Goal: Information Seeking & Learning: Learn about a topic

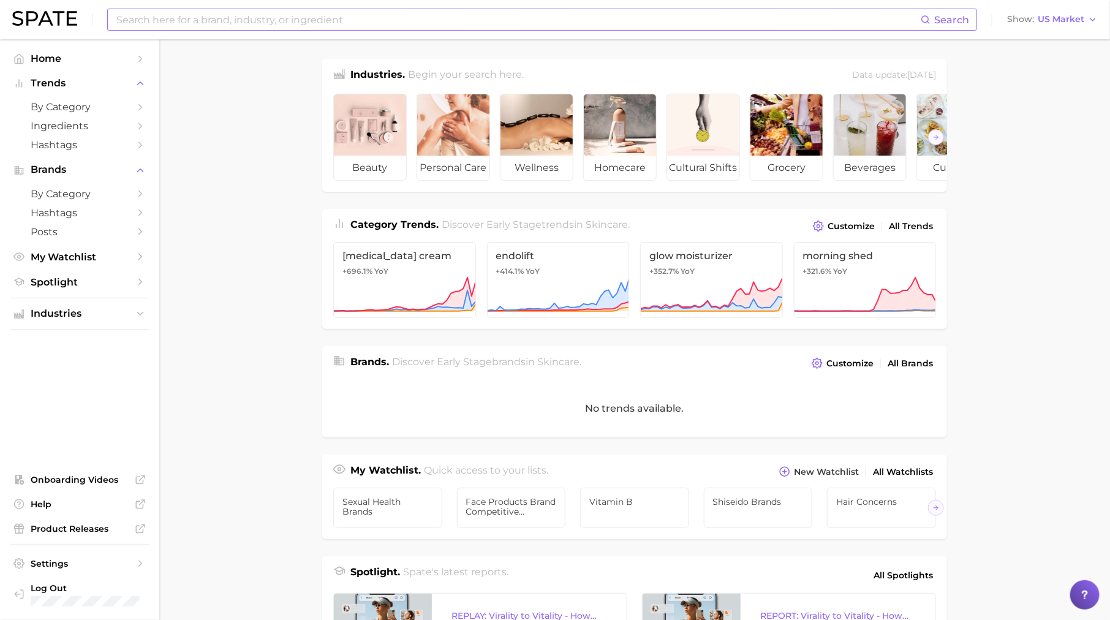
click at [273, 17] on input at bounding box center [518, 19] width 806 height 21
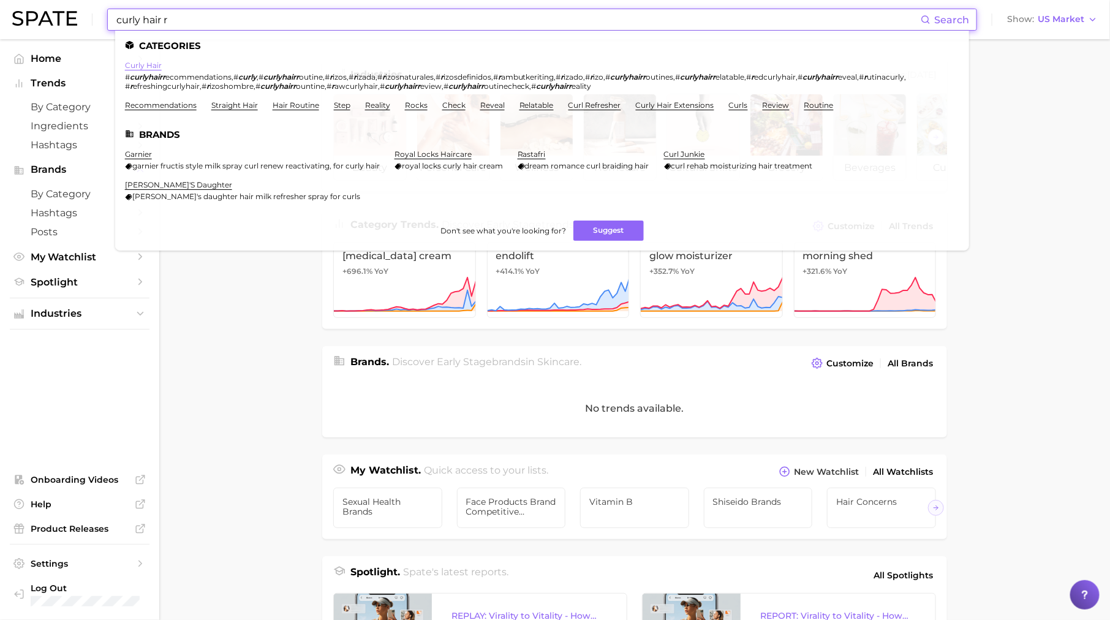
type input "curly hair r"
click at [156, 69] on link "curly hair" at bounding box center [143, 65] width 37 height 9
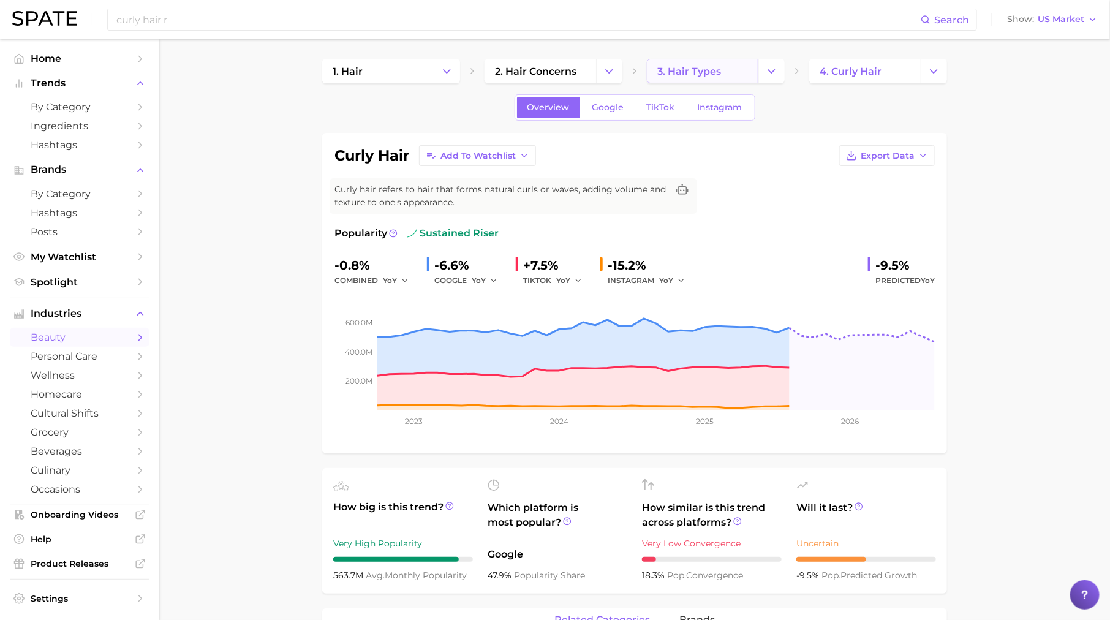
click at [684, 72] on span "3. hair types" at bounding box center [690, 72] width 64 height 12
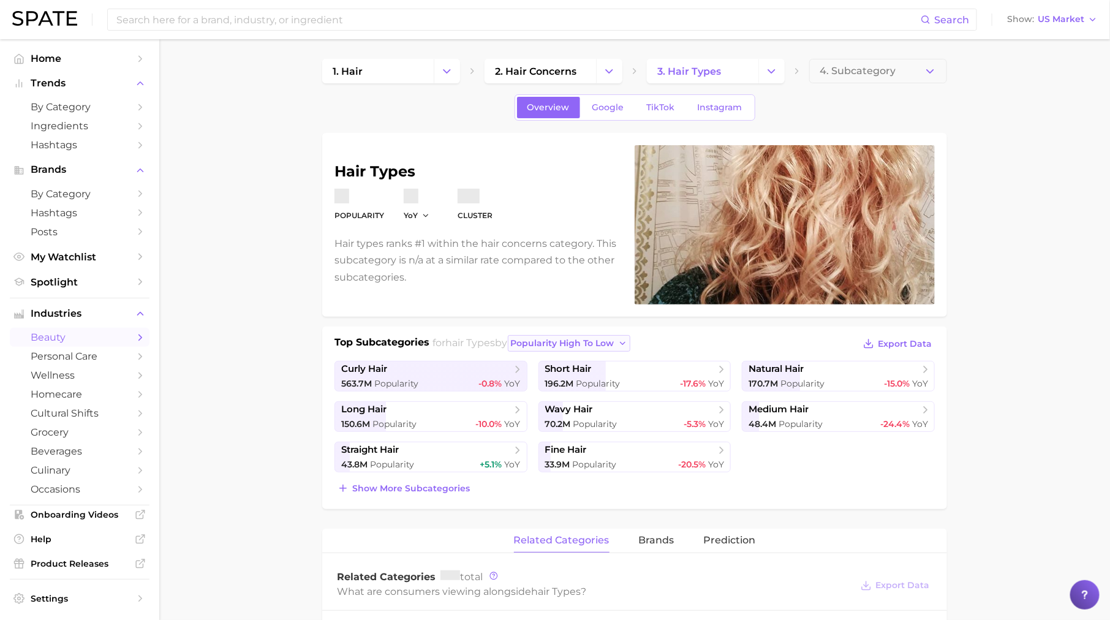
click at [585, 343] on span "popularity high to low" at bounding box center [563, 343] width 104 height 10
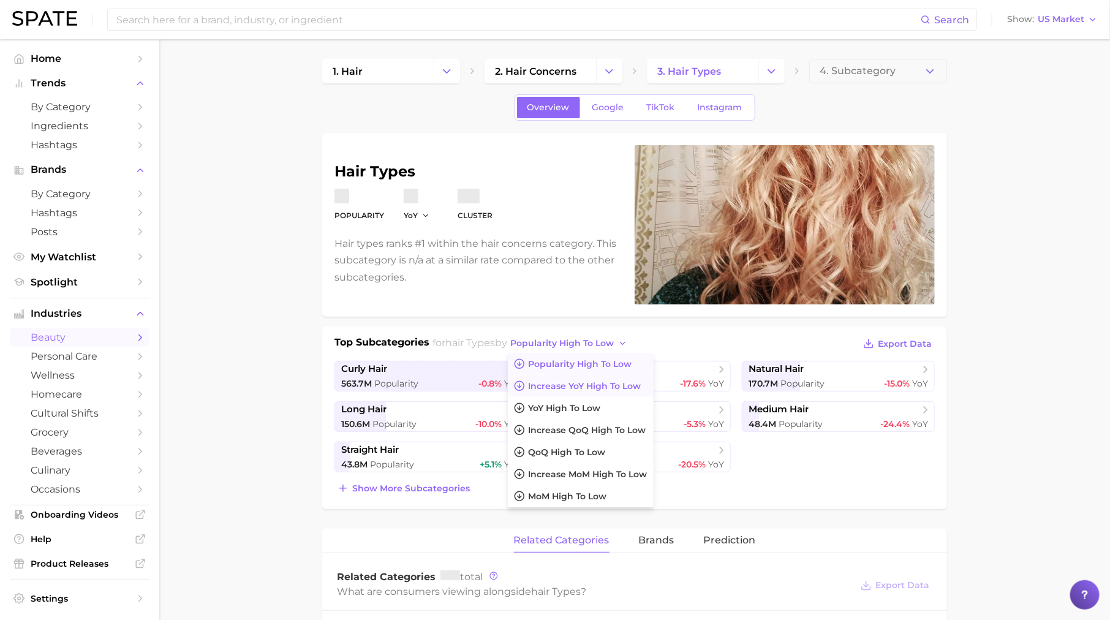
click at [584, 378] on button "Increase YoY high to low" at bounding box center [581, 386] width 146 height 22
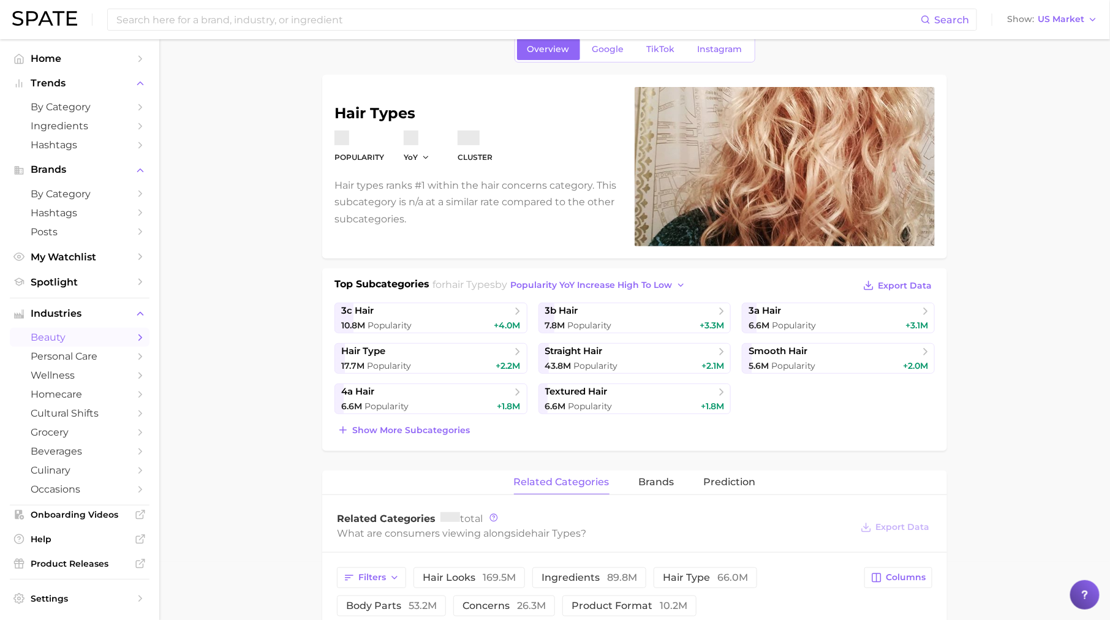
scroll to position [67, 0]
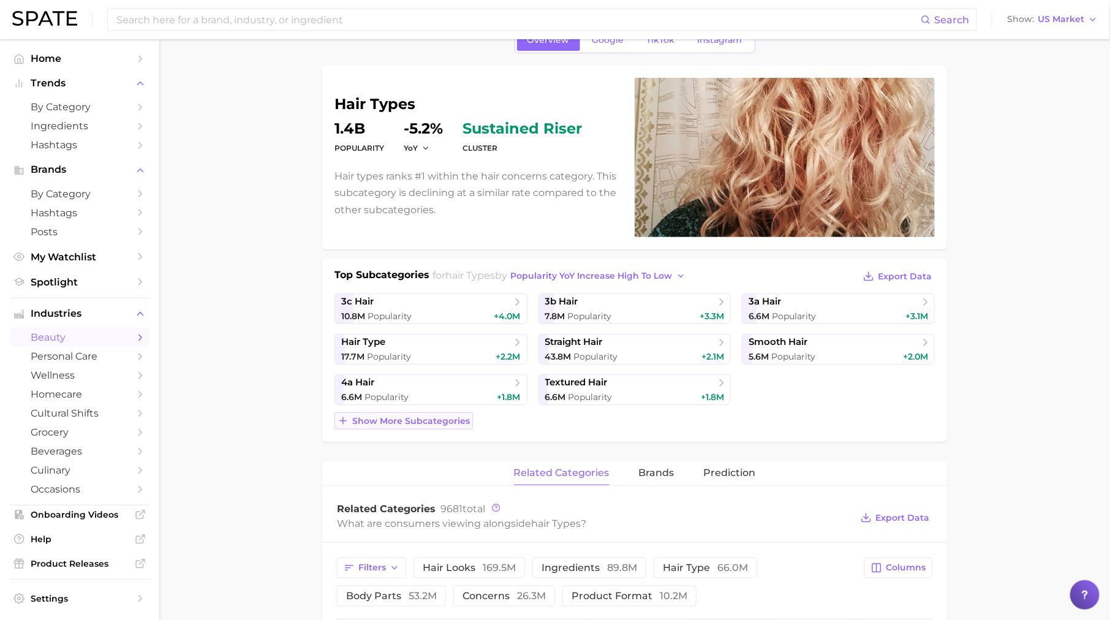
click at [455, 418] on span "Show more subcategories" at bounding box center [411, 421] width 118 height 10
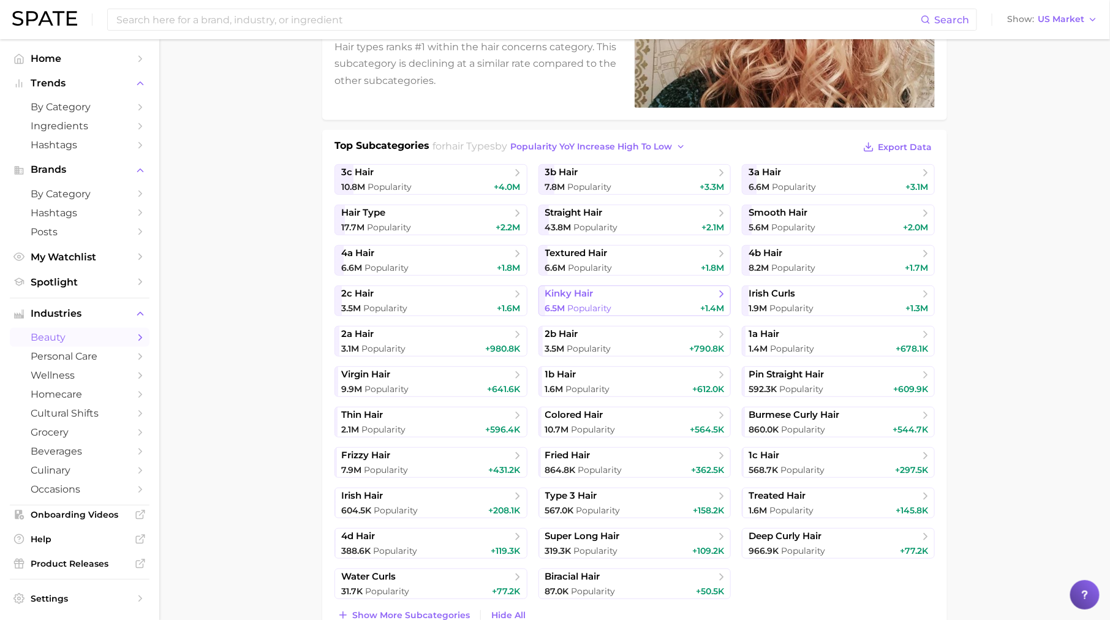
scroll to position [241, 0]
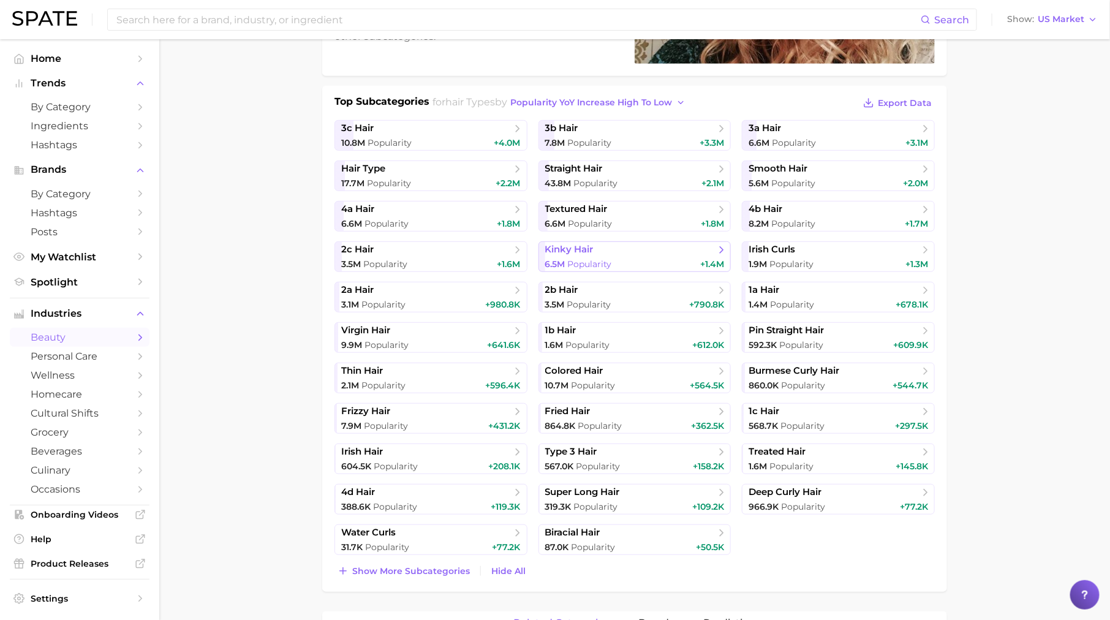
click at [609, 253] on span "kinky hair" at bounding box center [630, 250] width 170 height 12
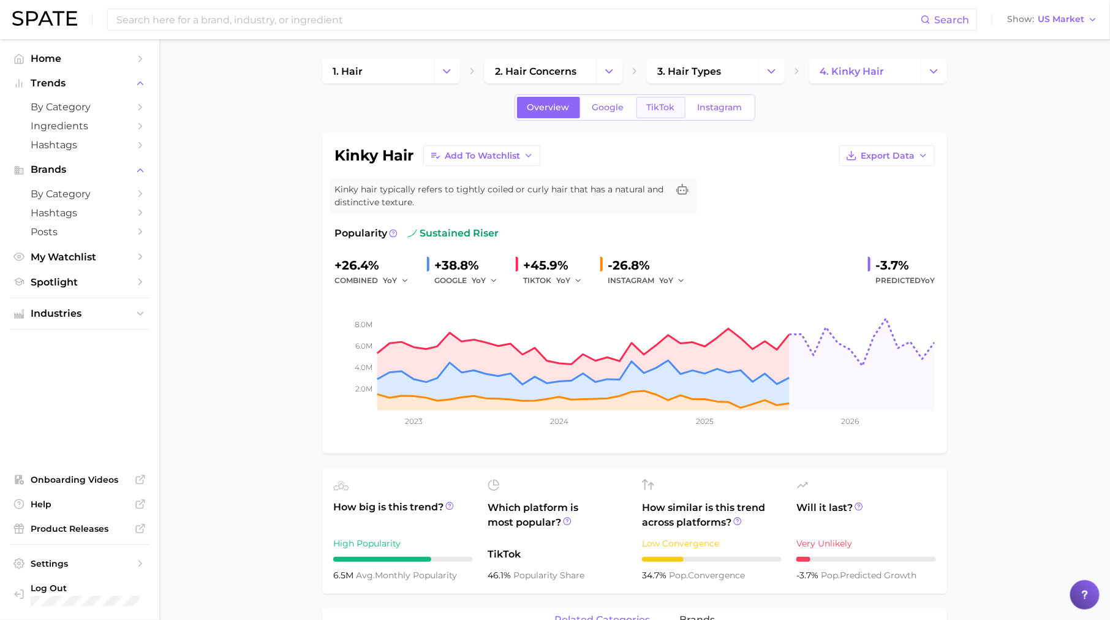
click at [656, 102] on span "TikTok" at bounding box center [661, 107] width 28 height 10
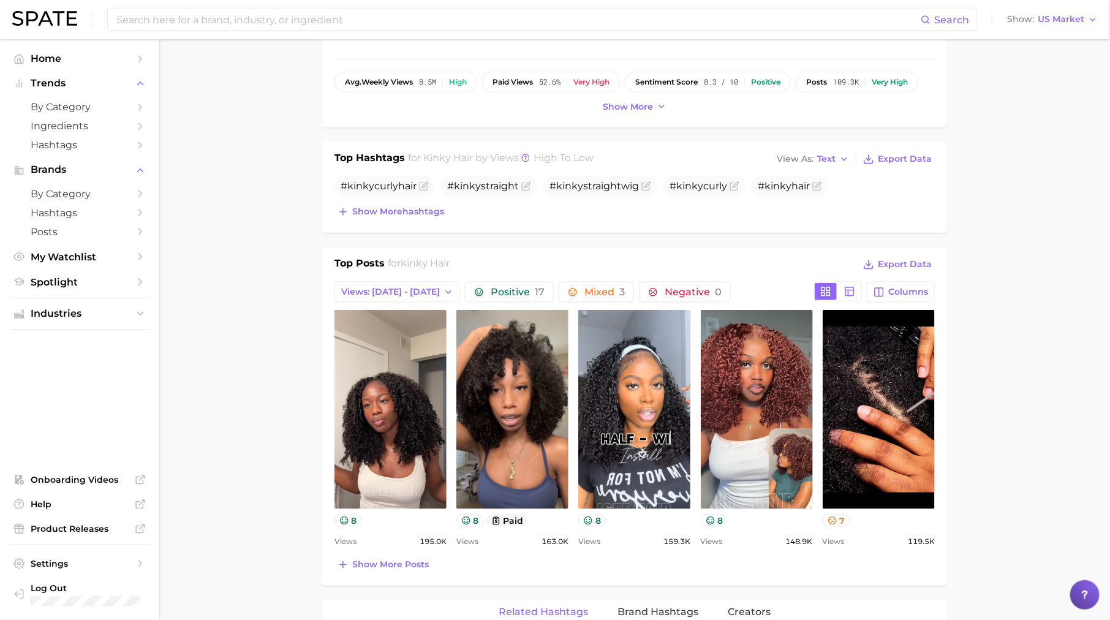
scroll to position [385, 0]
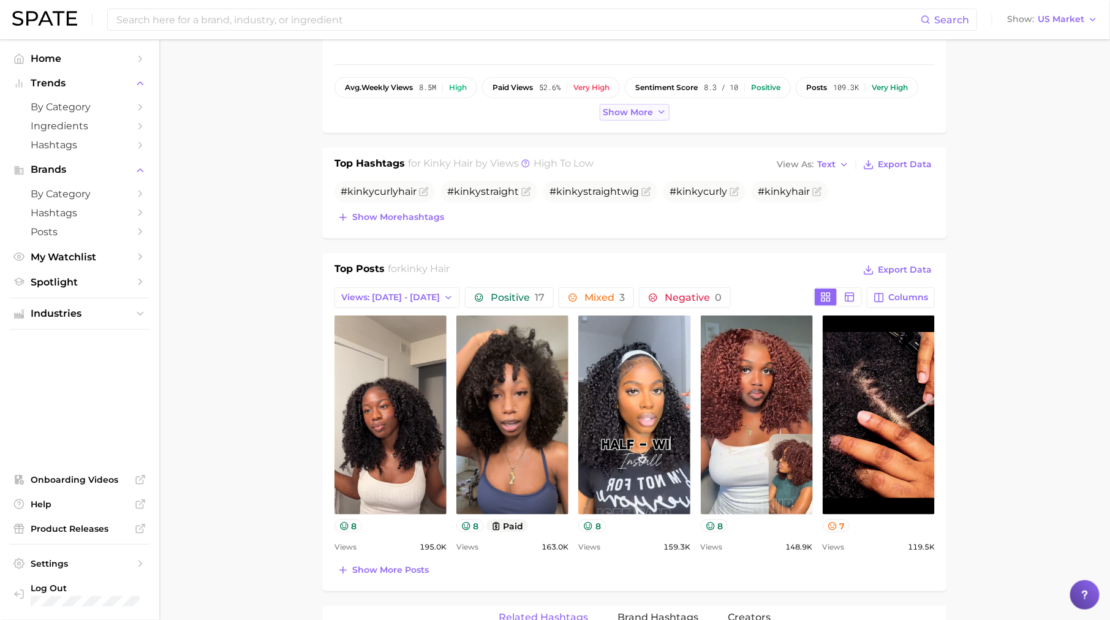
click at [628, 104] on button "Show more" at bounding box center [635, 112] width 70 height 17
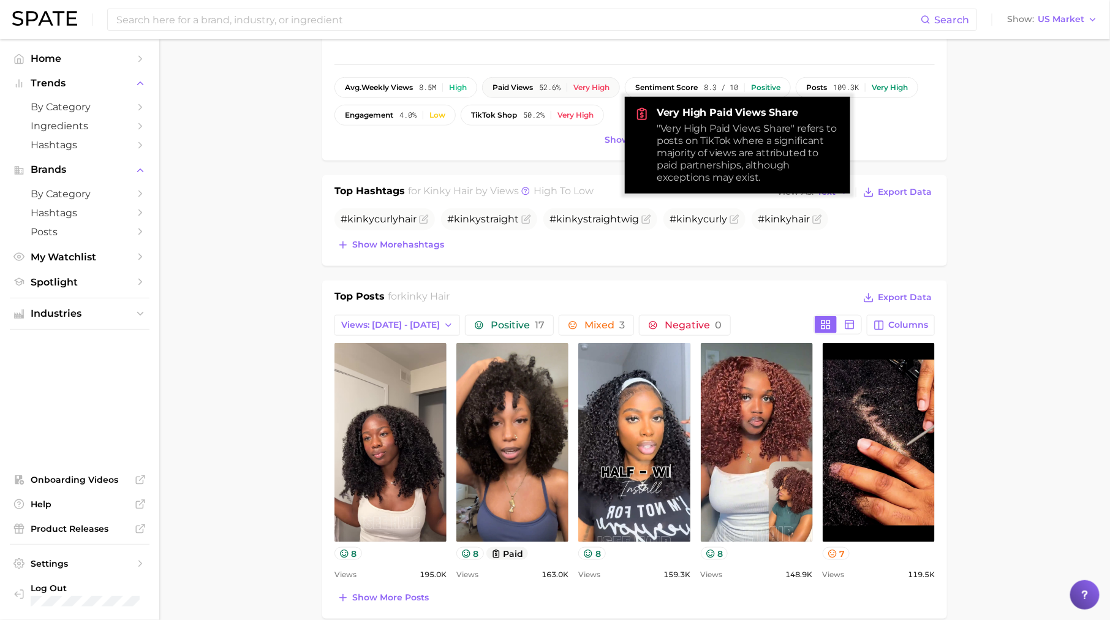
drag, startPoint x: 494, startPoint y: 82, endPoint x: 569, endPoint y: 88, distance: 75.0
click at [569, 88] on button "paid views 52.6% Very high" at bounding box center [551, 87] width 138 height 21
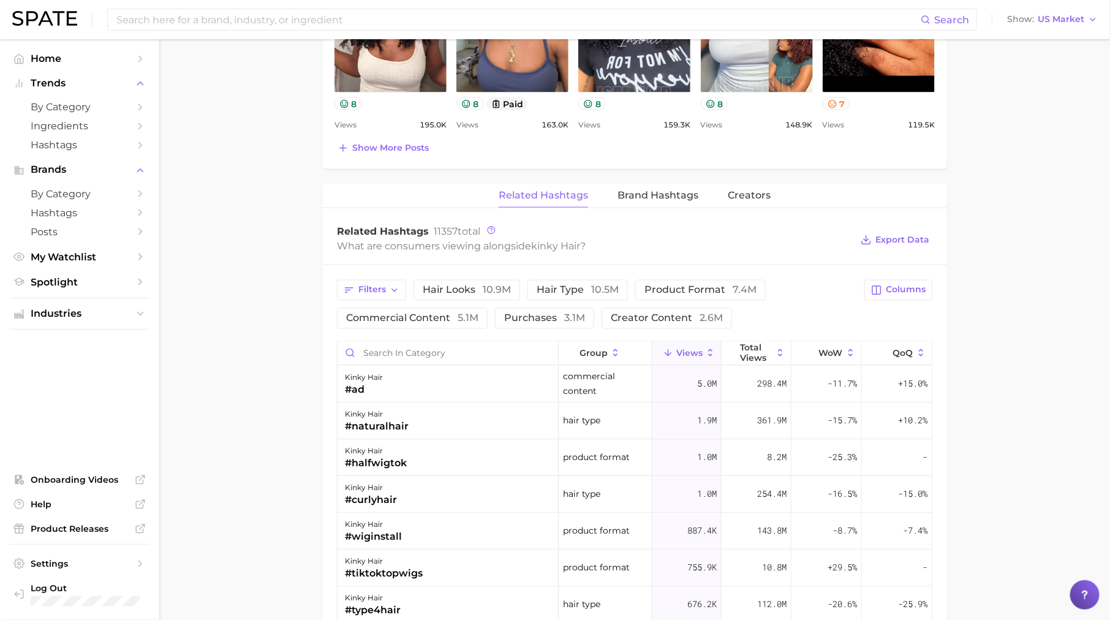
scroll to position [834, 0]
click at [667, 200] on button "Brand Hashtags" at bounding box center [658, 196] width 81 height 24
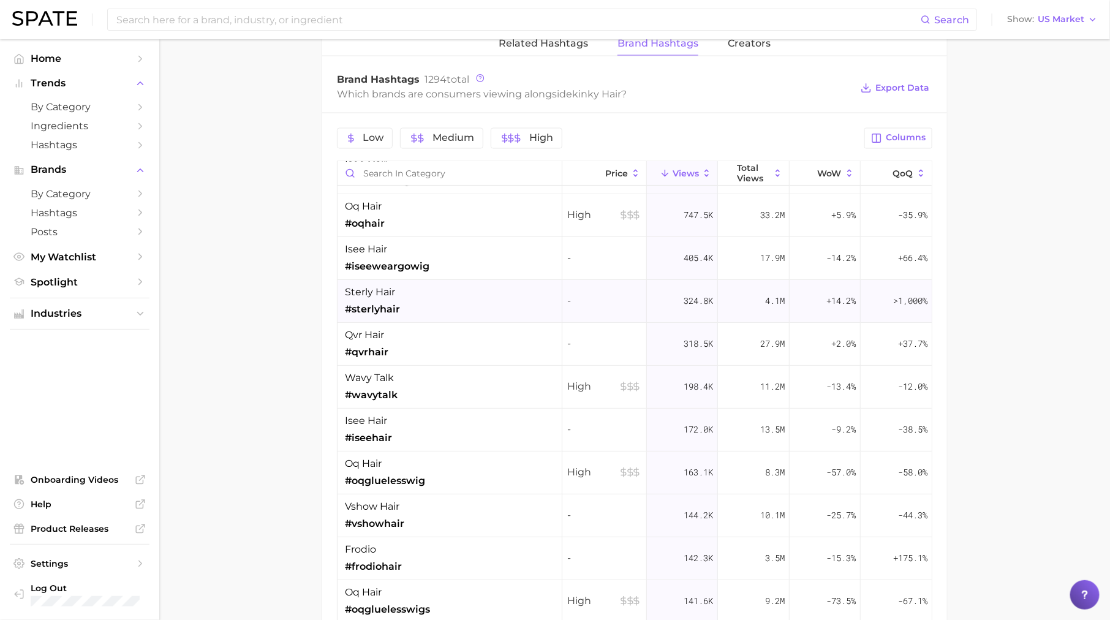
scroll to position [126, 0]
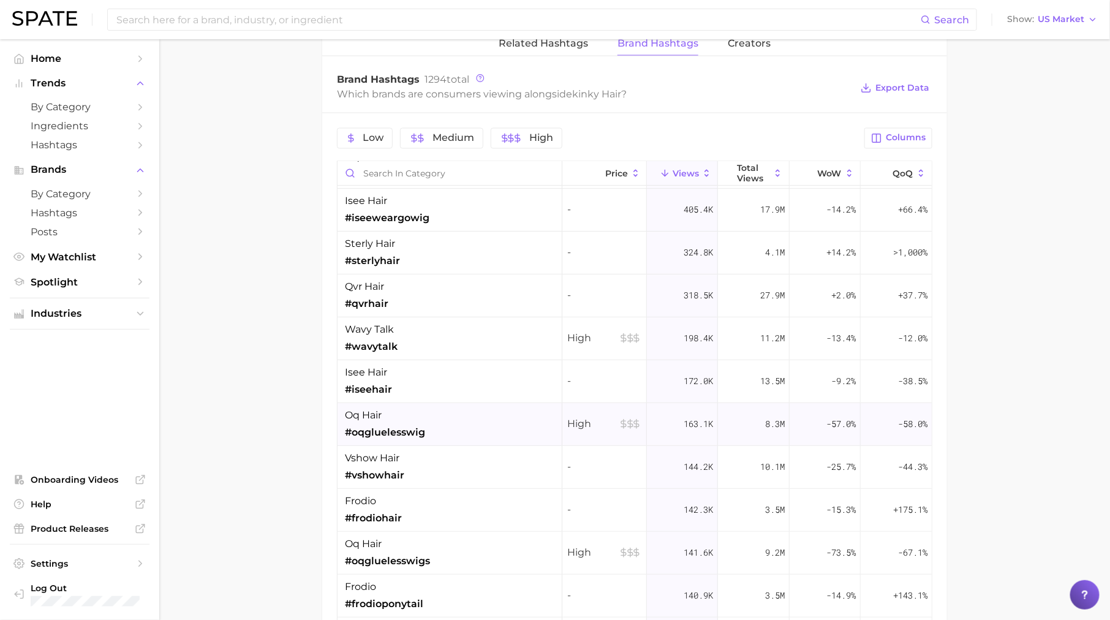
click at [400, 419] on div "oq hair #oqgluelesswig" at bounding box center [385, 424] width 80 height 32
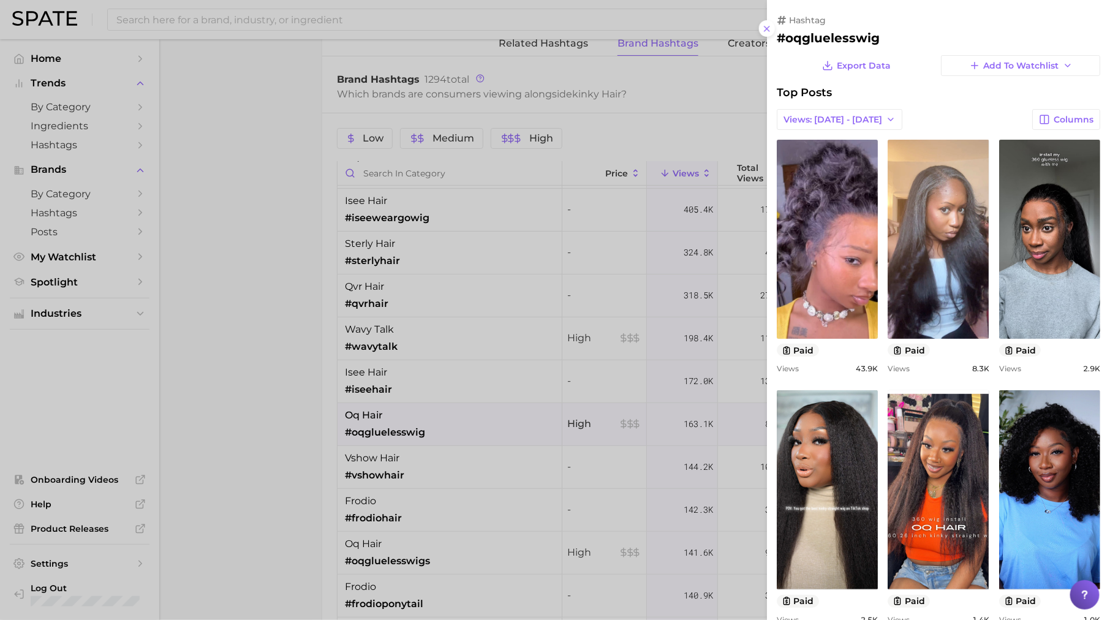
scroll to position [0, 0]
click at [413, 352] on div at bounding box center [555, 310] width 1110 height 620
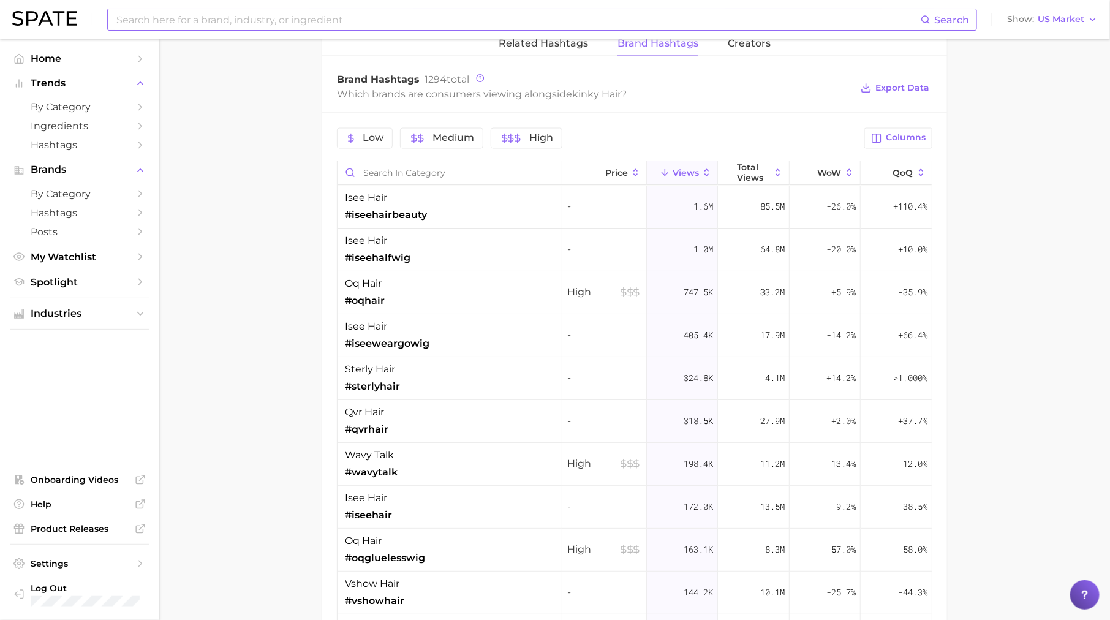
click at [313, 18] on input at bounding box center [518, 19] width 806 height 21
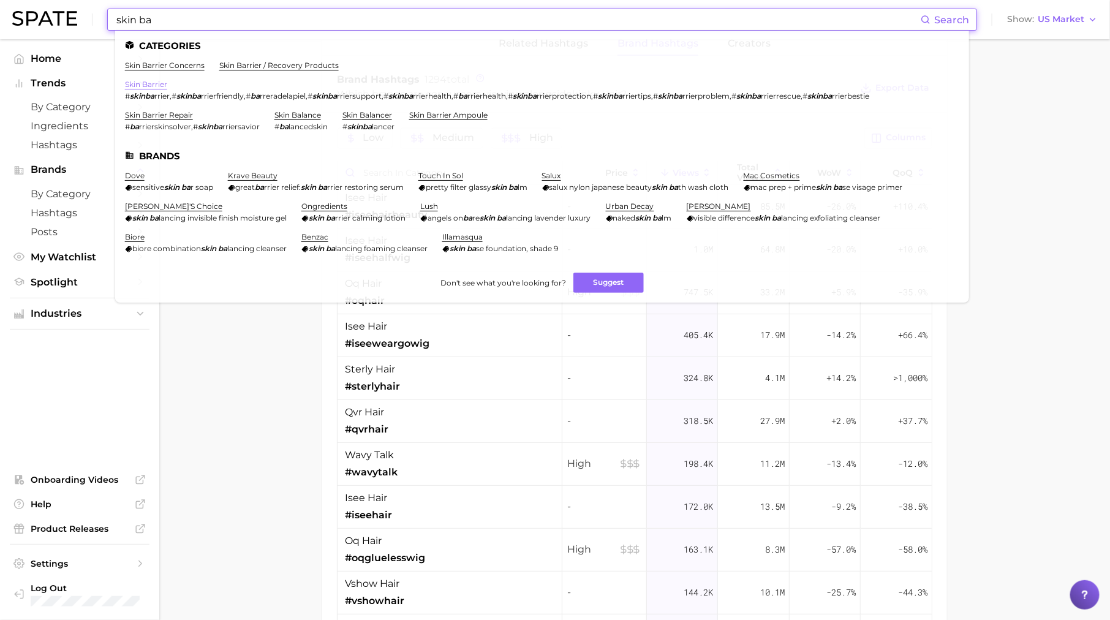
type input "skin ba"
click at [154, 88] on link "skin barrier" at bounding box center [146, 84] width 42 height 9
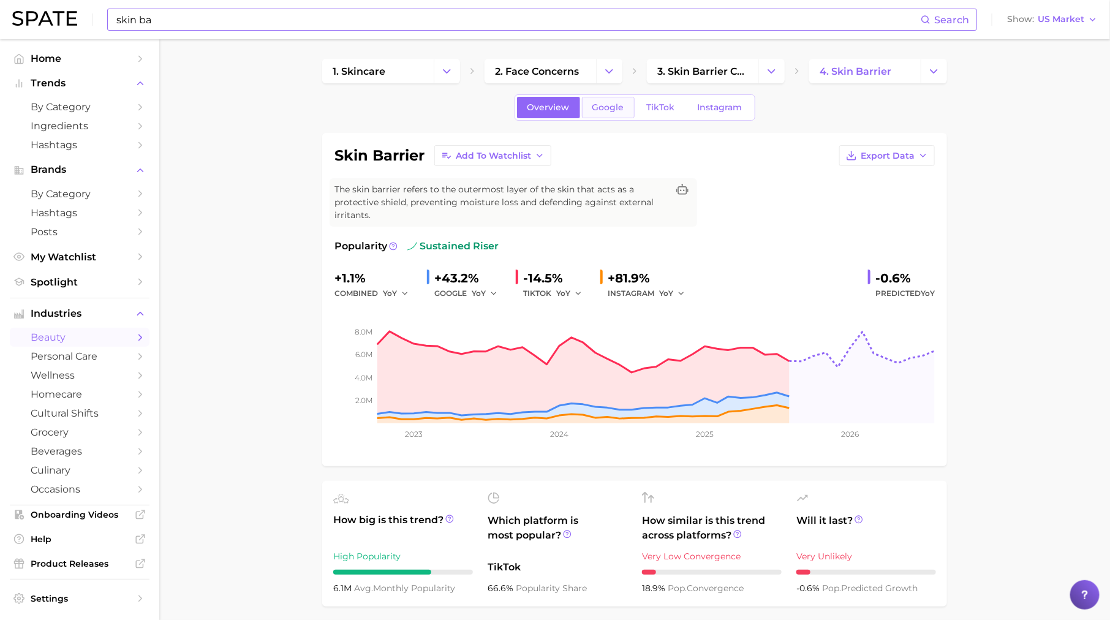
click at [607, 102] on span "Google" at bounding box center [609, 107] width 32 height 10
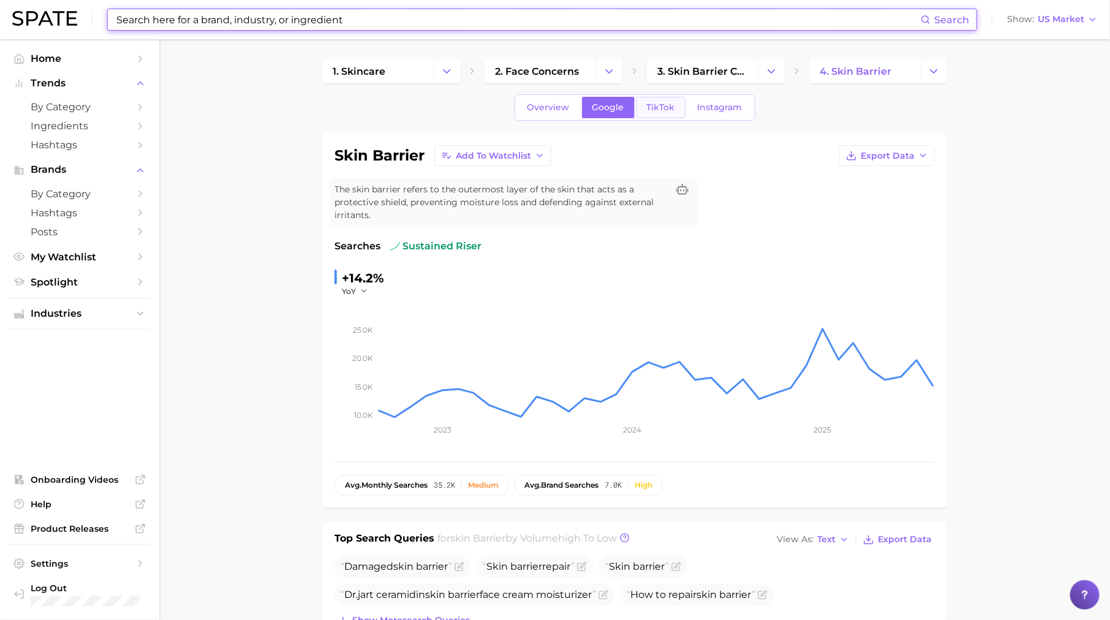
click at [667, 116] on link "TikTok" at bounding box center [661, 107] width 49 height 21
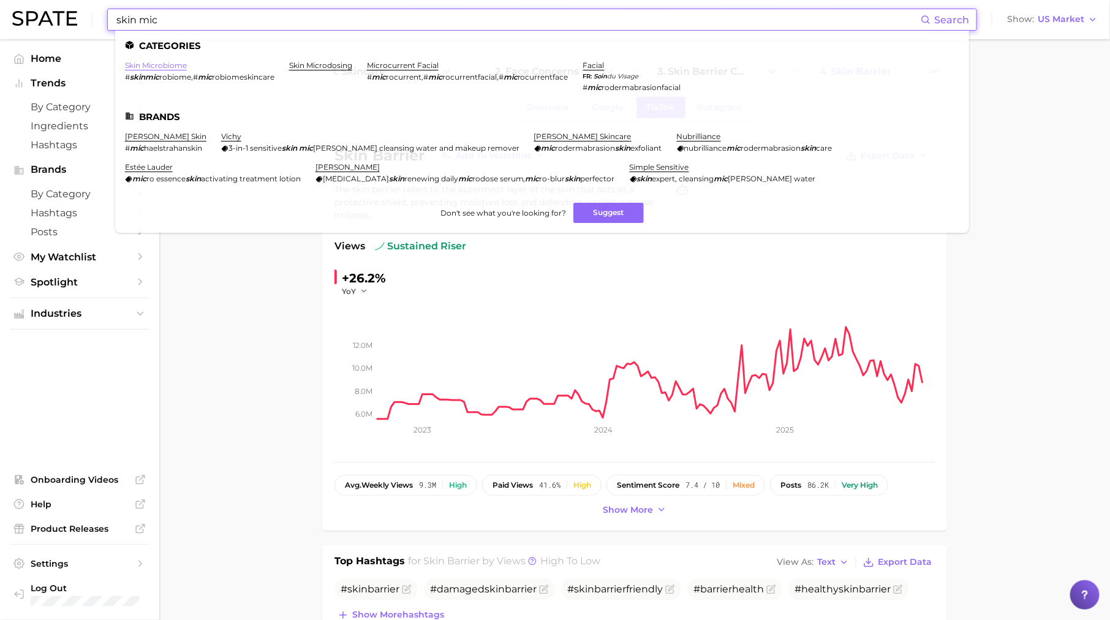
click at [176, 65] on link "skin microbiome" at bounding box center [156, 65] width 62 height 9
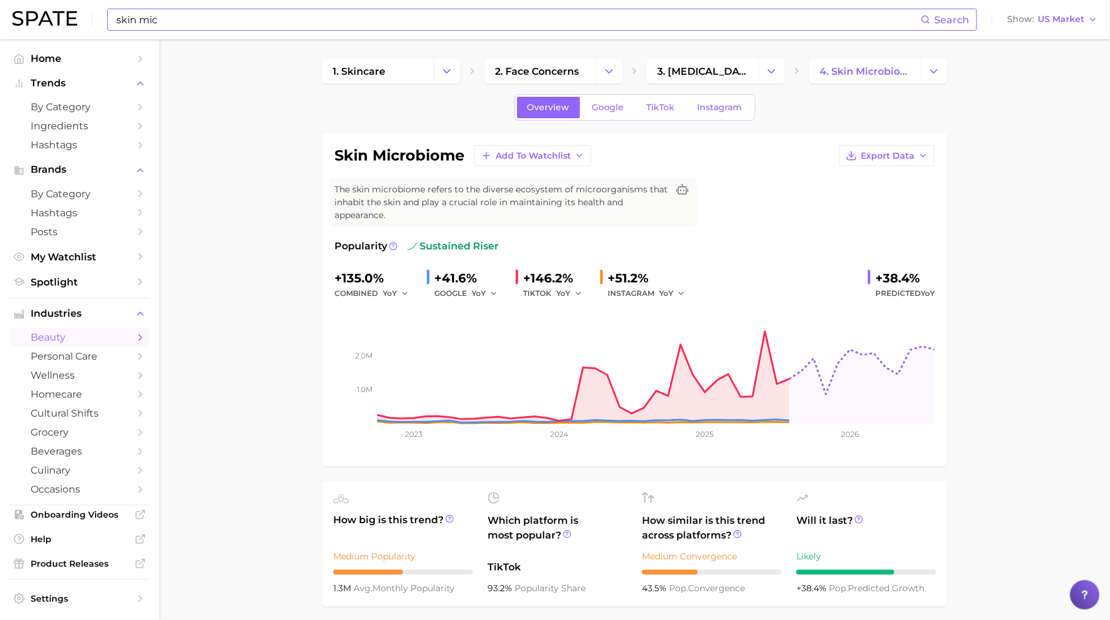
drag, startPoint x: 370, startPoint y: 154, endPoint x: 467, endPoint y: 154, distance: 96.8
click at [467, 154] on div "skin microbiome Add to Watchlist Export Data" at bounding box center [635, 155] width 601 height 21
click at [298, 20] on input "skin mic" at bounding box center [518, 19] width 806 height 21
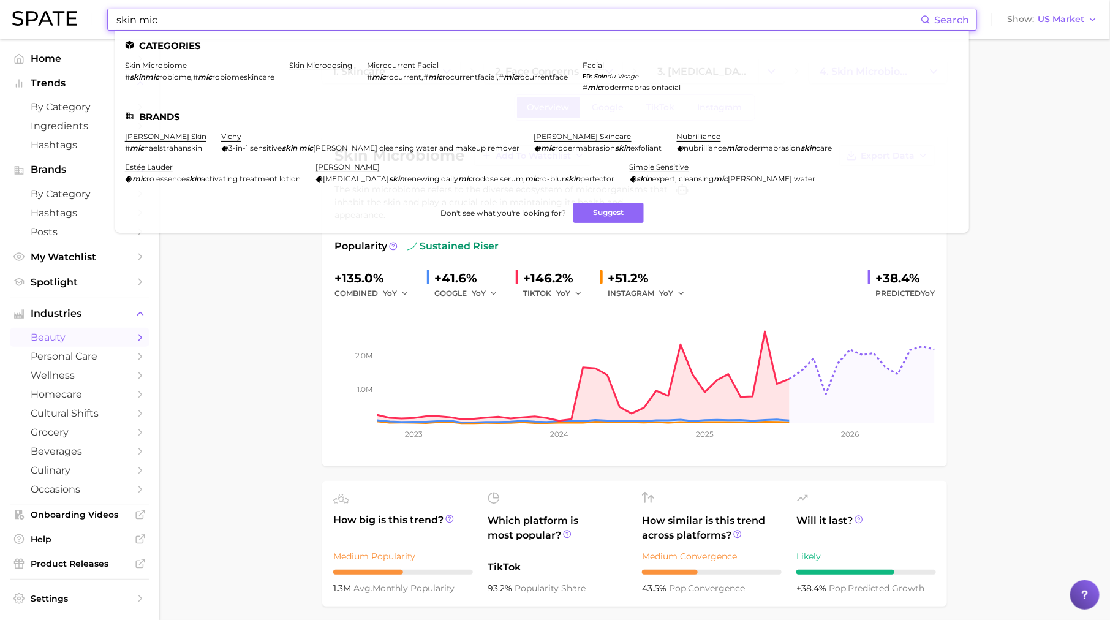
click at [298, 20] on input "skin mic" at bounding box center [518, 19] width 806 height 21
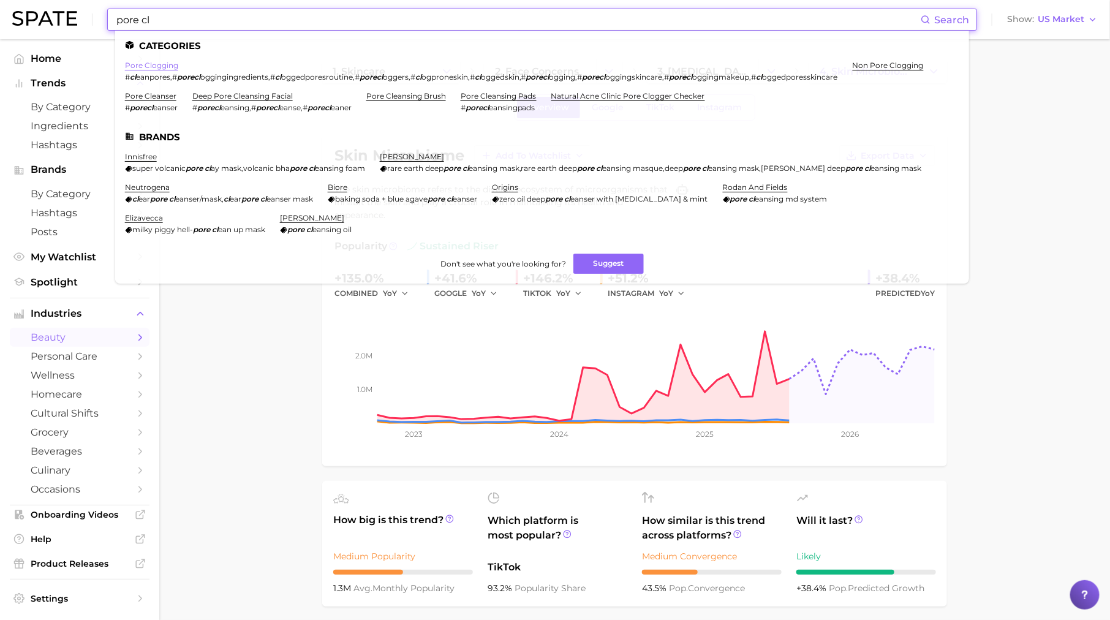
type input "pore cl"
click at [156, 65] on link "pore clogging" at bounding box center [151, 65] width 53 height 9
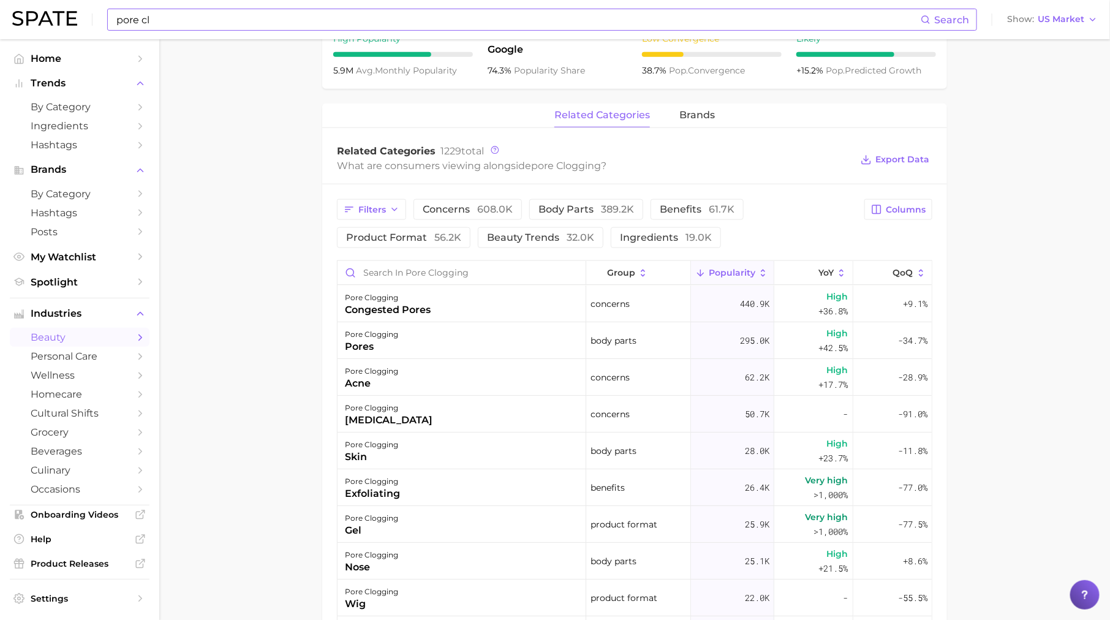
scroll to position [517, 0]
click at [669, 206] on span "benefits 61.7k" at bounding box center [697, 211] width 75 height 10
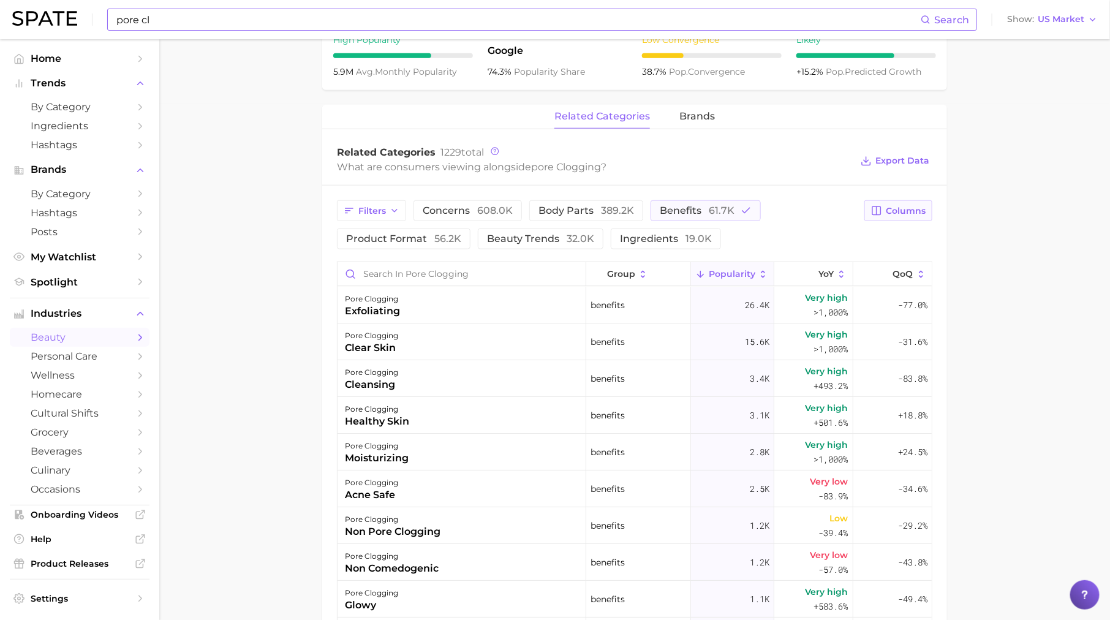
click at [905, 200] on button "Columns" at bounding box center [899, 210] width 68 height 21
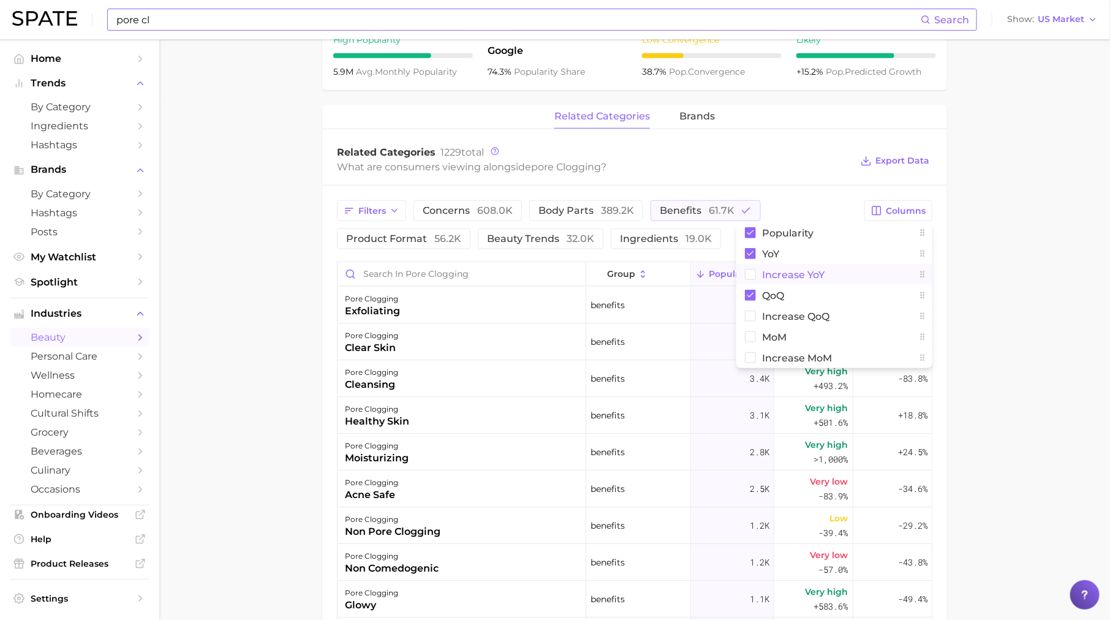
click at [870, 272] on button "Increase YoY" at bounding box center [835, 274] width 196 height 21
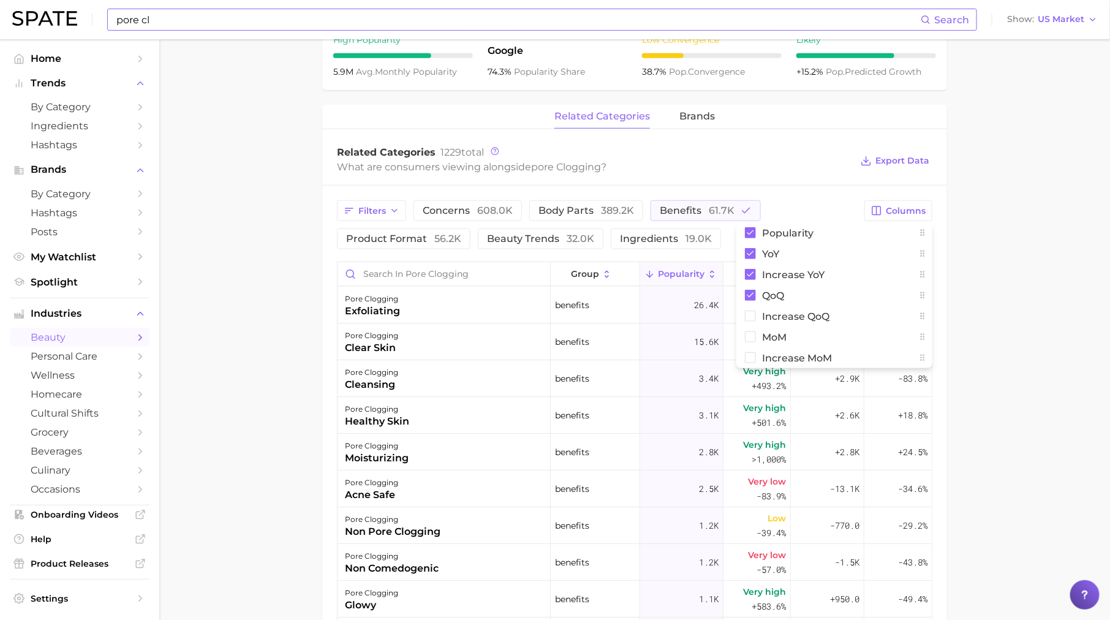
click at [970, 264] on main "1. skincare 2. face concerns 3. pores condition 4. pore clogging Overview Googl…" at bounding box center [634, 240] width 951 height 1435
click at [829, 273] on span "Increase YoY" at bounding box center [827, 274] width 38 height 20
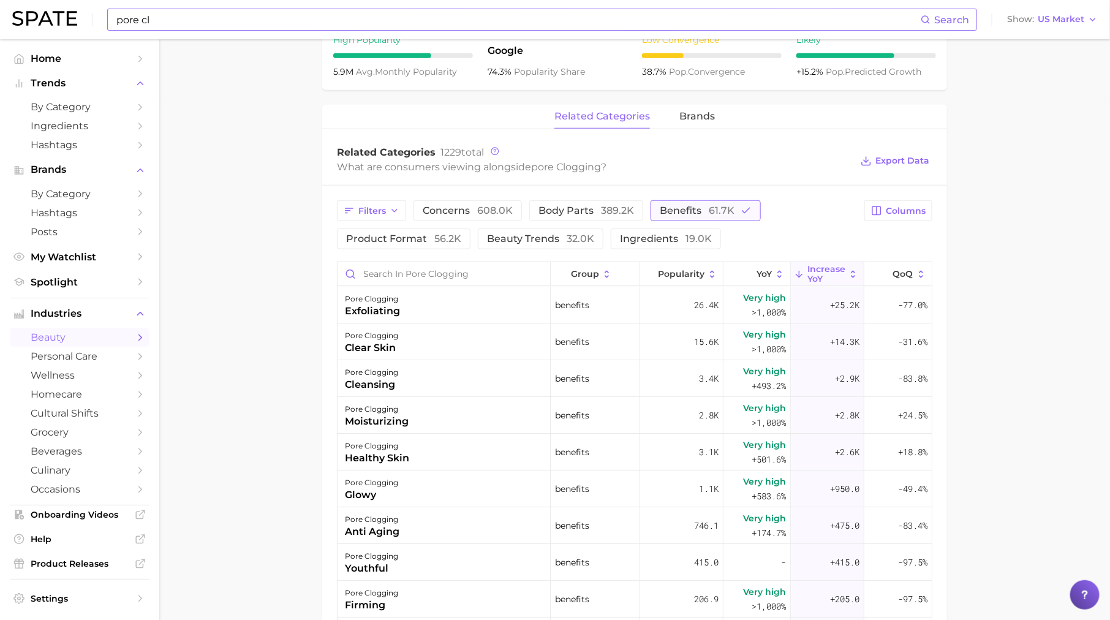
click at [722, 210] on span "61.7k" at bounding box center [722, 211] width 26 height 12
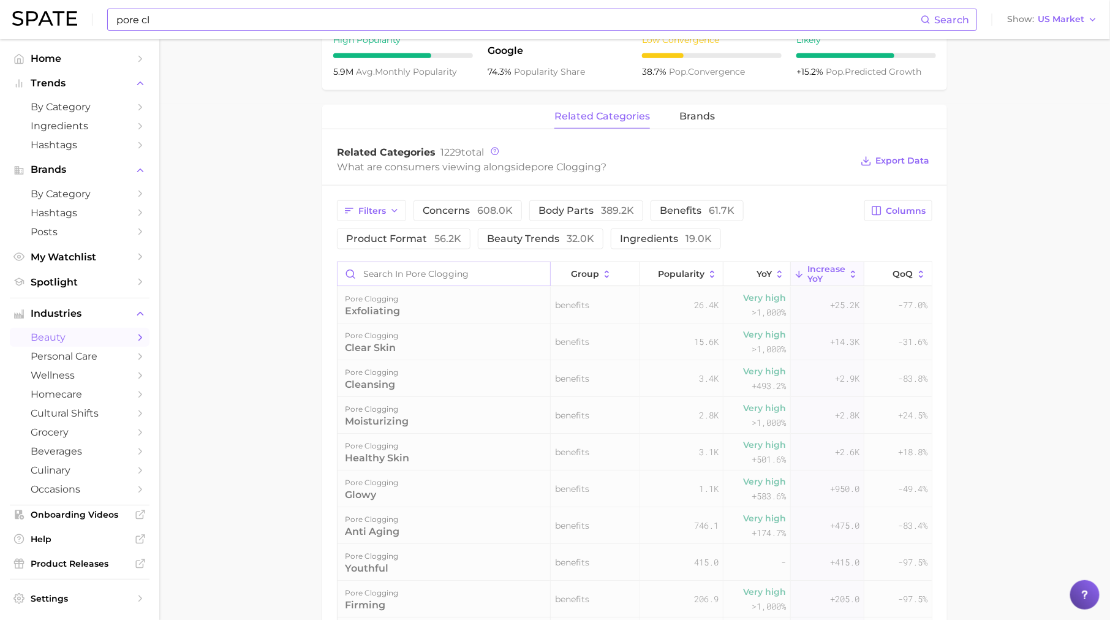
click at [421, 277] on input "Search in pore clogging" at bounding box center [444, 273] width 213 height 23
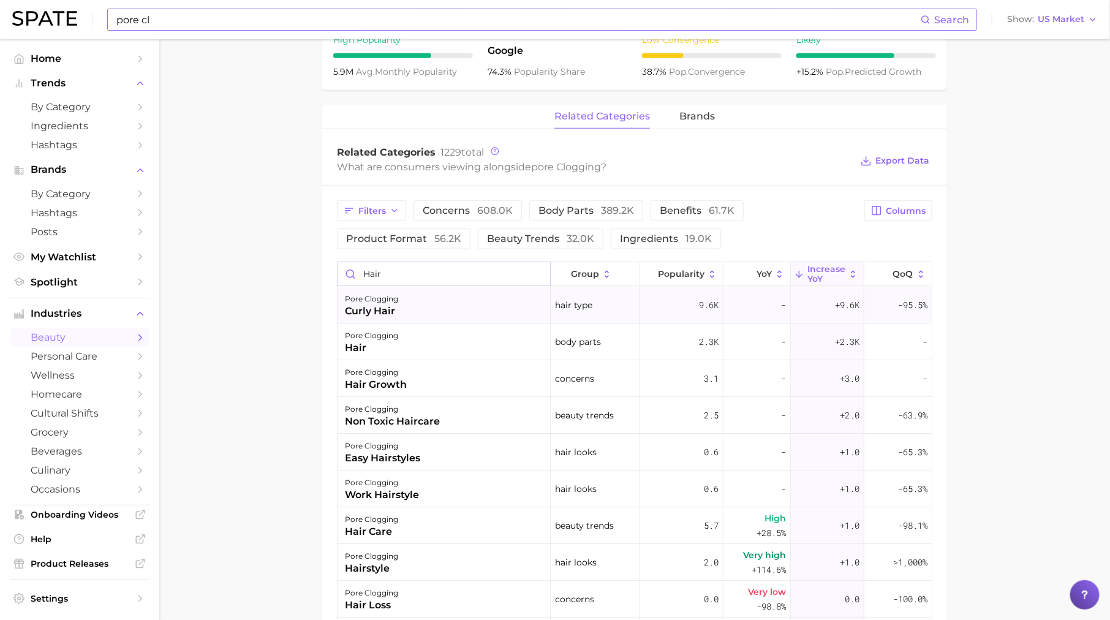
type input "hair"
click at [850, 307] on span "+9.6k" at bounding box center [847, 305] width 25 height 15
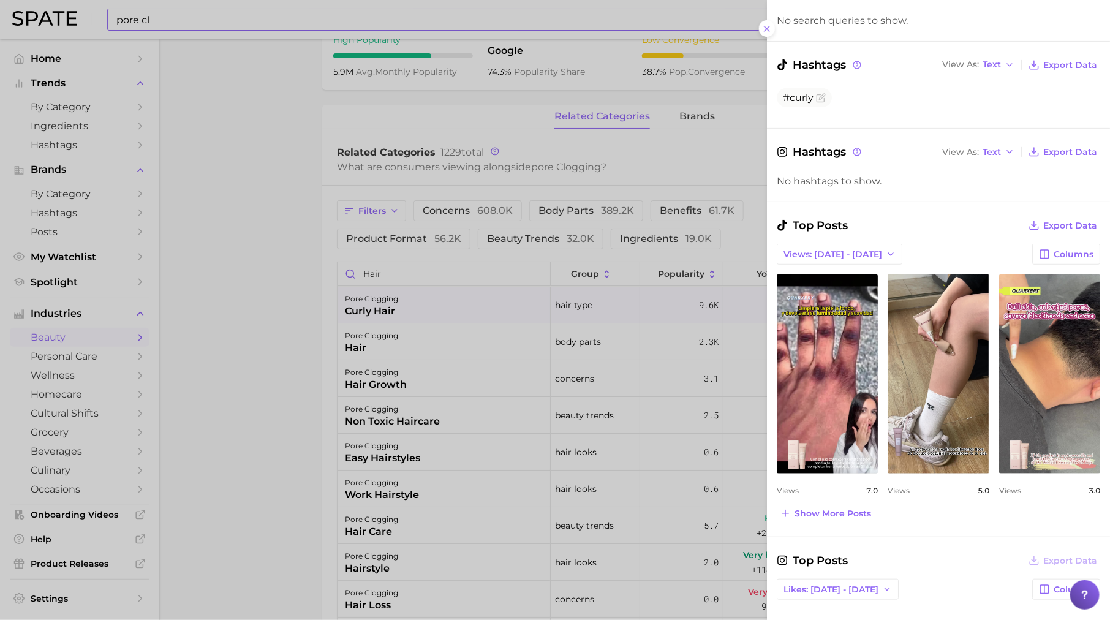
scroll to position [221, 0]
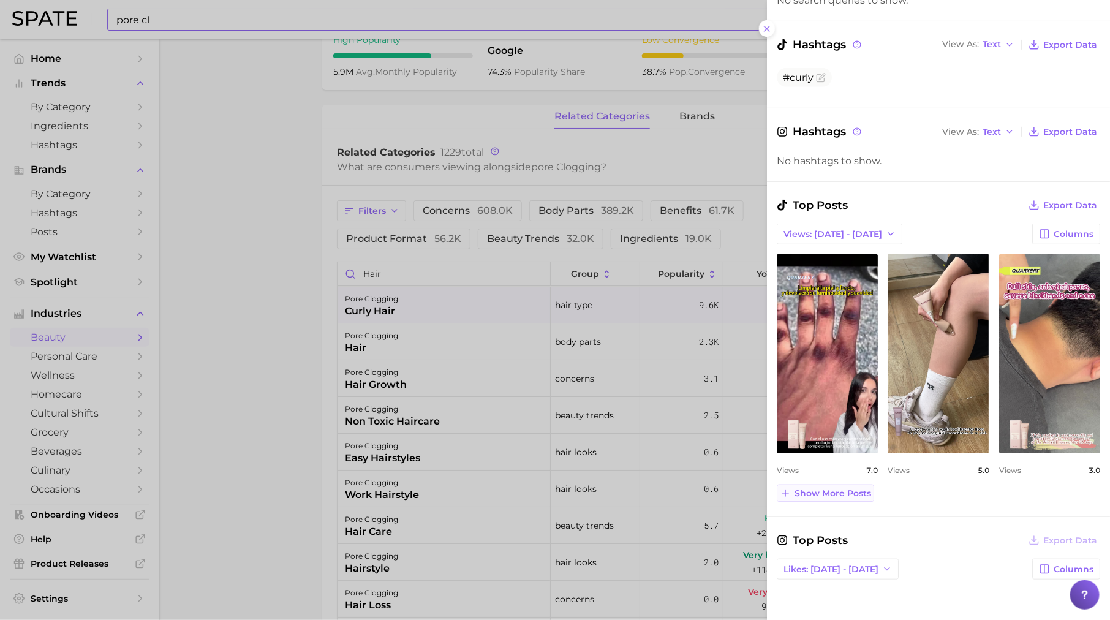
click at [827, 488] on span "Show more posts" at bounding box center [833, 493] width 77 height 10
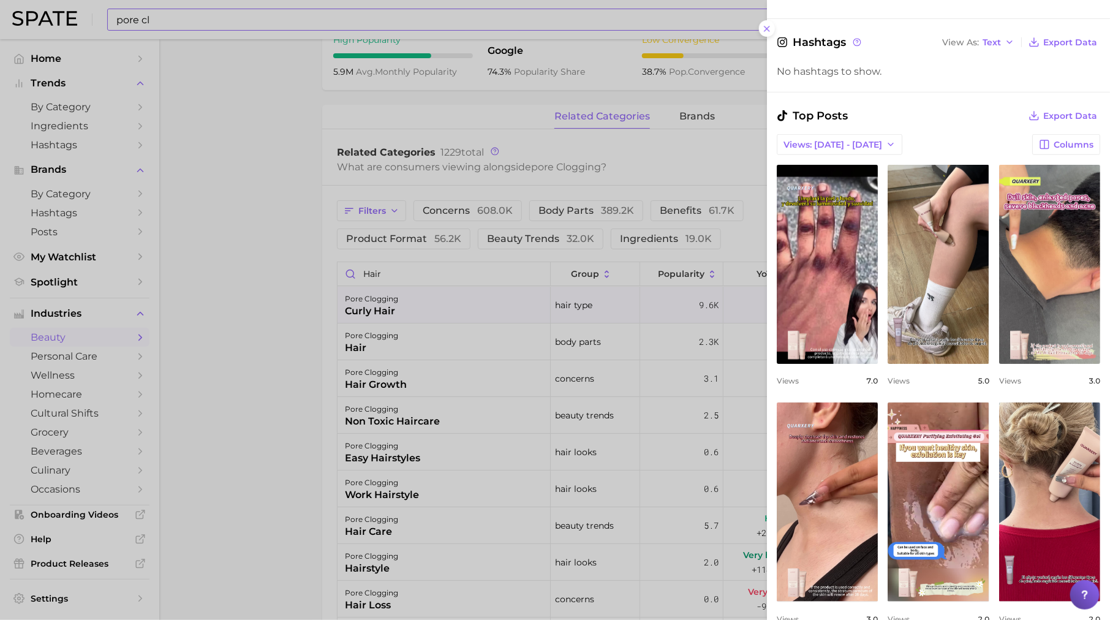
scroll to position [335, 0]
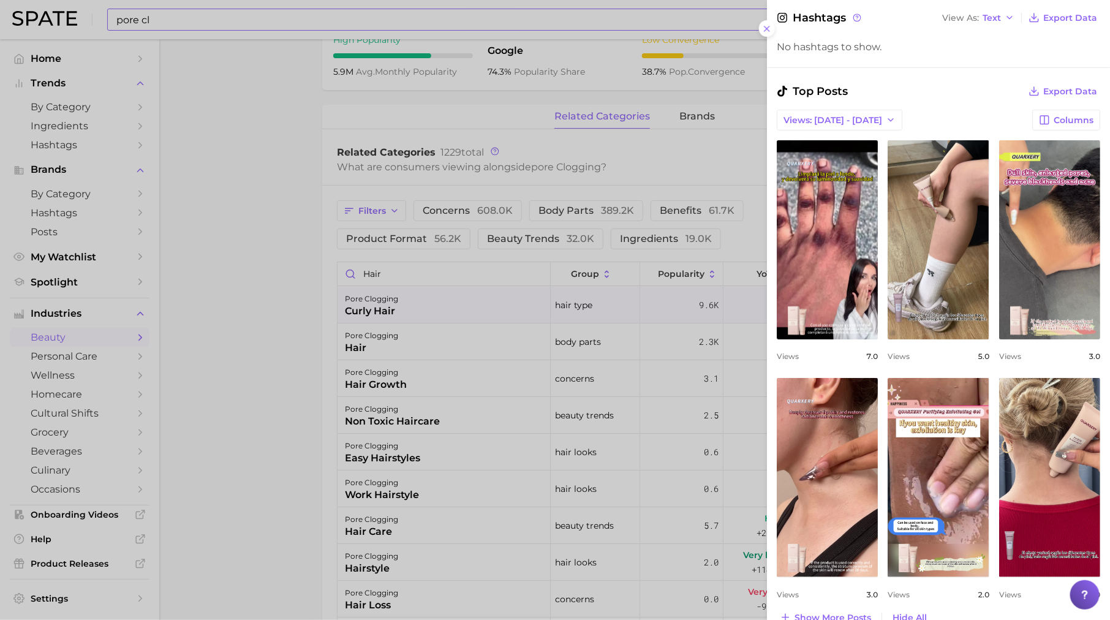
click at [583, 458] on div at bounding box center [555, 310] width 1110 height 620
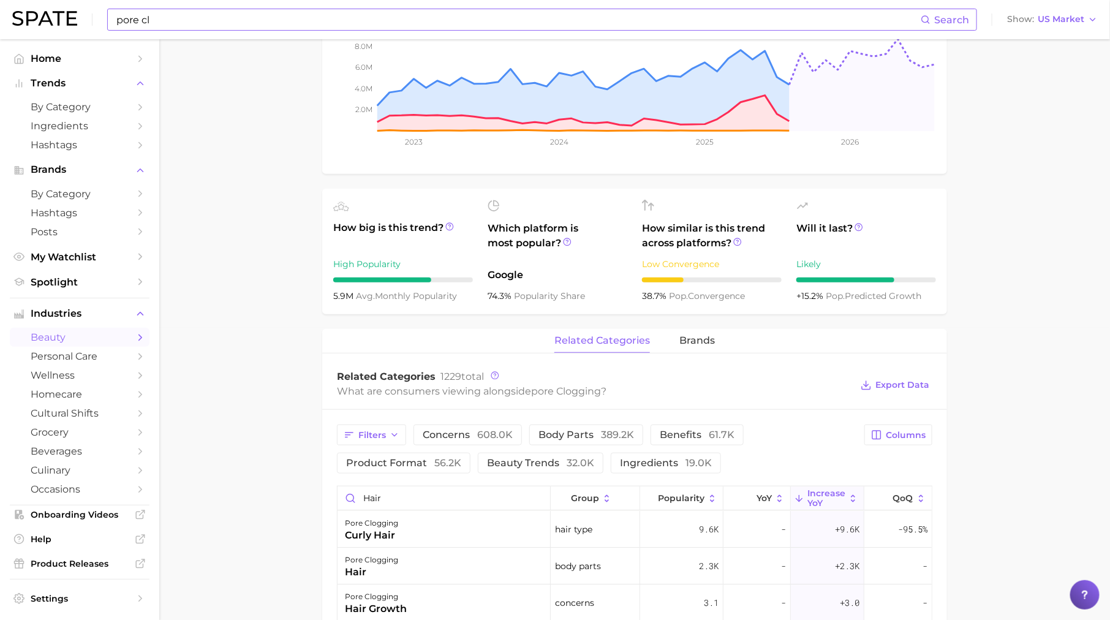
scroll to position [0, 0]
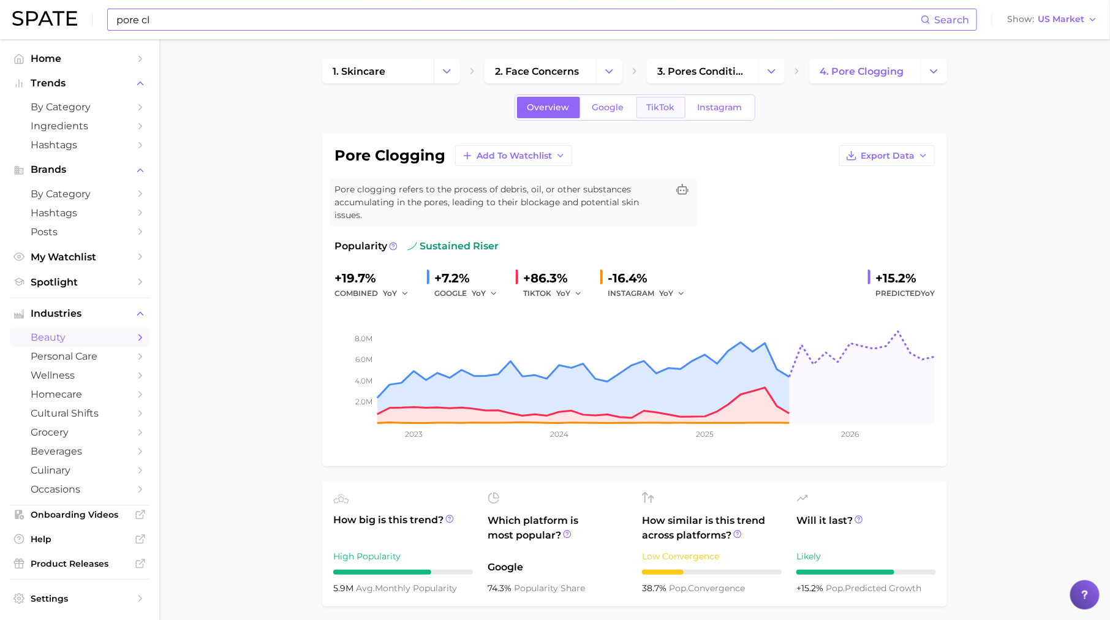
click at [662, 102] on span "TikTok" at bounding box center [661, 107] width 28 height 10
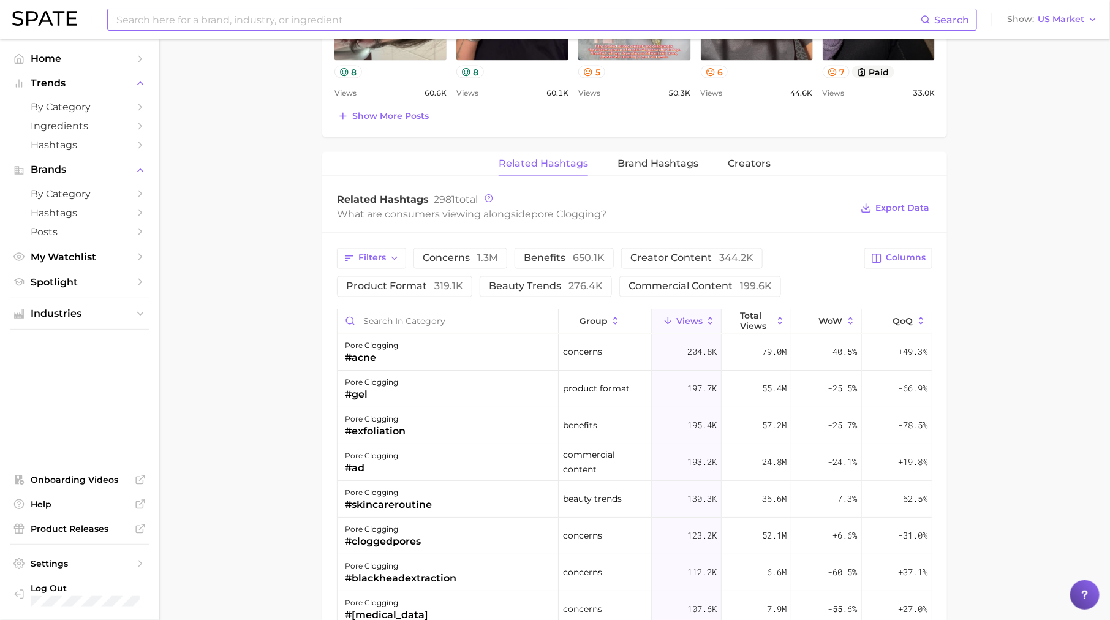
scroll to position [860, 0]
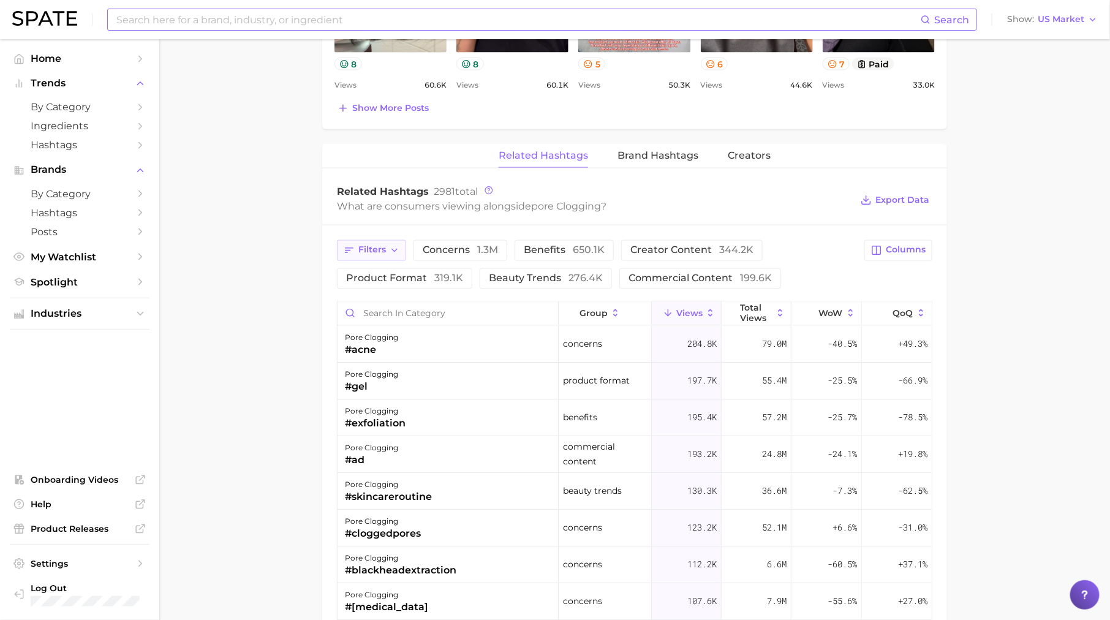
click at [392, 246] on icon "button" at bounding box center [395, 251] width 10 height 10
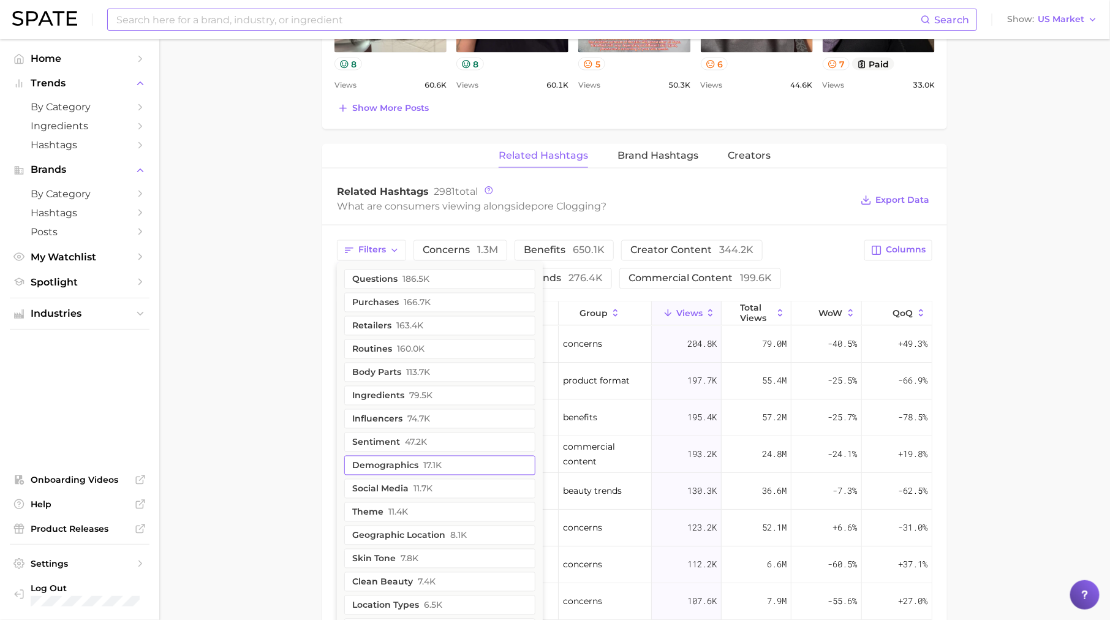
click at [408, 461] on button "demographics 17.1k" at bounding box center [439, 466] width 191 height 20
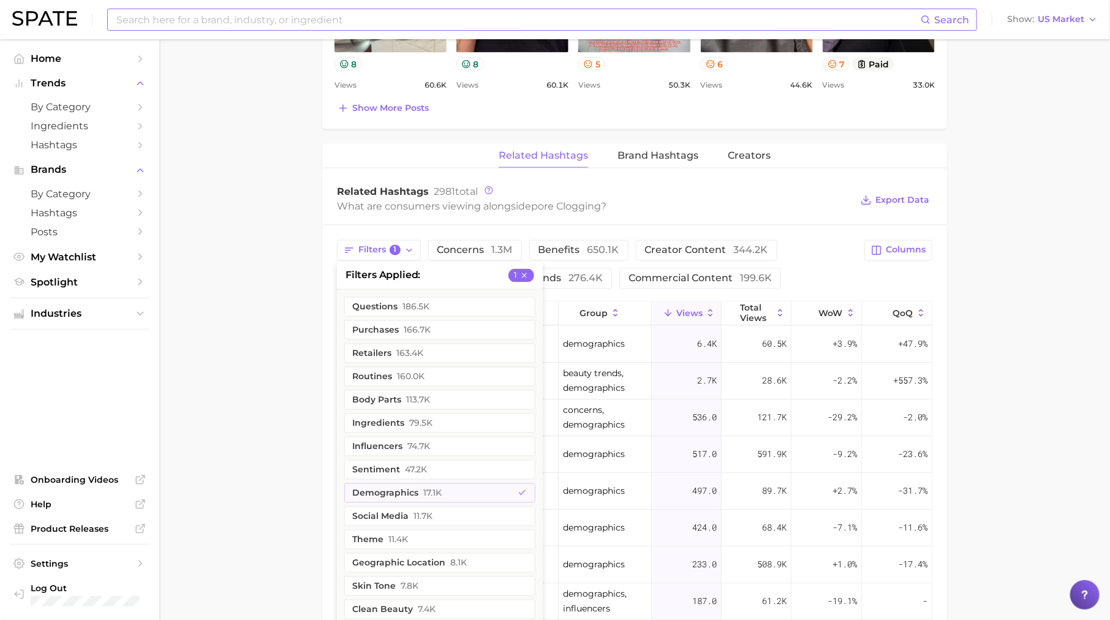
click at [307, 400] on main "1. skincare 2. face concerns 3. pores condition 4. pore clogging Overview Googl…" at bounding box center [634, 88] width 951 height 1818
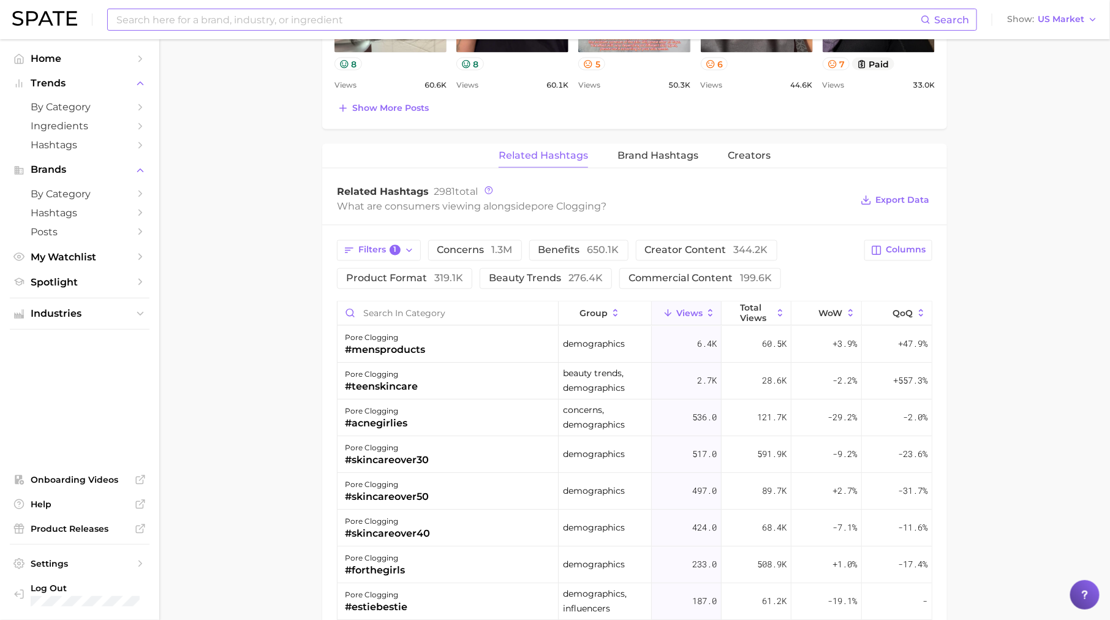
scroll to position [954, 0]
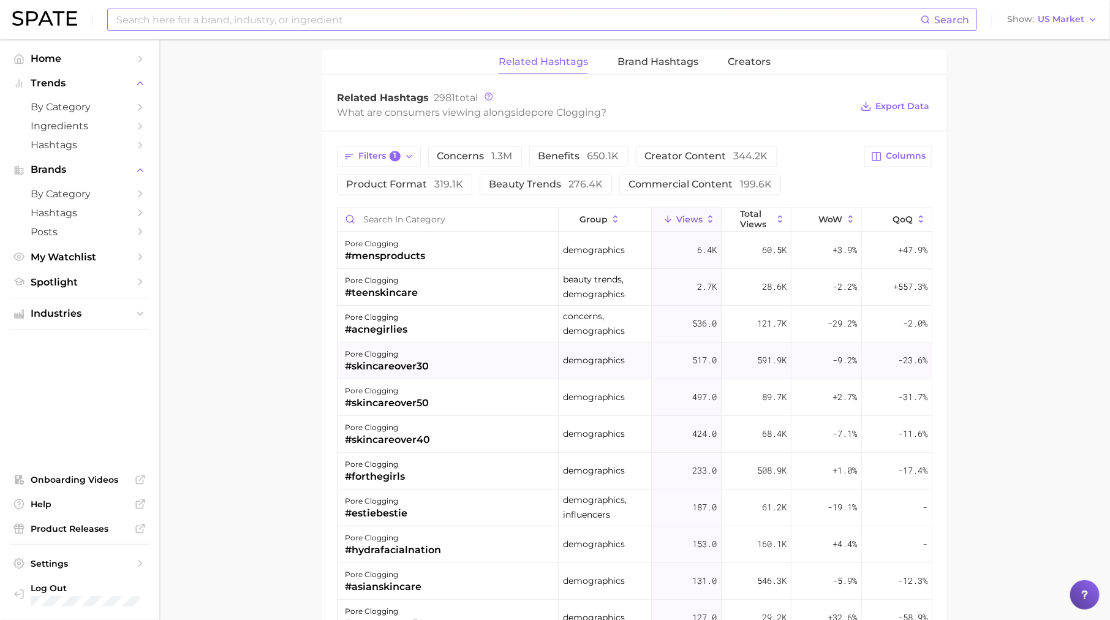
click at [460, 359] on div "pore clogging #skincareover30" at bounding box center [448, 361] width 221 height 37
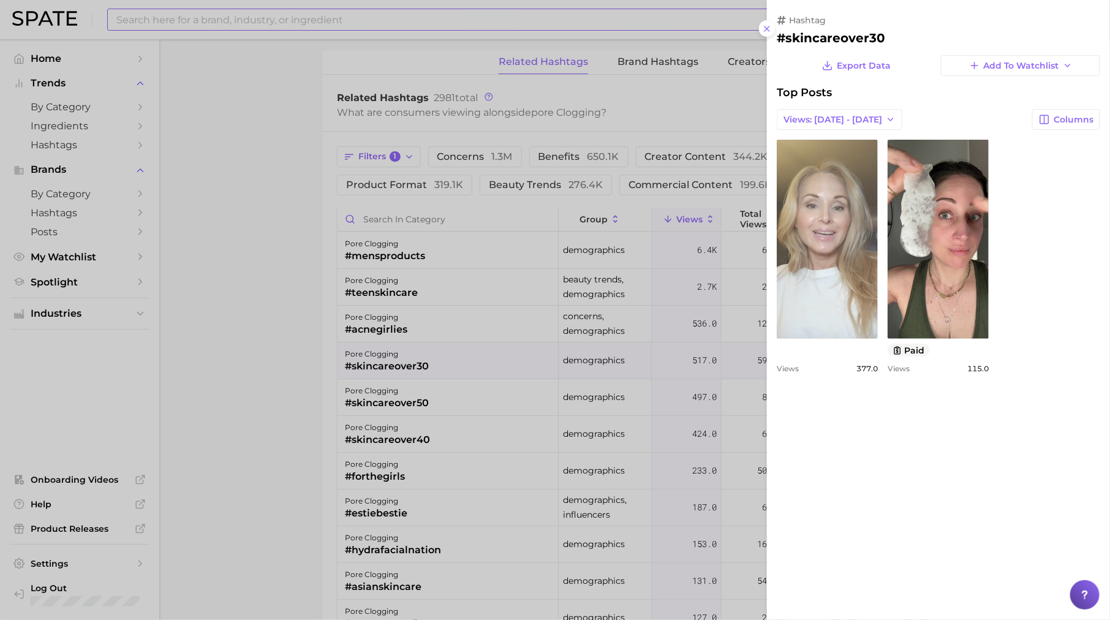
scroll to position [0, 0]
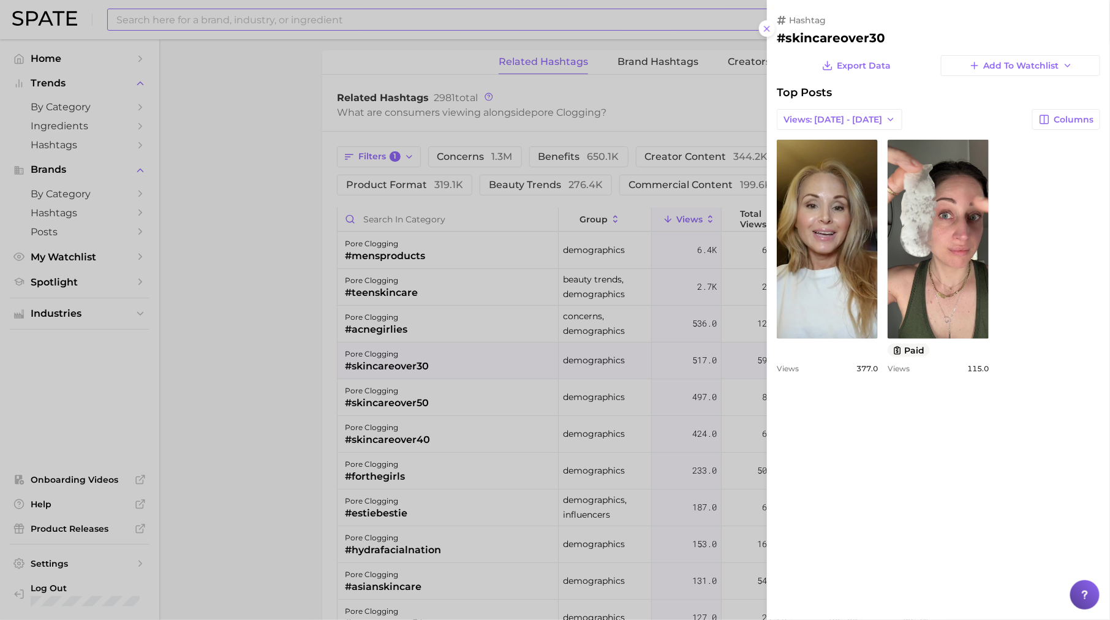
click at [403, 328] on div at bounding box center [555, 310] width 1110 height 620
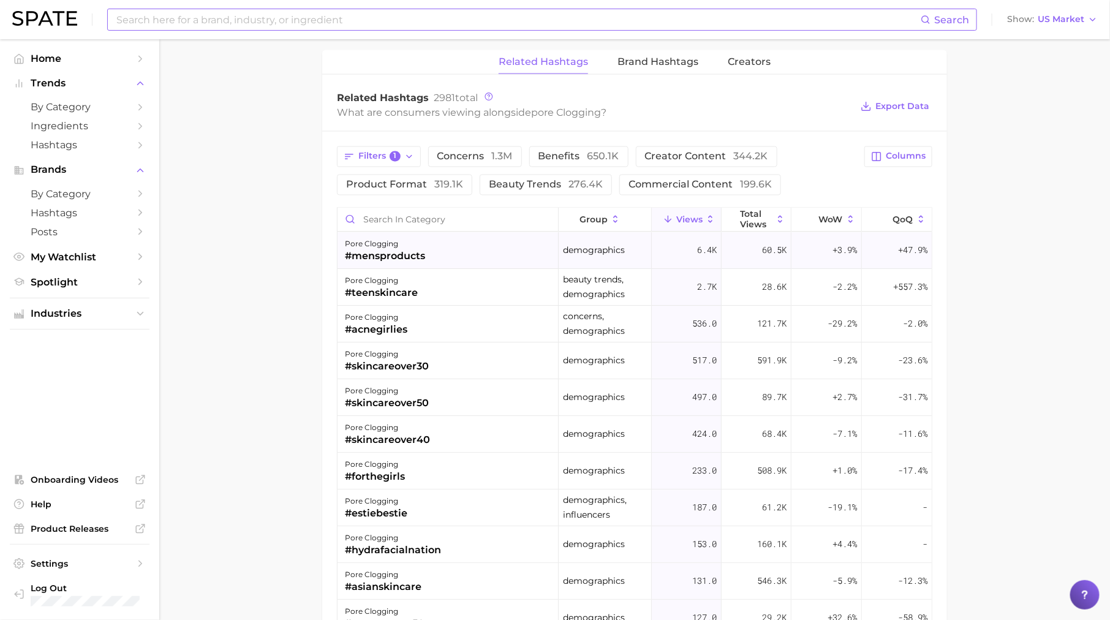
click at [405, 237] on div "pore clogging" at bounding box center [385, 244] width 80 height 15
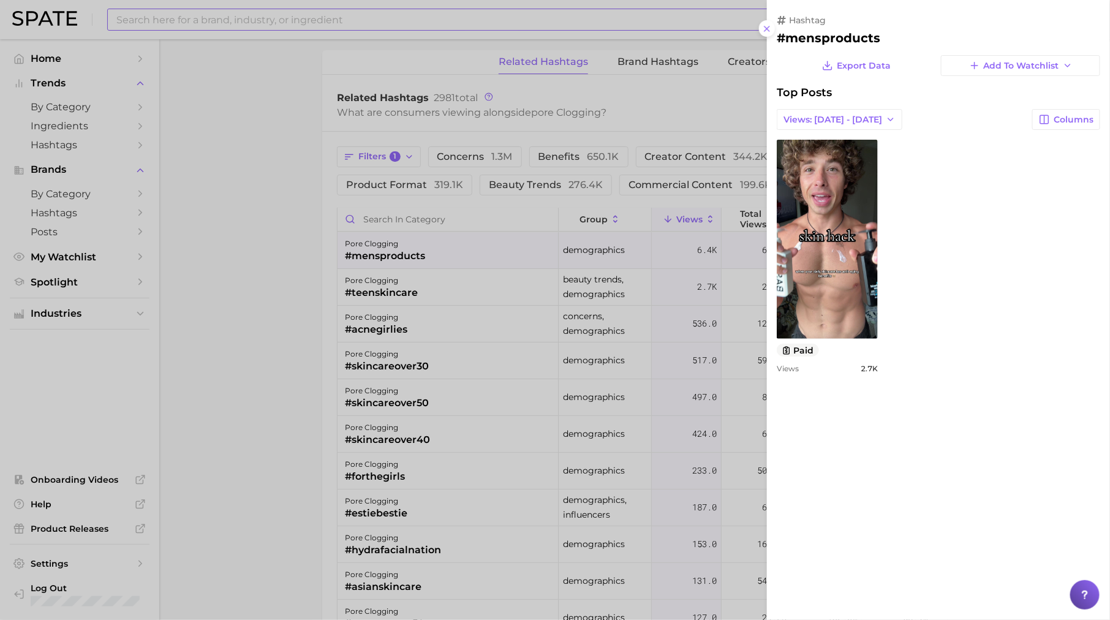
click at [727, 244] on div at bounding box center [555, 310] width 1110 height 620
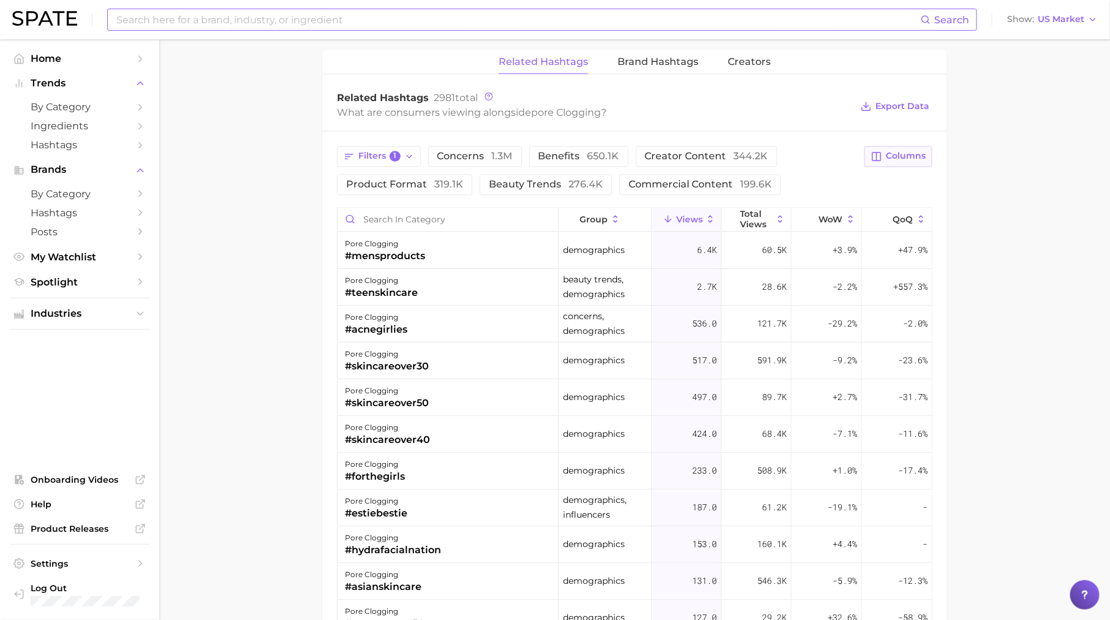
click at [900, 151] on span "Columns" at bounding box center [906, 156] width 40 height 10
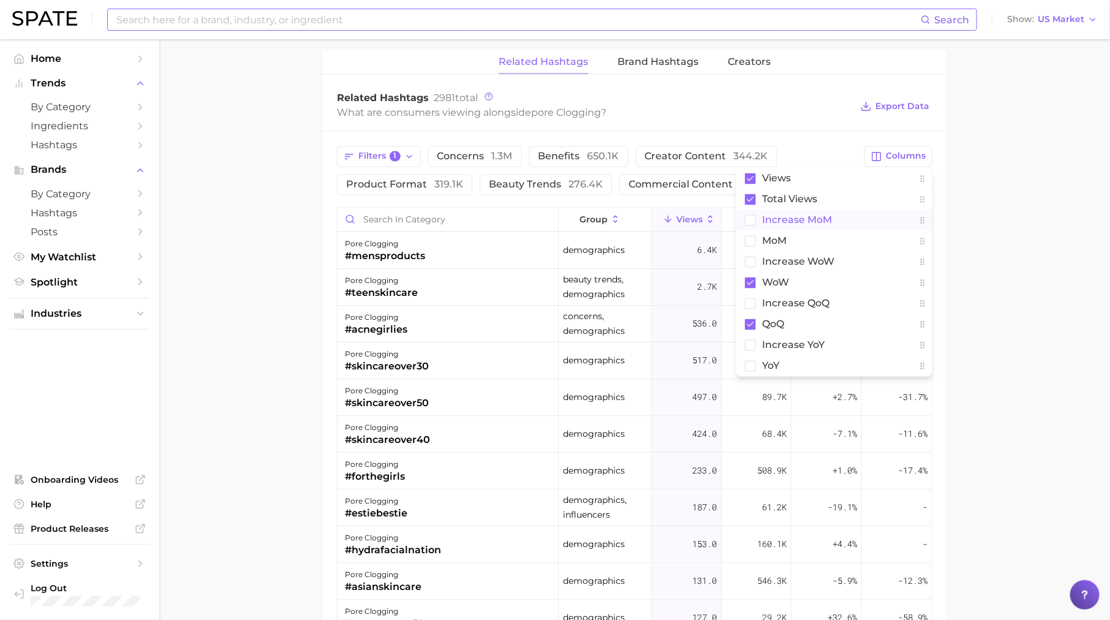
click at [838, 213] on button "increase MoM" at bounding box center [835, 220] width 196 height 21
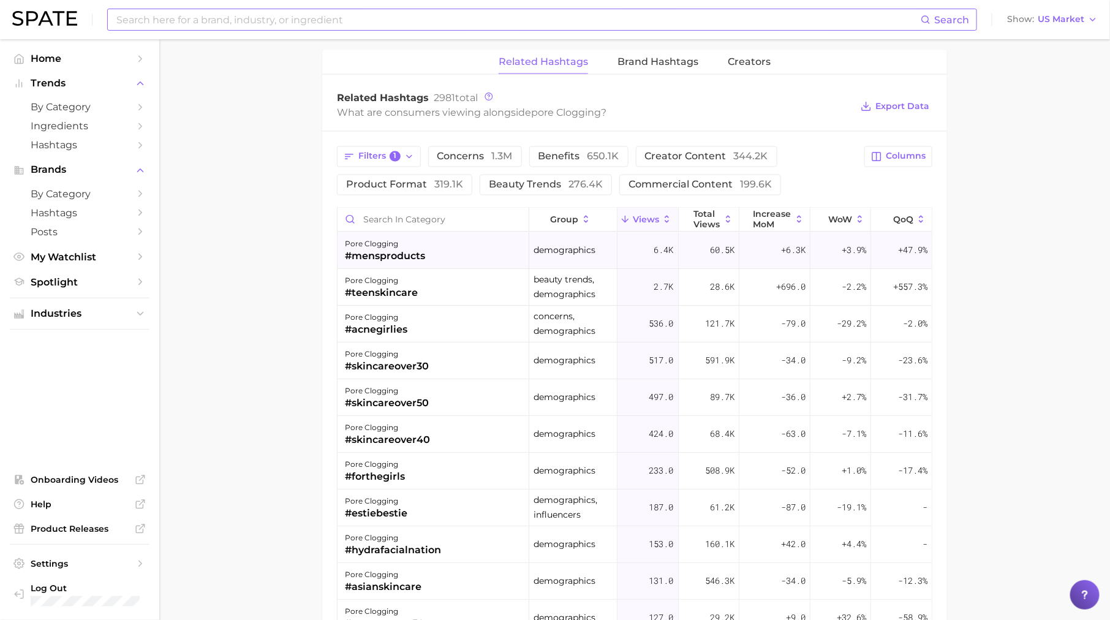
click at [776, 245] on div "+6.3k" at bounding box center [775, 251] width 71 height 37
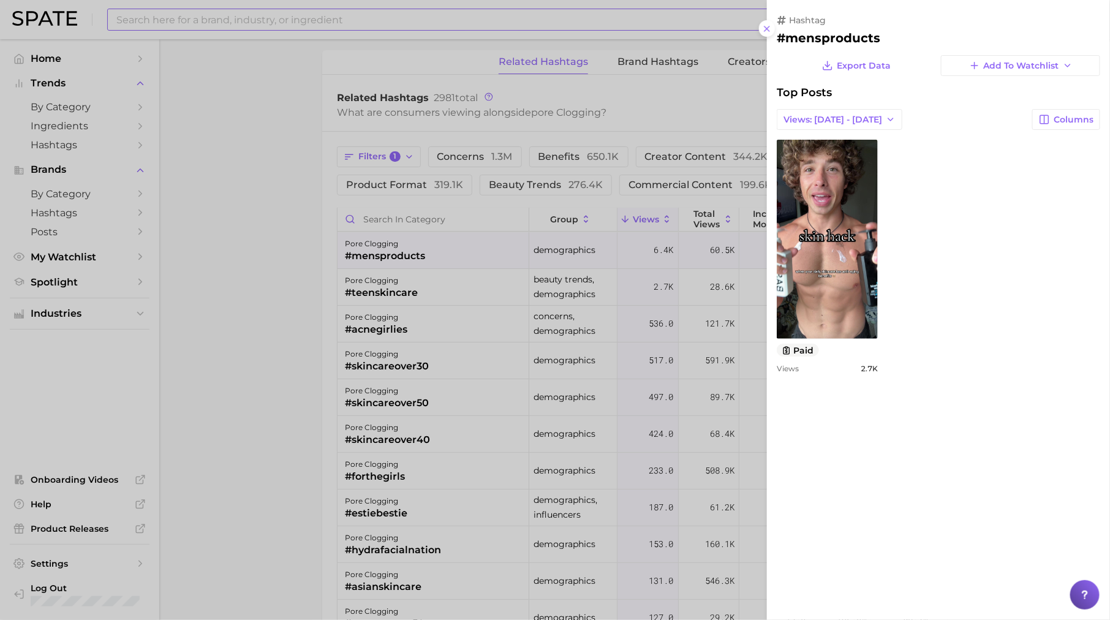
click at [497, 291] on div at bounding box center [555, 310] width 1110 height 620
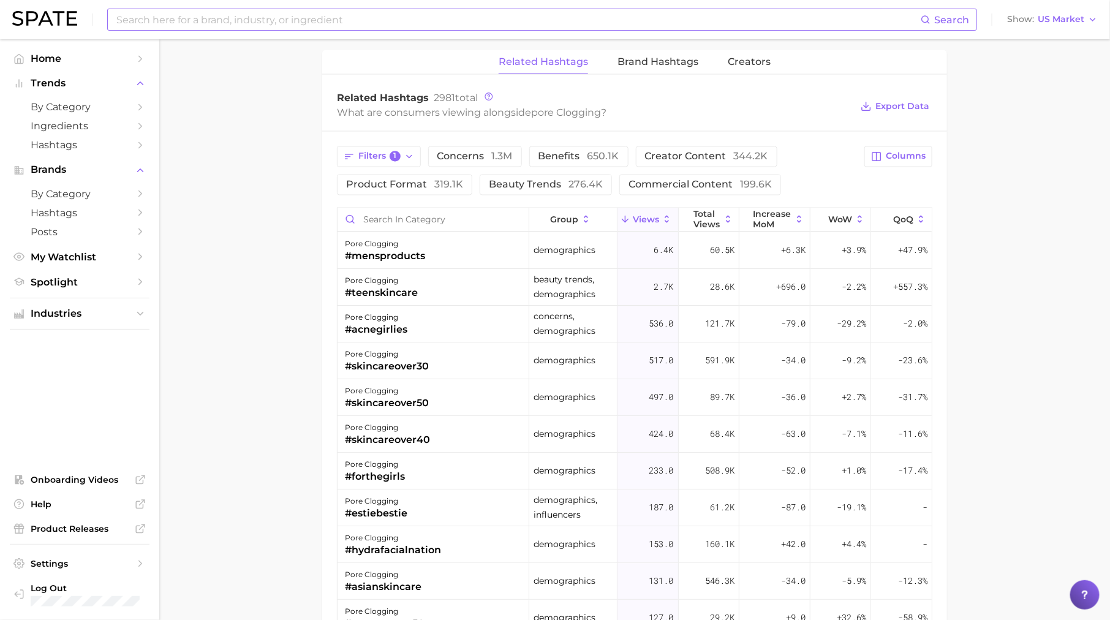
click at [207, 27] on input at bounding box center [518, 19] width 806 height 21
type input "hai"
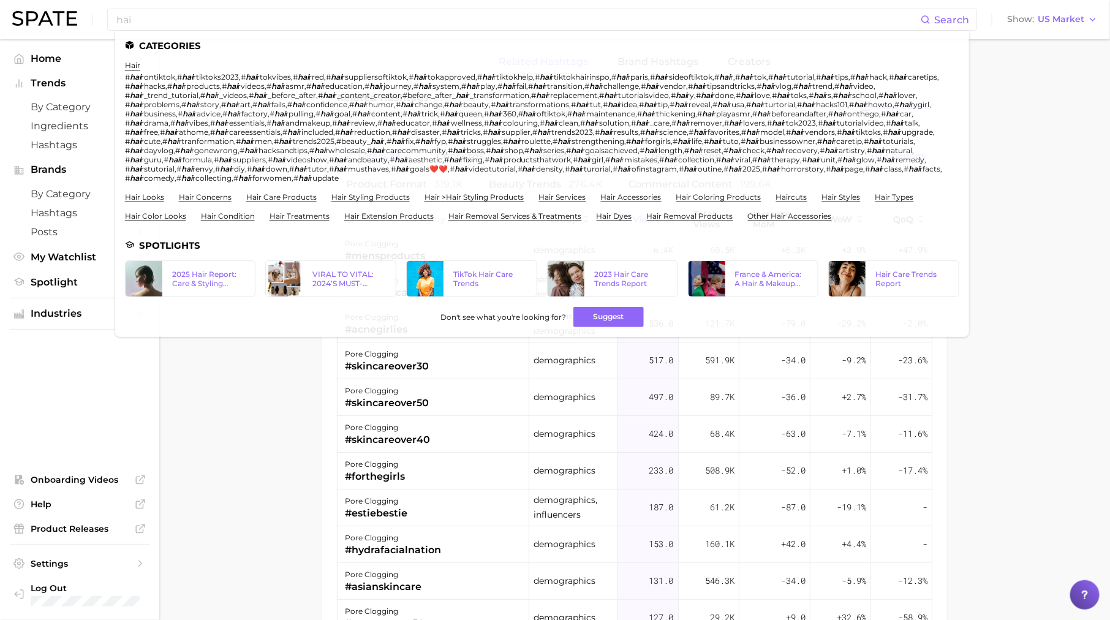
click at [108, 329] on ul "Industries" at bounding box center [80, 314] width 140 height 32
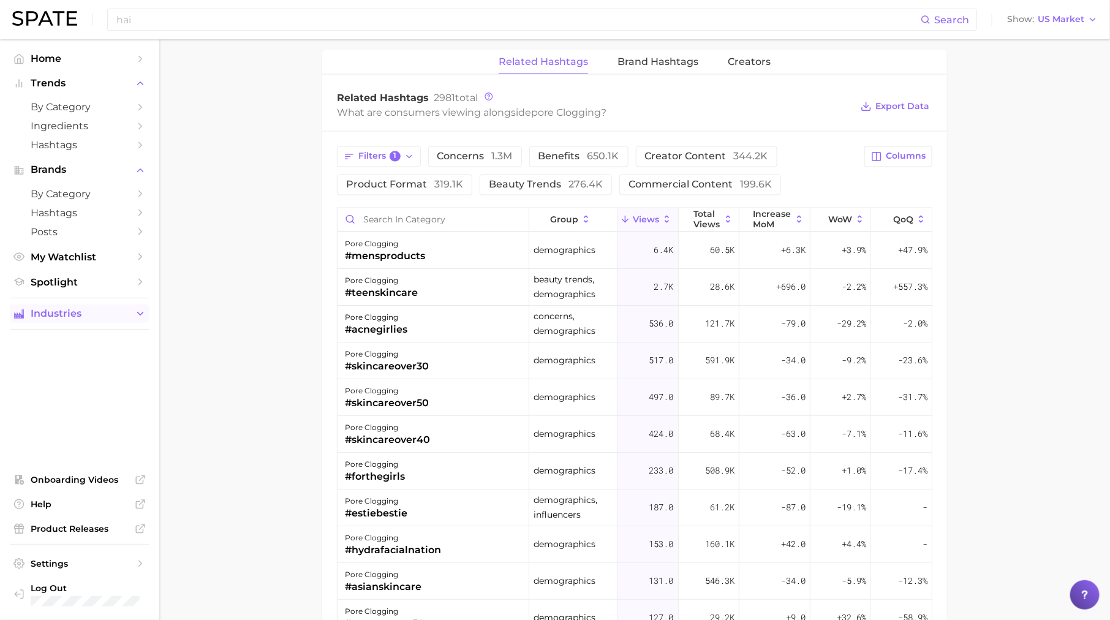
click at [80, 319] on span "Industries" at bounding box center [80, 313] width 98 height 11
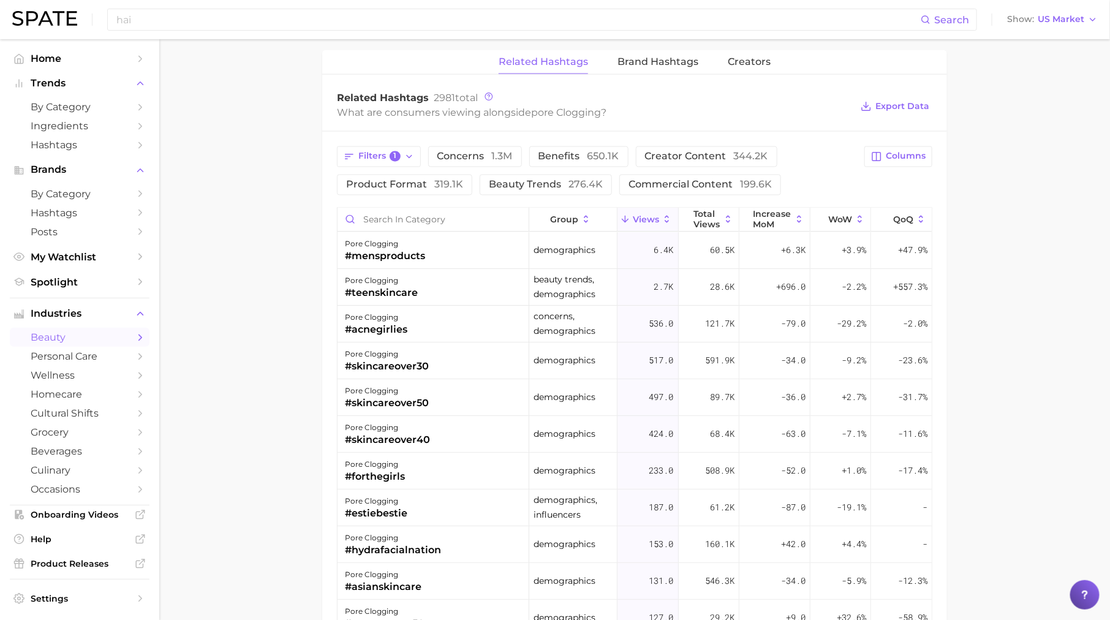
click at [100, 335] on span "beauty" at bounding box center [80, 338] width 98 height 12
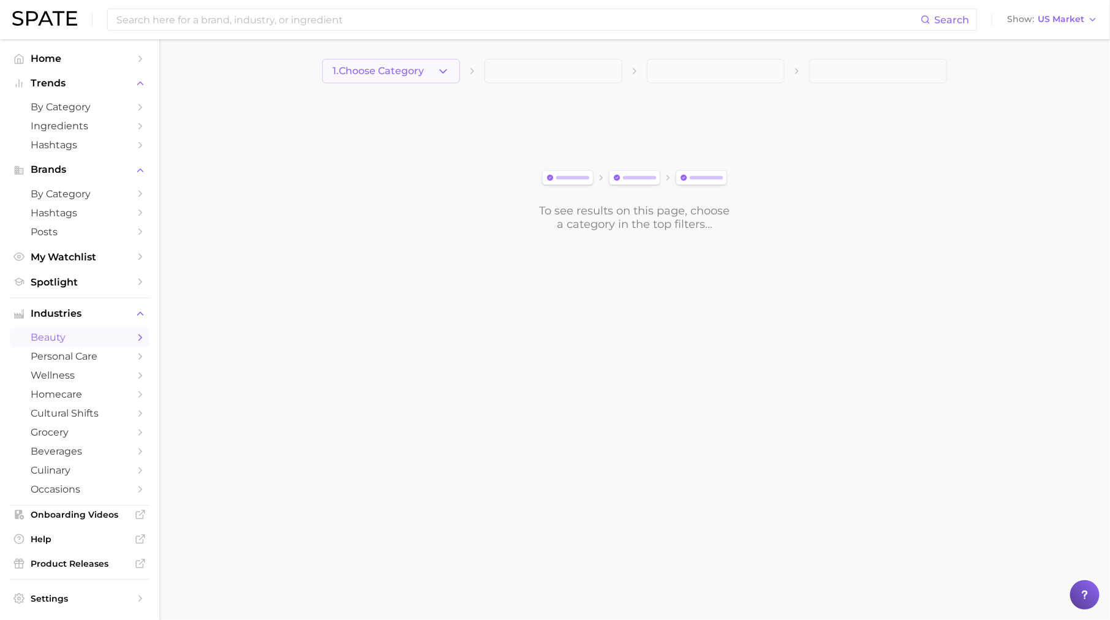
click at [398, 66] on span "1. Choose Category" at bounding box center [378, 71] width 91 height 11
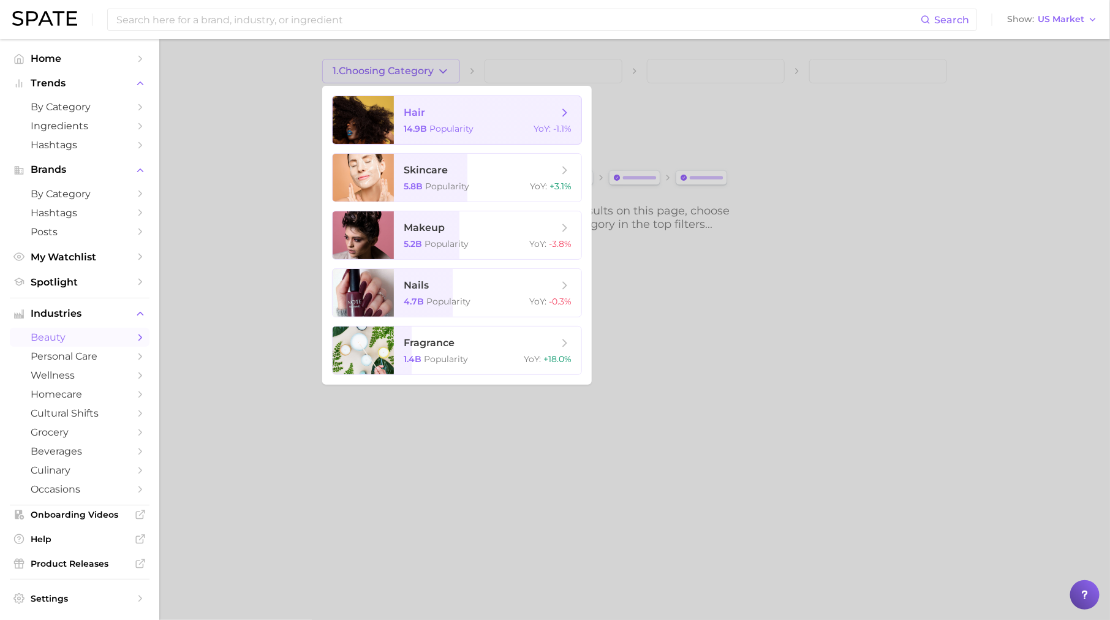
click at [467, 123] on span "Popularity" at bounding box center [452, 128] width 44 height 11
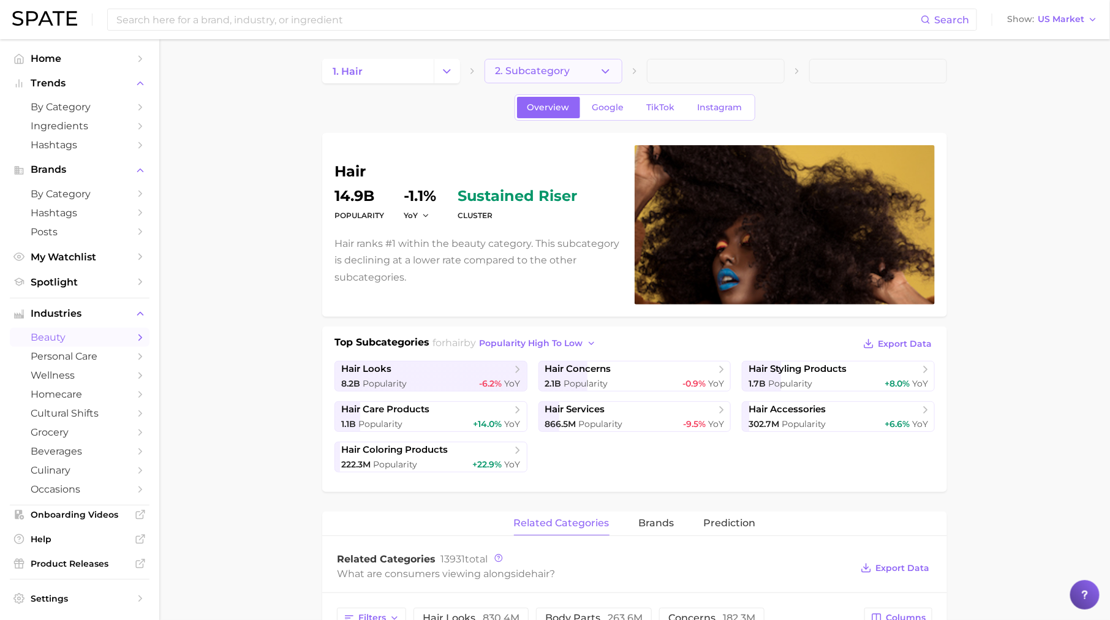
click at [564, 63] on button "2. Subcategory" at bounding box center [554, 71] width 138 height 25
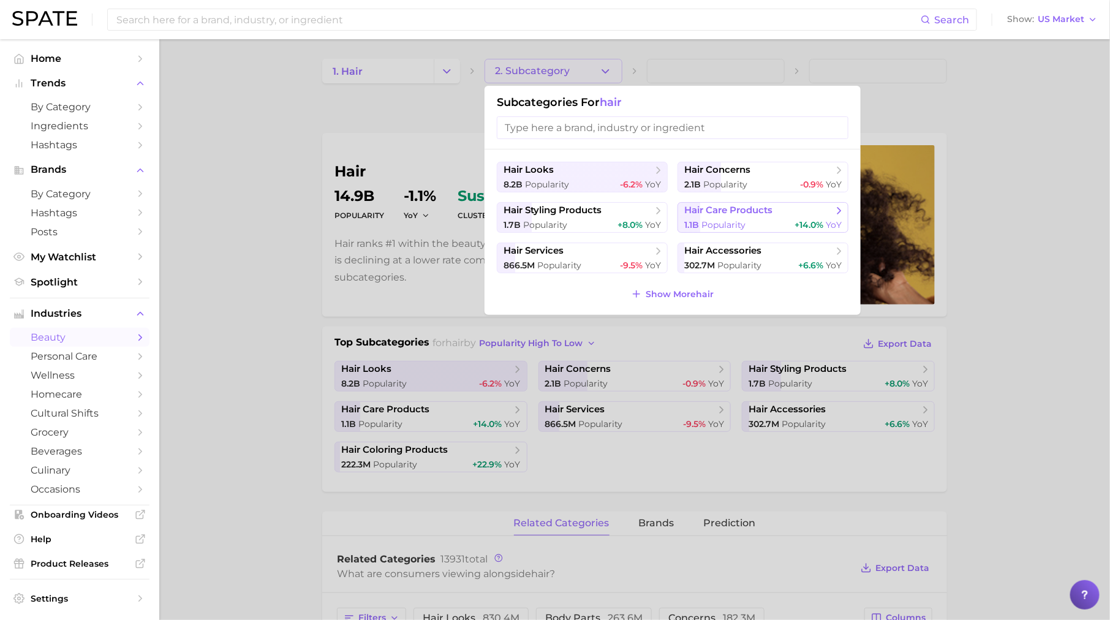
click at [713, 210] on span "hair care products" at bounding box center [729, 211] width 88 height 12
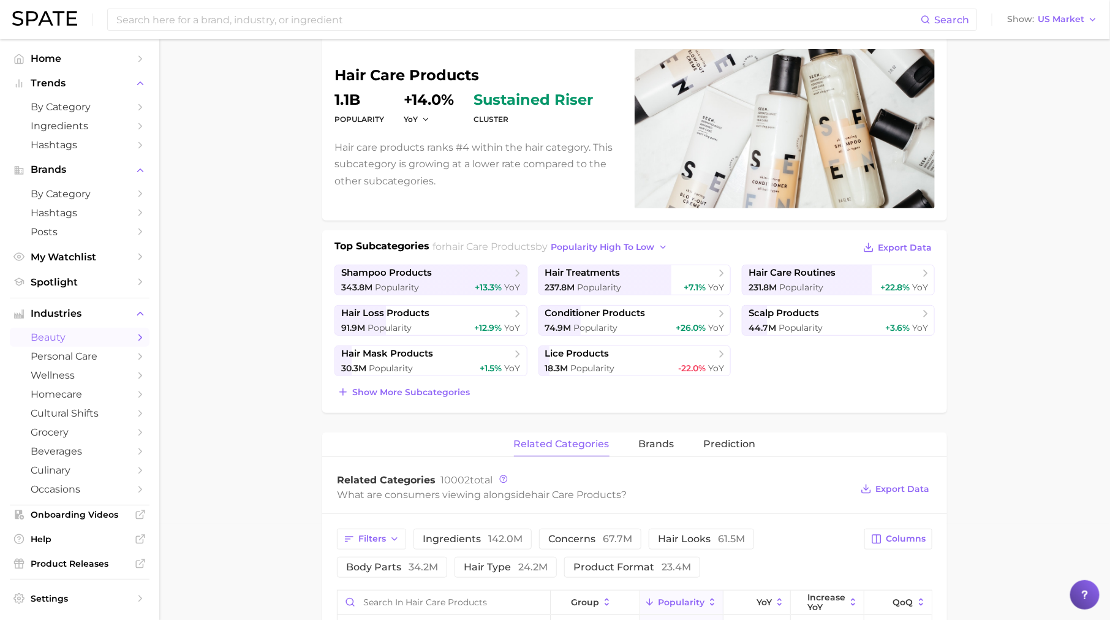
scroll to position [98, 0]
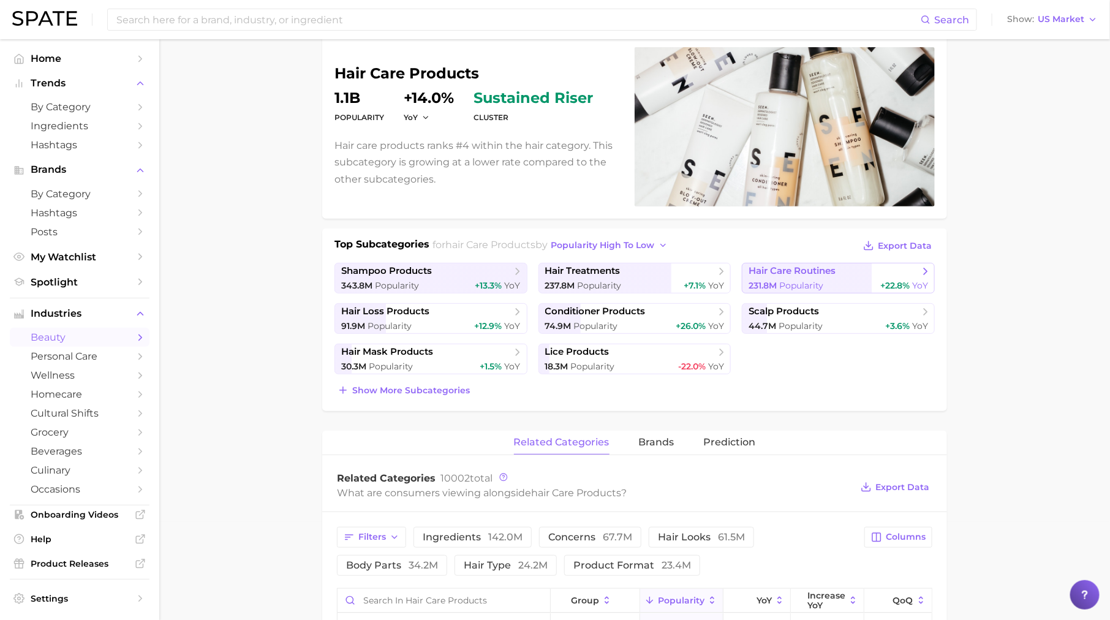
click at [813, 275] on span "hair care routines" at bounding box center [834, 271] width 170 height 12
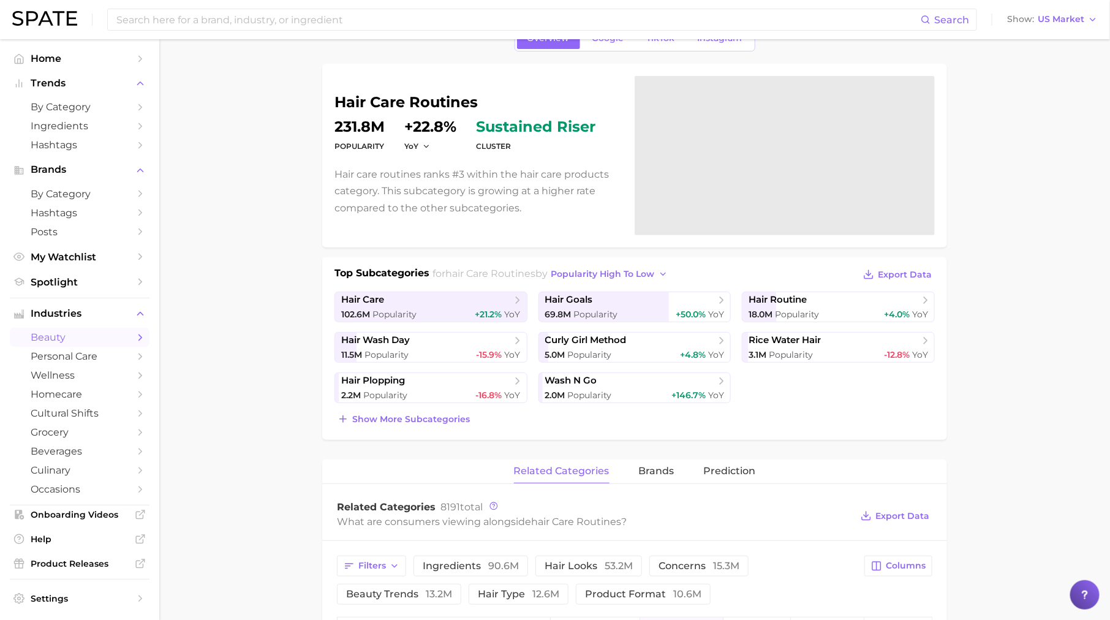
scroll to position [71, 0]
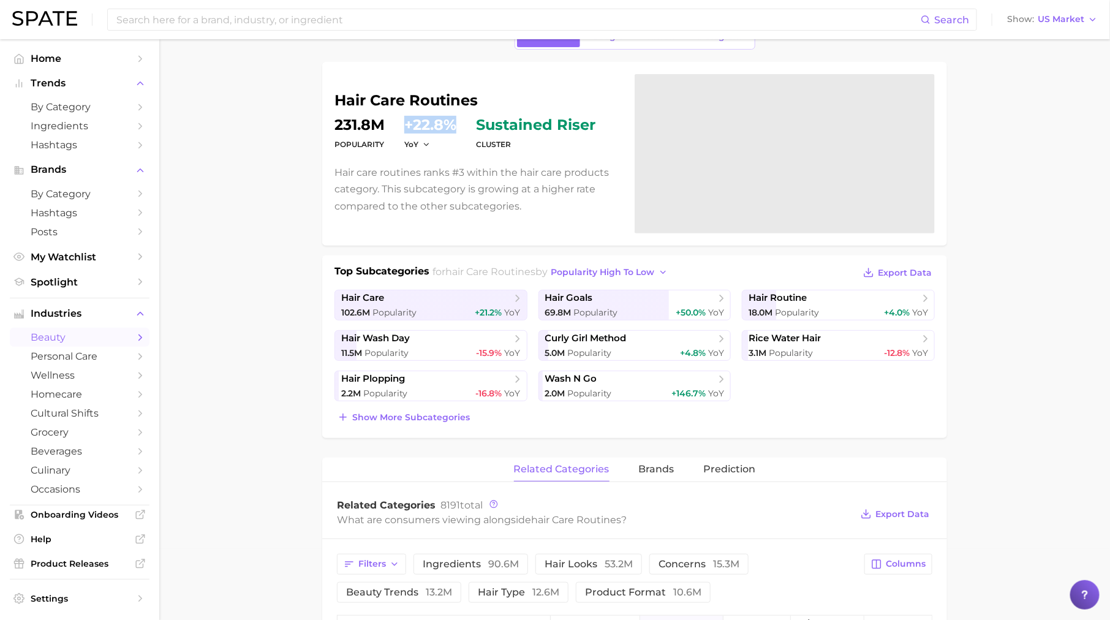
drag, startPoint x: 406, startPoint y: 121, endPoint x: 456, endPoint y: 121, distance: 50.3
click at [456, 121] on dd "+22.8%" at bounding box center [430, 125] width 52 height 15
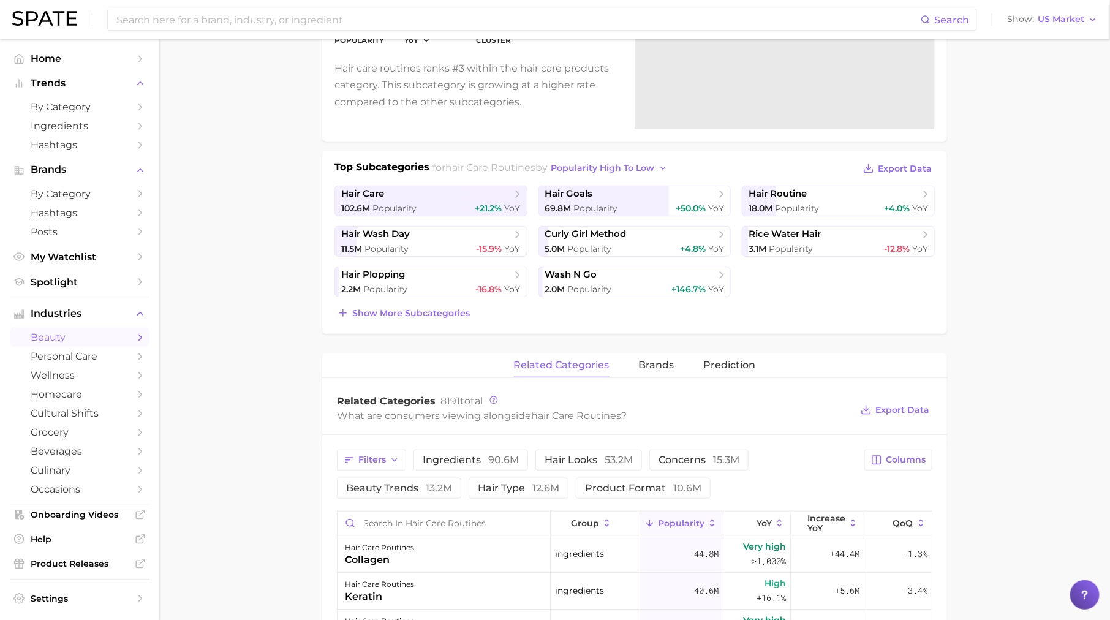
scroll to position [429, 0]
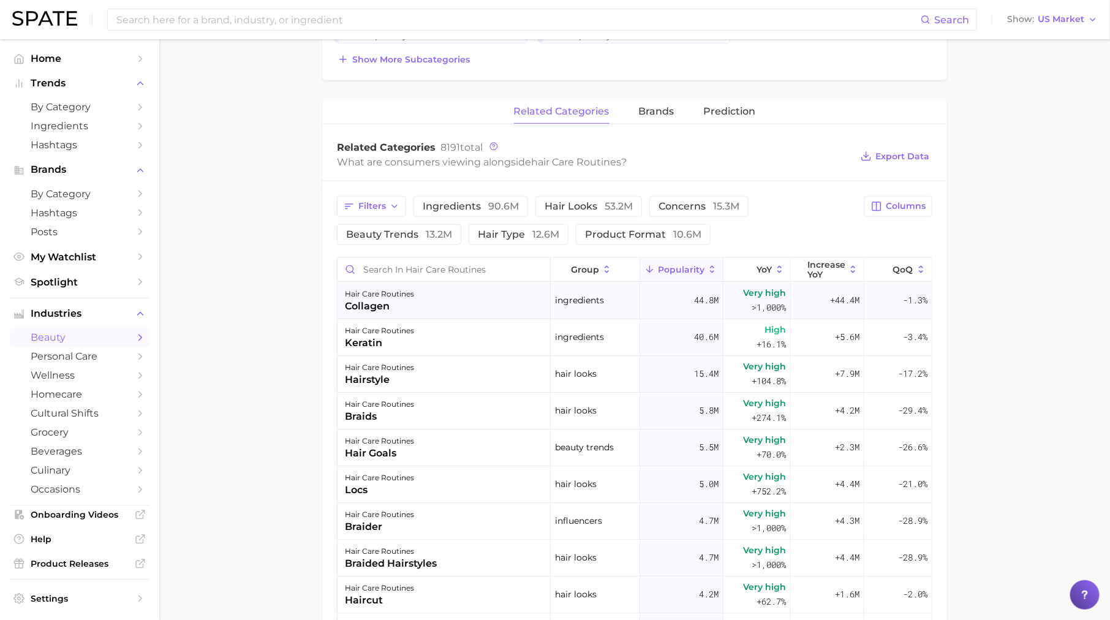
click at [420, 284] on div "hair care routines collagen" at bounding box center [444, 301] width 213 height 37
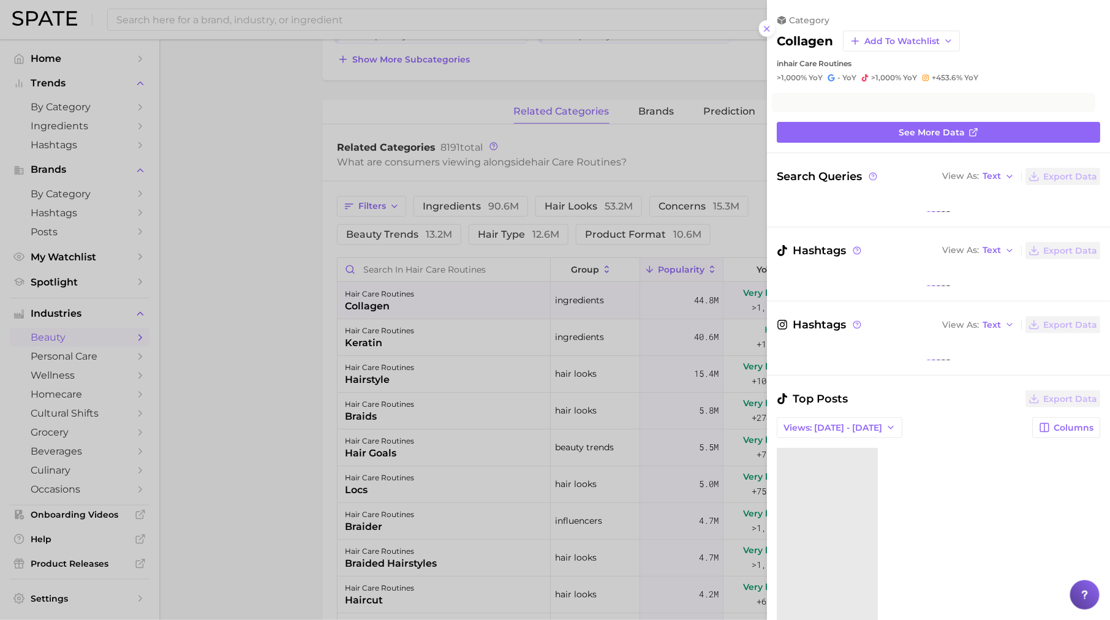
click at [428, 260] on div at bounding box center [555, 310] width 1110 height 620
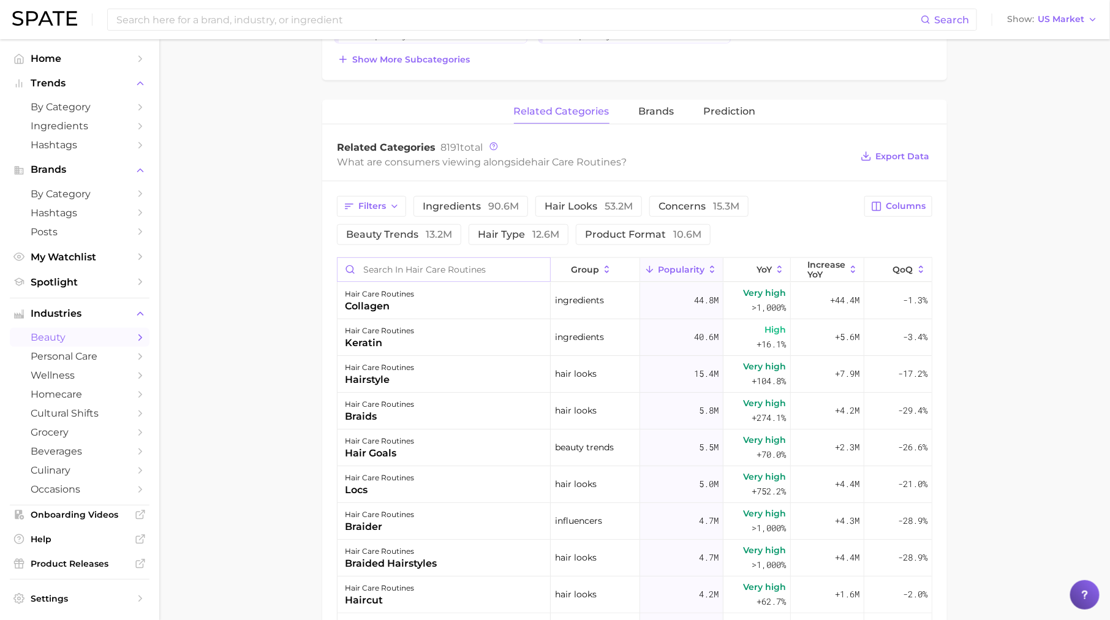
click at [435, 269] on input "Search in hair care routines" at bounding box center [444, 269] width 213 height 23
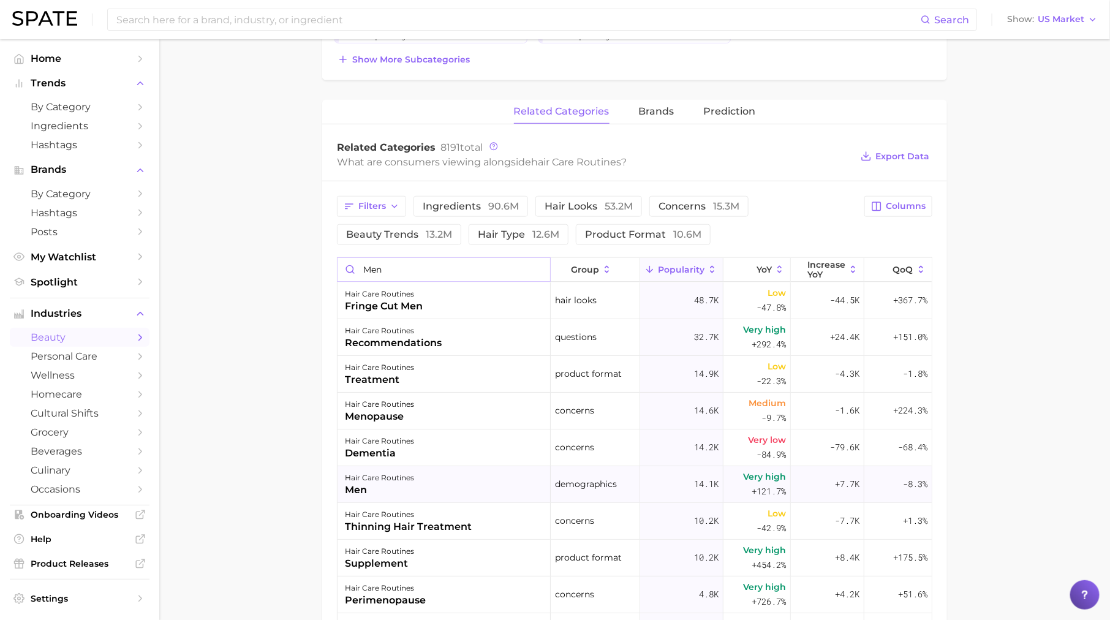
type input "men"
click at [403, 487] on div "men" at bounding box center [379, 490] width 69 height 15
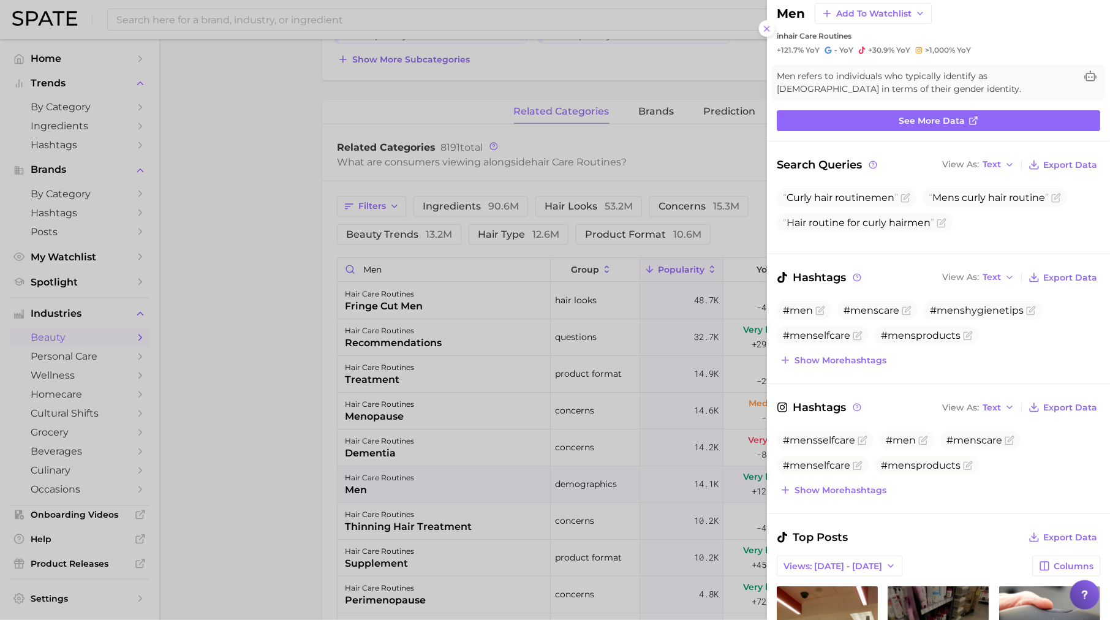
scroll to position [53, 0]
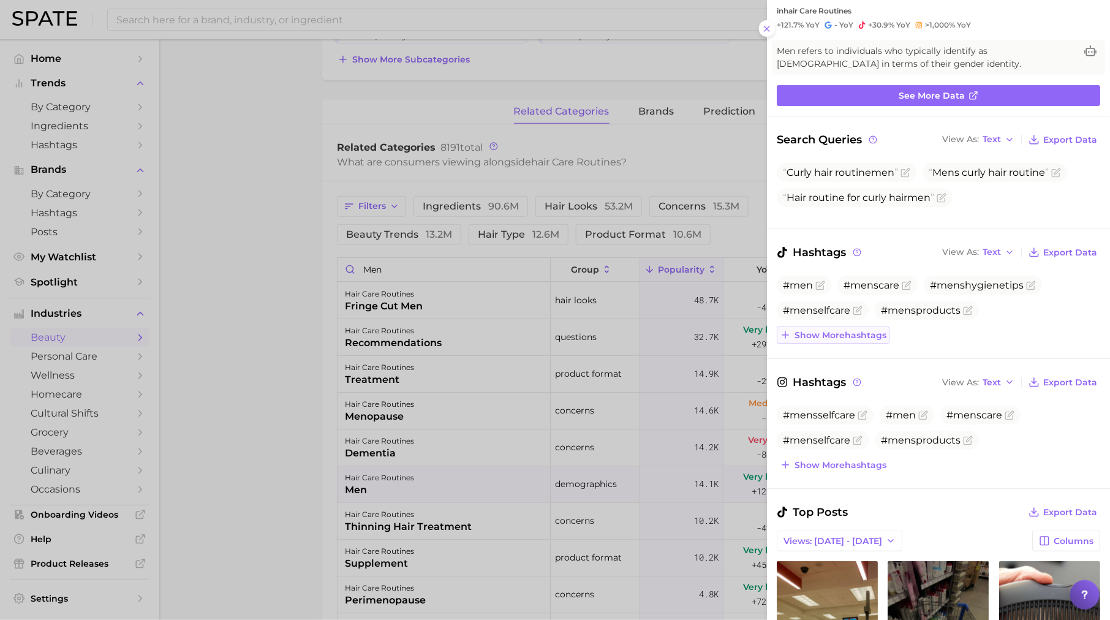
click at [868, 337] on span "Show more hashtags" at bounding box center [841, 335] width 92 height 10
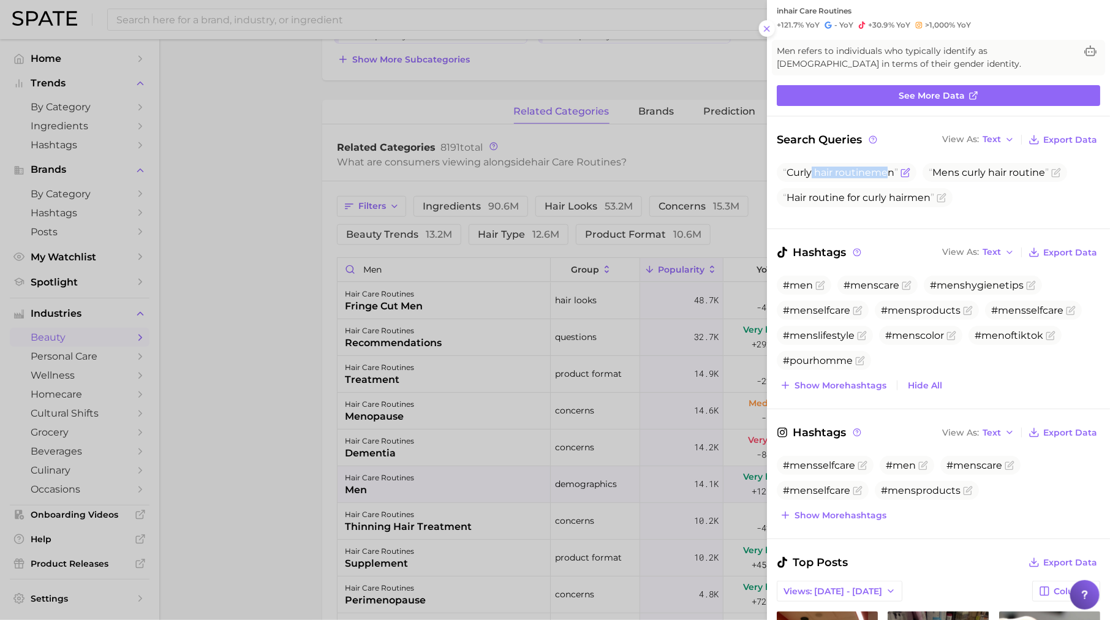
drag, startPoint x: 811, startPoint y: 171, endPoint x: 890, endPoint y: 172, distance: 78.4
click at [890, 172] on span "Curly hair routine men" at bounding box center [840, 173] width 115 height 12
drag, startPoint x: 963, startPoint y: 172, endPoint x: 1013, endPoint y: 172, distance: 49.6
click at [1013, 172] on span "Men s curly hair routine" at bounding box center [989, 173] width 120 height 12
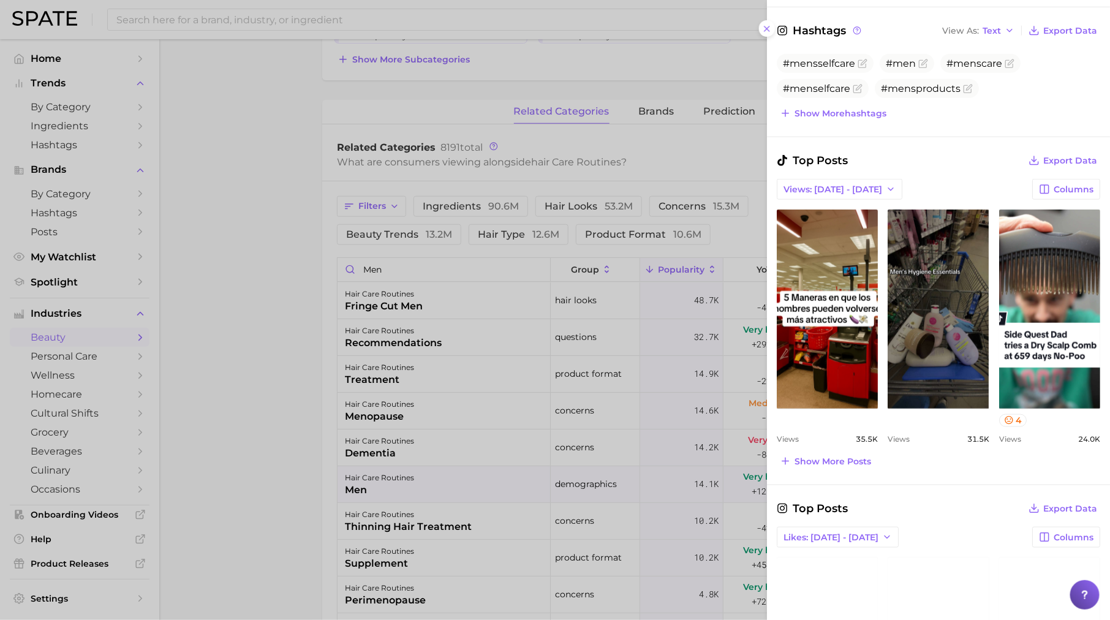
scroll to position [468, 0]
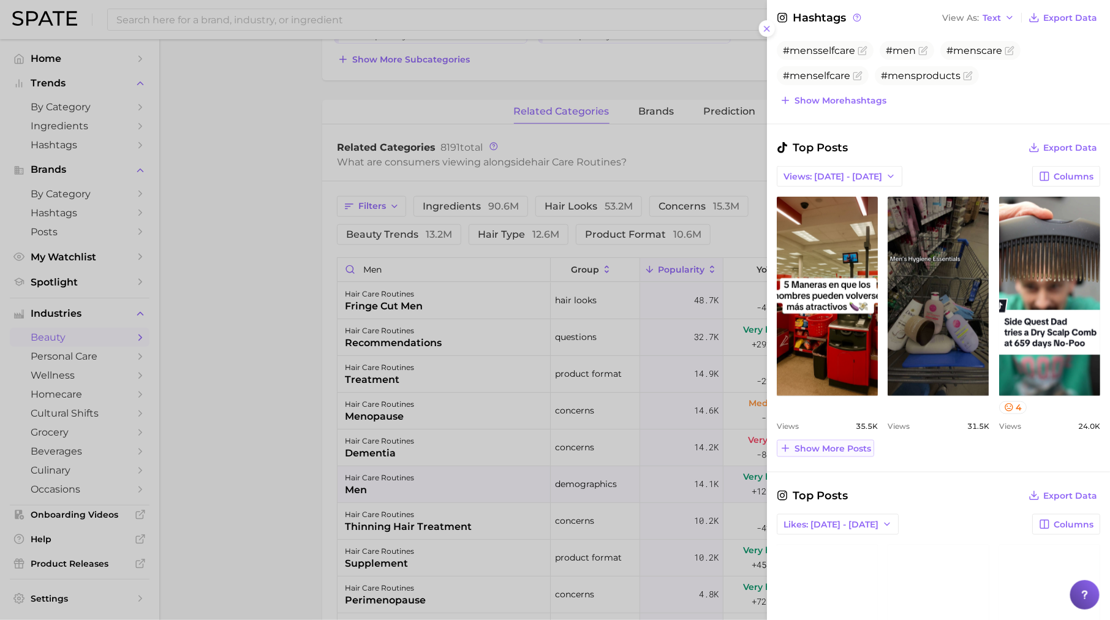
click at [806, 444] on span "Show more posts" at bounding box center [833, 449] width 77 height 10
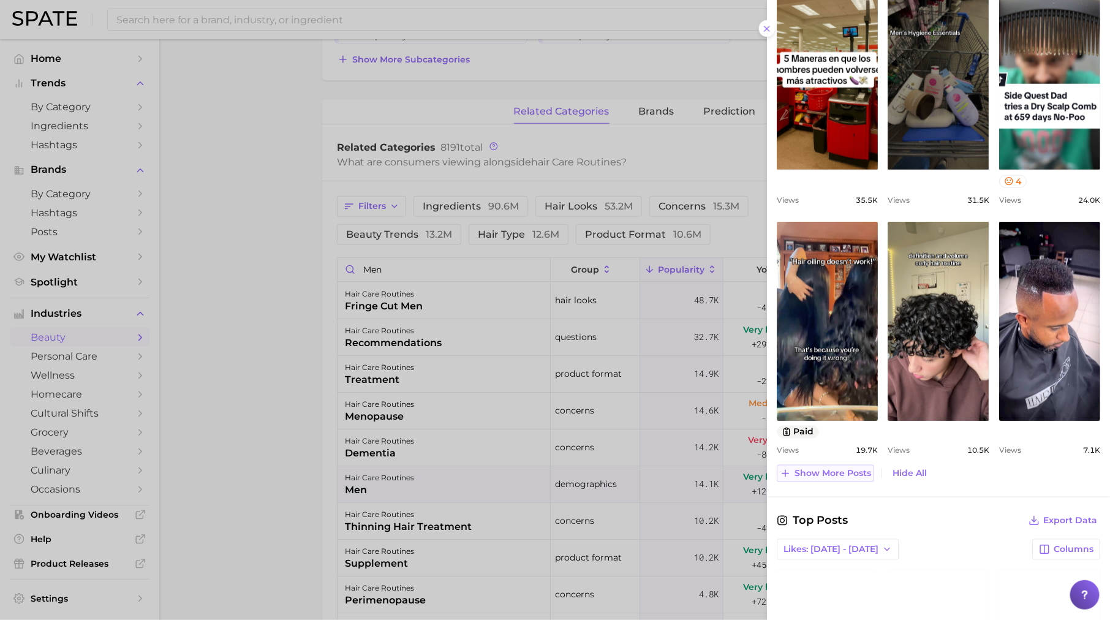
scroll to position [699, 0]
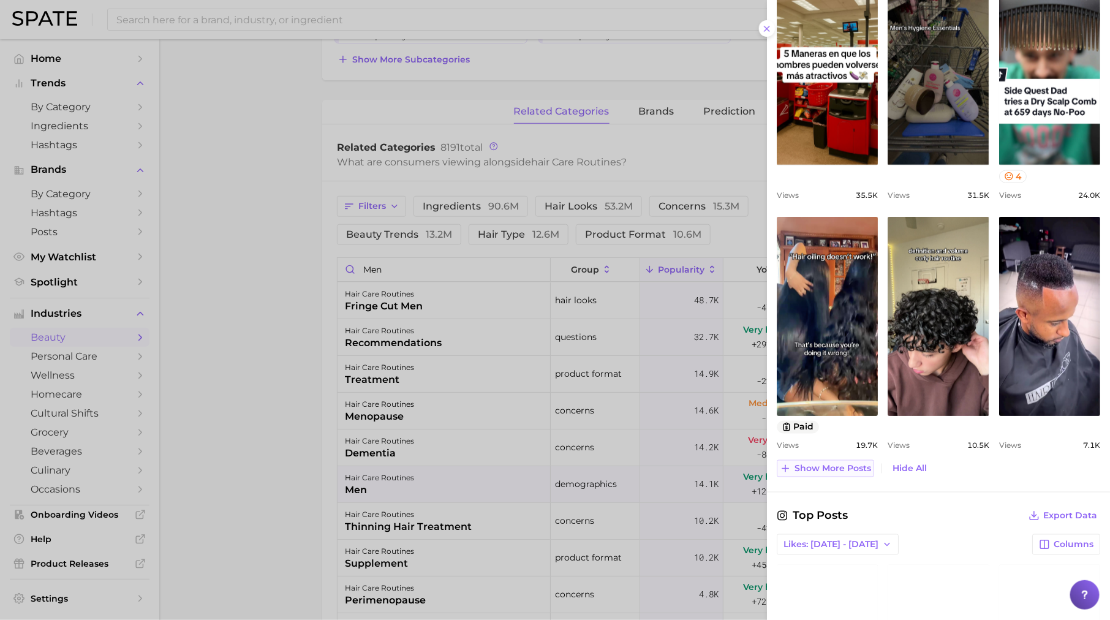
click at [844, 464] on span "Show more posts" at bounding box center [833, 469] width 77 height 10
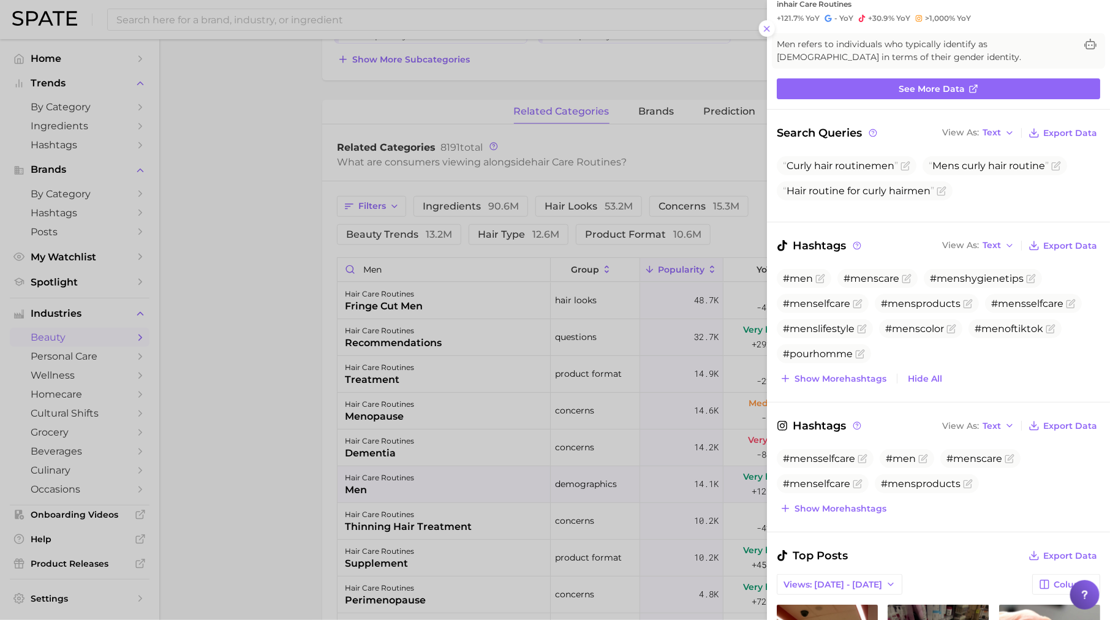
scroll to position [0, 0]
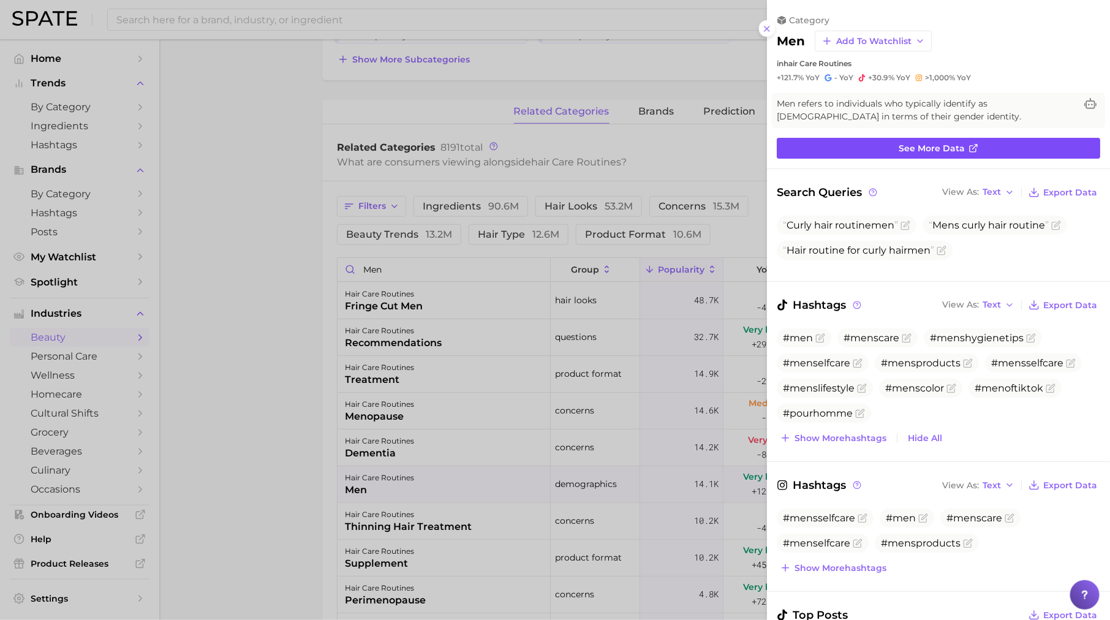
click at [920, 153] on span "See more data" at bounding box center [932, 148] width 66 height 10
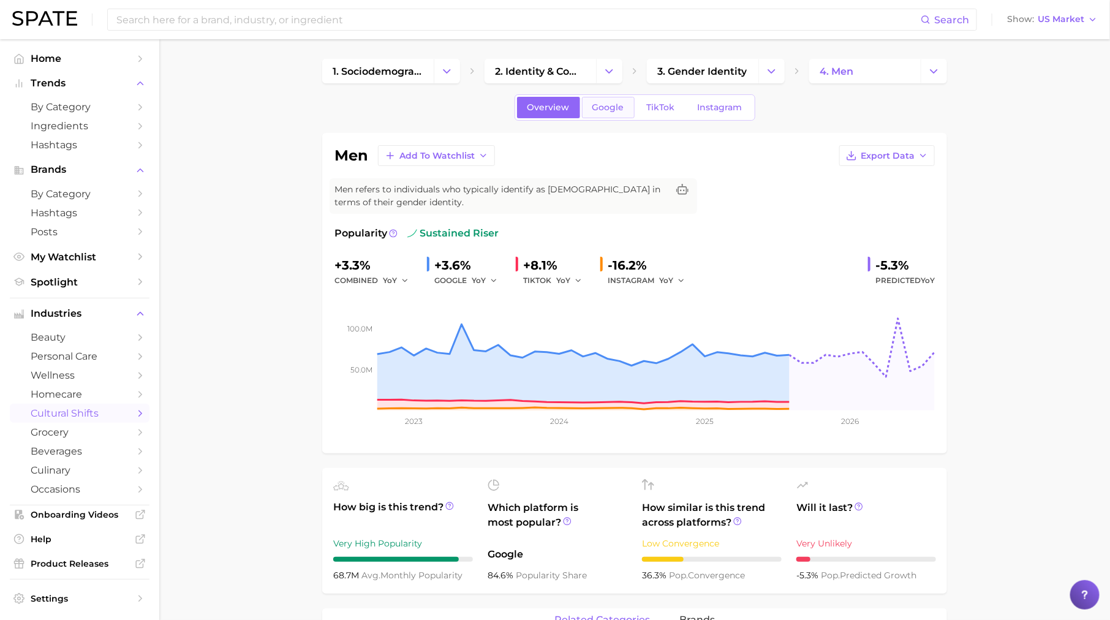
click at [604, 104] on span "Google" at bounding box center [609, 107] width 32 height 10
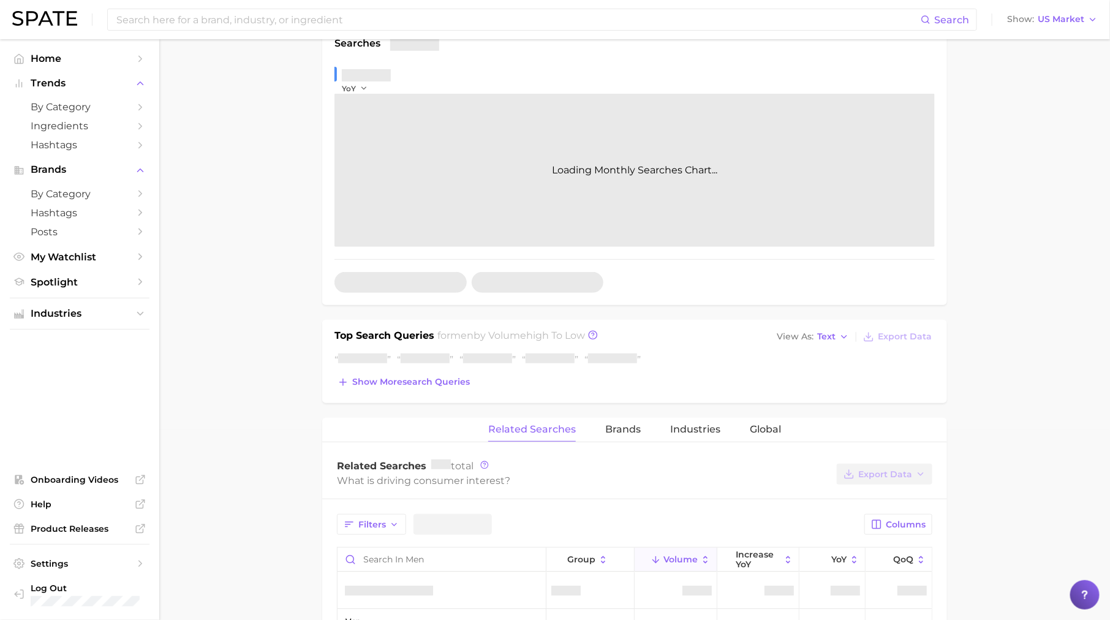
scroll to position [384, 0]
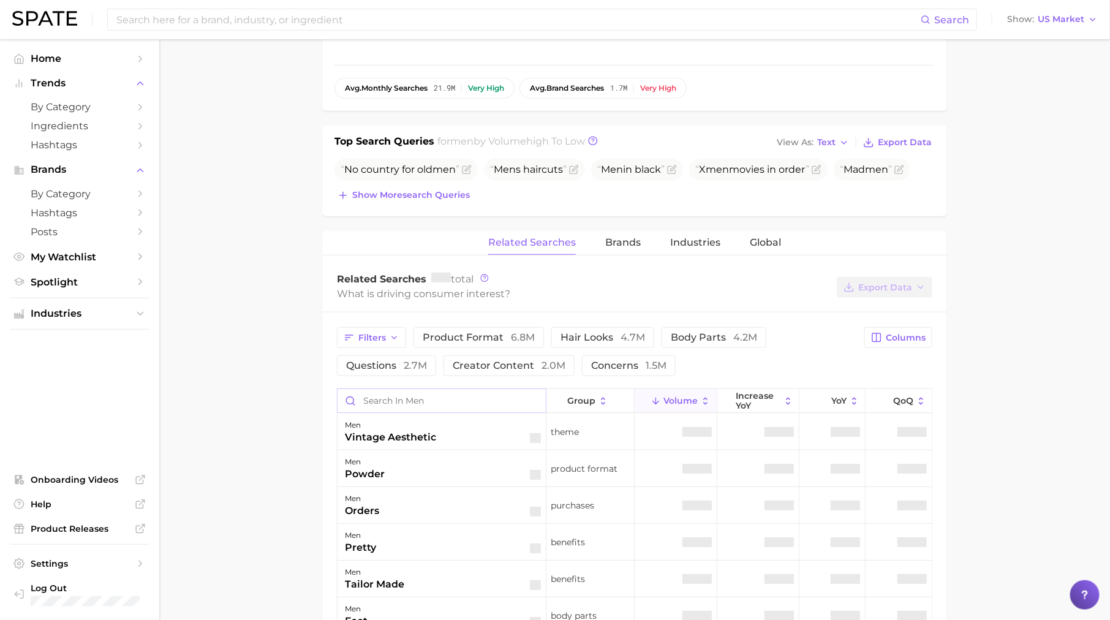
click at [464, 401] on input "Search in men" at bounding box center [442, 400] width 208 height 23
type input "hair"
click at [450, 429] on div "men hair" at bounding box center [443, 431] width 196 height 27
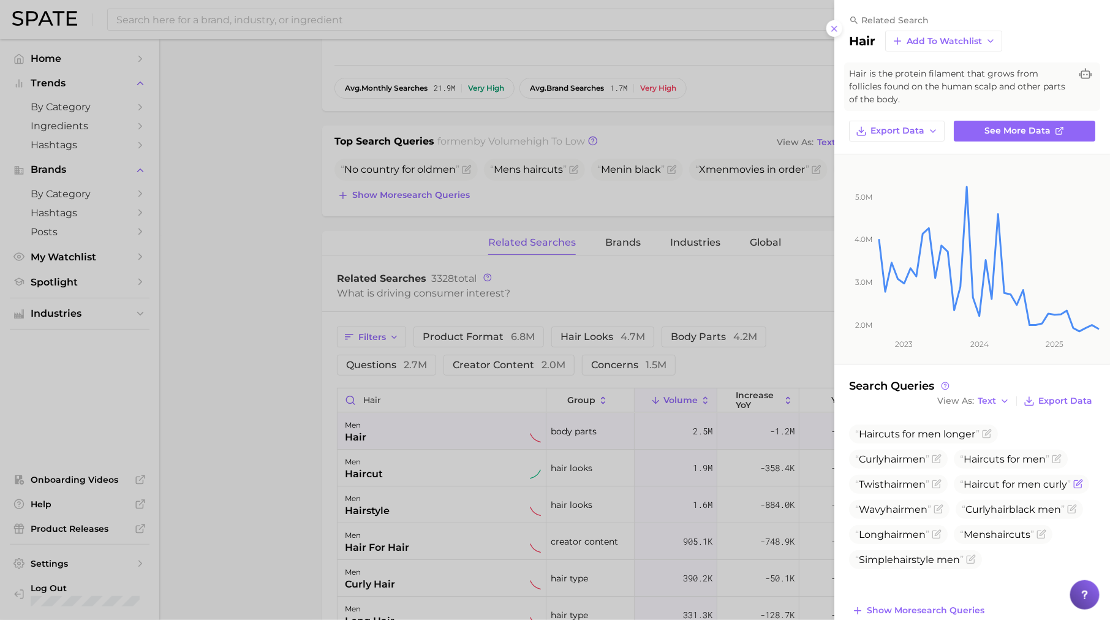
scroll to position [19, 0]
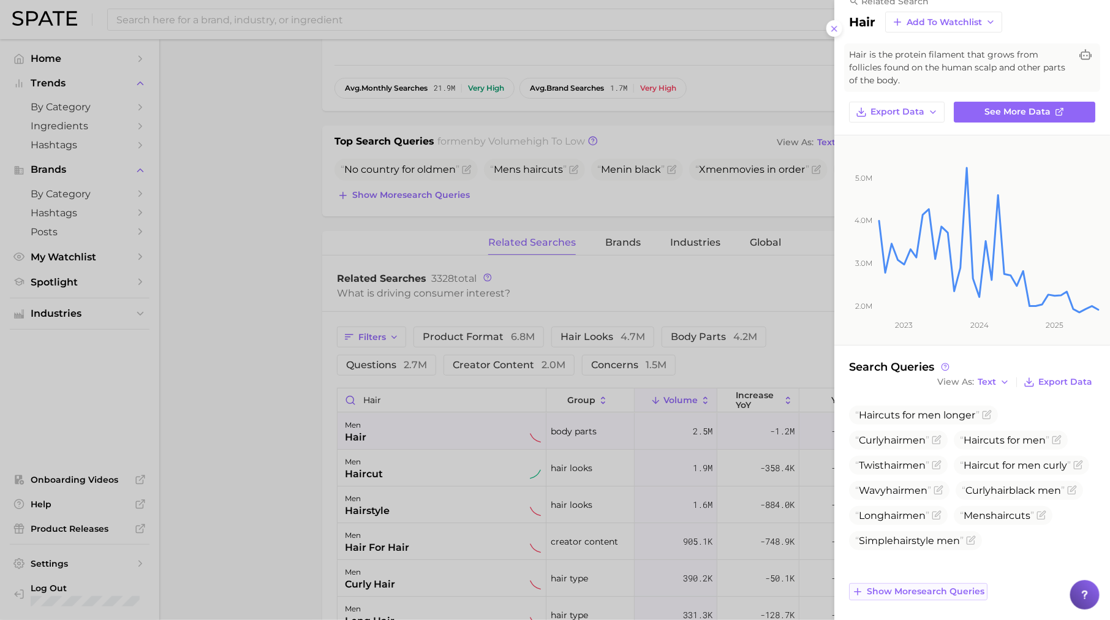
click at [924, 594] on span "Show more search queries" at bounding box center [926, 591] width 118 height 10
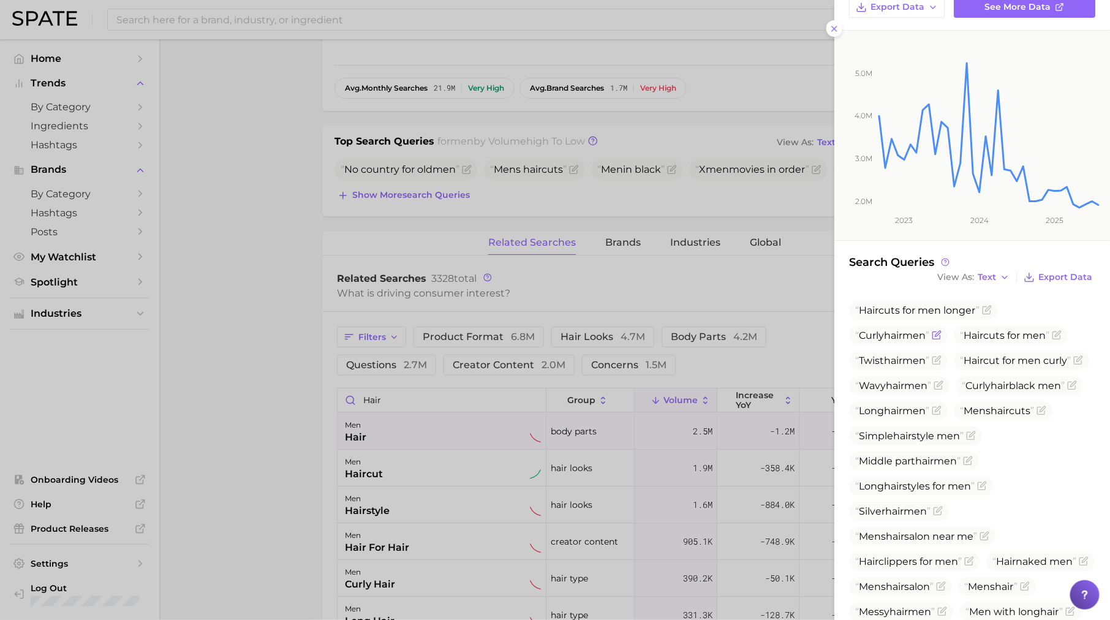
scroll to position [146, 0]
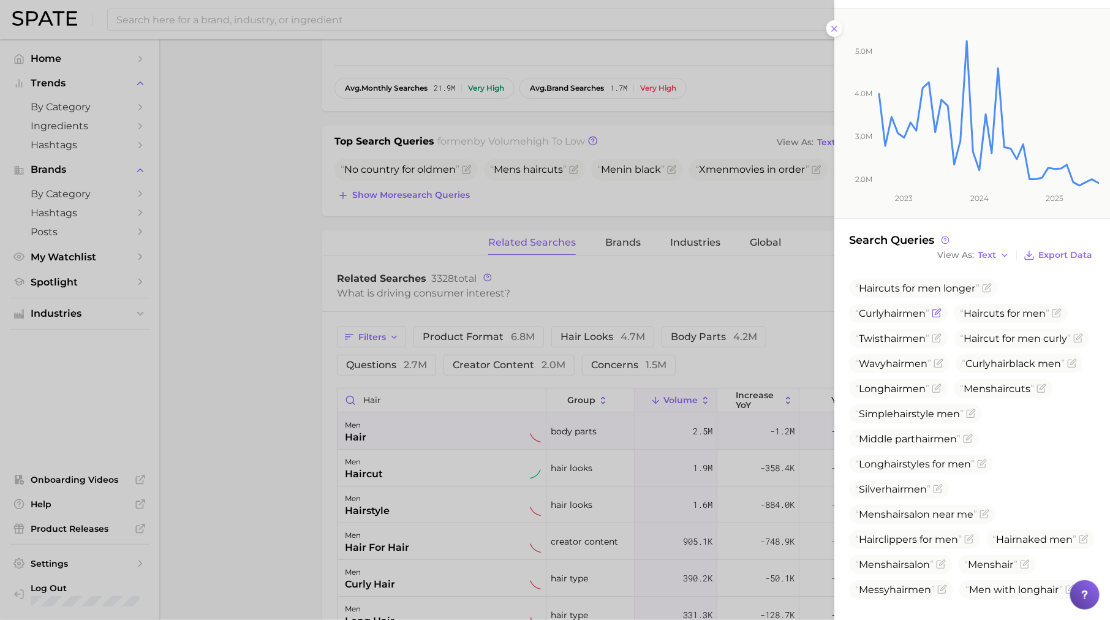
drag, startPoint x: 862, startPoint y: 314, endPoint x: 930, endPoint y: 314, distance: 68.0
click at [930, 314] on span "Curly hair men" at bounding box center [893, 314] width 74 height 12
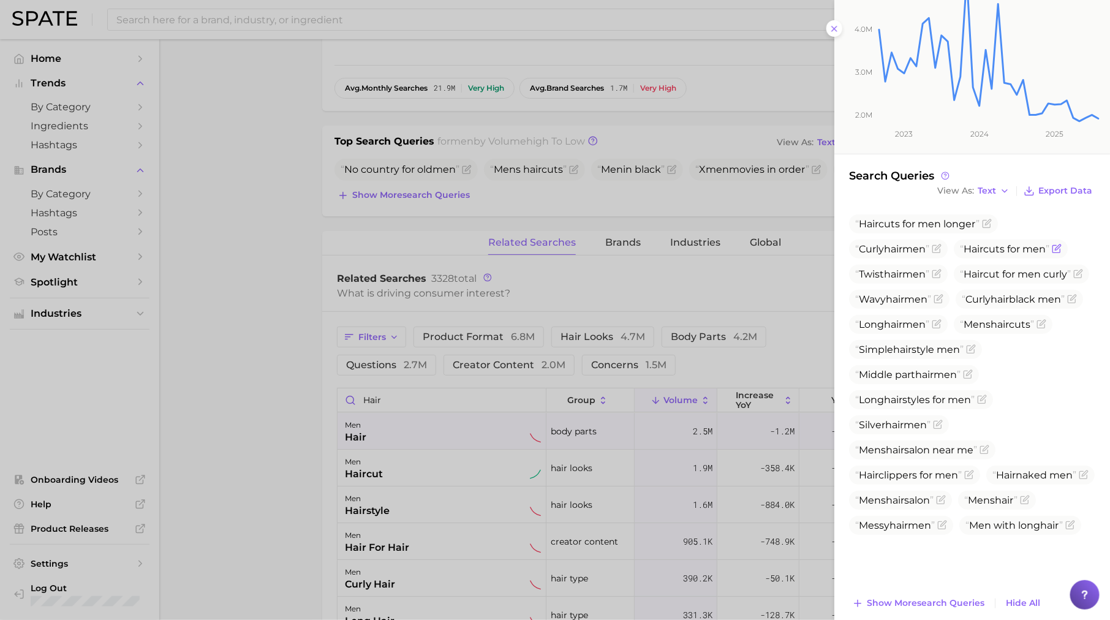
scroll to position [222, 0]
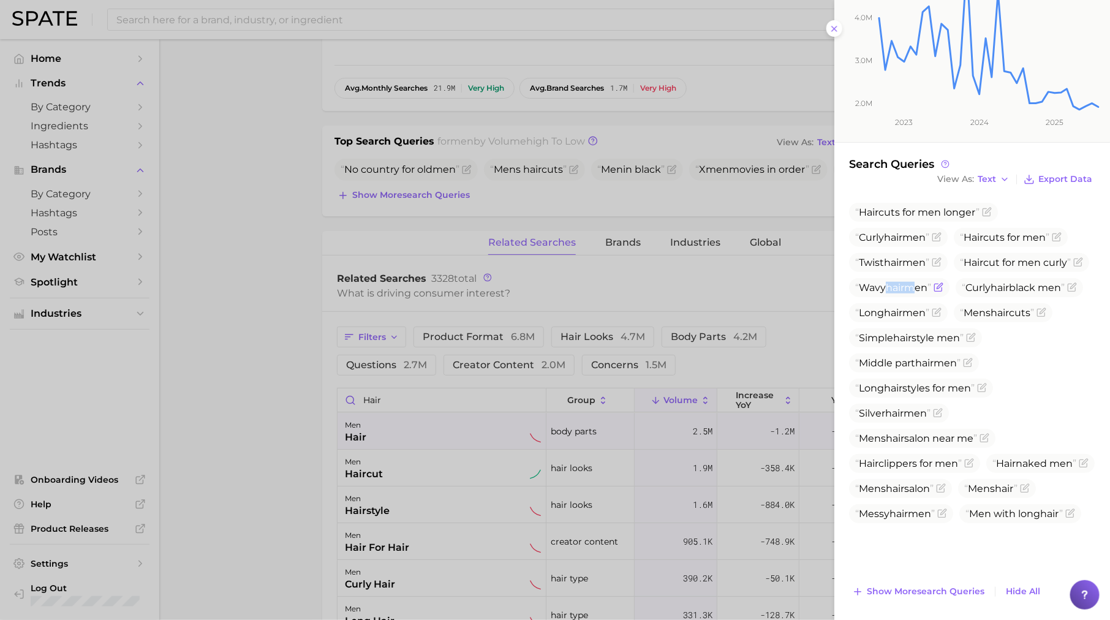
drag, startPoint x: 888, startPoint y: 313, endPoint x: 914, endPoint y: 313, distance: 26.4
click at [914, 294] on span "Wavy hair men" at bounding box center [894, 288] width 76 height 12
click at [906, 592] on span "Show more search queries" at bounding box center [926, 591] width 118 height 10
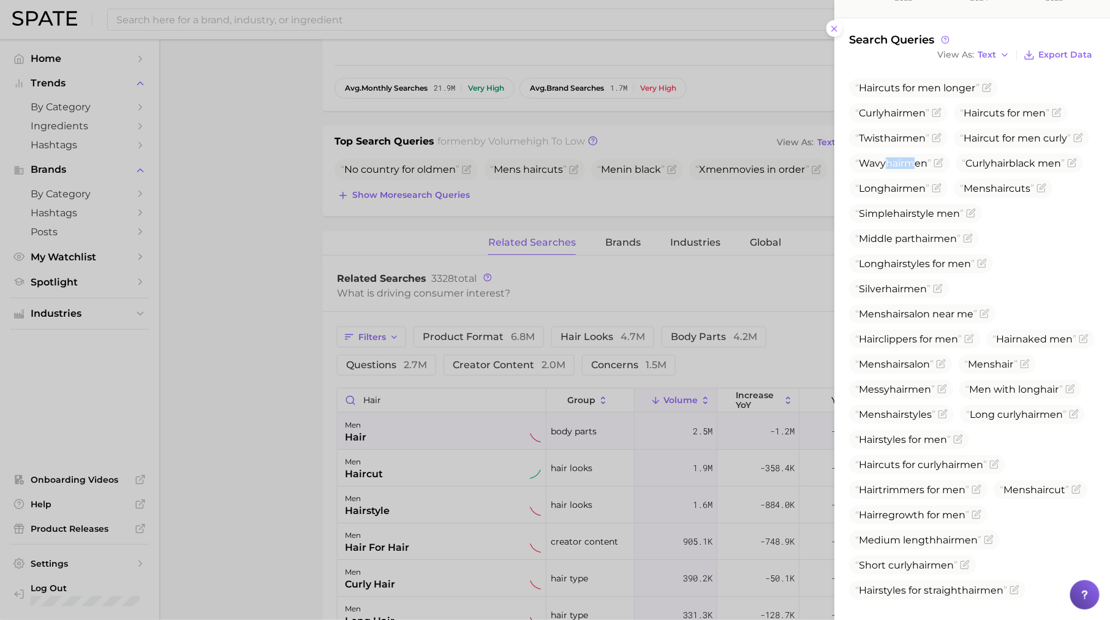
scroll to position [381, 0]
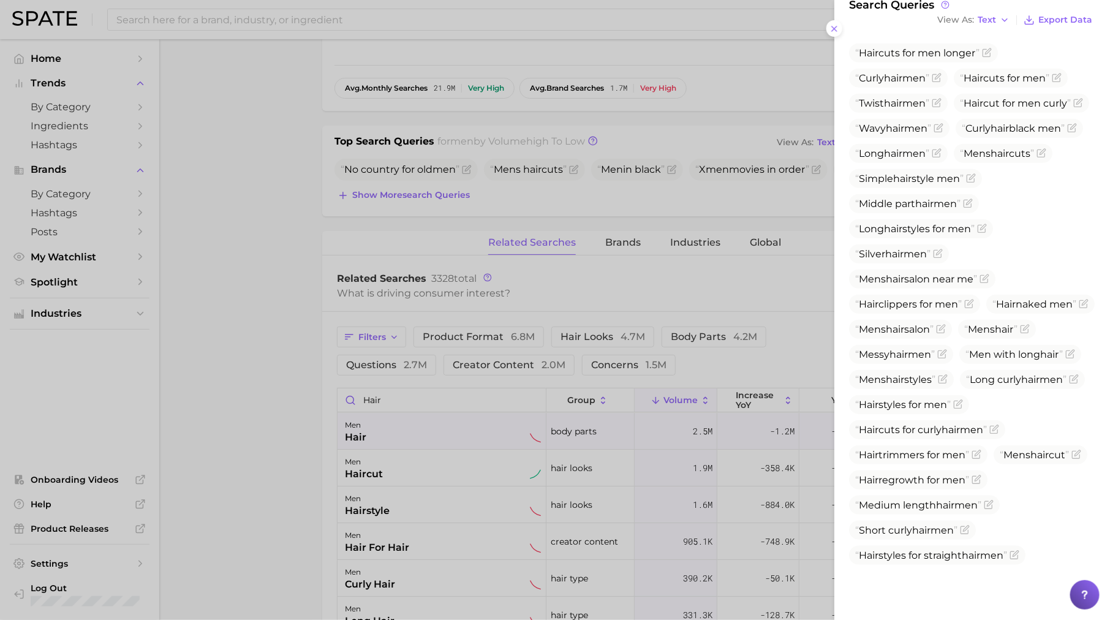
click at [618, 269] on div at bounding box center [555, 310] width 1110 height 620
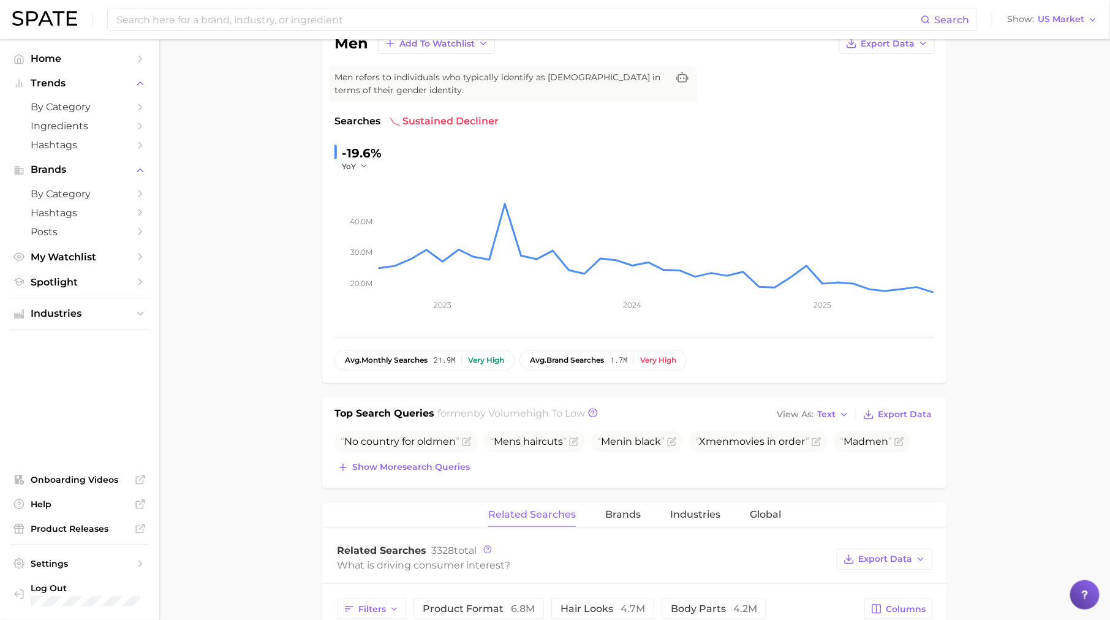
scroll to position [0, 0]
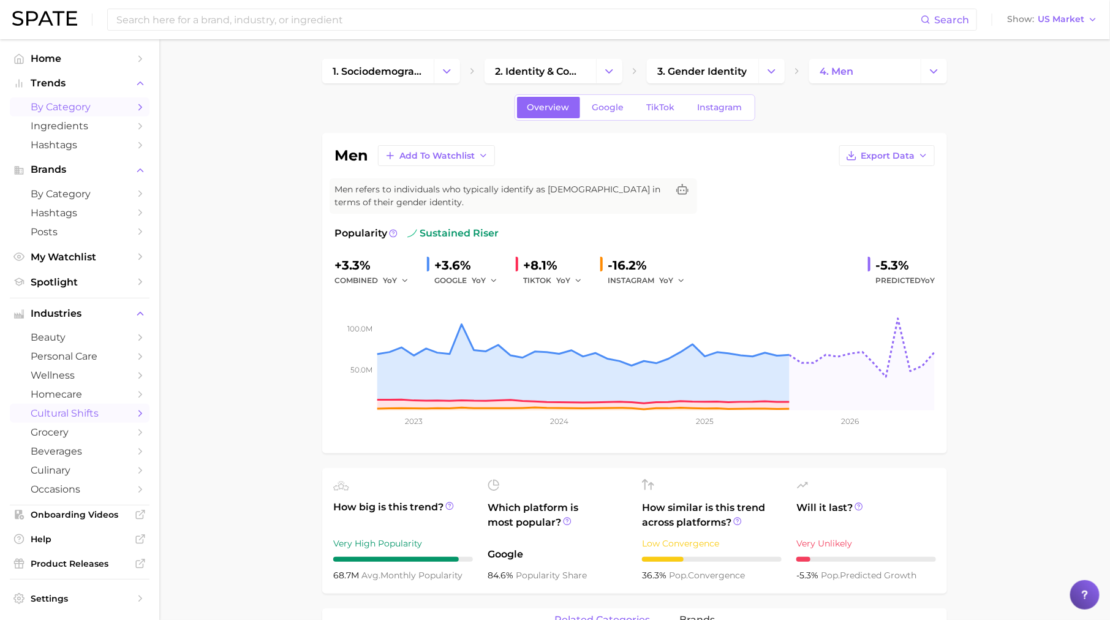
click at [131, 112] on link "by Category" at bounding box center [80, 106] width 140 height 19
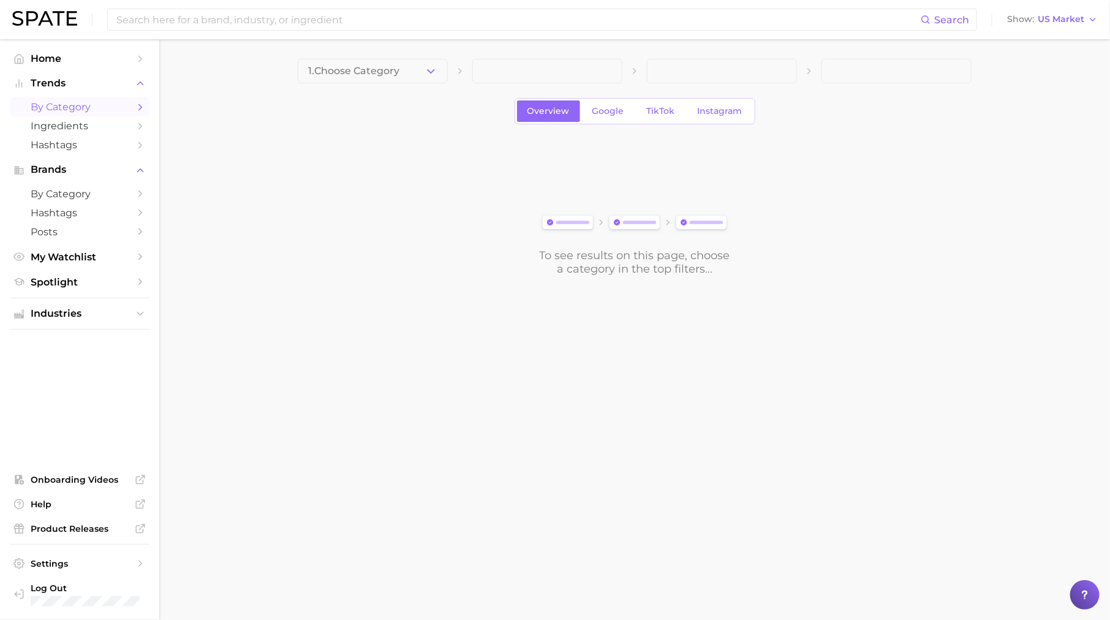
click at [383, 86] on div "1. Choose Category Overview Google TikTok Instagram To see results on this page…" at bounding box center [635, 167] width 674 height 217
click at [398, 61] on button "1. Choose Category" at bounding box center [373, 71] width 150 height 25
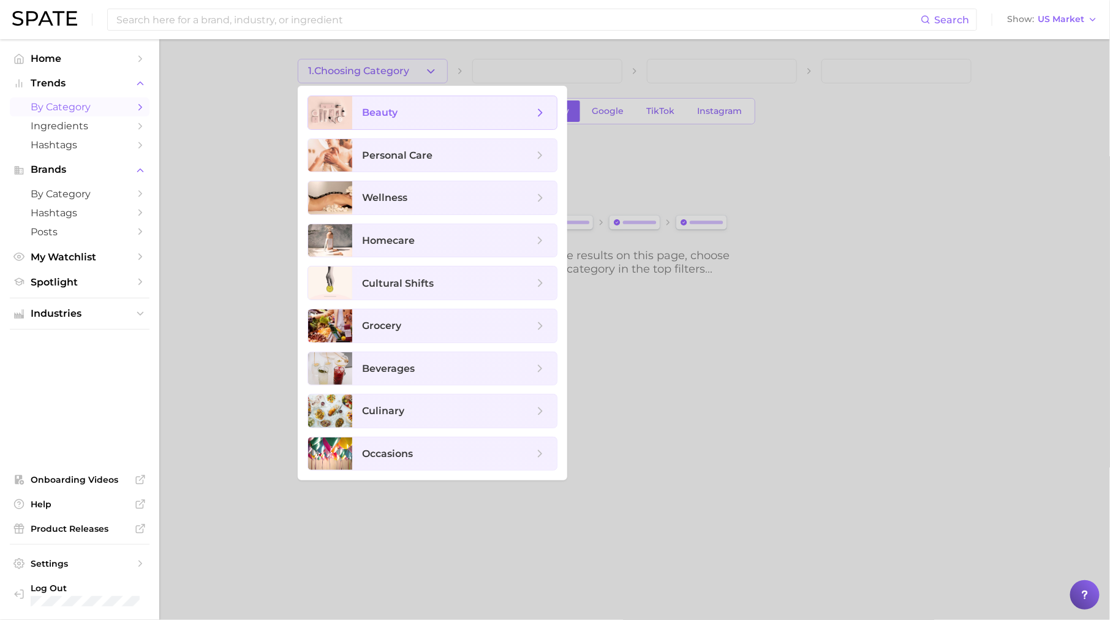
click at [404, 112] on span "beauty" at bounding box center [448, 112] width 172 height 13
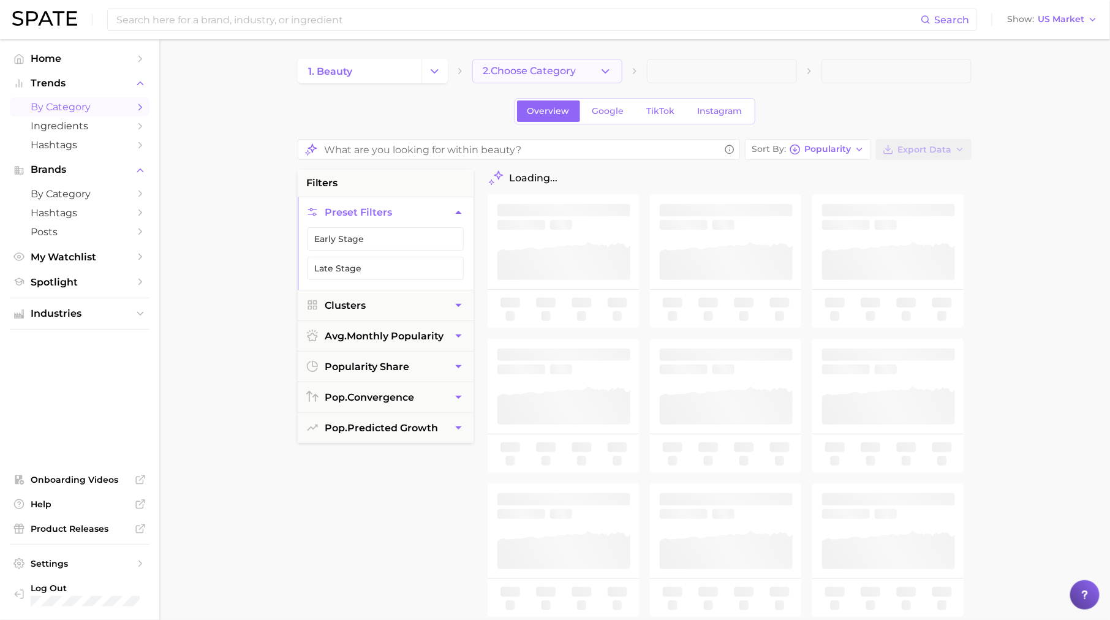
click at [529, 67] on span "2. Choose Category" at bounding box center [529, 71] width 93 height 11
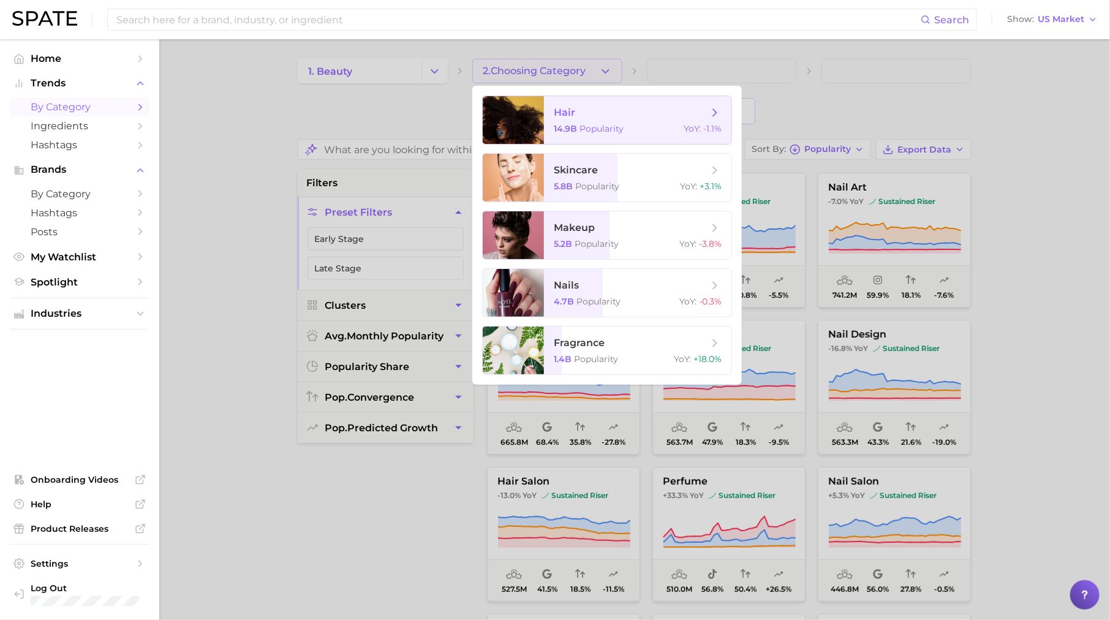
click at [615, 102] on span "hair 14.9b Popularity YoY : -1.1%" at bounding box center [638, 120] width 188 height 48
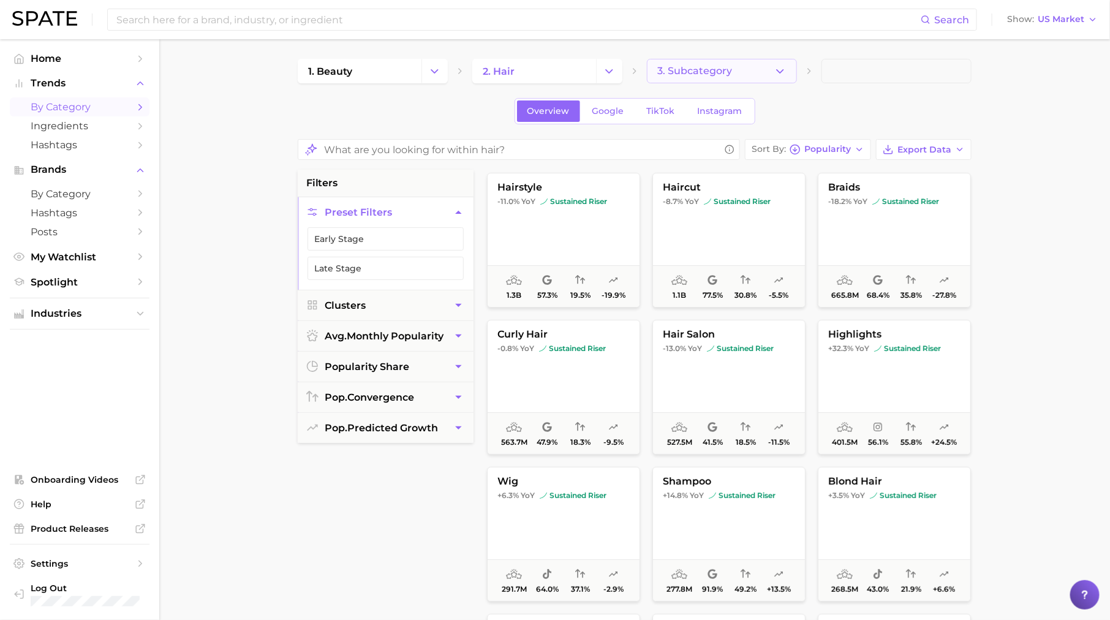
click at [718, 63] on button "3. Subcategory" at bounding box center [722, 71] width 150 height 25
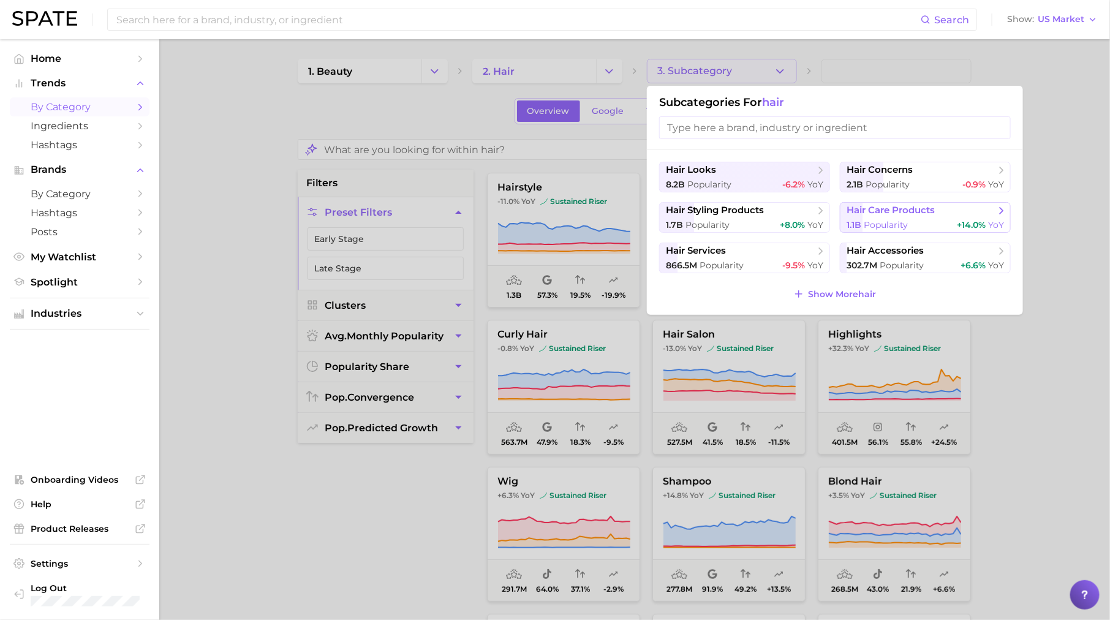
click at [875, 214] on span "hair care products" at bounding box center [891, 211] width 88 height 12
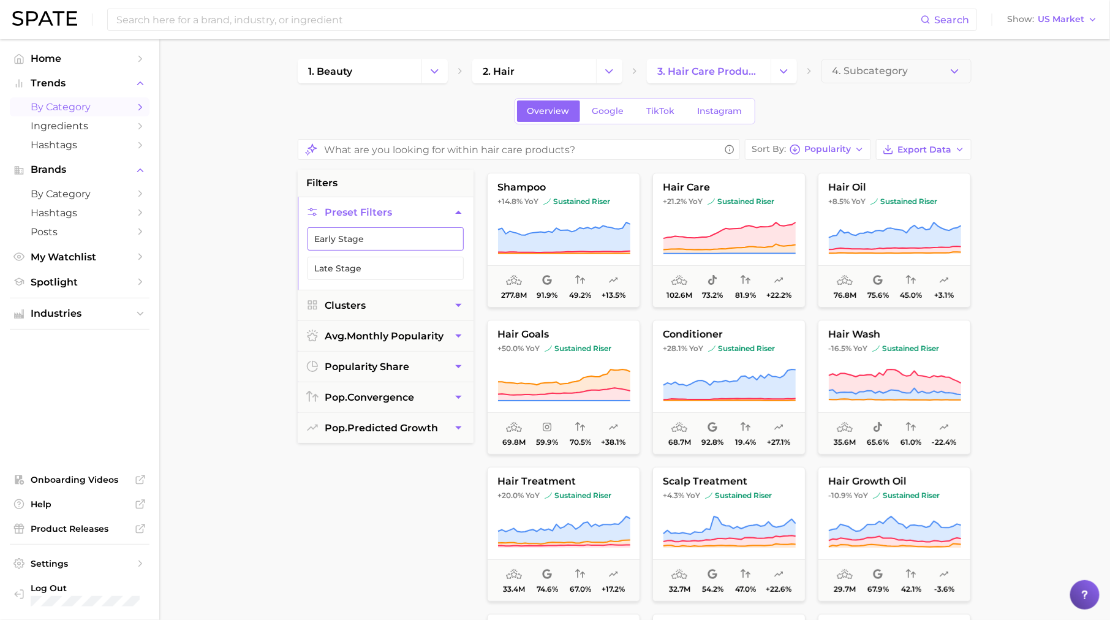
click at [446, 234] on button "Early Stage" at bounding box center [386, 238] width 156 height 23
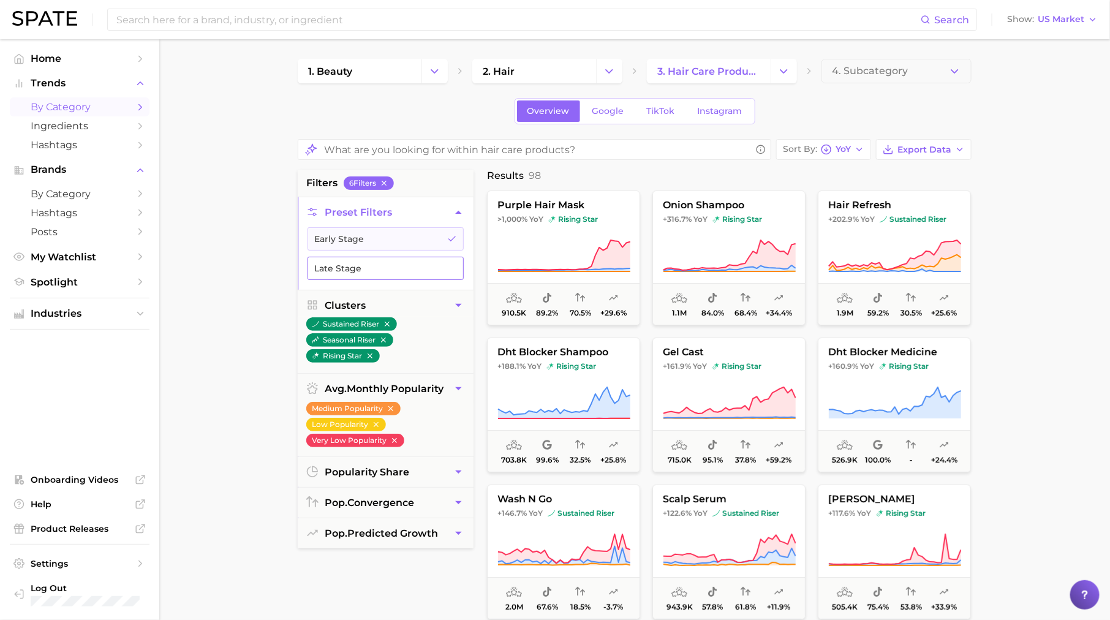
click at [381, 258] on button "Late Stage" at bounding box center [386, 268] width 156 height 23
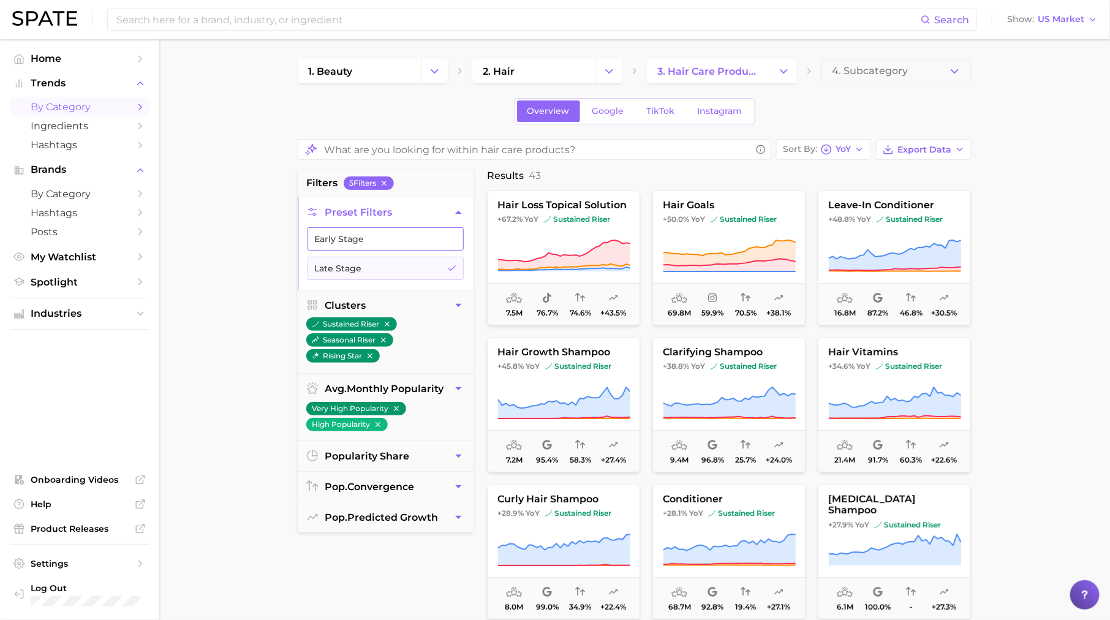
click at [426, 233] on button "Early Stage" at bounding box center [386, 238] width 156 height 23
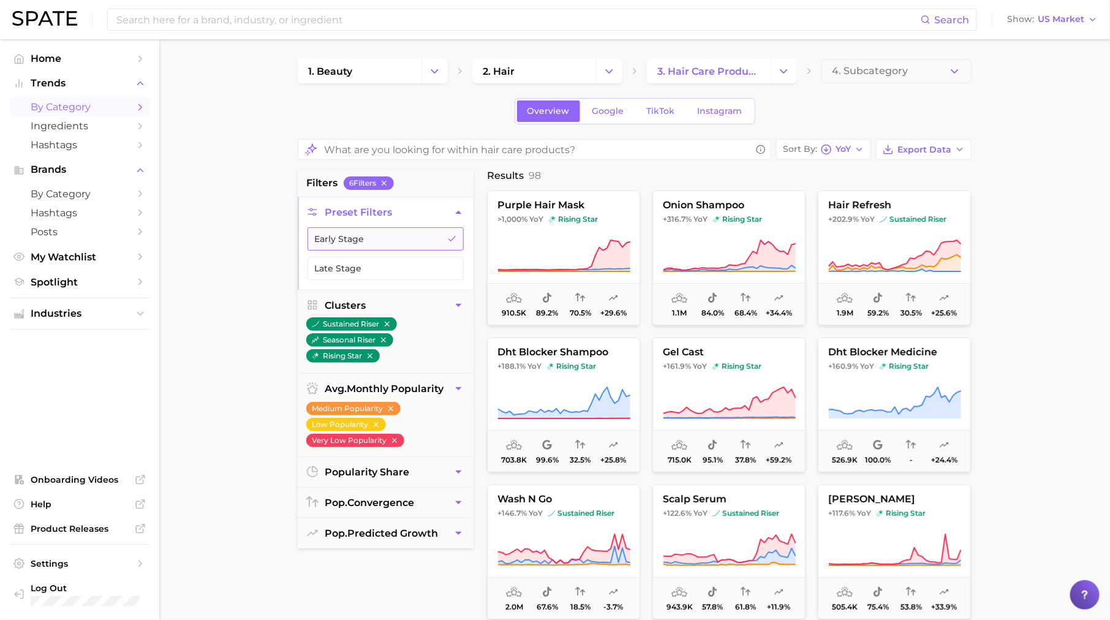
click at [450, 229] on button "Early Stage" at bounding box center [386, 238] width 156 height 23
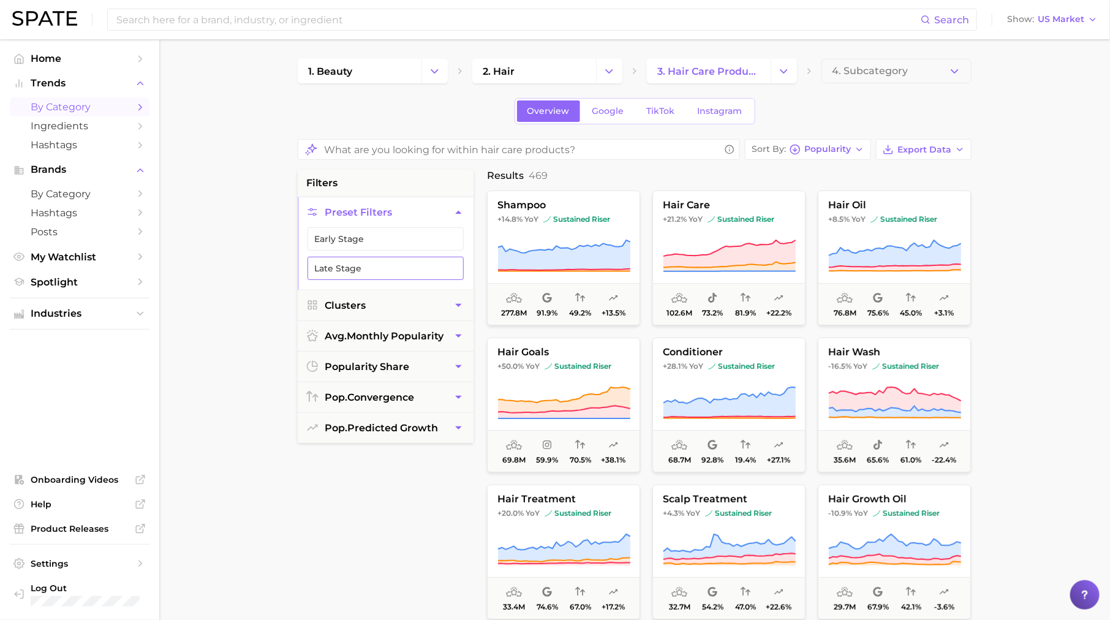
click at [446, 260] on button "Late Stage" at bounding box center [386, 268] width 156 height 23
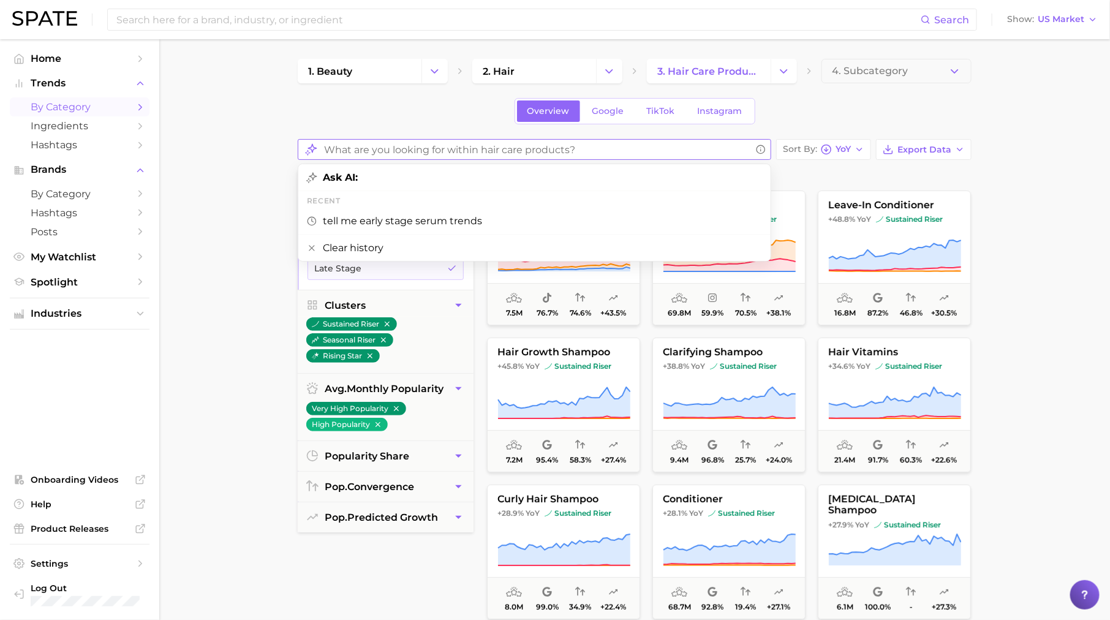
click at [457, 141] on input "What are you looking for within hair care products?" at bounding box center [537, 150] width 427 height 24
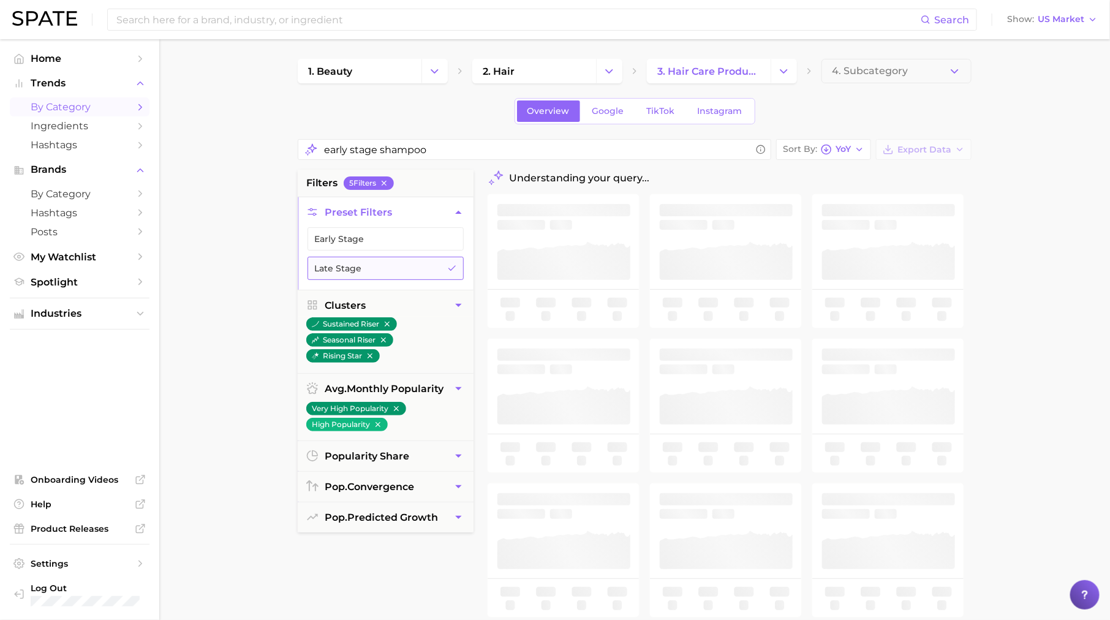
click at [441, 268] on button "Late Stage" at bounding box center [386, 268] width 156 height 23
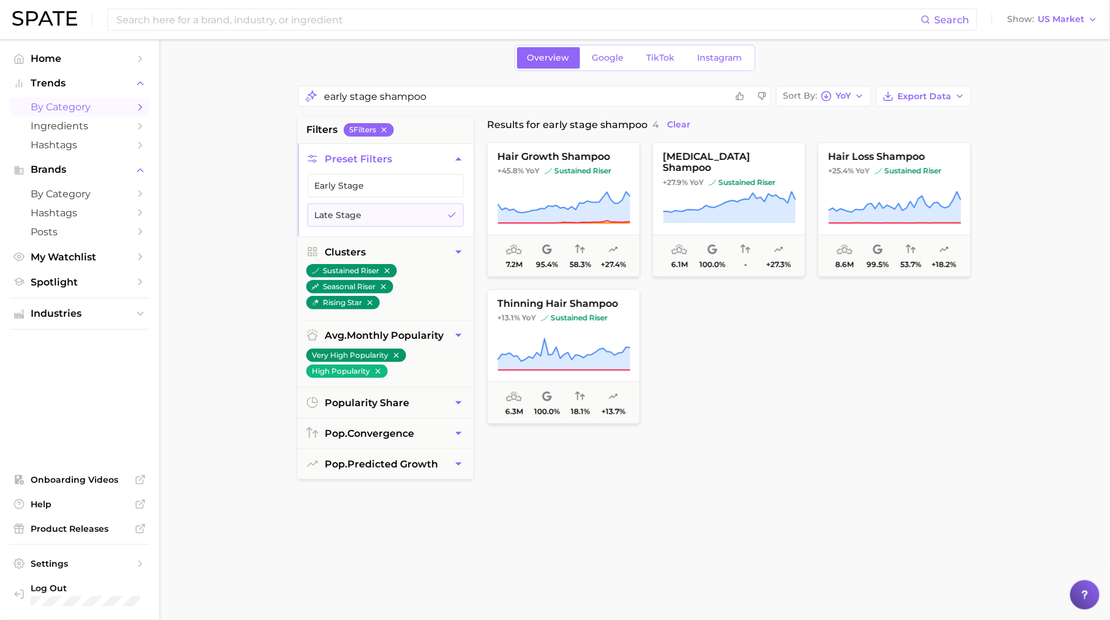
scroll to position [1, 0]
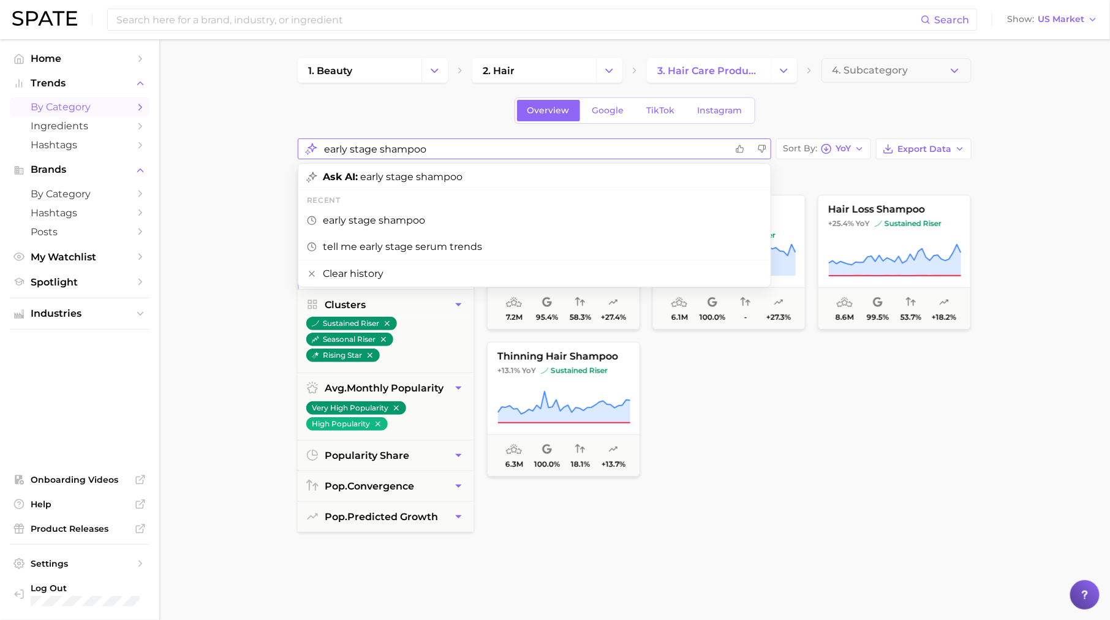
drag, startPoint x: 451, startPoint y: 151, endPoint x: 357, endPoint y: 149, distance: 94.4
click at [357, 150] on input "early stage shampoo" at bounding box center [525, 149] width 403 height 24
type input "e"
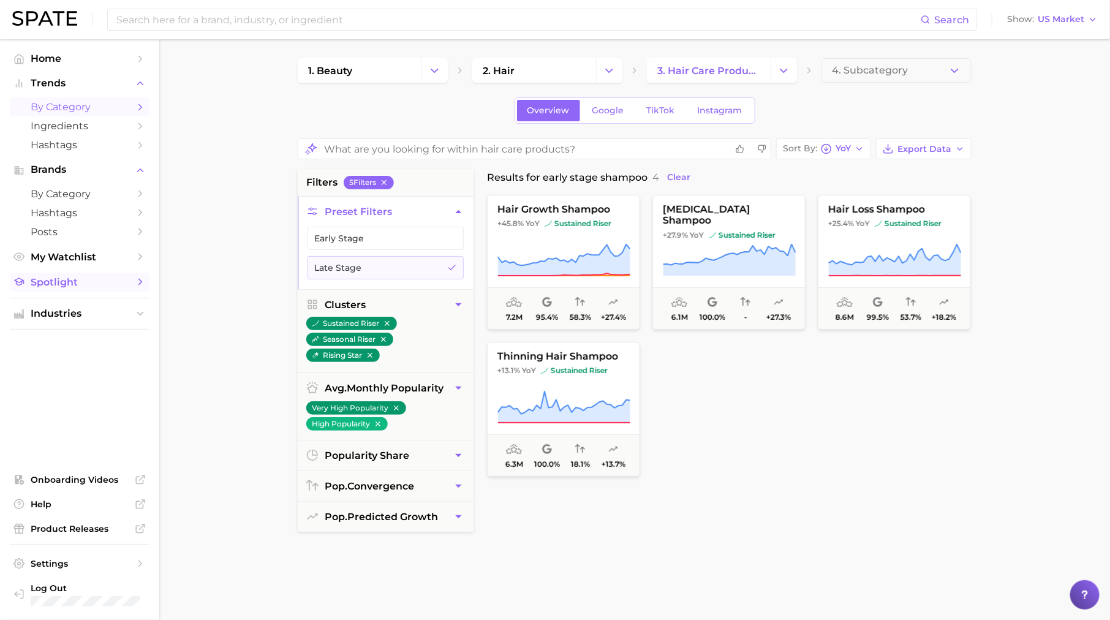
click at [96, 279] on span "Spotlight" at bounding box center [80, 282] width 98 height 12
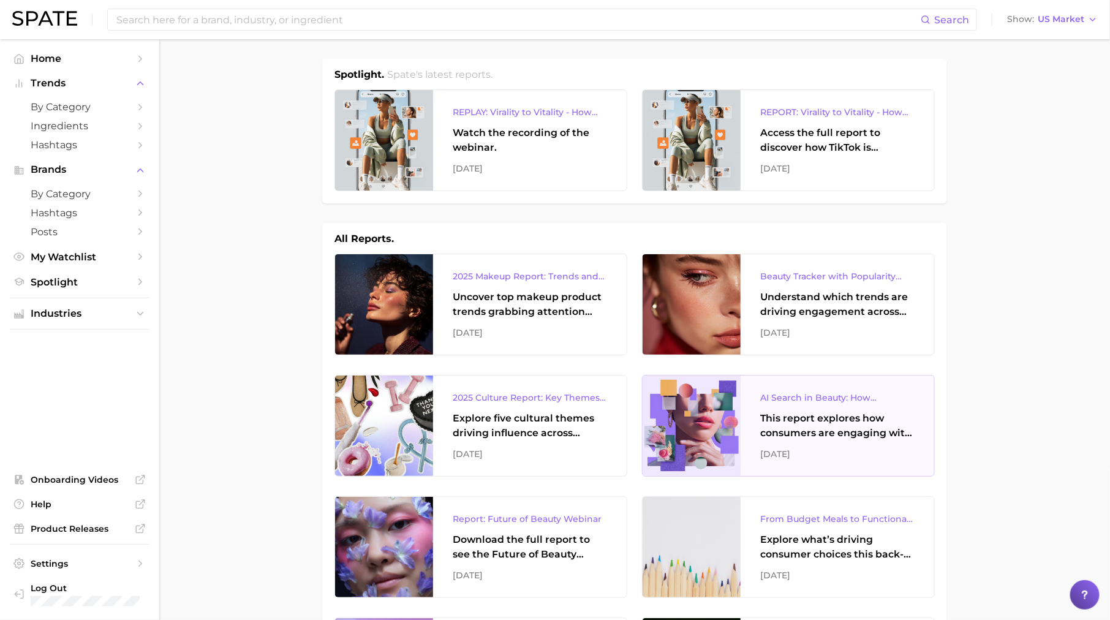
click at [761, 440] on div "AI Search in Beauty: How Consumers Are Using ChatGPT vs. Google Search This rep…" at bounding box center [838, 426] width 194 height 101
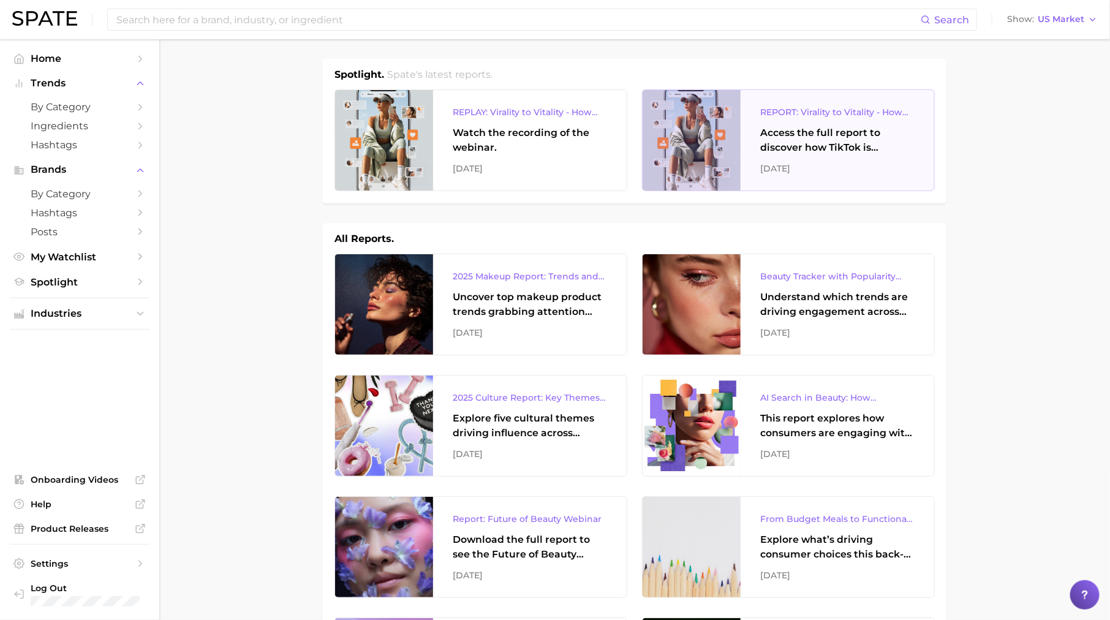
click at [755, 138] on div "REPORT: Virality to Vitality - How TikTok is Driving Wellness Discovery Access …" at bounding box center [838, 140] width 194 height 101
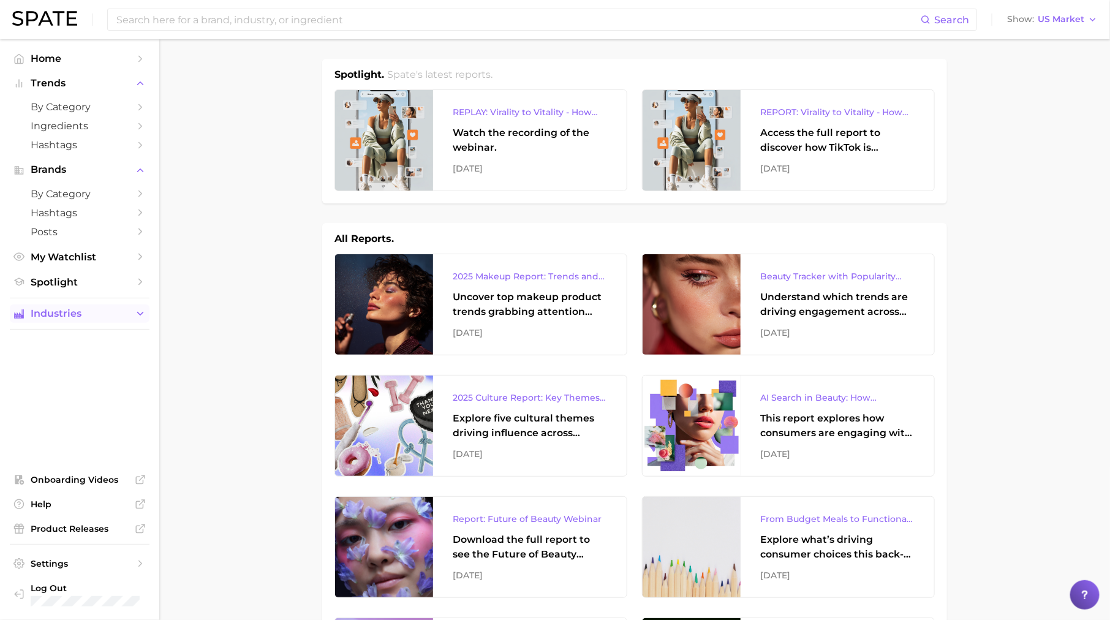
click at [96, 306] on button "Industries" at bounding box center [80, 314] width 140 height 18
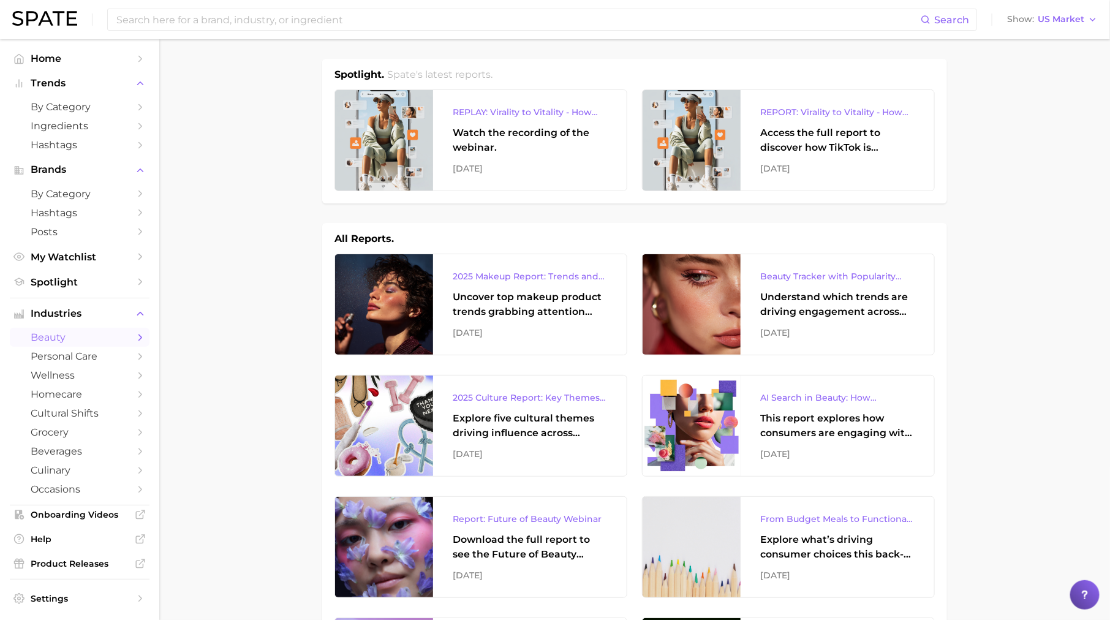
click at [115, 333] on link "beauty" at bounding box center [80, 337] width 140 height 19
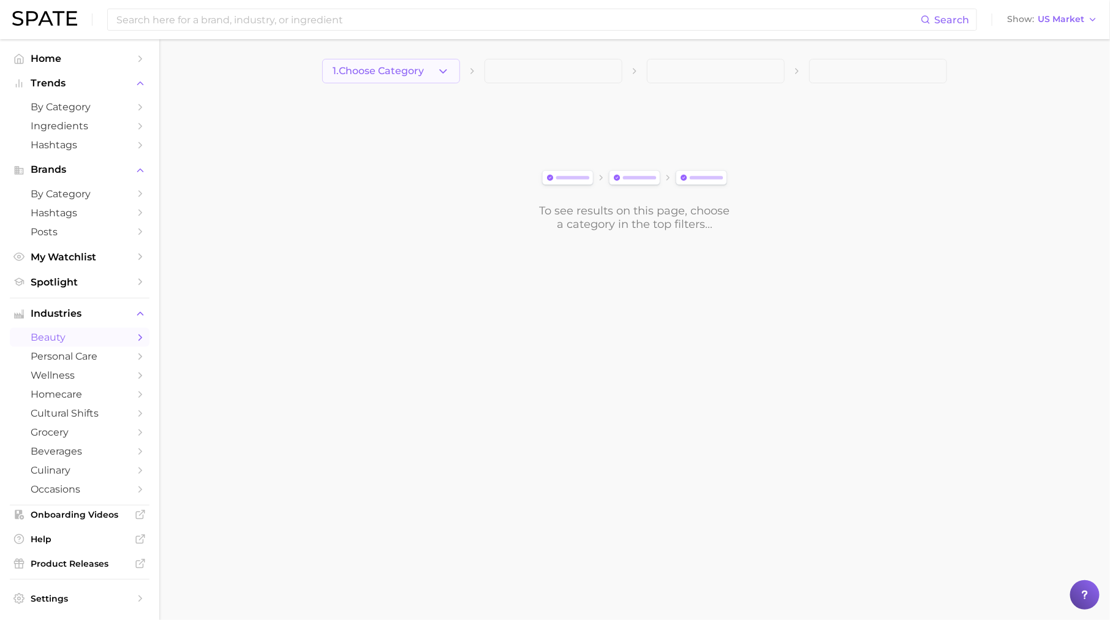
click at [435, 74] on button "1. Choose Category" at bounding box center [391, 71] width 138 height 25
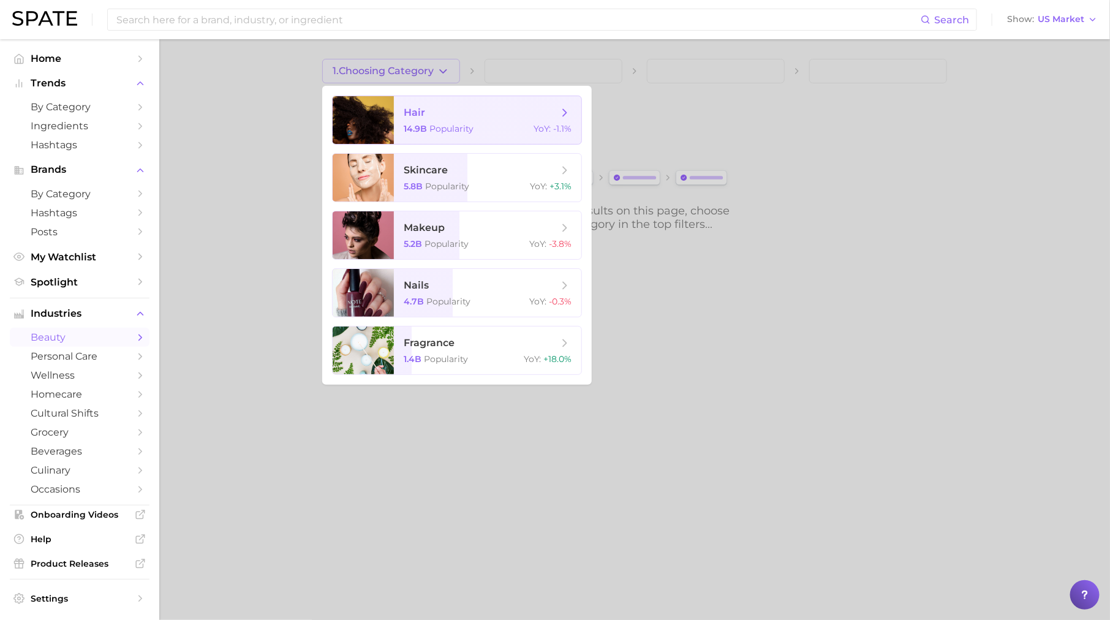
click at [460, 118] on span "hair" at bounding box center [481, 112] width 154 height 13
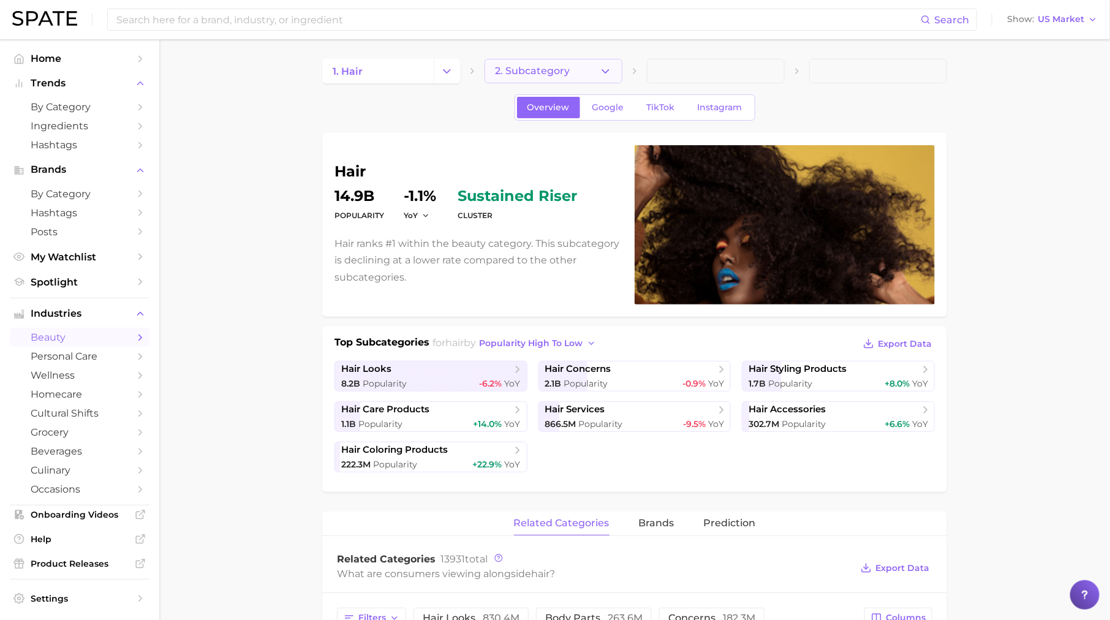
click at [541, 74] on span "2. Subcategory" at bounding box center [532, 71] width 75 height 11
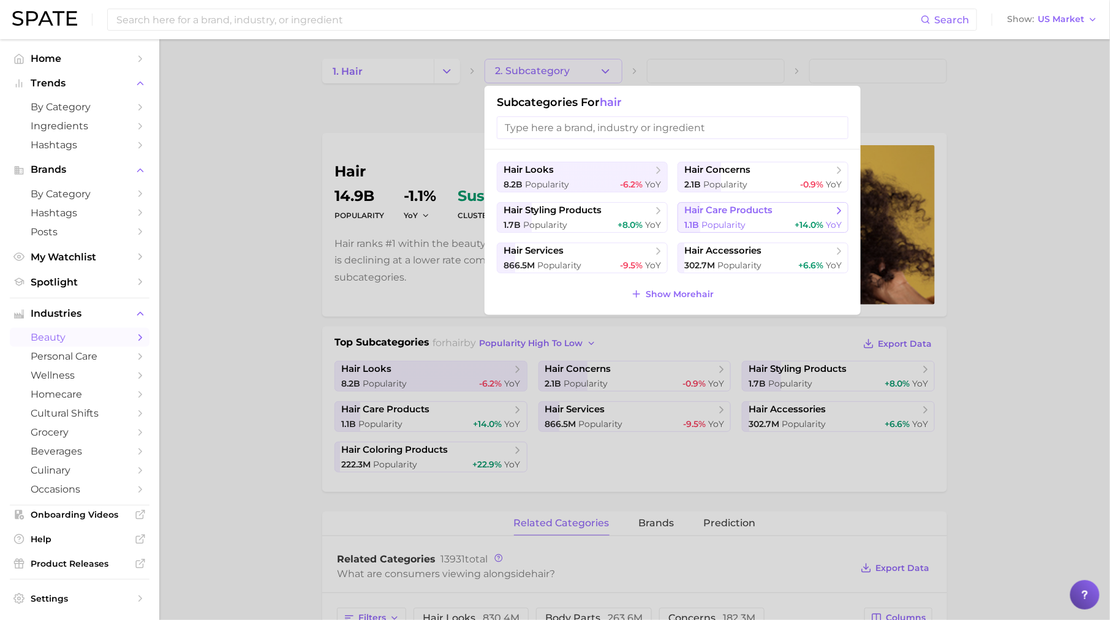
click at [704, 210] on span "hair care products" at bounding box center [729, 211] width 88 height 12
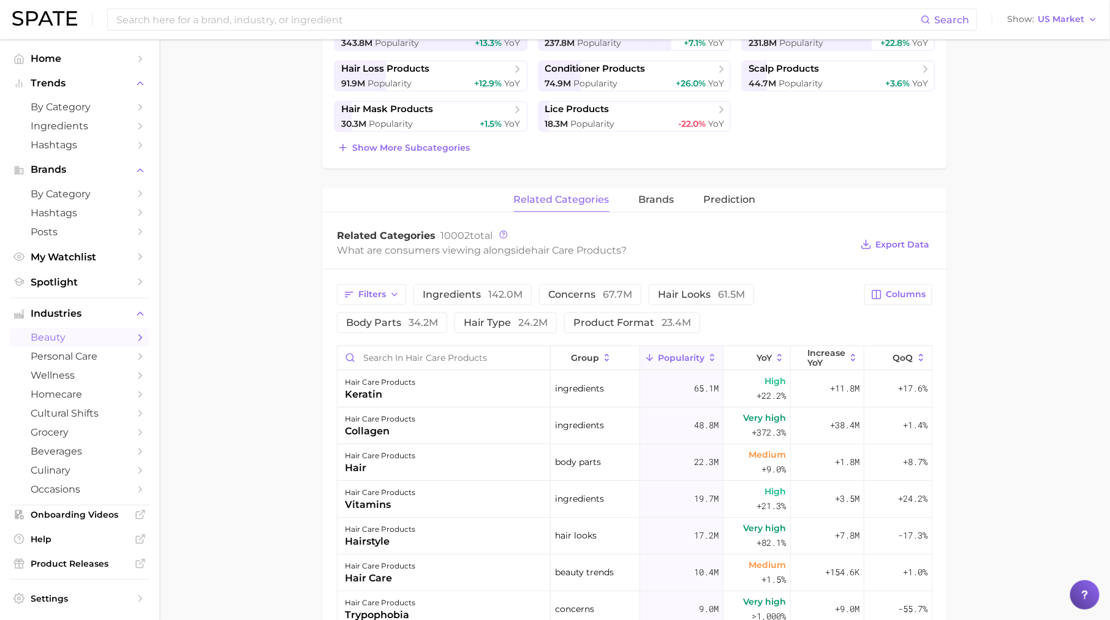
scroll to position [368, 0]
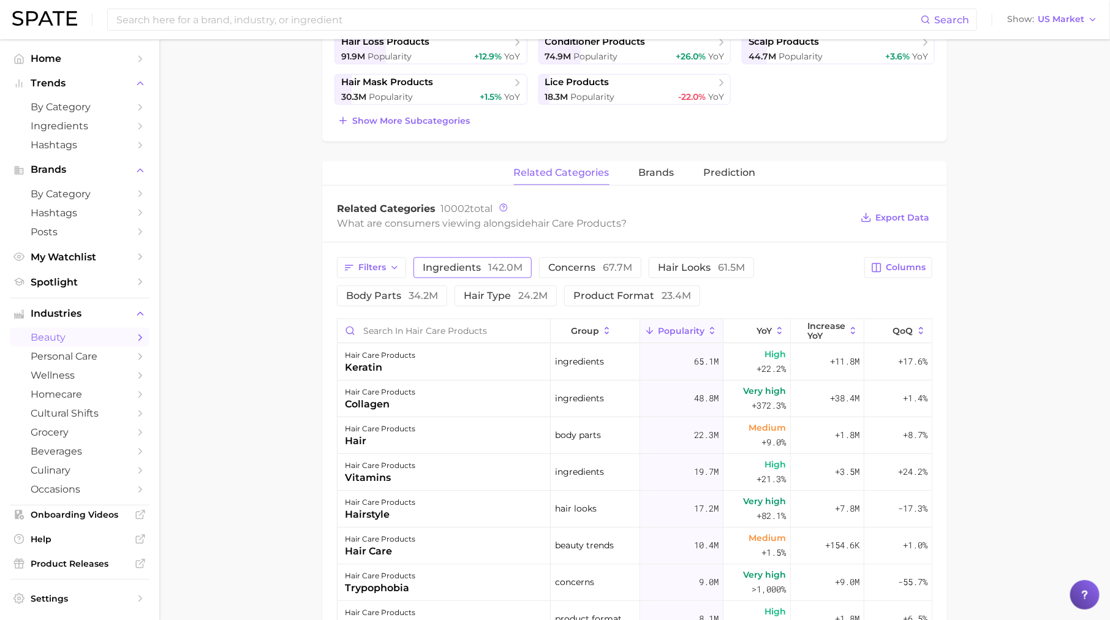
click at [512, 262] on span "142.0m" at bounding box center [505, 268] width 34 height 12
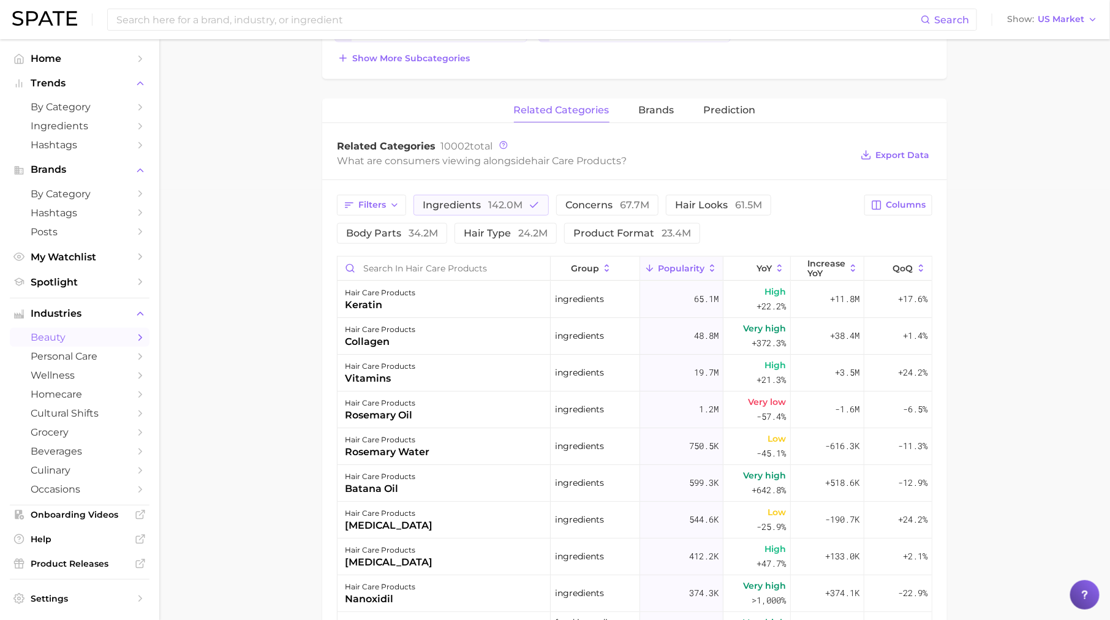
scroll to position [447, 0]
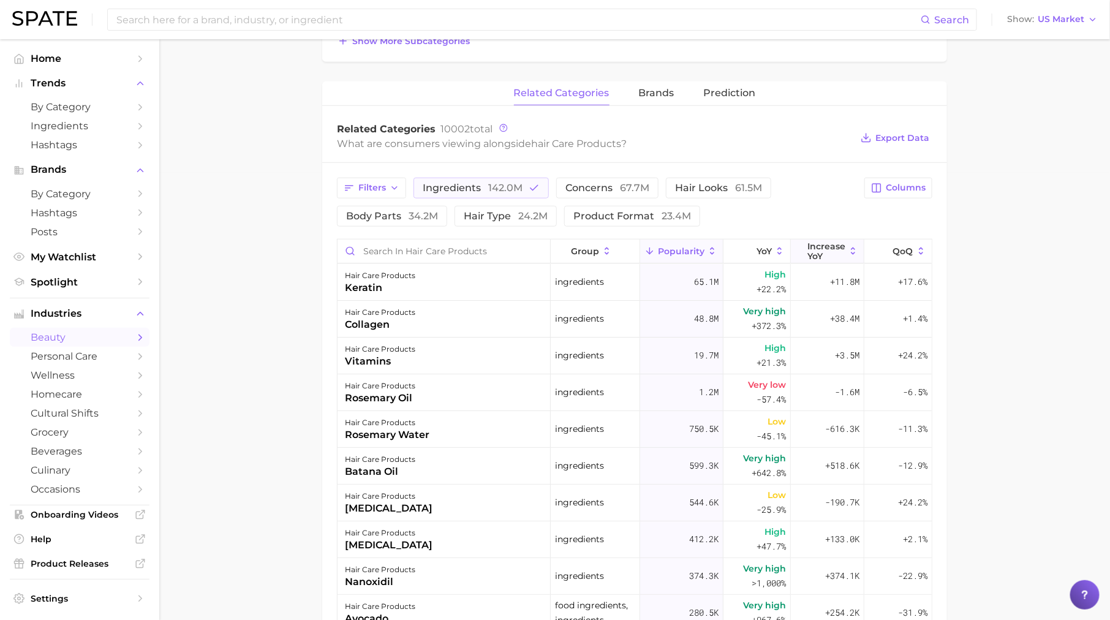
click at [826, 245] on span "Increase YoY" at bounding box center [827, 251] width 38 height 20
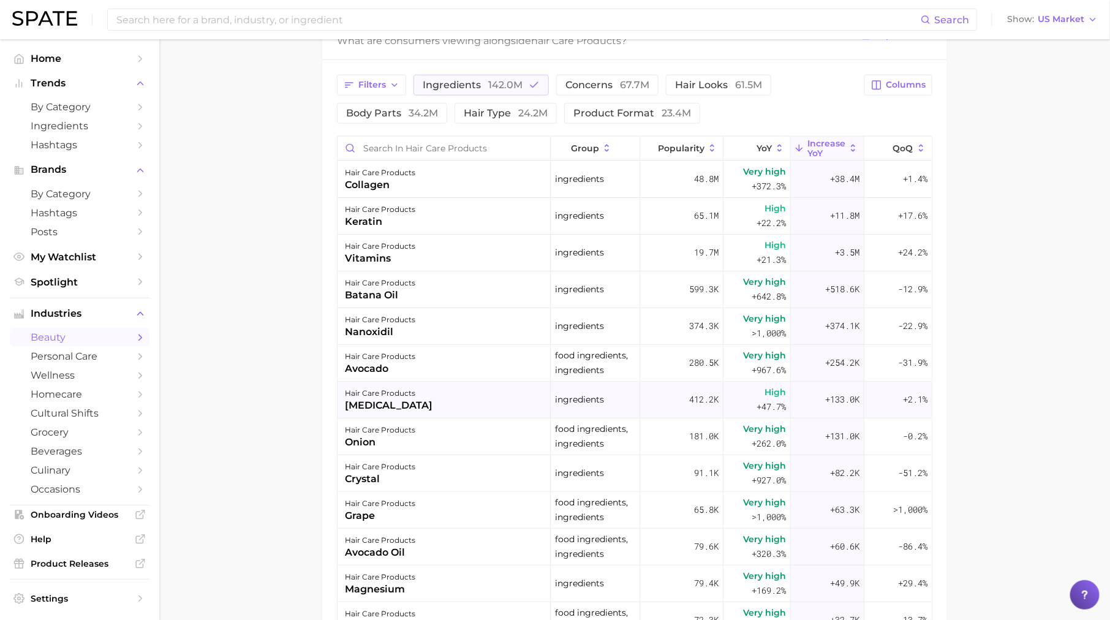
scroll to position [4, 0]
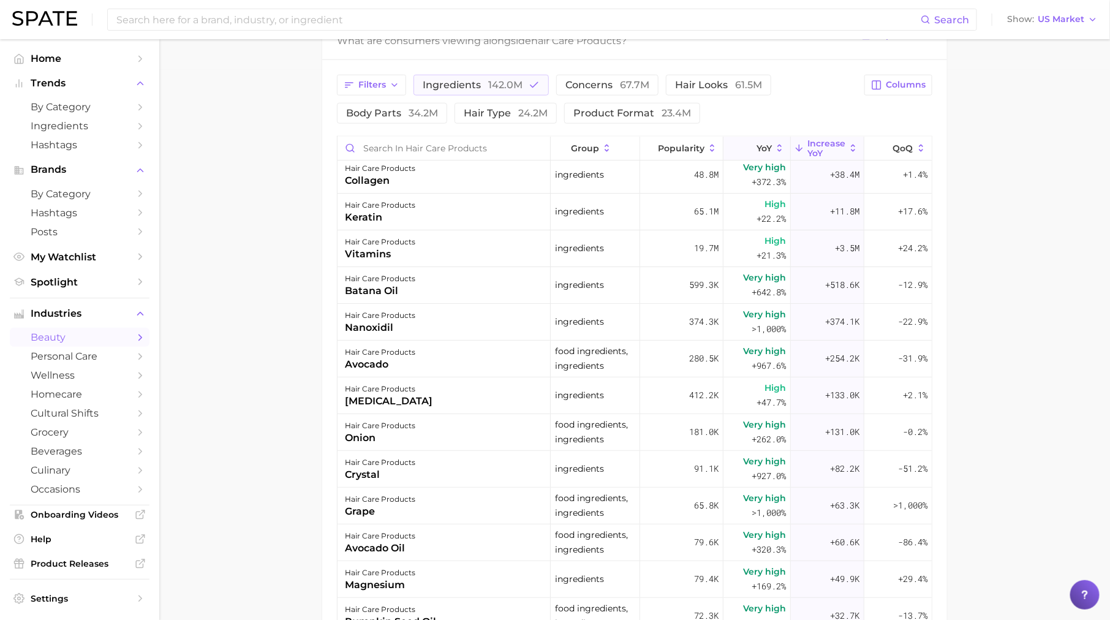
click at [768, 146] on span "YoY" at bounding box center [764, 148] width 15 height 10
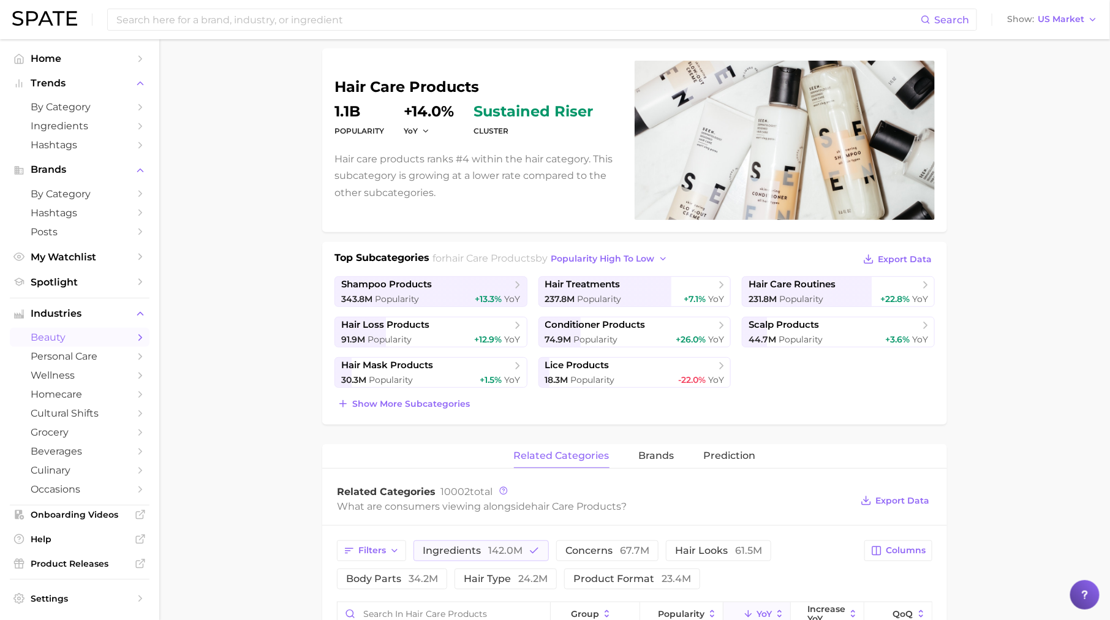
scroll to position [0, 0]
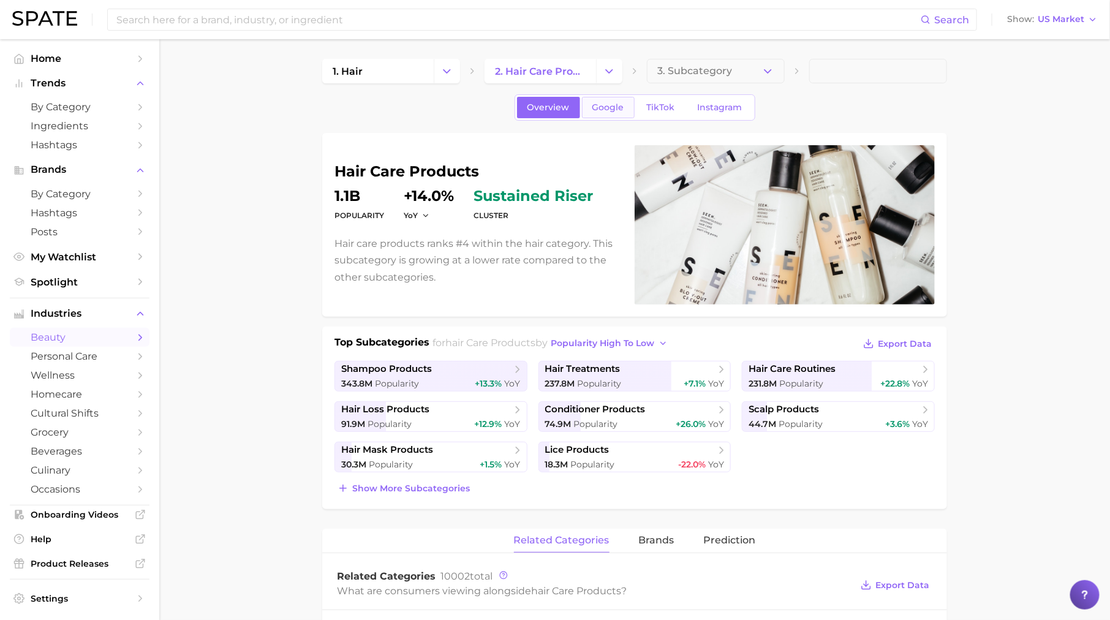
click at [618, 108] on span "Google" at bounding box center [609, 107] width 32 height 10
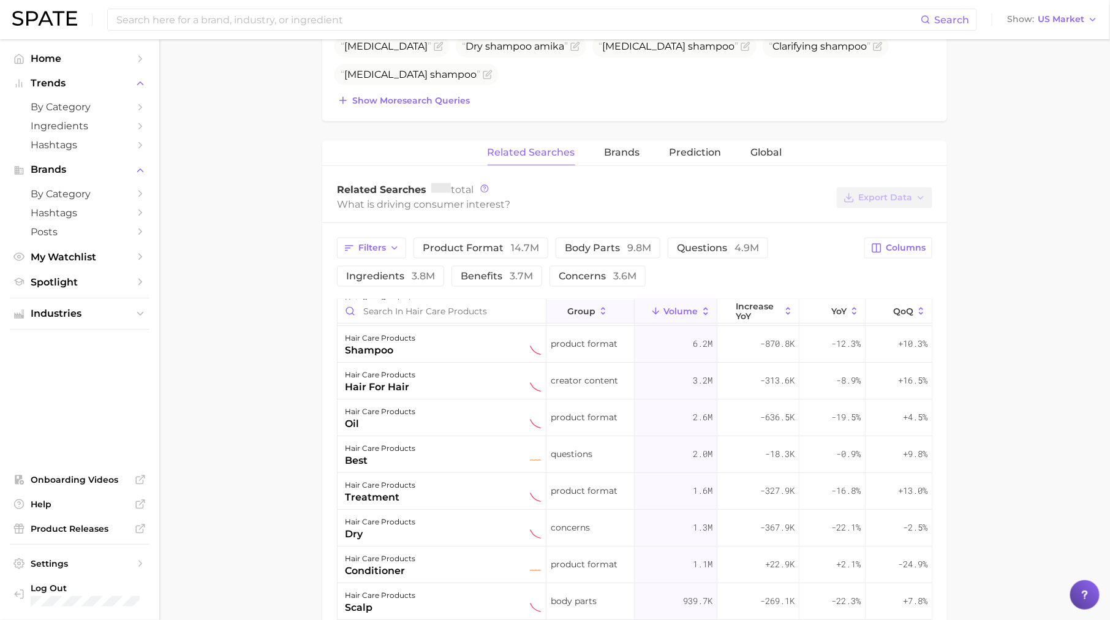
scroll to position [522, 0]
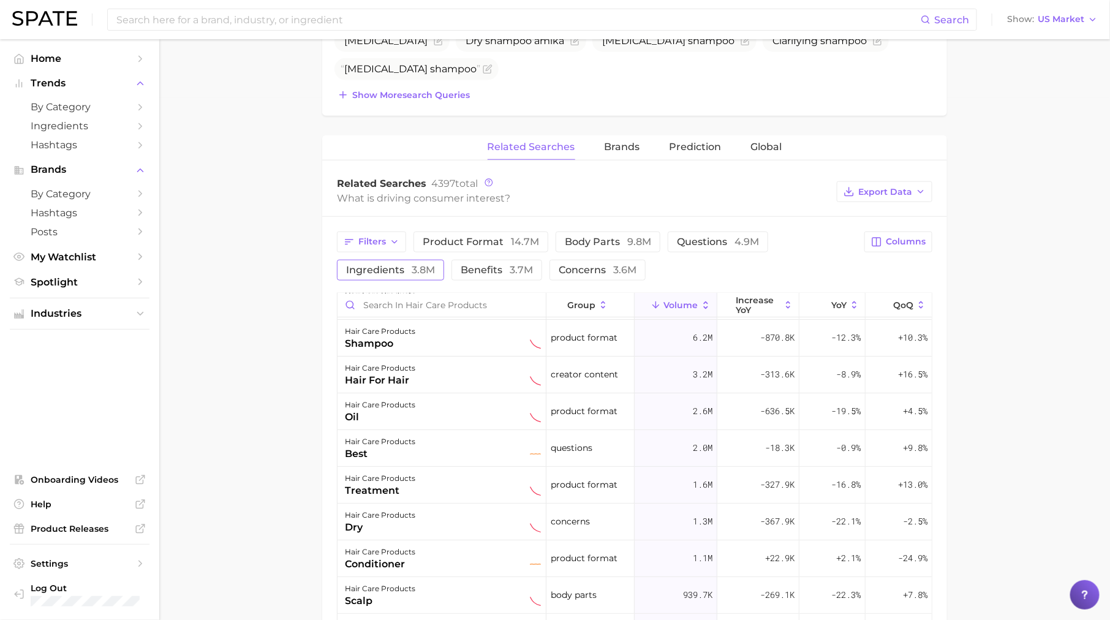
click at [420, 270] on span "3.8m" at bounding box center [423, 270] width 23 height 12
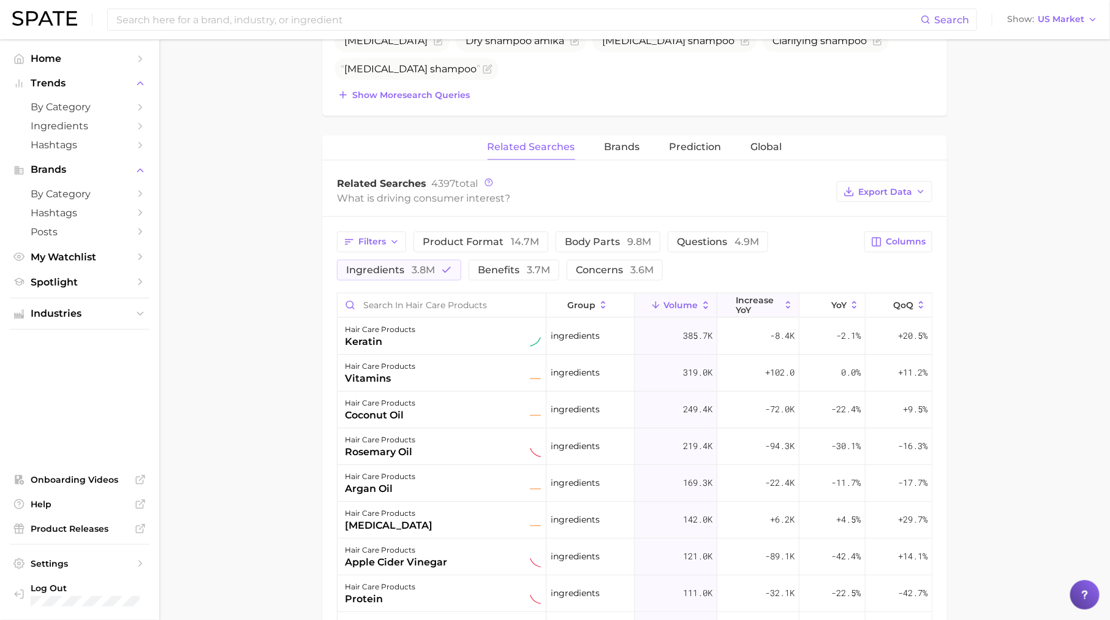
click at [784, 294] on button "increase YoY" at bounding box center [759, 306] width 82 height 24
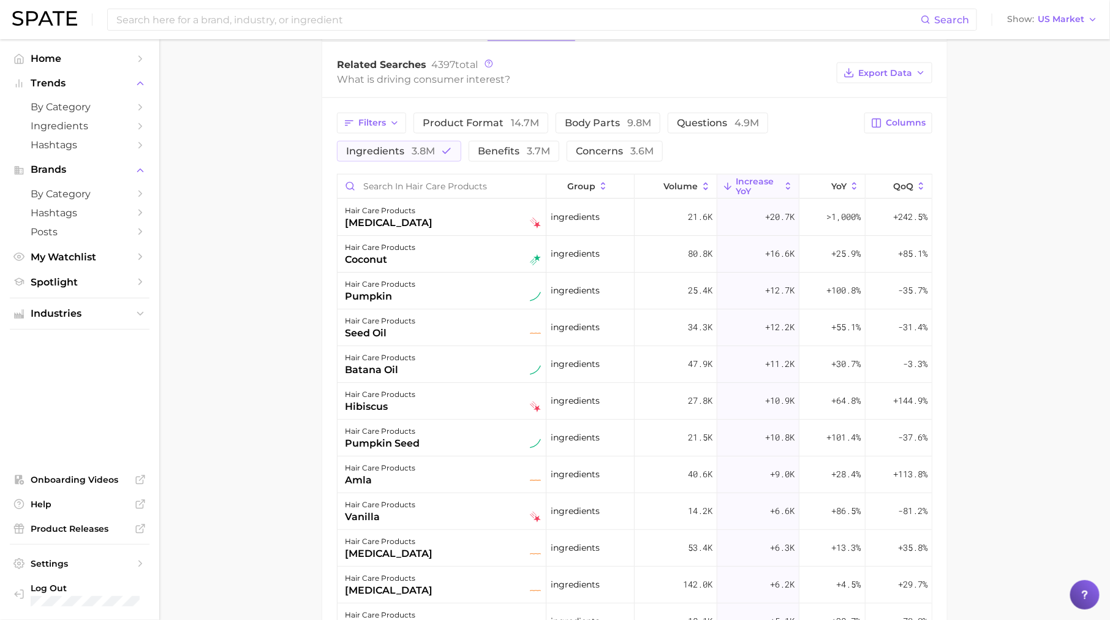
scroll to position [663, 0]
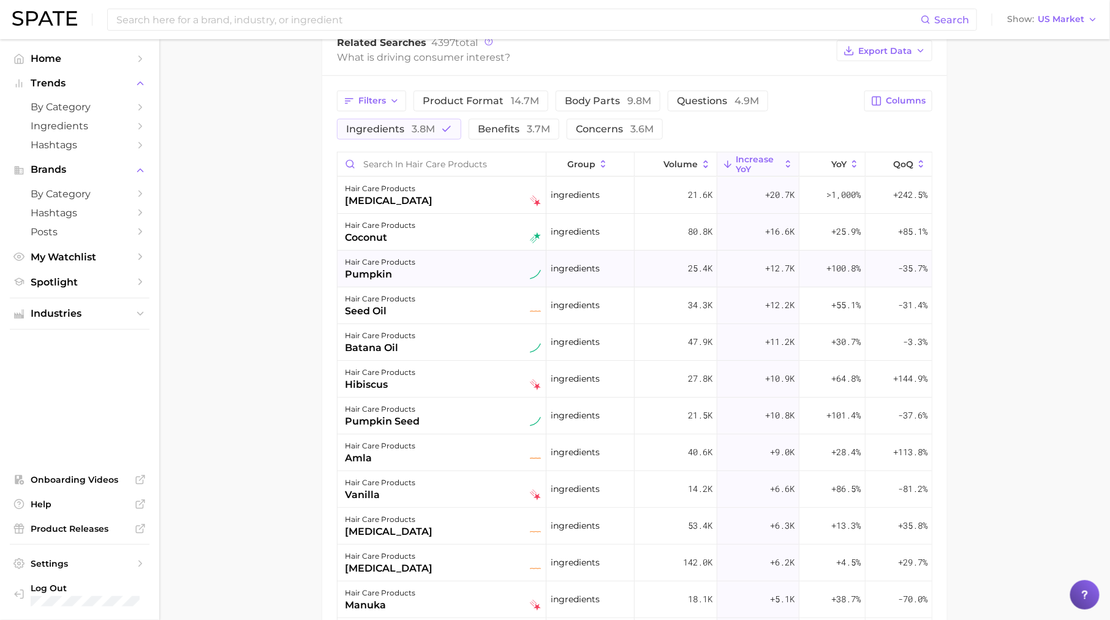
click at [403, 264] on div "hair care products" at bounding box center [380, 262] width 70 height 15
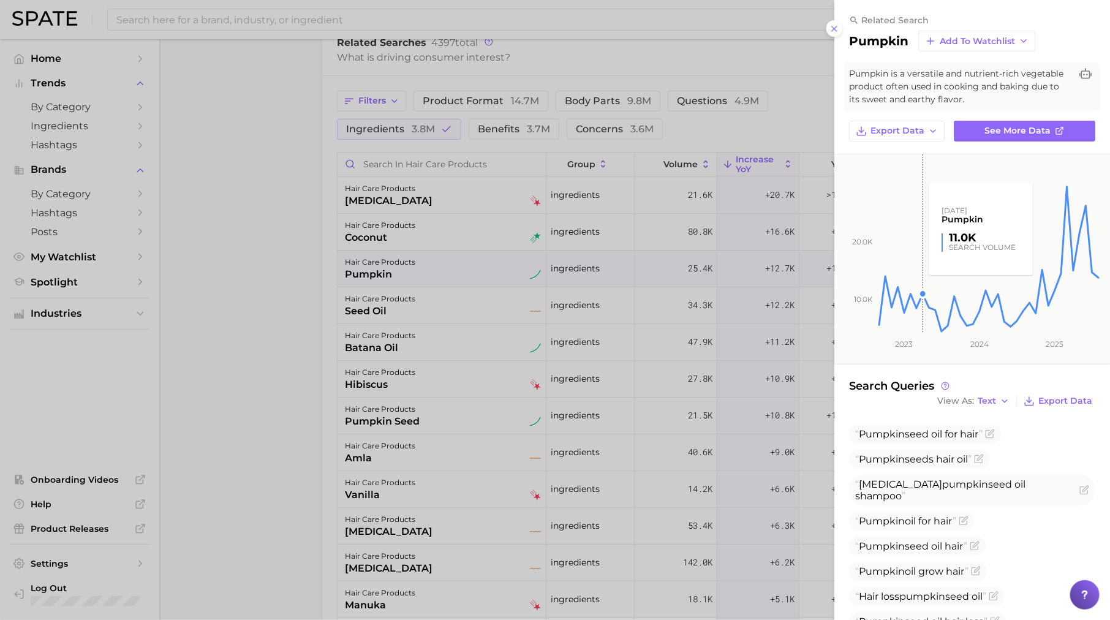
scroll to position [95, 0]
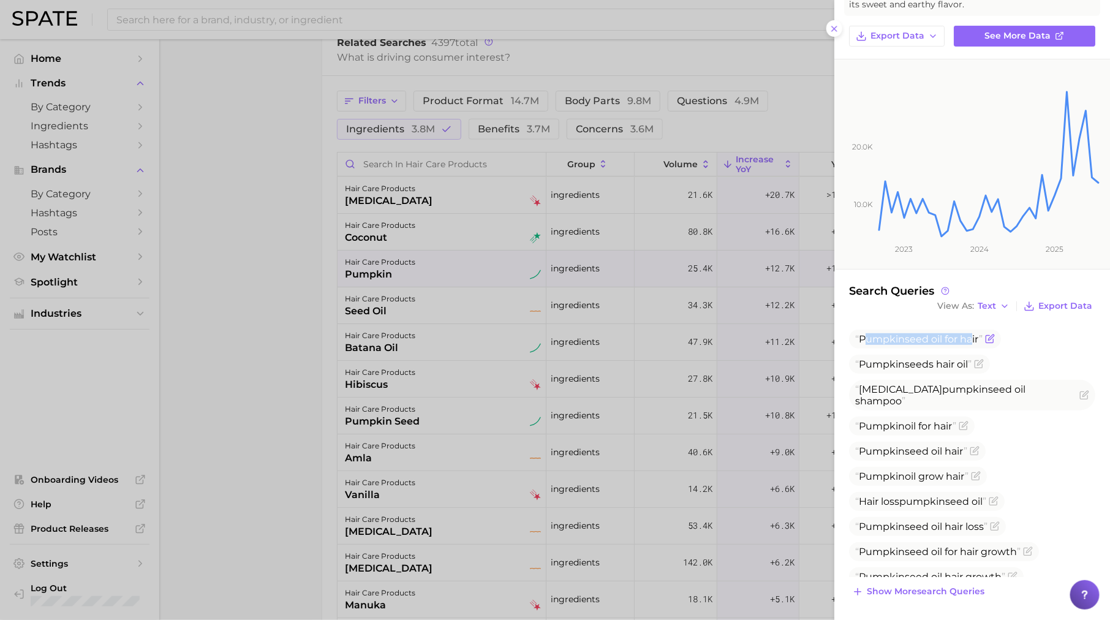
drag, startPoint x: 865, startPoint y: 335, endPoint x: 970, endPoint y: 333, distance: 104.2
click at [971, 334] on span "Pumpkin seed oil for hair" at bounding box center [919, 339] width 127 height 12
click at [920, 592] on span "Show more search queries" at bounding box center [926, 591] width 118 height 10
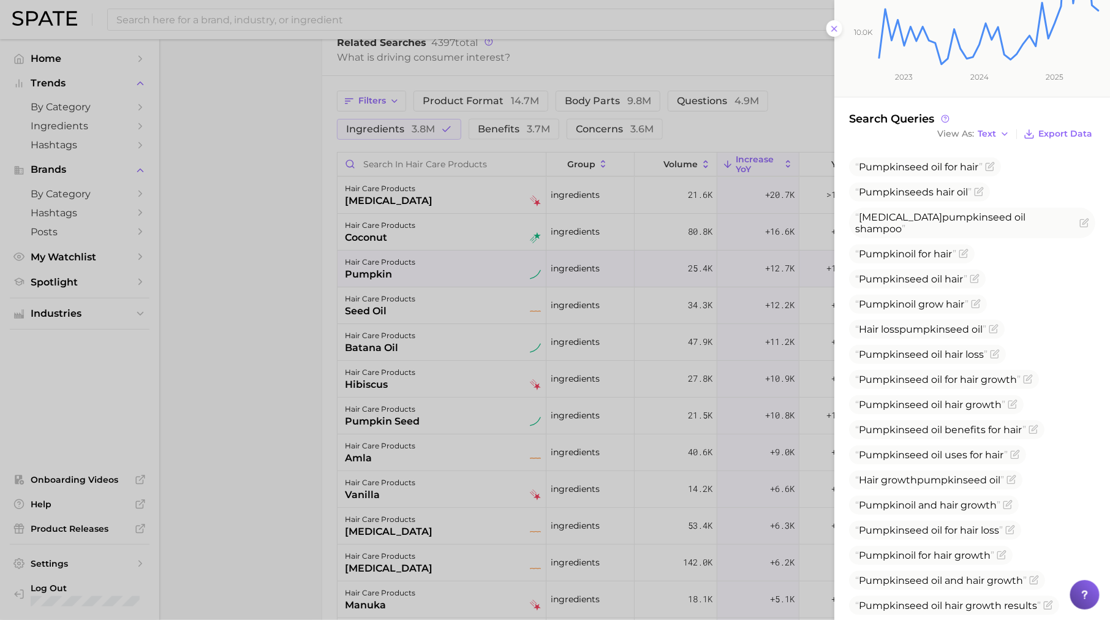
click at [586, 392] on div at bounding box center [555, 310] width 1110 height 620
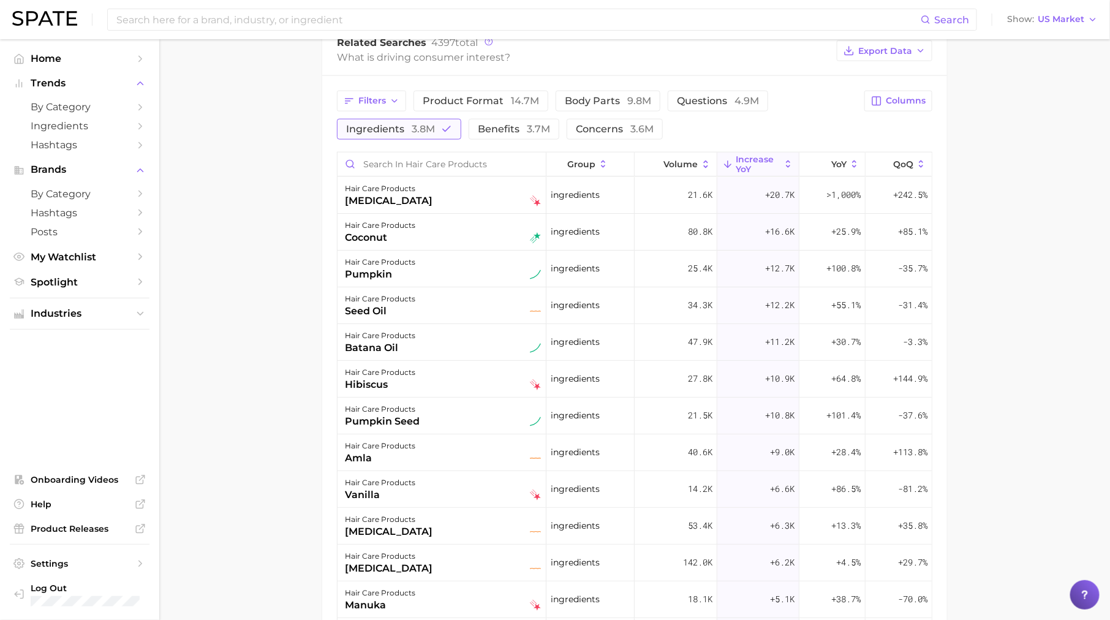
click at [424, 123] on span "3.8m" at bounding box center [423, 129] width 23 height 12
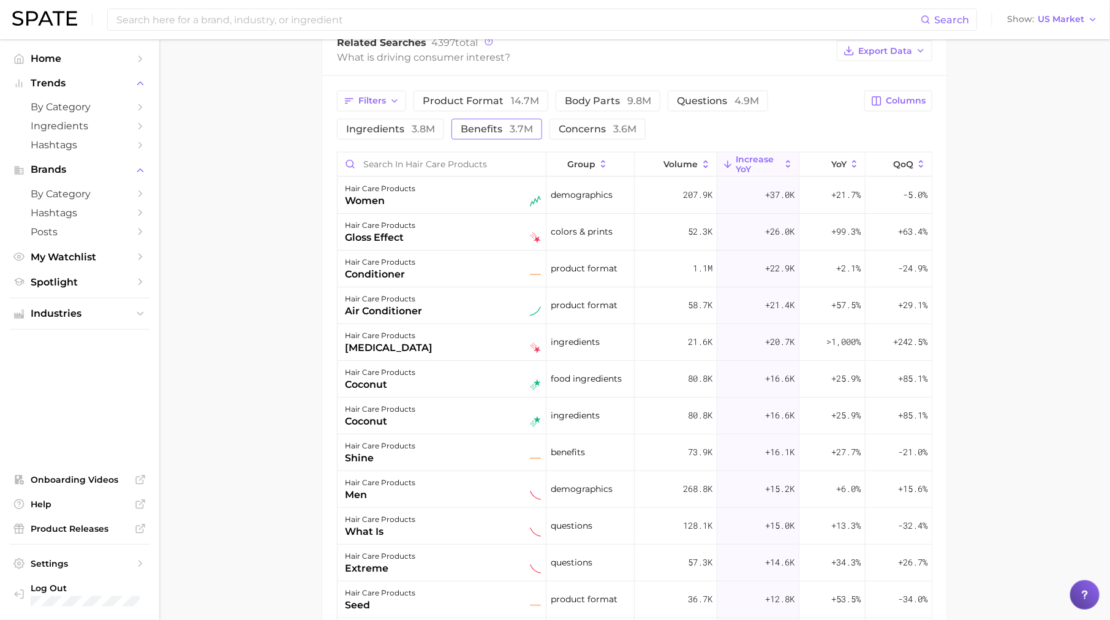
click at [488, 123] on span "benefits 3.7m" at bounding box center [497, 129] width 72 height 12
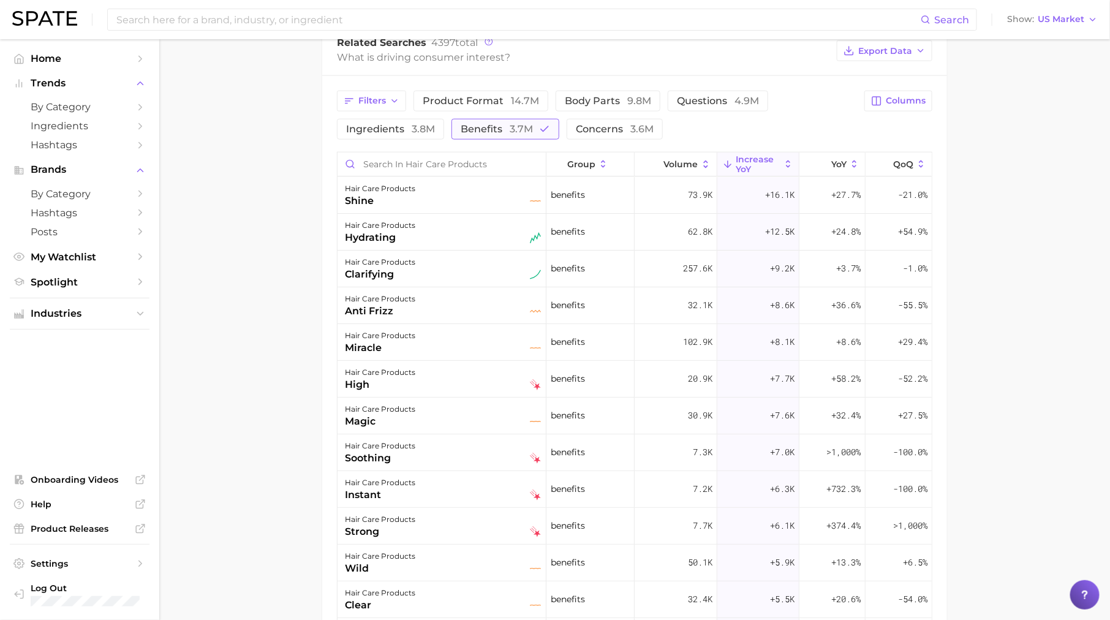
click at [524, 123] on span "3.7m" at bounding box center [521, 129] width 23 height 12
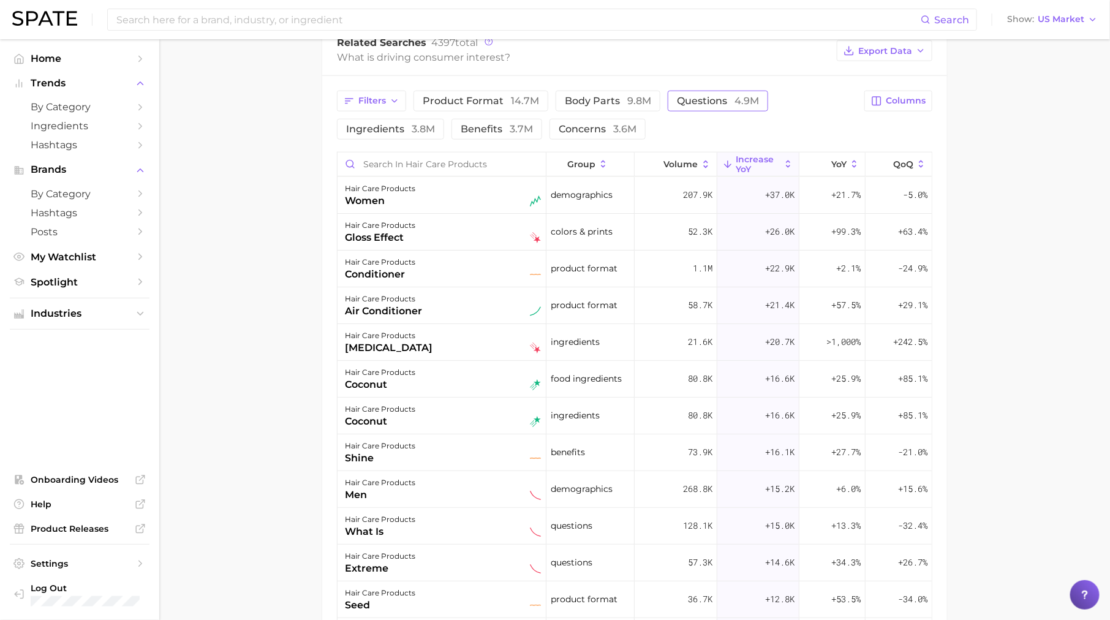
click at [691, 91] on button "questions 4.9m" at bounding box center [718, 101] width 101 height 21
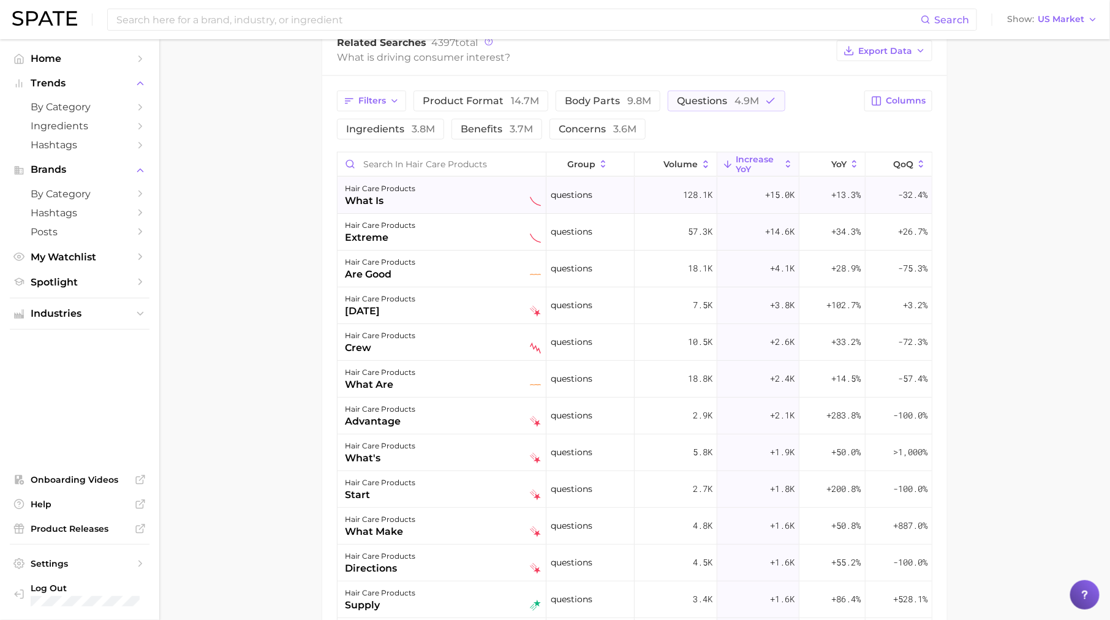
click at [406, 196] on div "what is" at bounding box center [380, 201] width 70 height 15
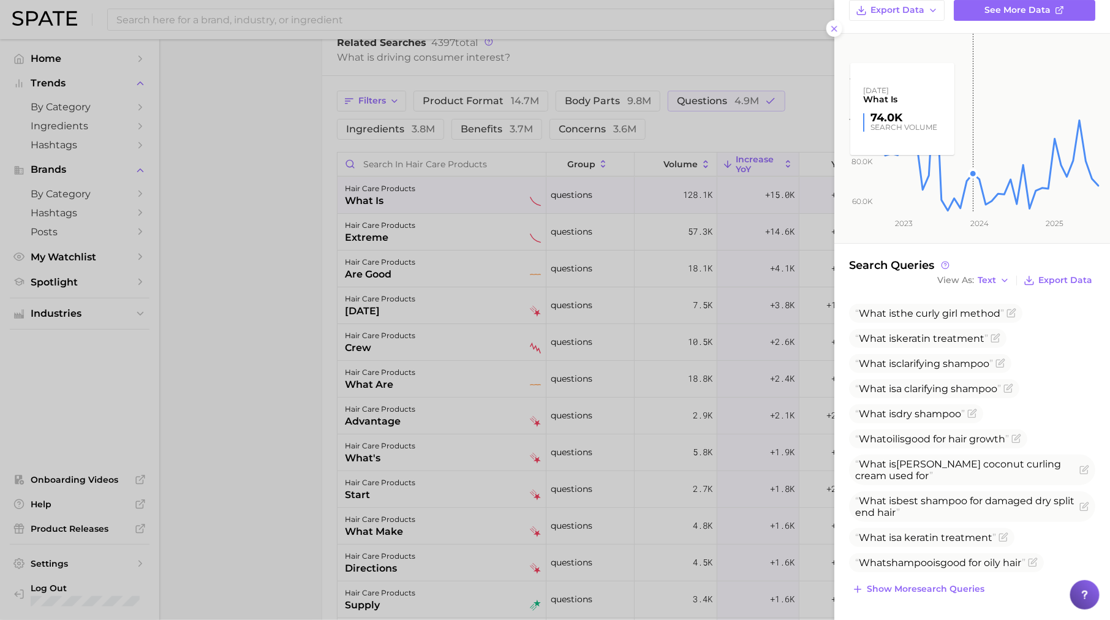
scroll to position [131, 0]
drag, startPoint x: 883, startPoint y: 316, endPoint x: 960, endPoint y: 315, distance: 77.2
click at [961, 315] on span "What is the curly girl method" at bounding box center [930, 314] width 149 height 12
drag, startPoint x: 859, startPoint y: 314, endPoint x: 1014, endPoint y: 315, distance: 154.4
click at [1014, 316] on span "What is the curly girl method" at bounding box center [935, 313] width 173 height 19
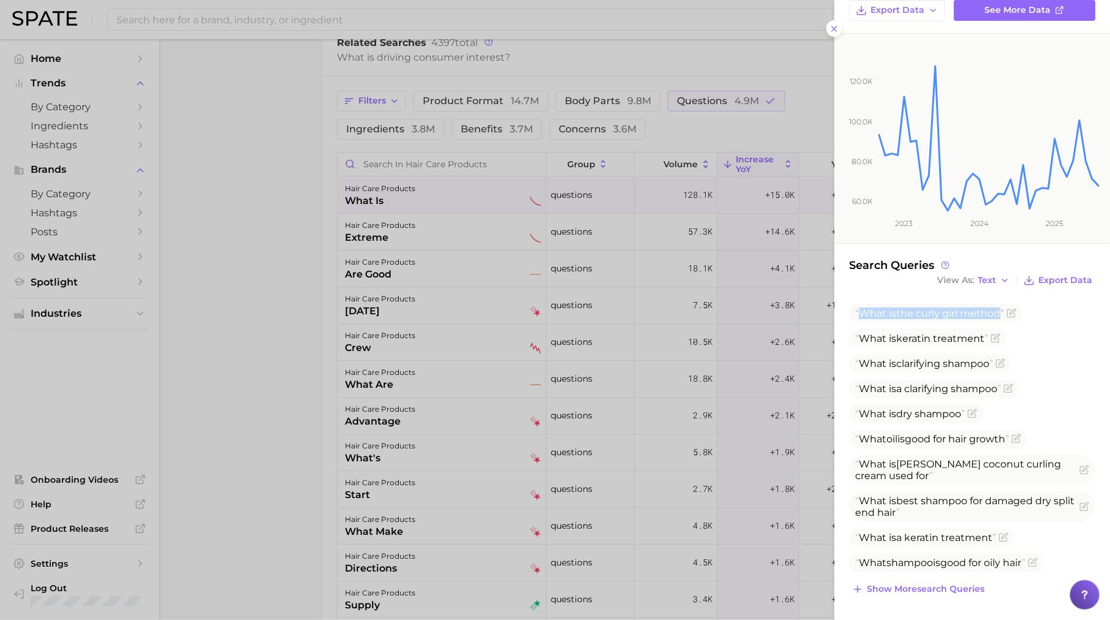
scroll to position [131, 0]
drag, startPoint x: 895, startPoint y: 338, endPoint x: 1065, endPoint y: 340, distance: 169.8
click at [1066, 340] on ul "What is the curly girl method What is keratin treatment What is clarifying sham…" at bounding box center [972, 438] width 246 height 268
drag, startPoint x: 864, startPoint y: 365, endPoint x: 911, endPoint y: 365, distance: 46.6
click at [911, 365] on span "What is clarifying shampoo" at bounding box center [925, 364] width 138 height 12
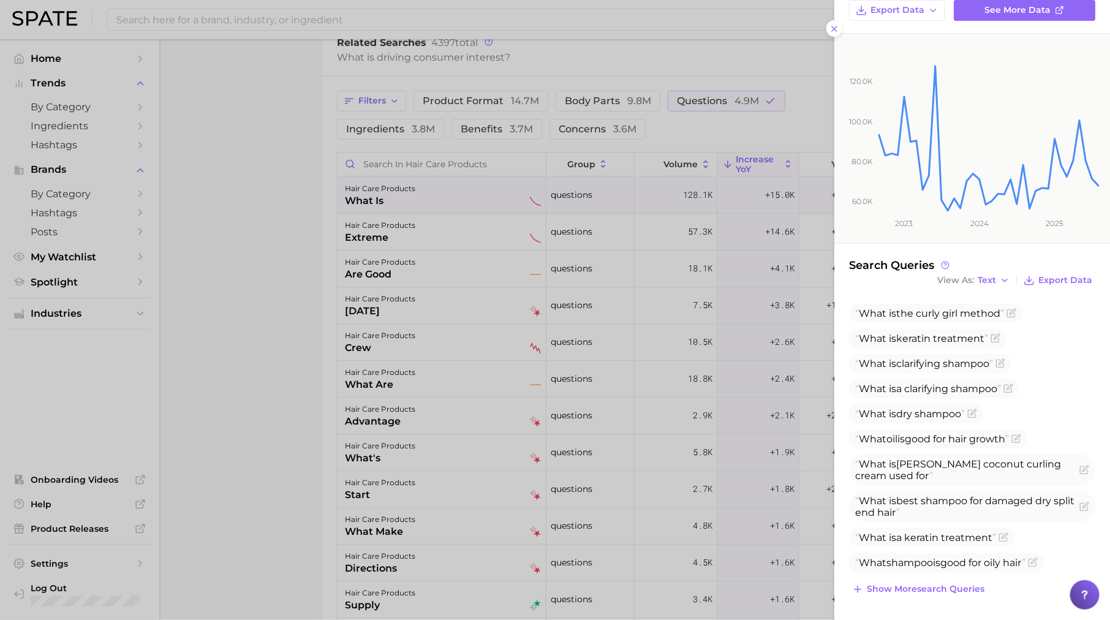
click at [632, 321] on div at bounding box center [555, 310] width 1110 height 620
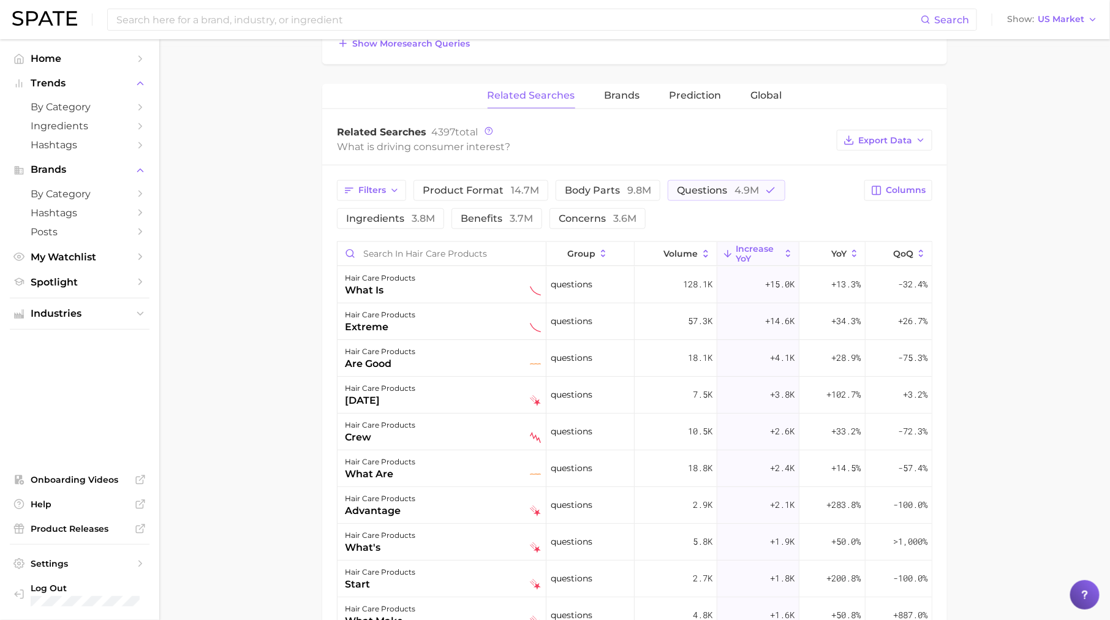
scroll to position [537, 0]
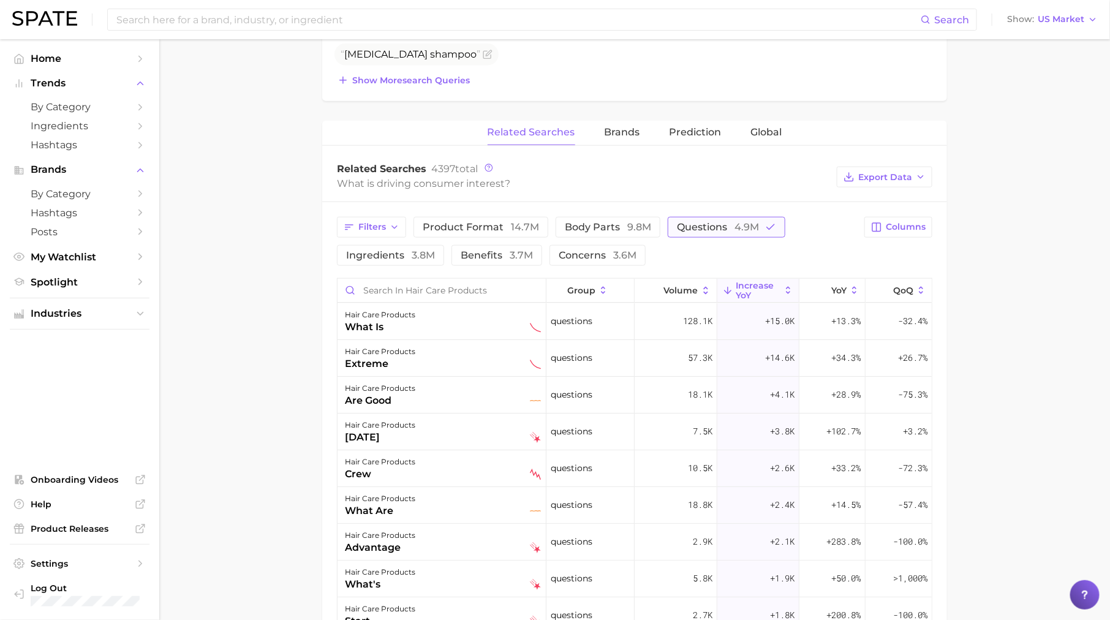
click at [706, 222] on span "questions 4.9m" at bounding box center [718, 227] width 82 height 12
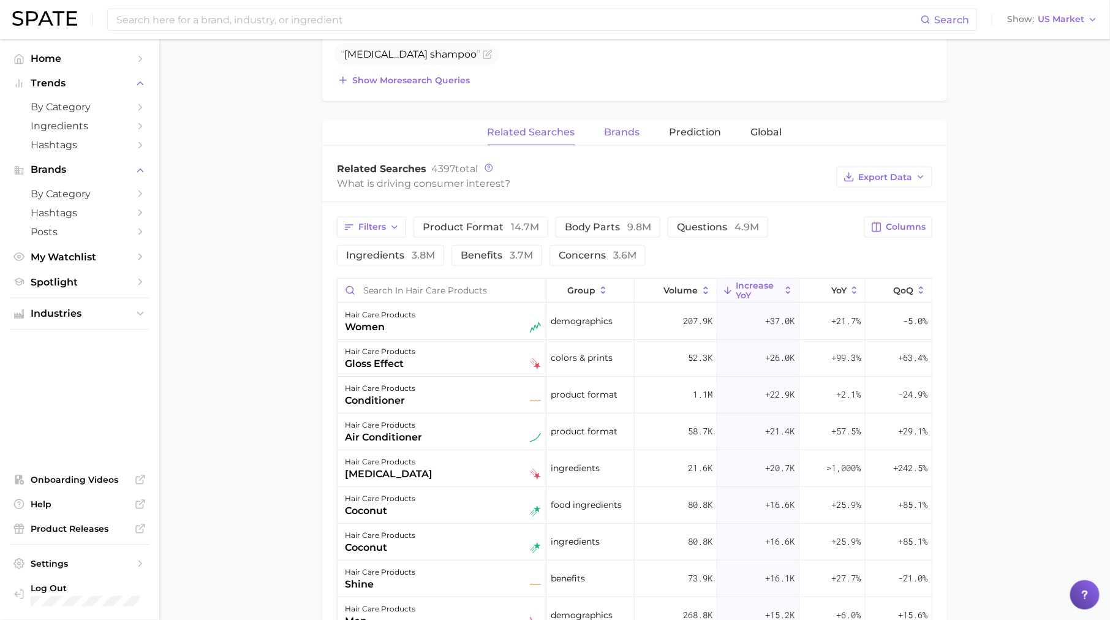
click at [607, 130] on span "Brands" at bounding box center [623, 132] width 36 height 11
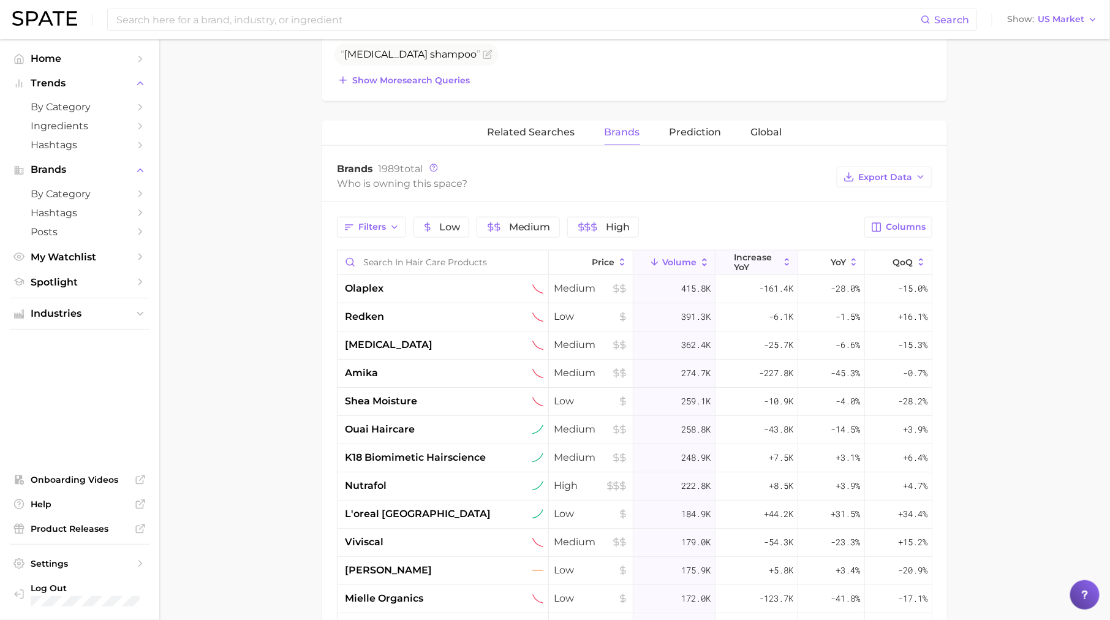
click at [741, 262] on span "increase YoY" at bounding box center [757, 262] width 45 height 20
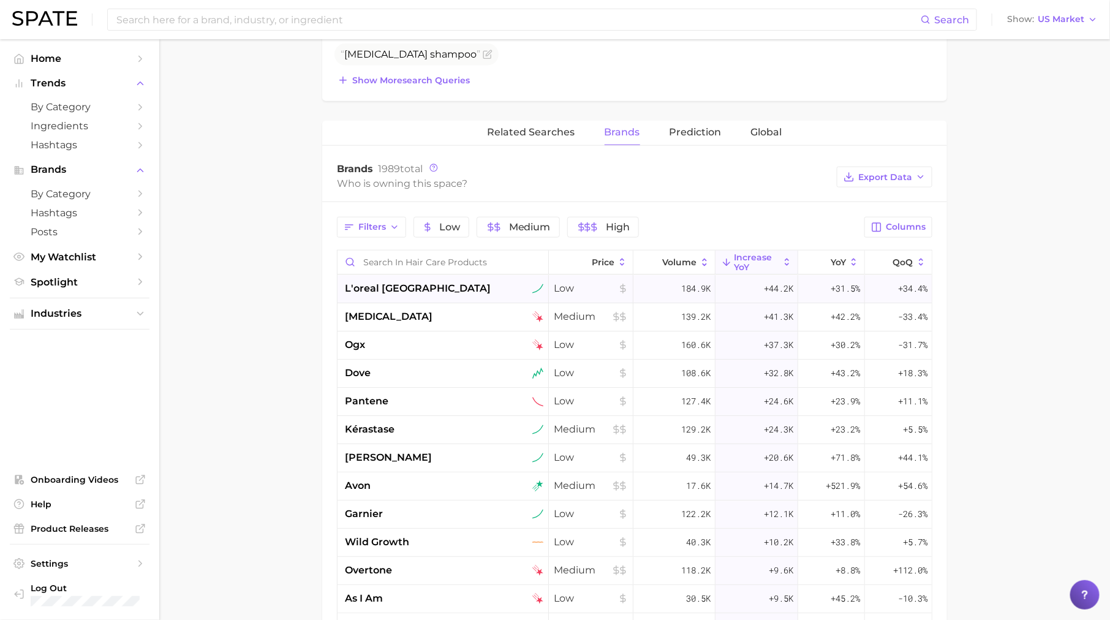
click at [769, 287] on span "+44.2k" at bounding box center [778, 288] width 29 height 15
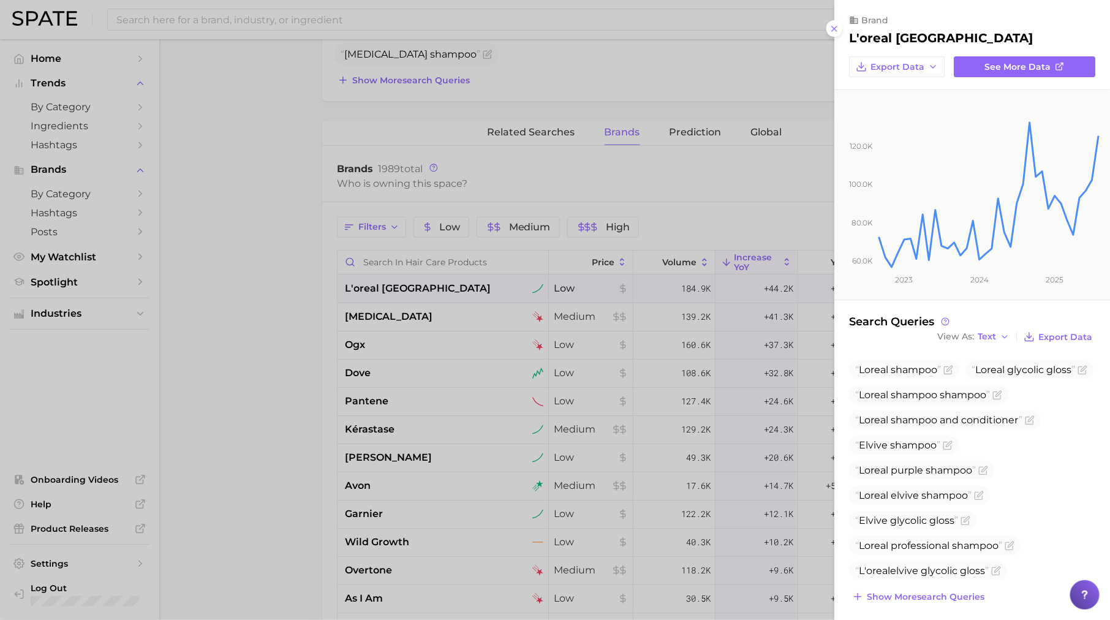
scroll to position [5, 0]
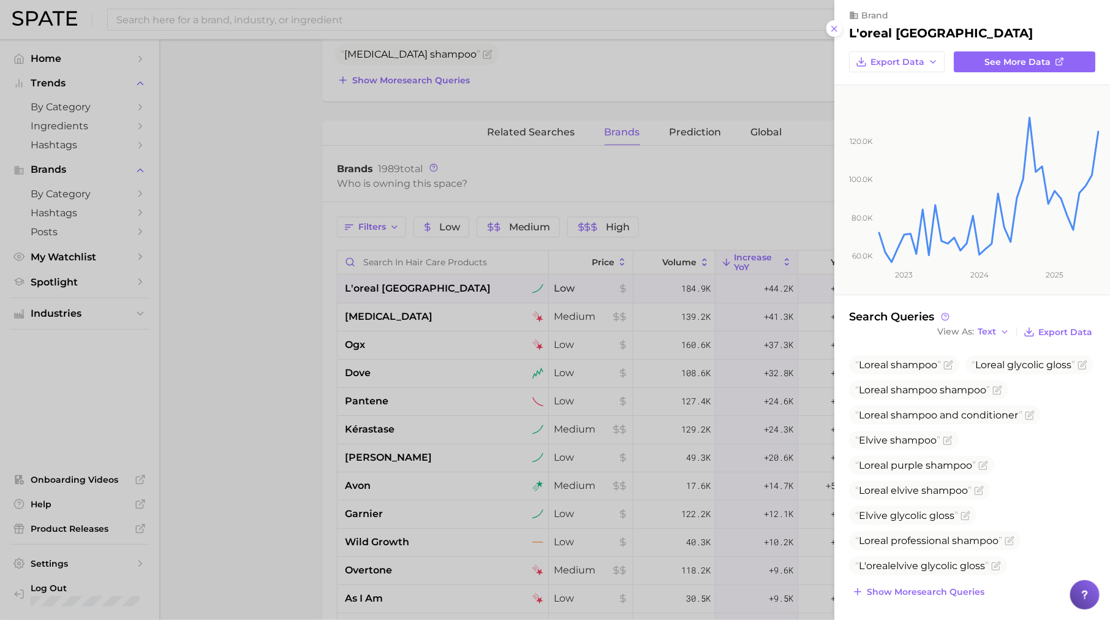
click at [768, 203] on div at bounding box center [555, 310] width 1110 height 620
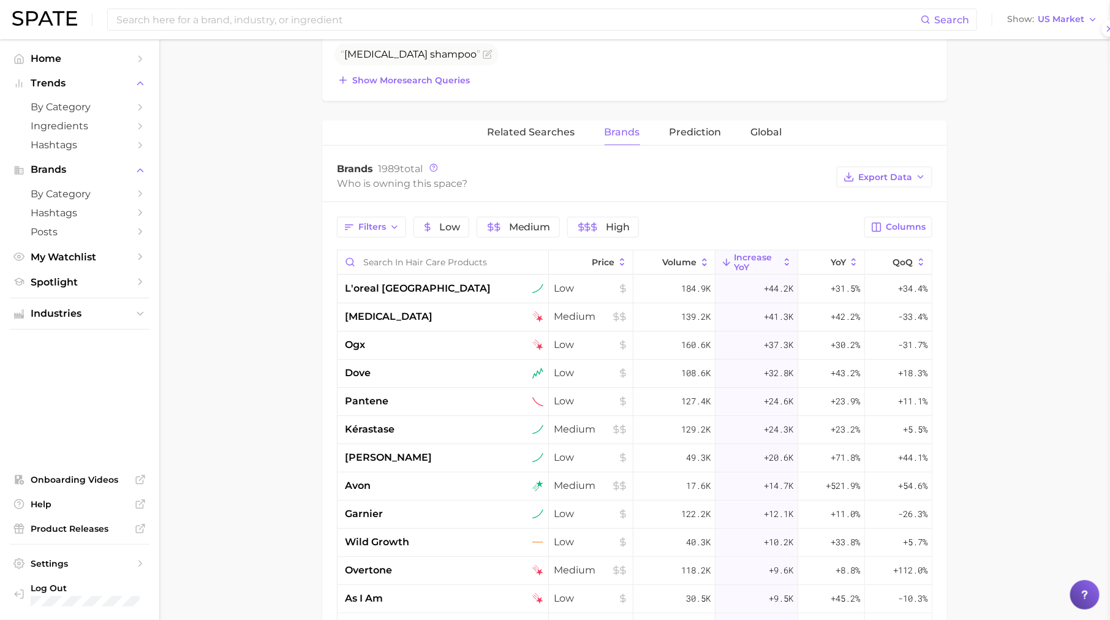
scroll to position [0, 0]
click at [369, 397] on span "pantene" at bounding box center [367, 401] width 44 height 15
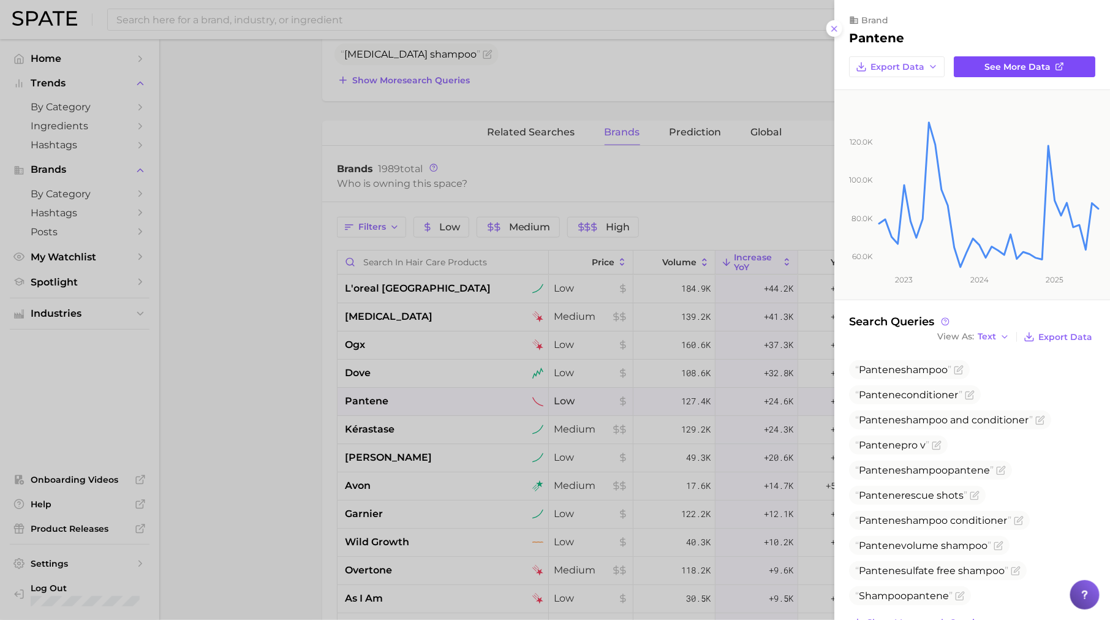
click at [1030, 59] on link "See more data" at bounding box center [1025, 66] width 142 height 21
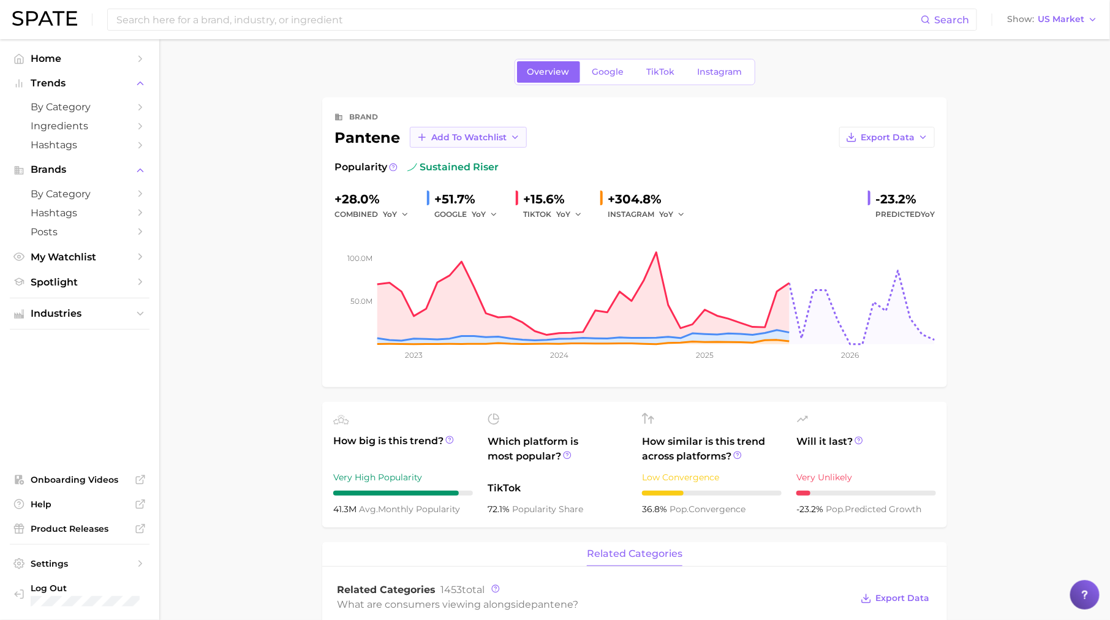
click at [480, 137] on span "Add to Watchlist" at bounding box center [468, 137] width 75 height 10
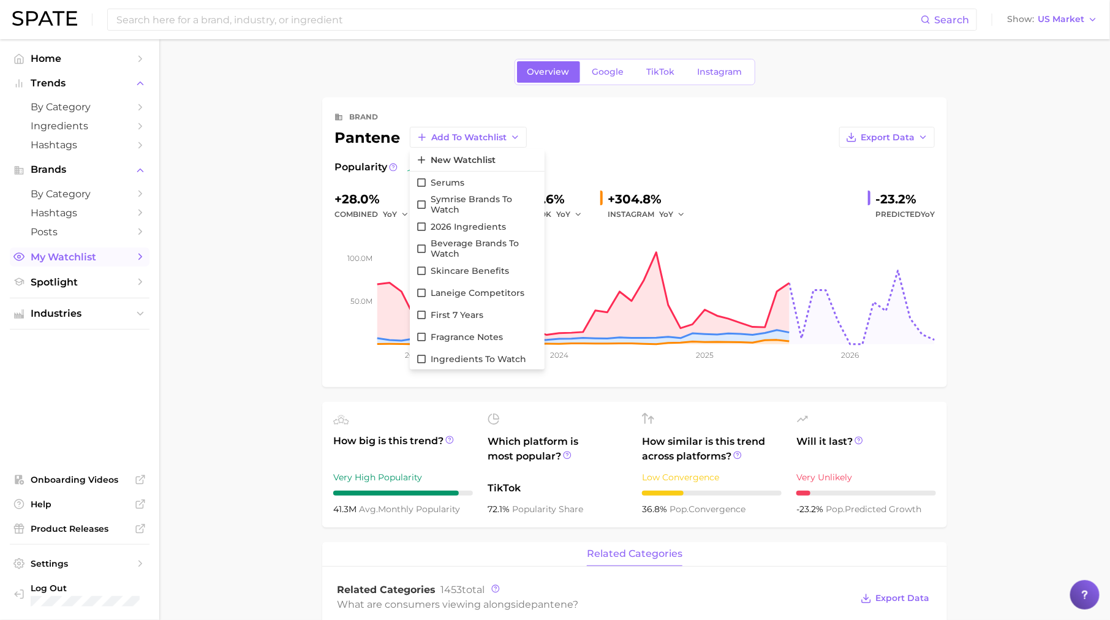
click at [135, 258] on icon "Sidebar" at bounding box center [140, 256] width 11 height 11
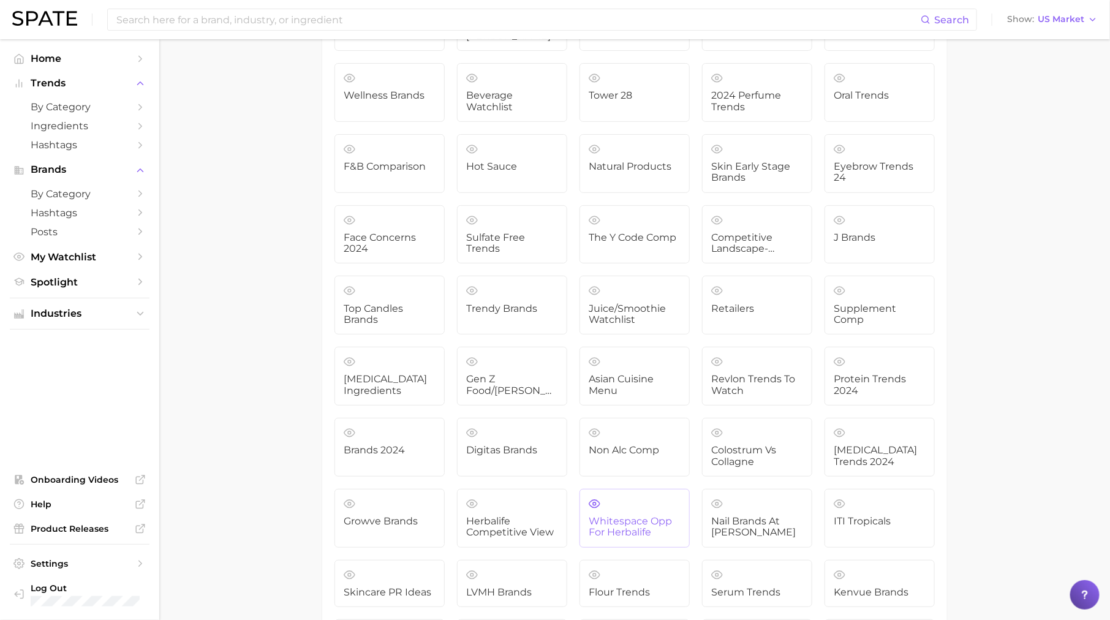
scroll to position [3601, 0]
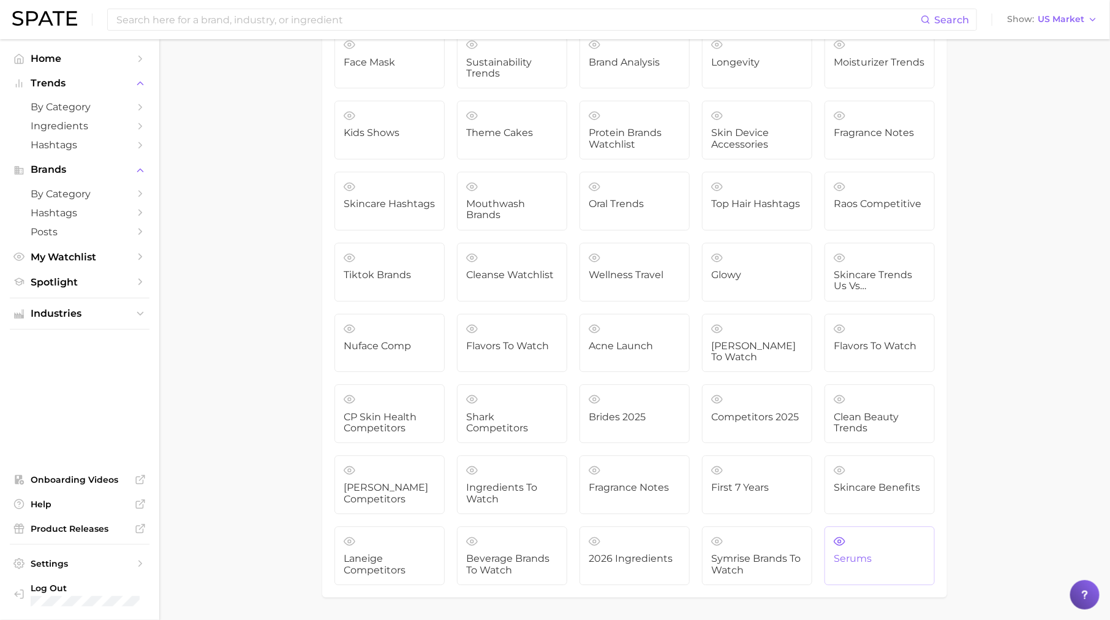
click at [871, 553] on span "serums" at bounding box center [880, 558] width 92 height 11
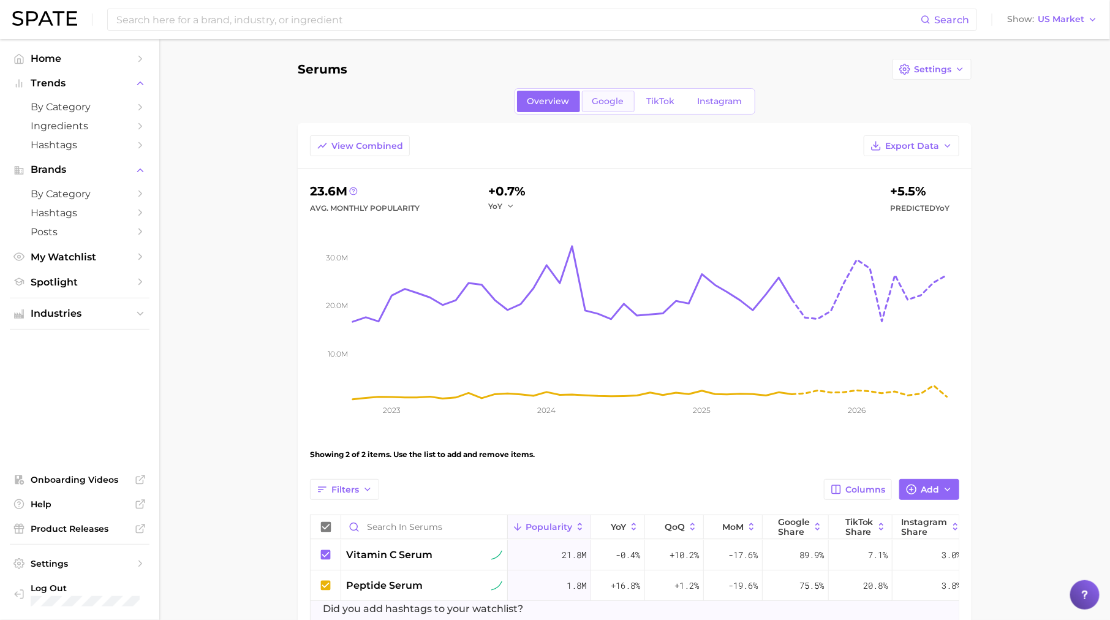
click at [602, 97] on span "Google" at bounding box center [609, 101] width 32 height 10
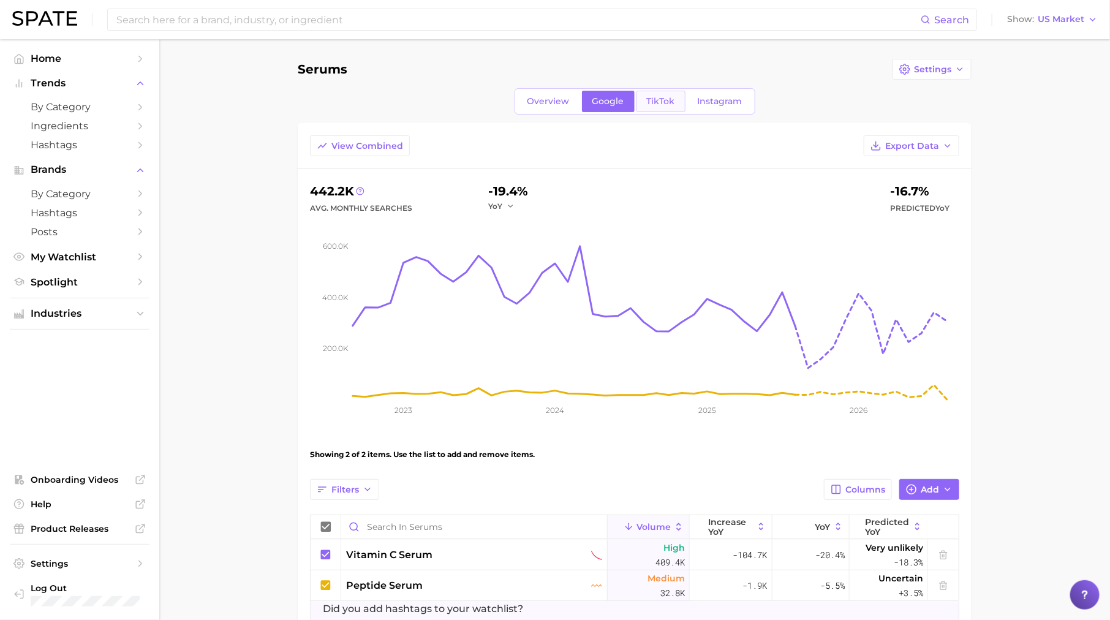
click at [669, 97] on span "TikTok" at bounding box center [661, 101] width 28 height 10
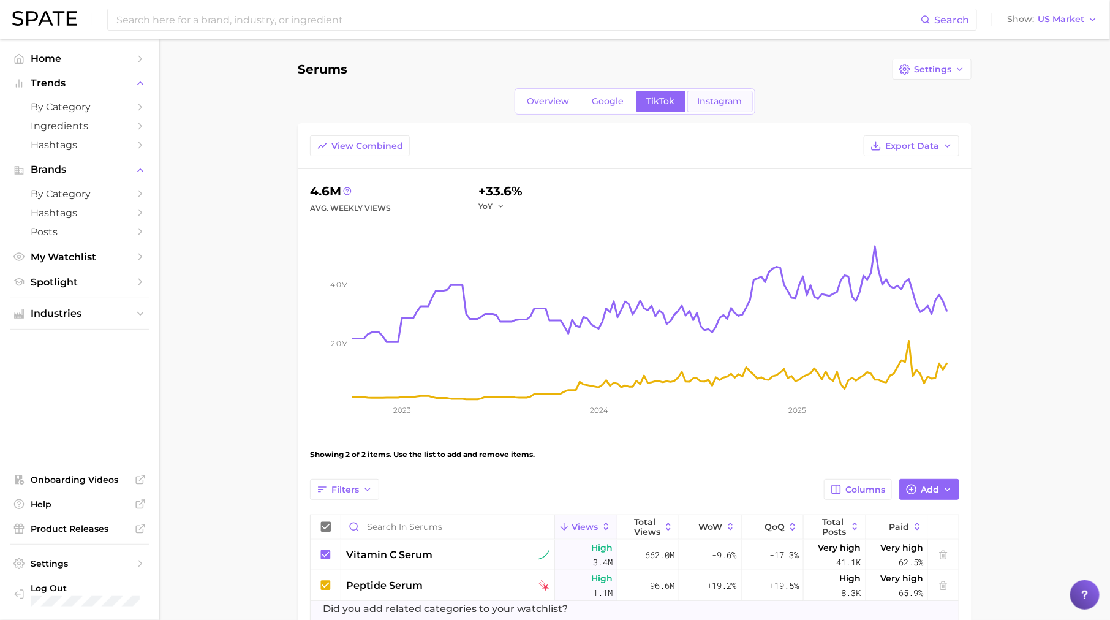
click at [731, 105] on span "Instagram" at bounding box center [720, 101] width 45 height 10
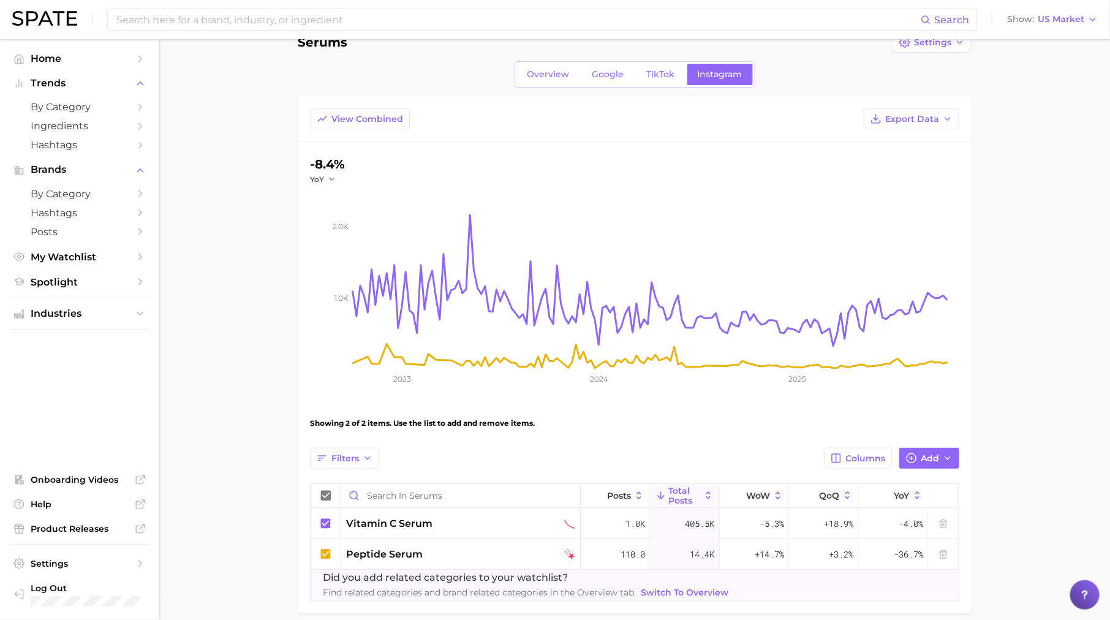
scroll to position [12, 0]
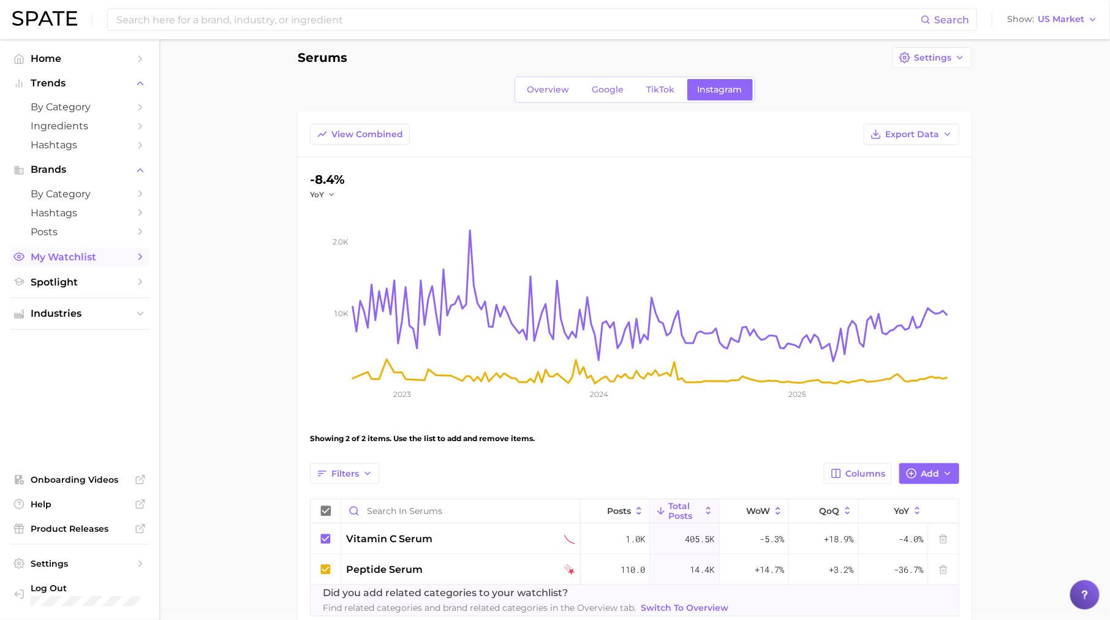
click at [96, 260] on span "My Watchlist" at bounding box center [80, 257] width 98 height 12
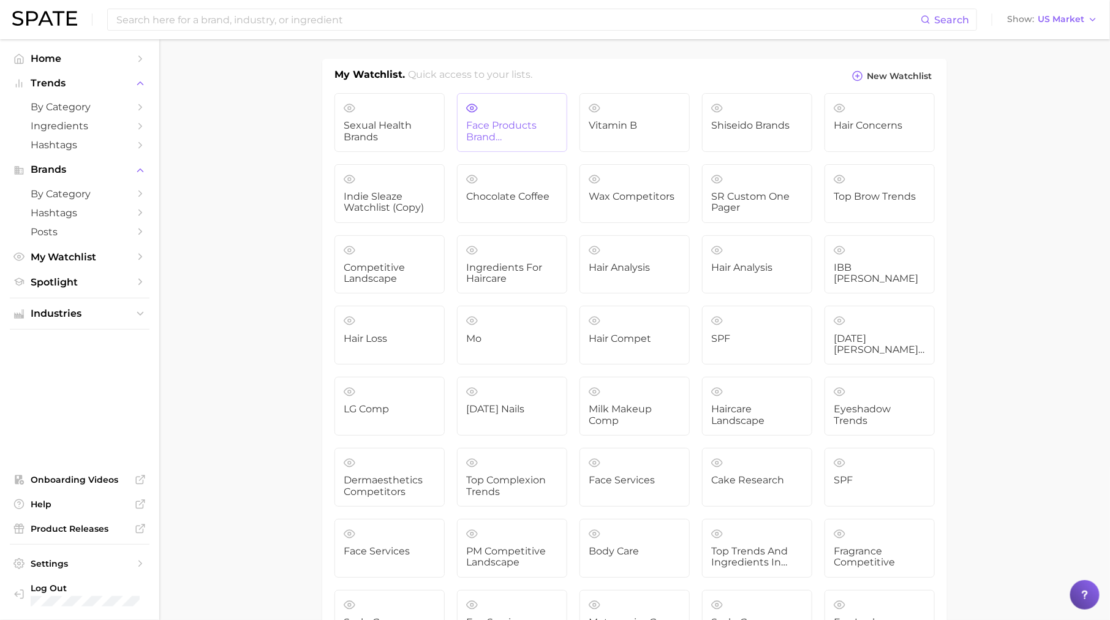
click at [511, 127] on span "Face products Brand Competitive Analysis" at bounding box center [512, 131] width 92 height 23
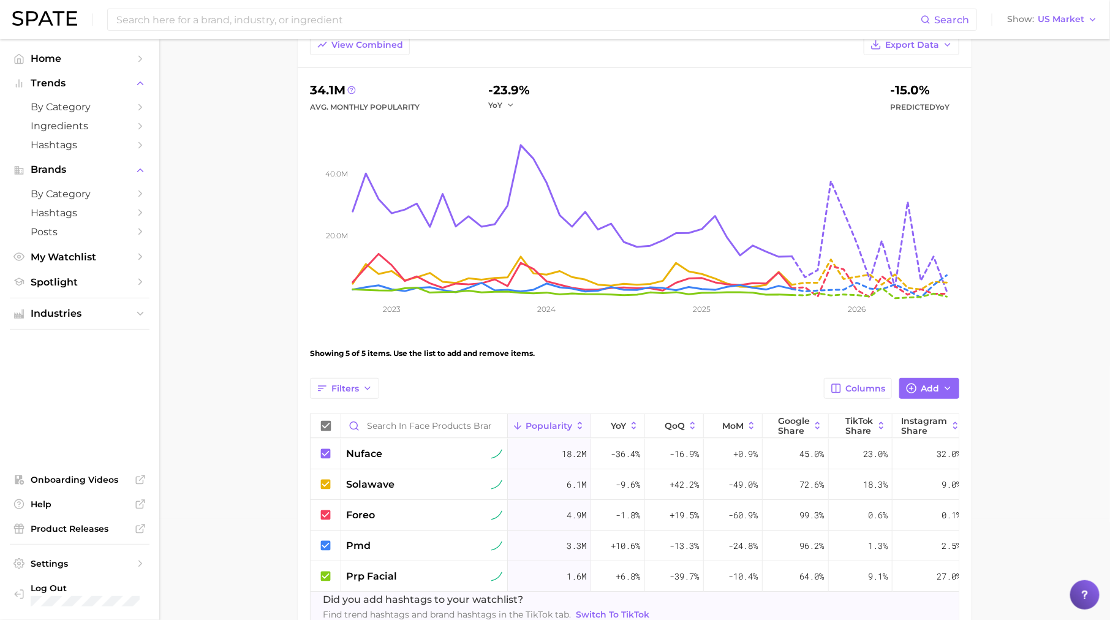
scroll to position [139, 0]
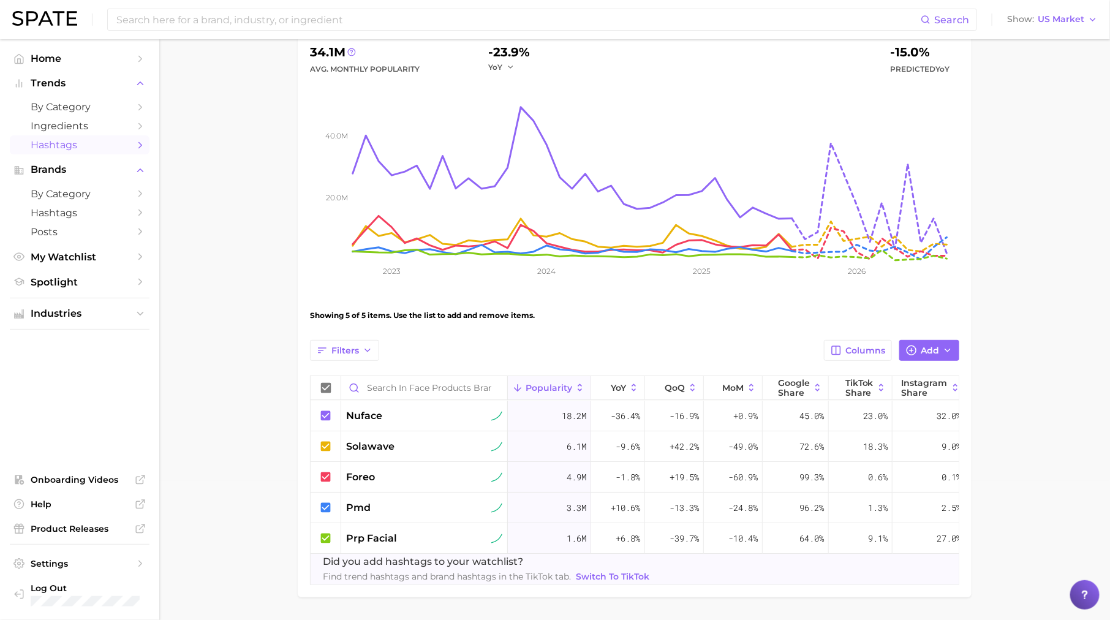
click at [126, 143] on span "Hashtags" at bounding box center [80, 145] width 98 height 12
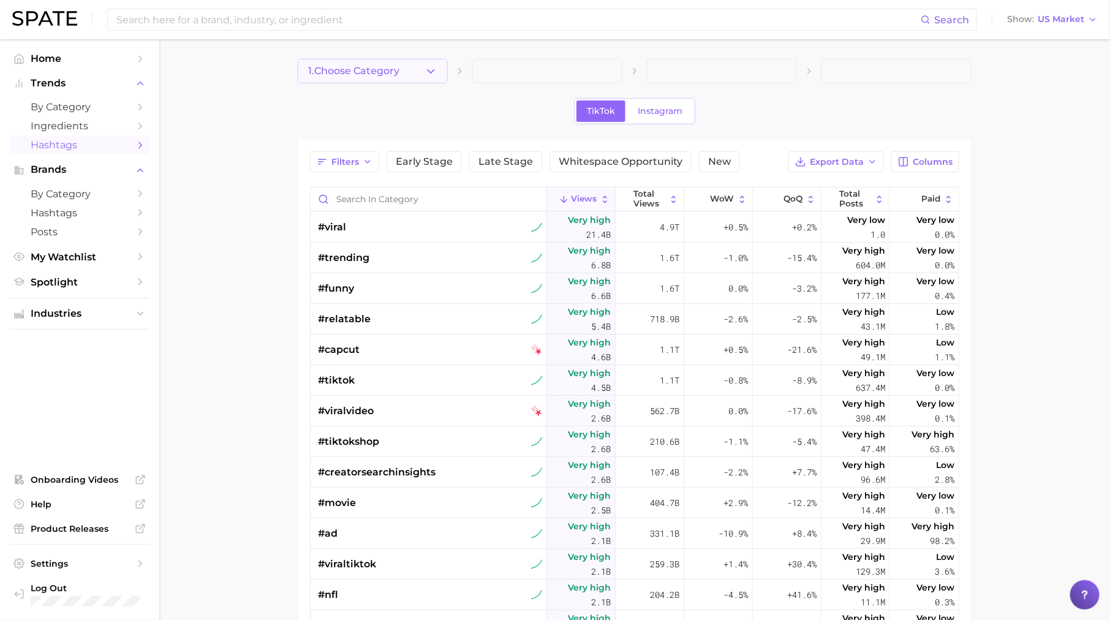
click at [424, 67] on button "1. Choose Category" at bounding box center [373, 71] width 150 height 25
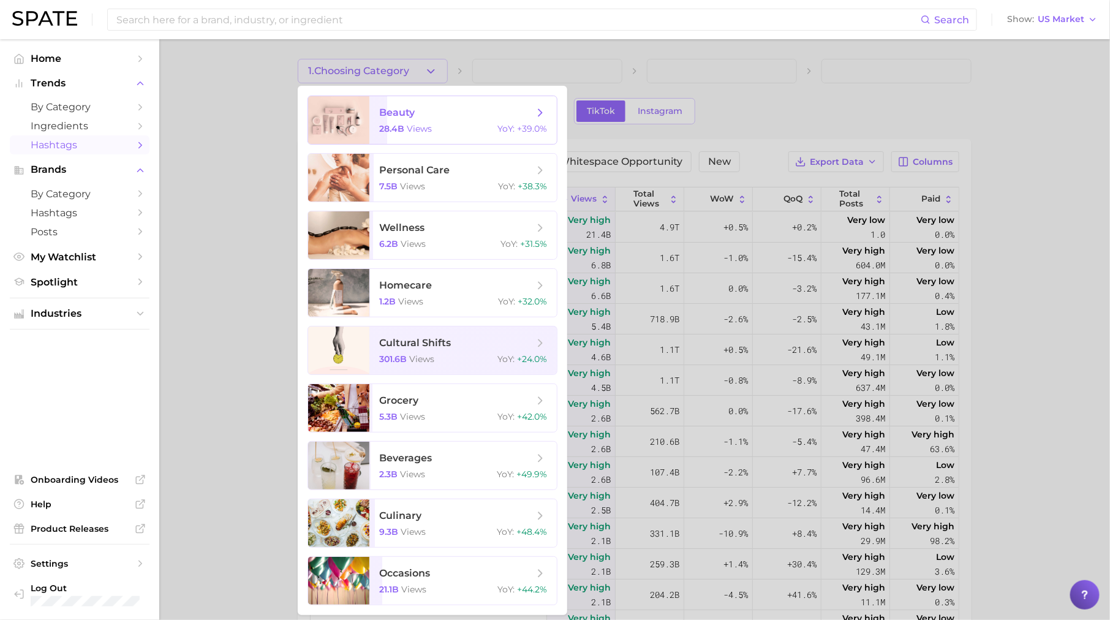
click at [438, 120] on span "beauty 28.4b views YoY : +39.0%" at bounding box center [464, 120] width 188 height 48
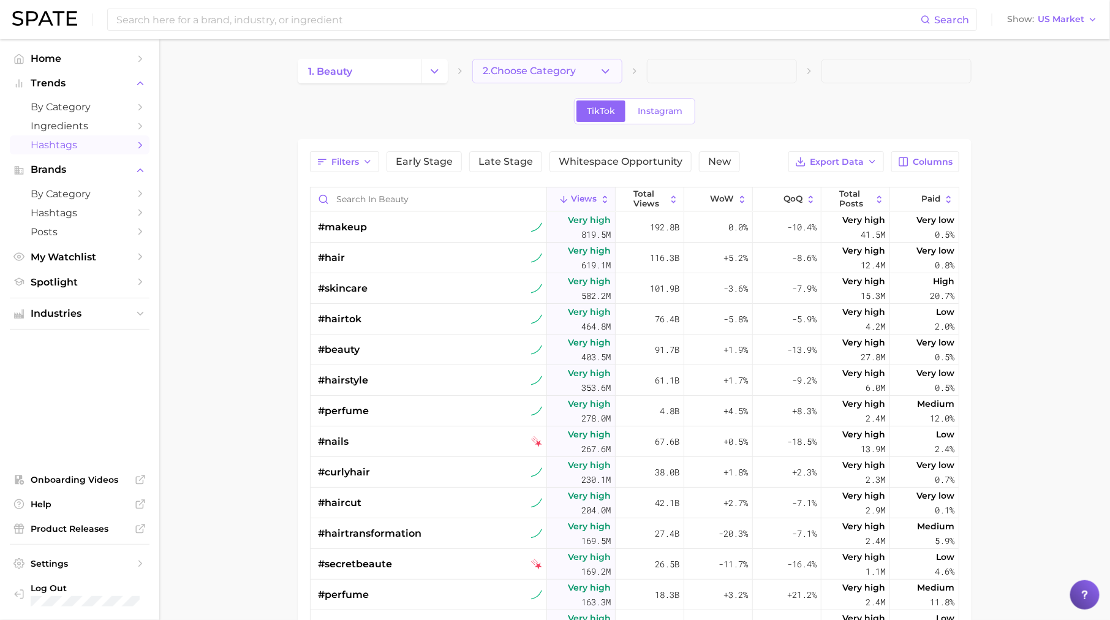
click at [590, 71] on button "2. Choose Category" at bounding box center [547, 71] width 150 height 25
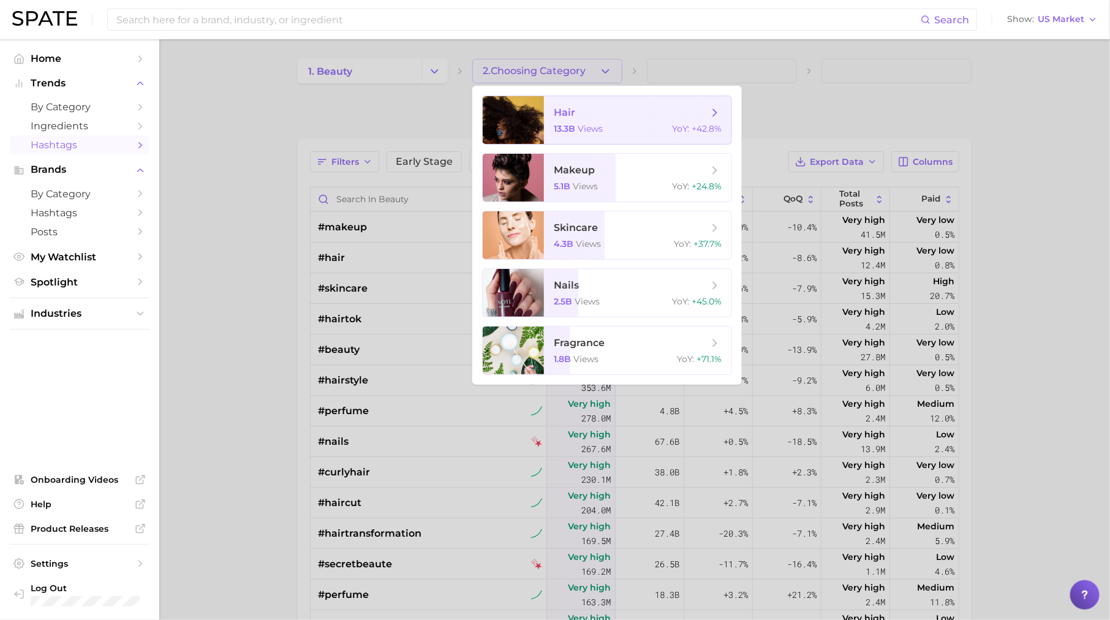
click at [696, 111] on span "hair" at bounding box center [631, 112] width 154 height 13
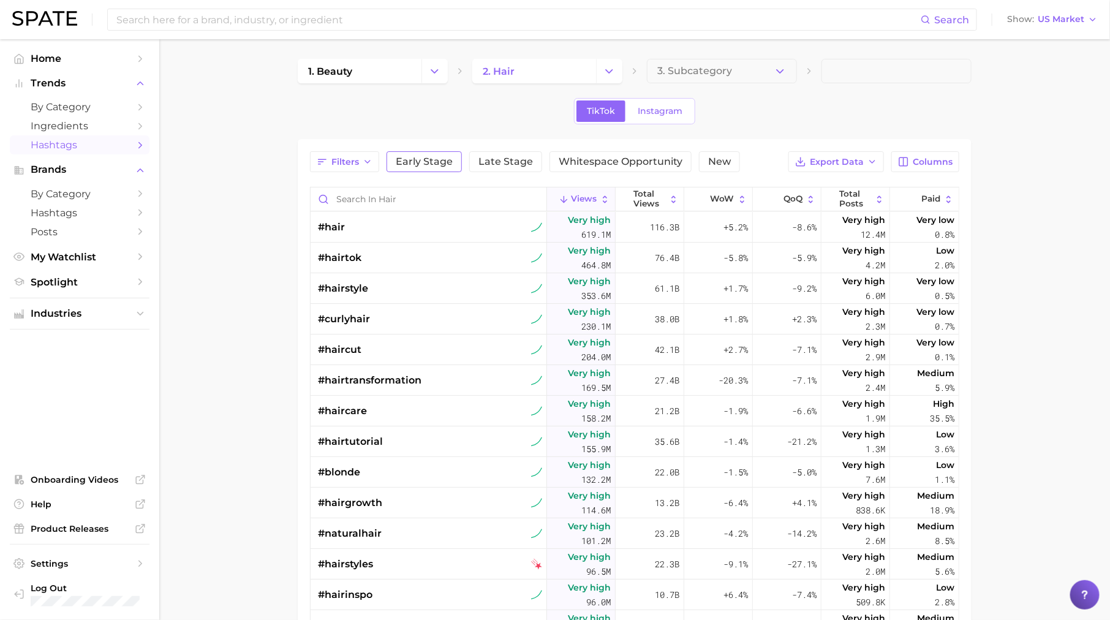
click at [435, 160] on span "Early Stage" at bounding box center [424, 162] width 57 height 10
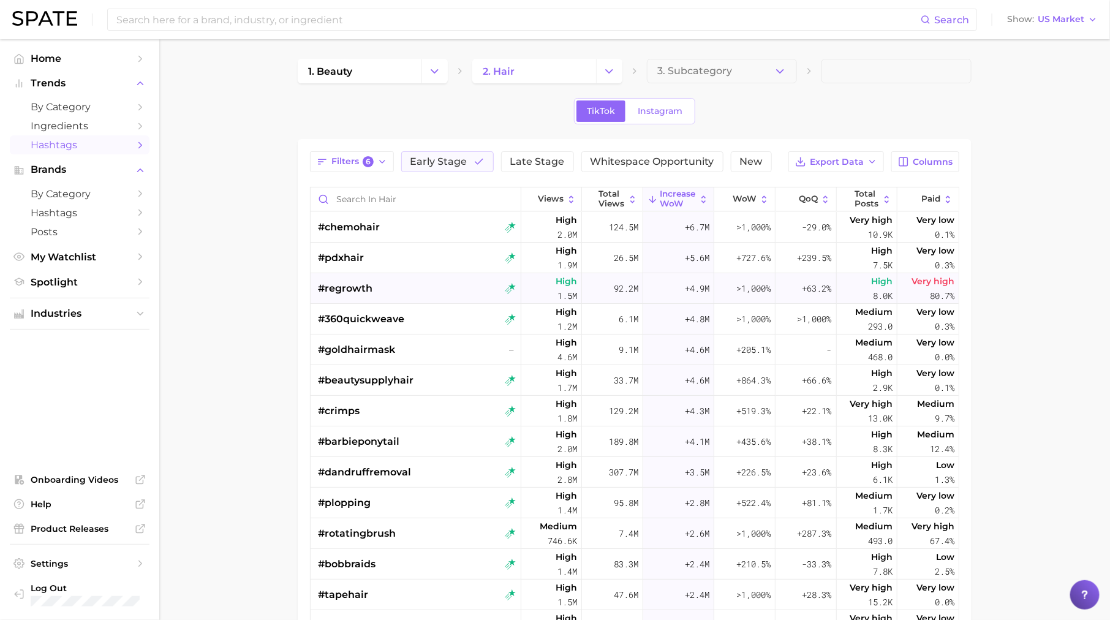
click at [443, 285] on div "#regrowth" at bounding box center [417, 288] width 198 height 31
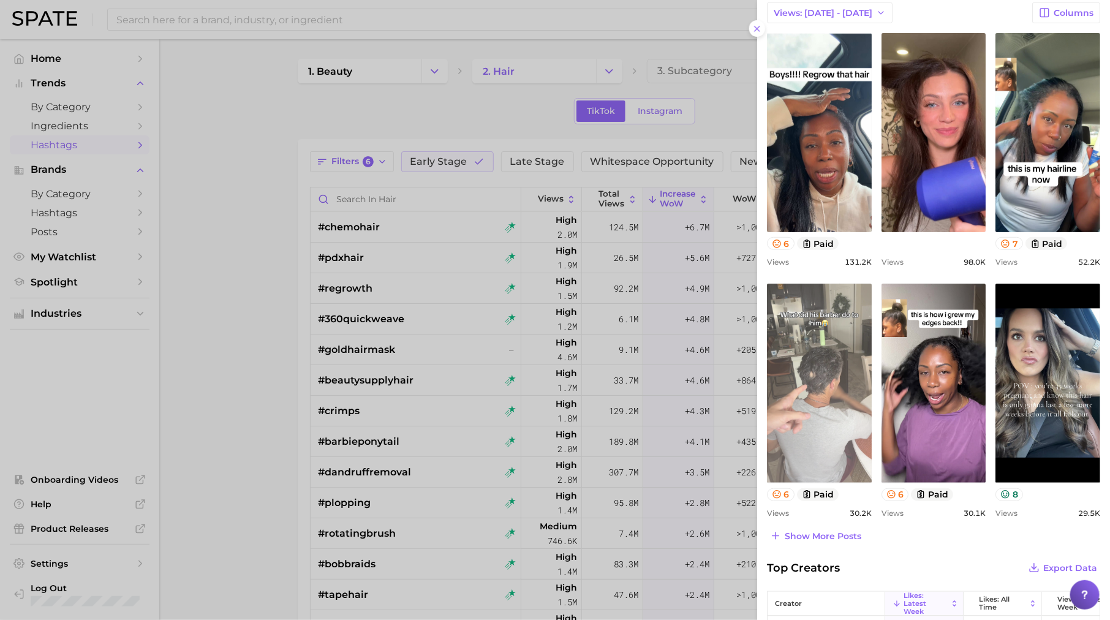
scroll to position [327, 0]
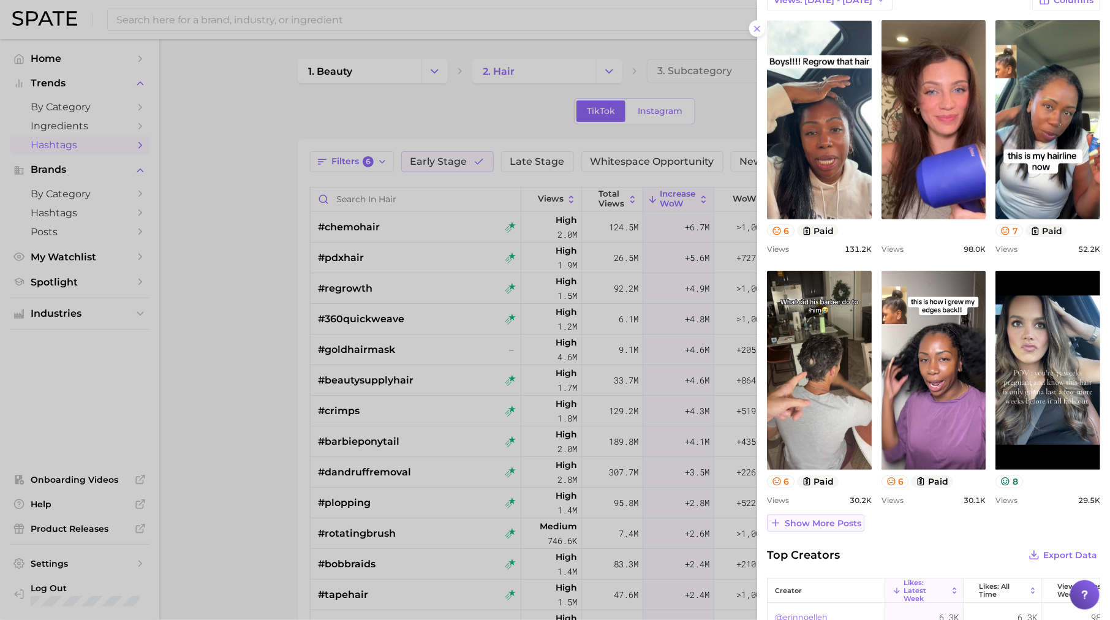
click at [842, 519] on span "Show more posts" at bounding box center [823, 523] width 77 height 10
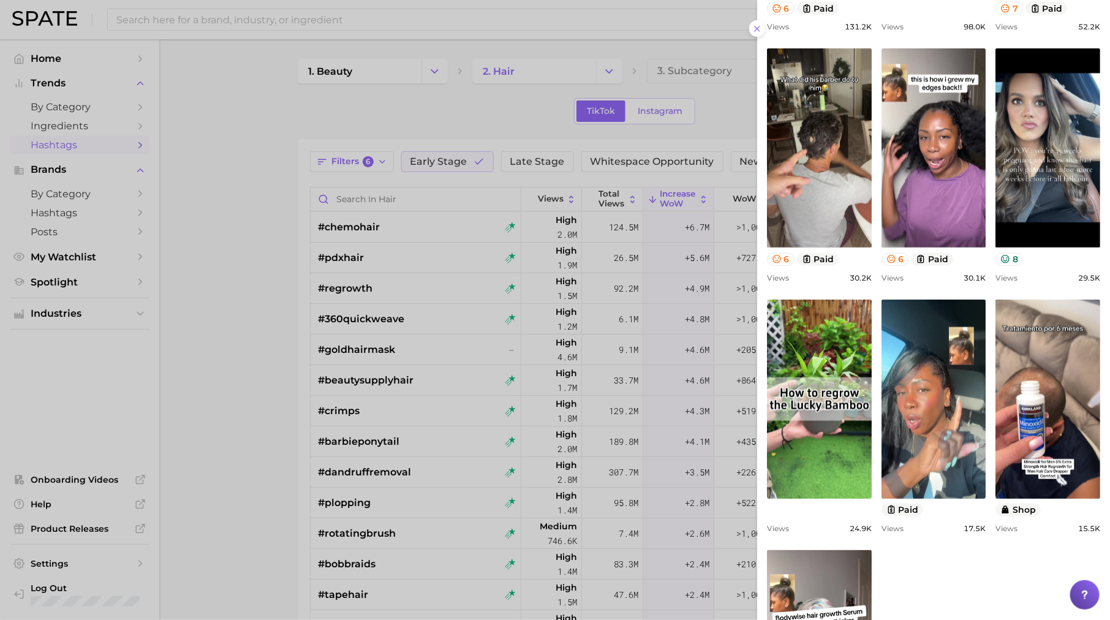
scroll to position [555, 0]
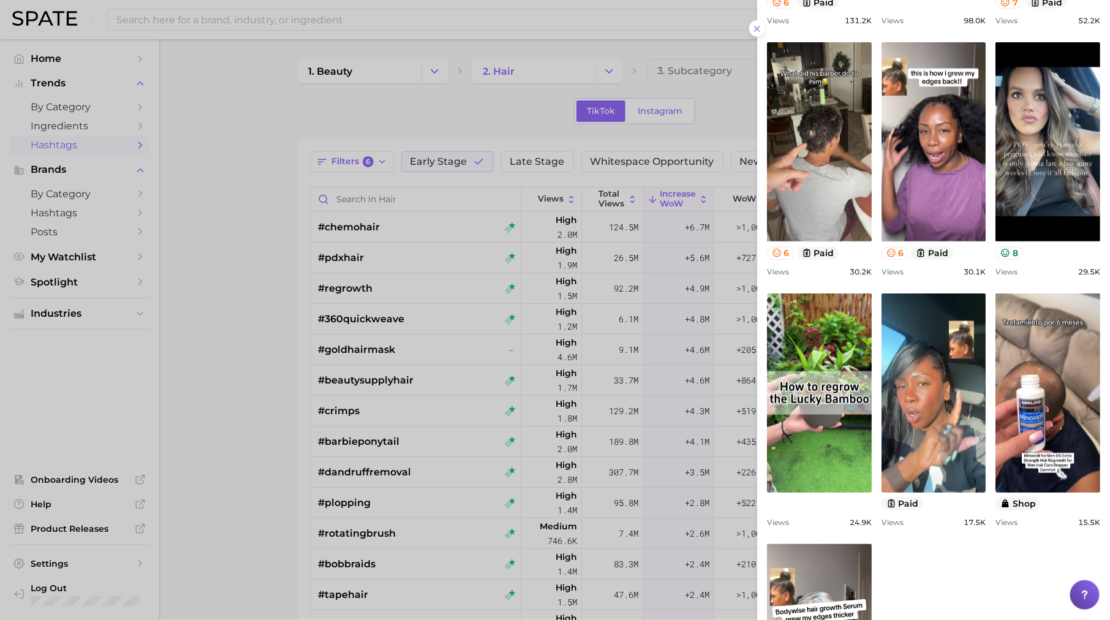
click at [574, 476] on div at bounding box center [555, 310] width 1110 height 620
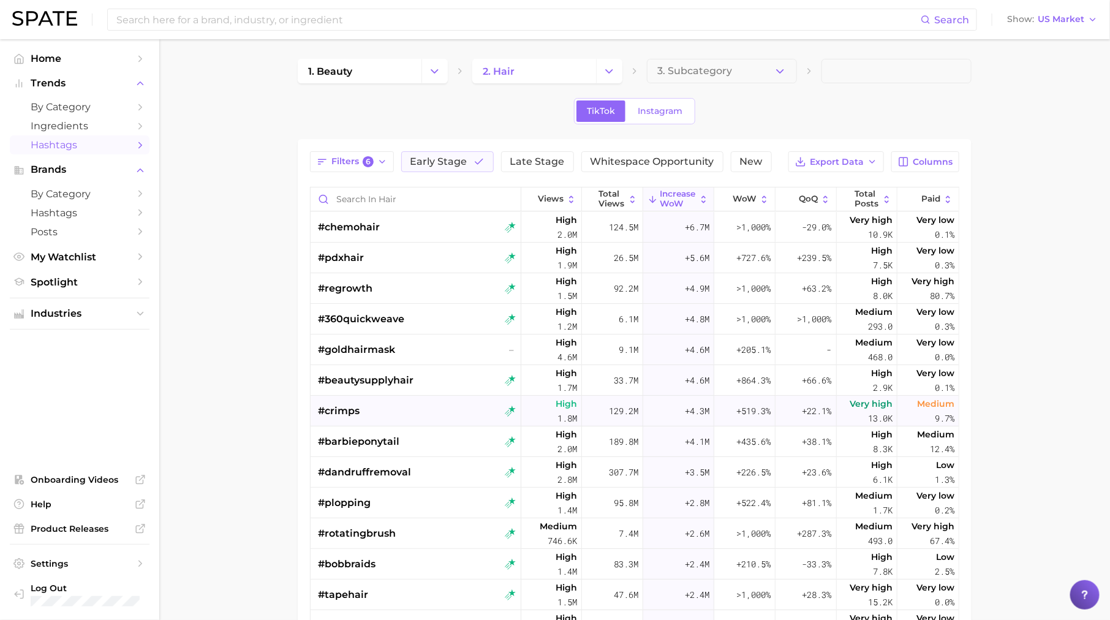
click at [375, 416] on div "#crimps" at bounding box center [417, 411] width 198 height 31
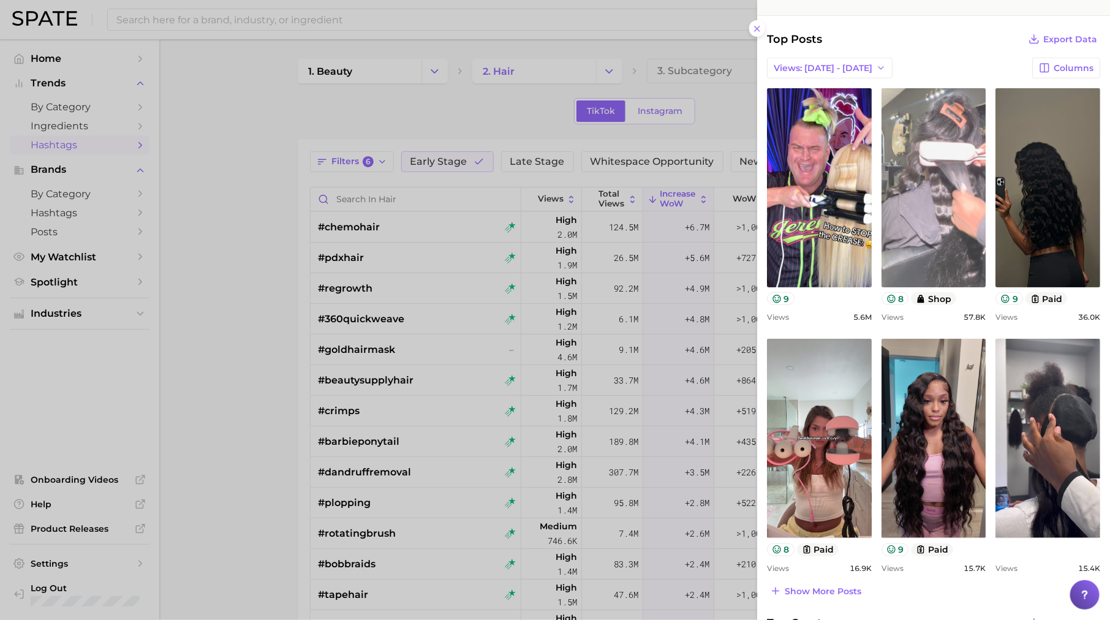
scroll to position [268, 0]
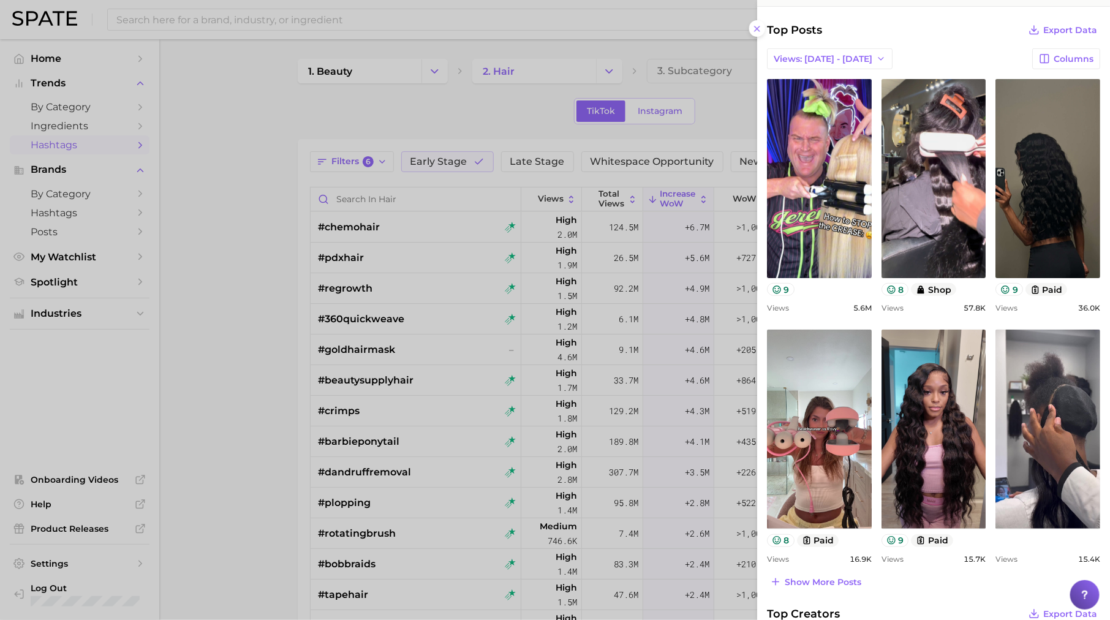
click at [610, 449] on div at bounding box center [555, 310] width 1110 height 620
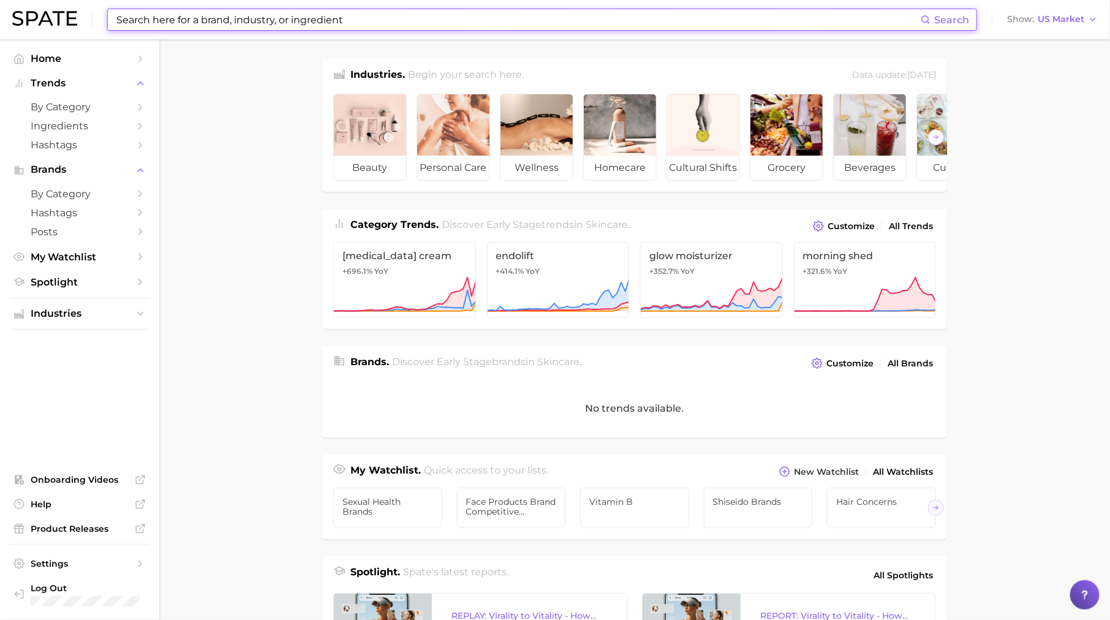
click at [247, 28] on input at bounding box center [518, 19] width 806 height 21
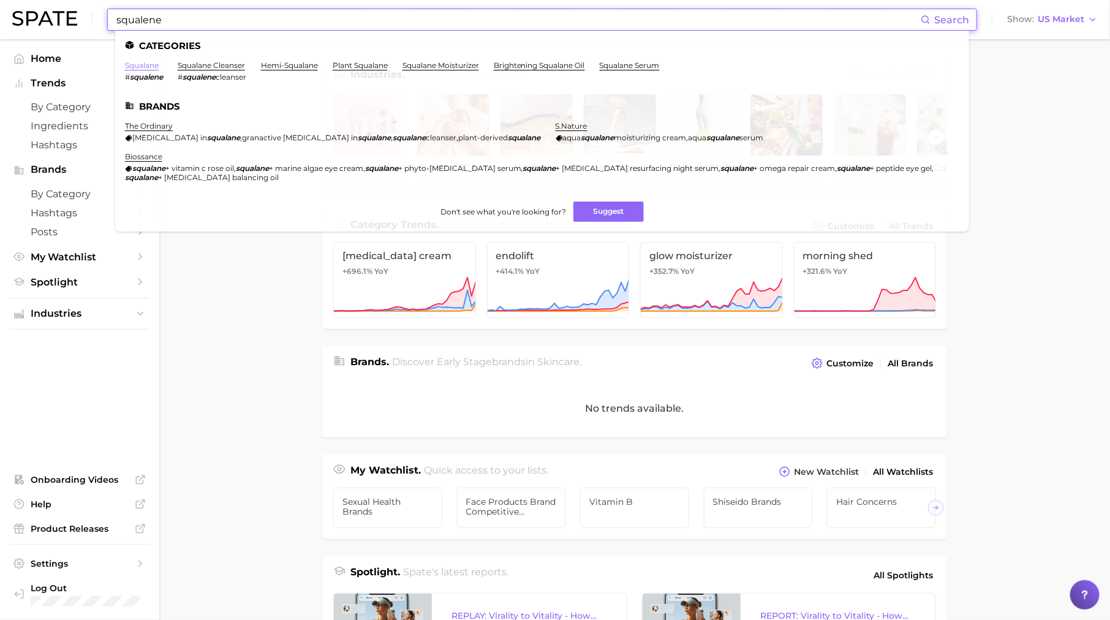
type input "squalene"
click at [148, 66] on link "squalane" at bounding box center [142, 65] width 34 height 9
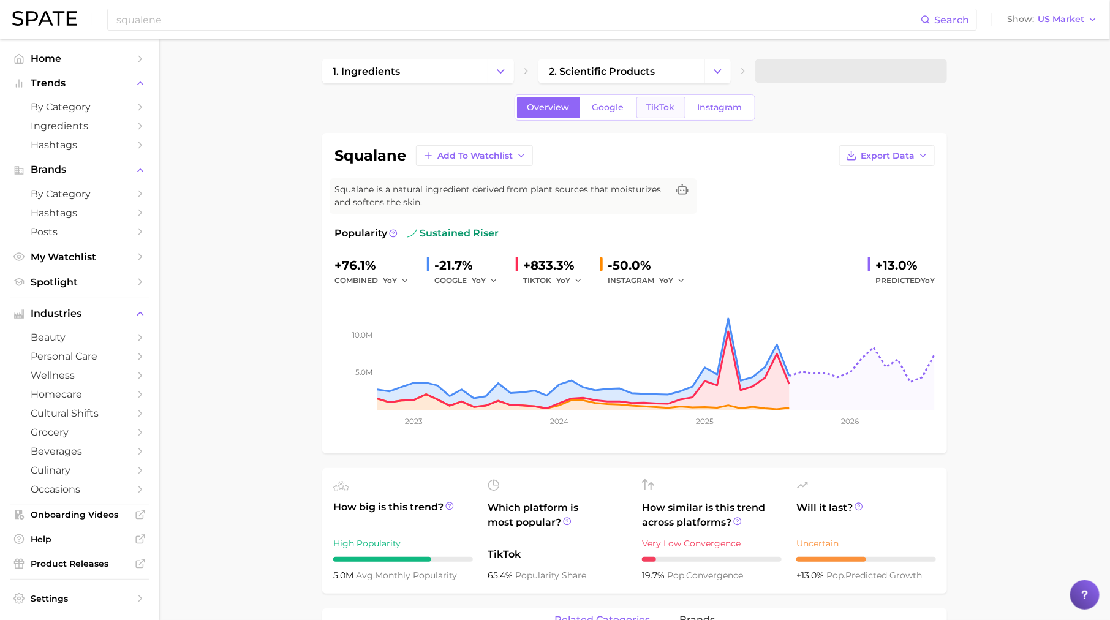
click at [665, 102] on span "TikTok" at bounding box center [661, 107] width 28 height 10
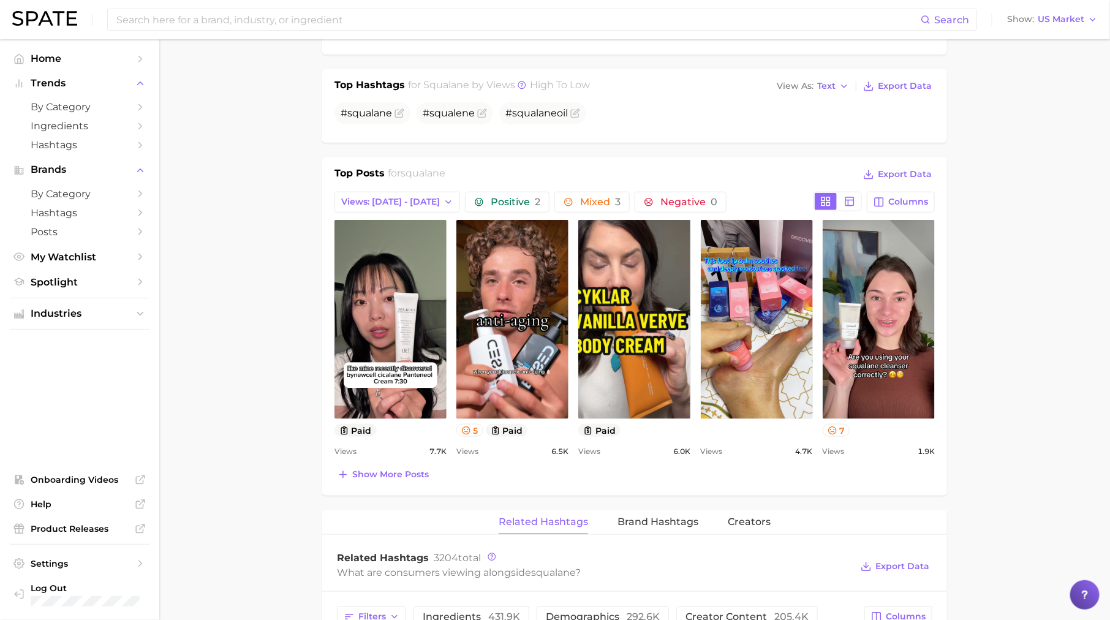
scroll to position [461, 0]
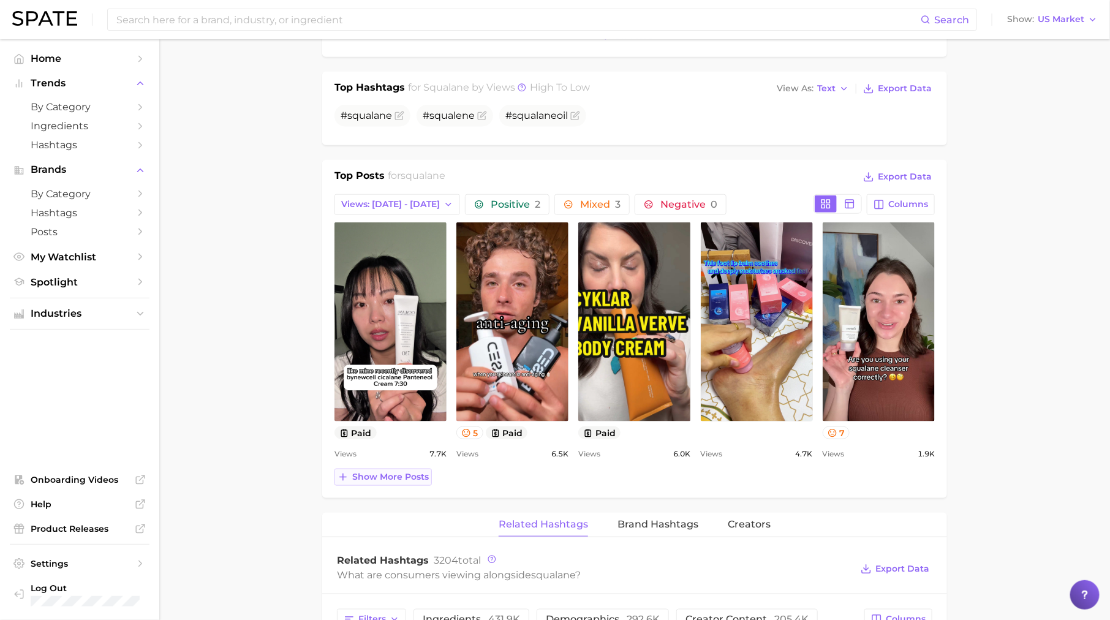
click at [398, 472] on span "Show more posts" at bounding box center [390, 477] width 77 height 10
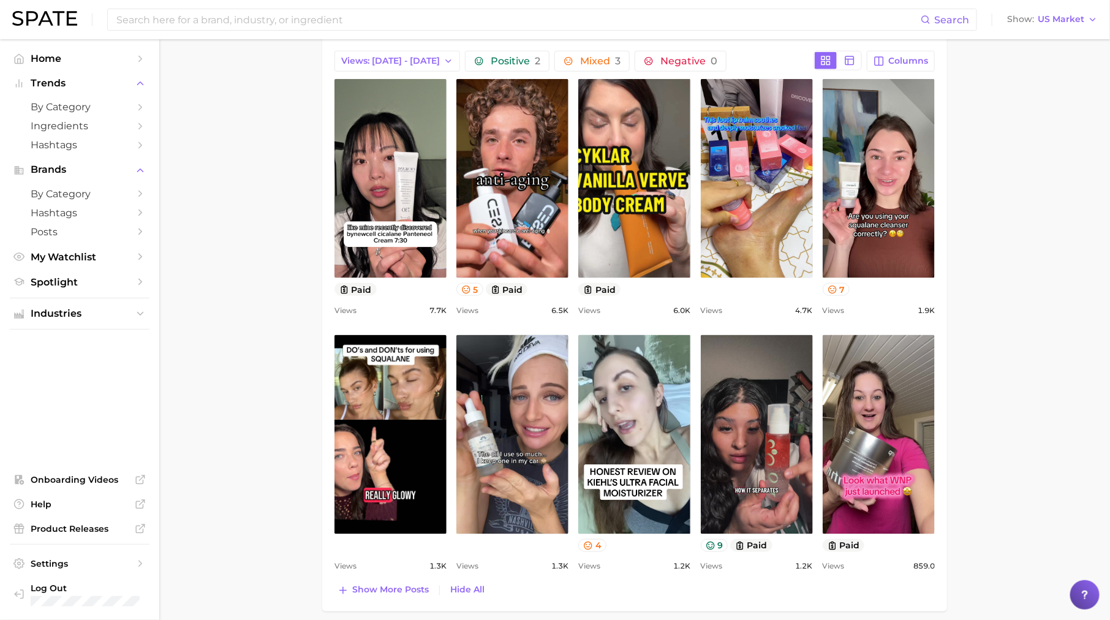
scroll to position [602, 0]
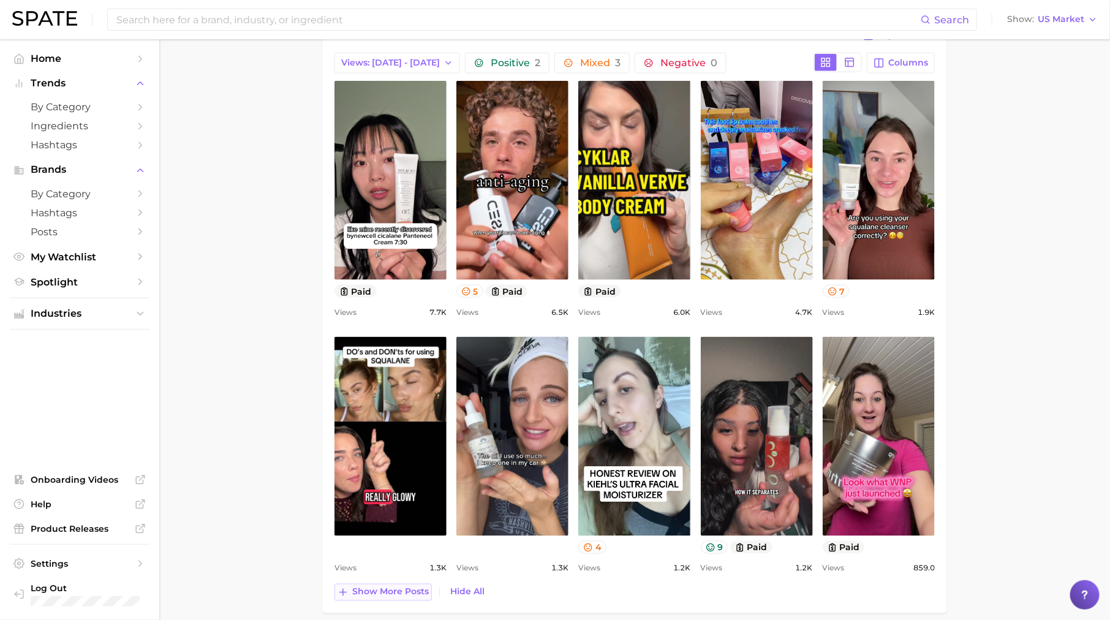
click at [379, 590] on span "Show more posts" at bounding box center [390, 592] width 77 height 10
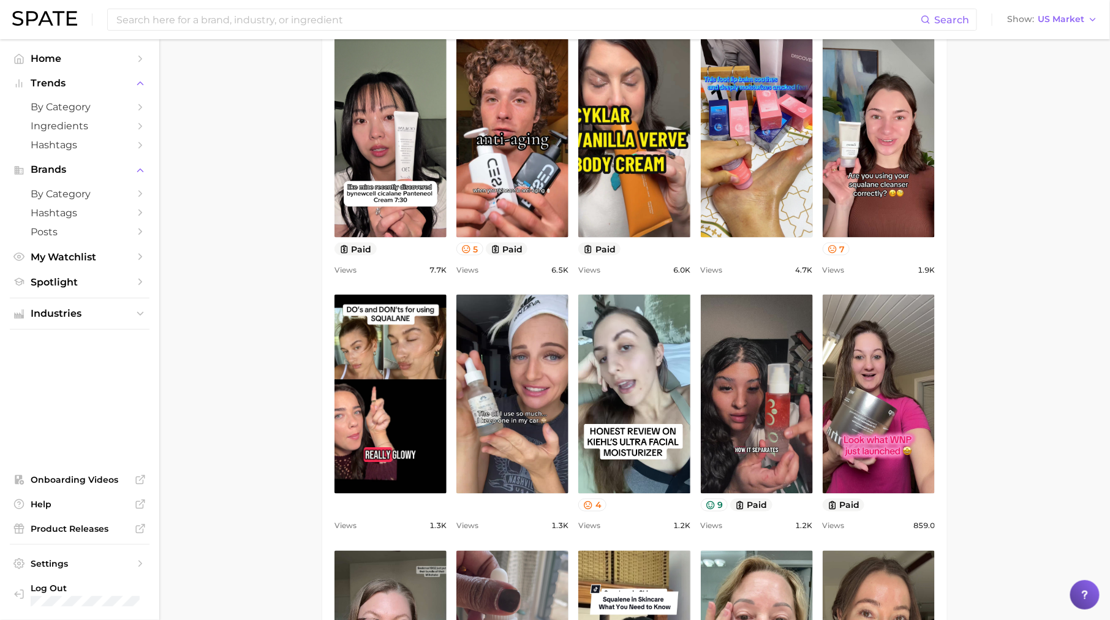
scroll to position [636, 0]
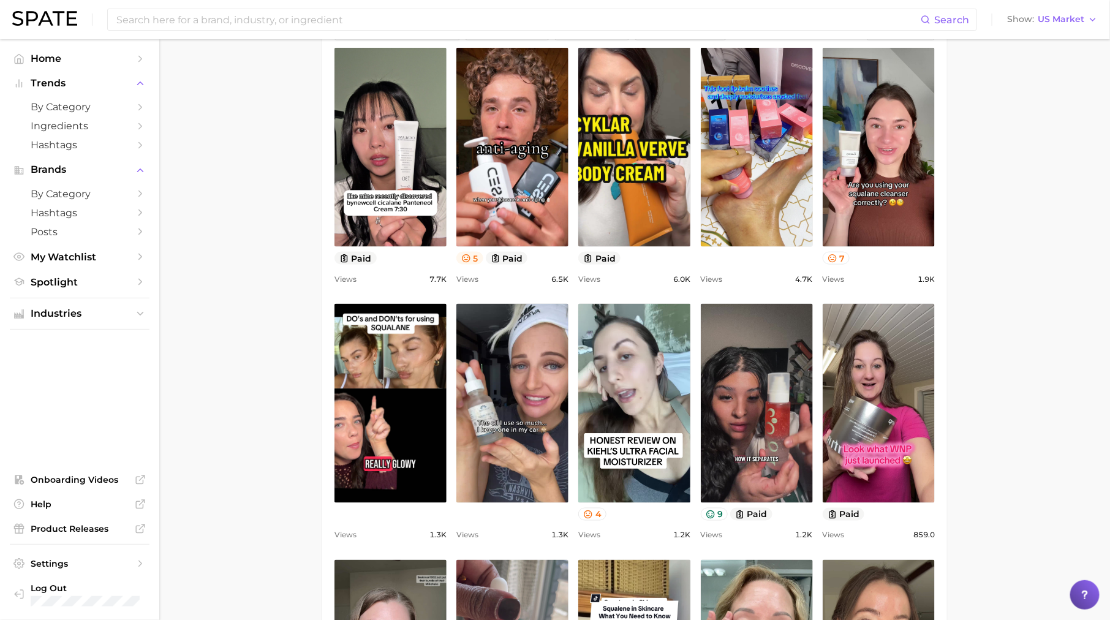
click at [467, 254] on icon at bounding box center [466, 259] width 10 height 10
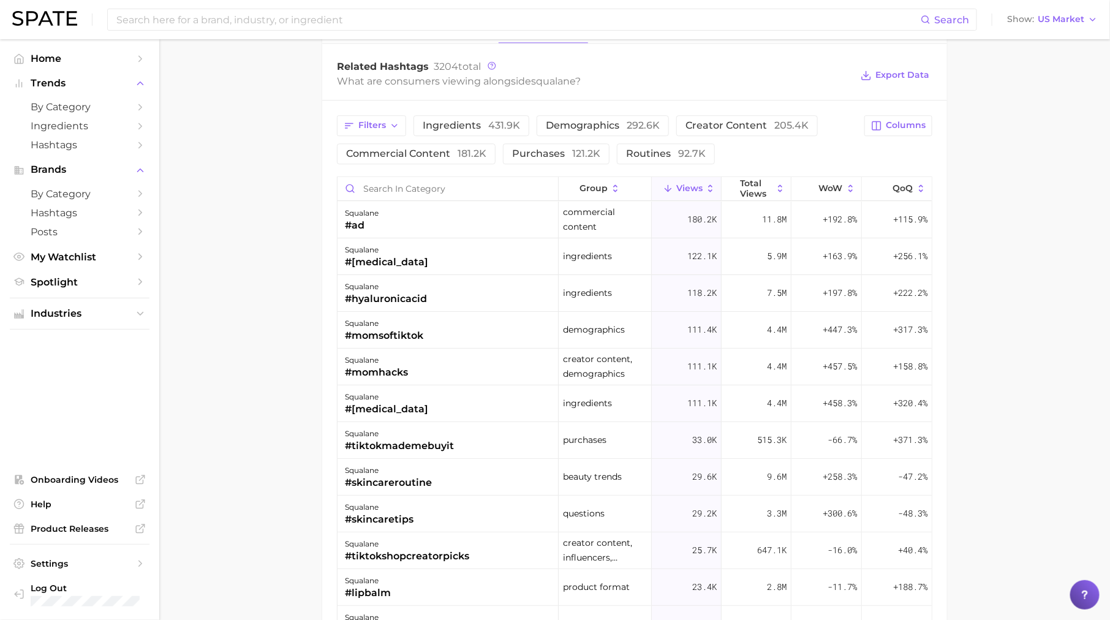
scroll to position [1468, 0]
click at [469, 176] on input "Search in category" at bounding box center [448, 187] width 221 height 23
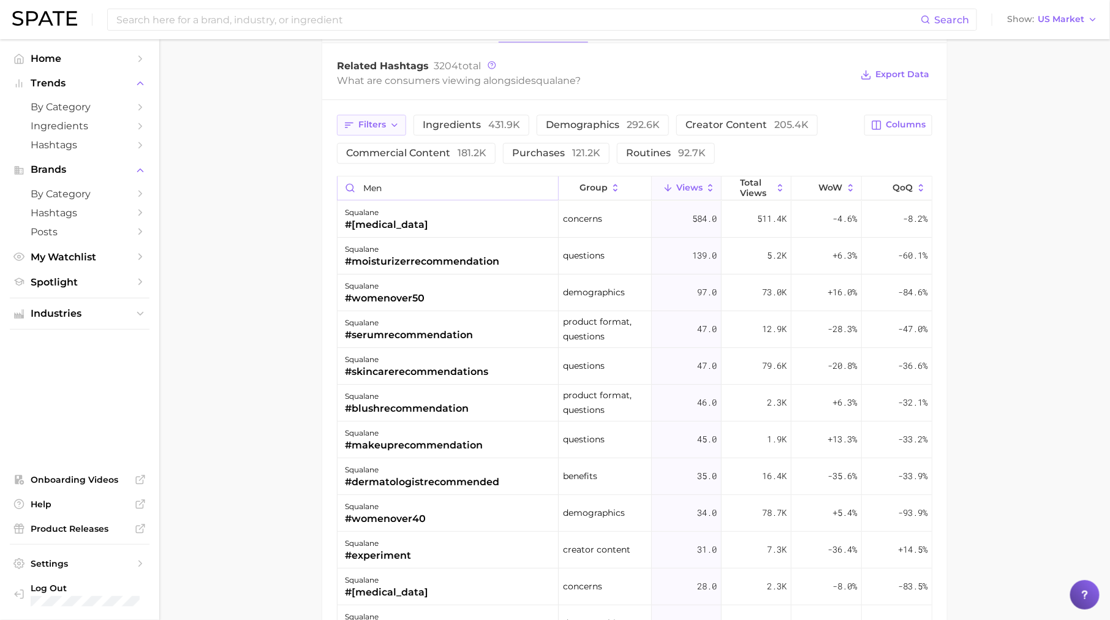
click at [364, 120] on span "Filters" at bounding box center [373, 125] width 28 height 10
type input "men"
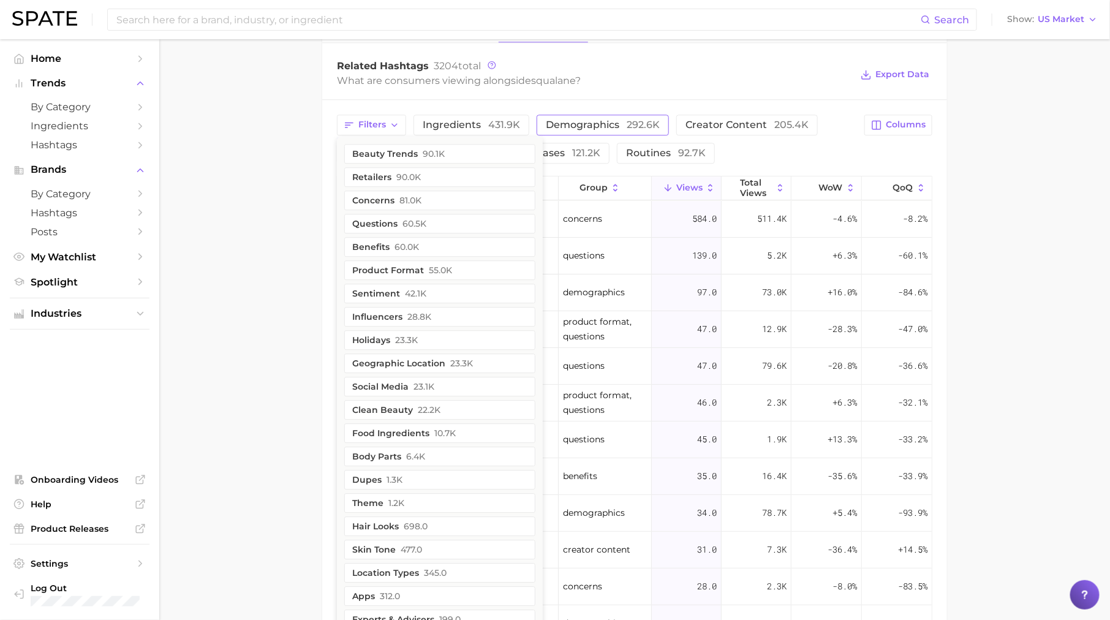
click at [574, 115] on button "demographics 292.6k" at bounding box center [603, 125] width 132 height 21
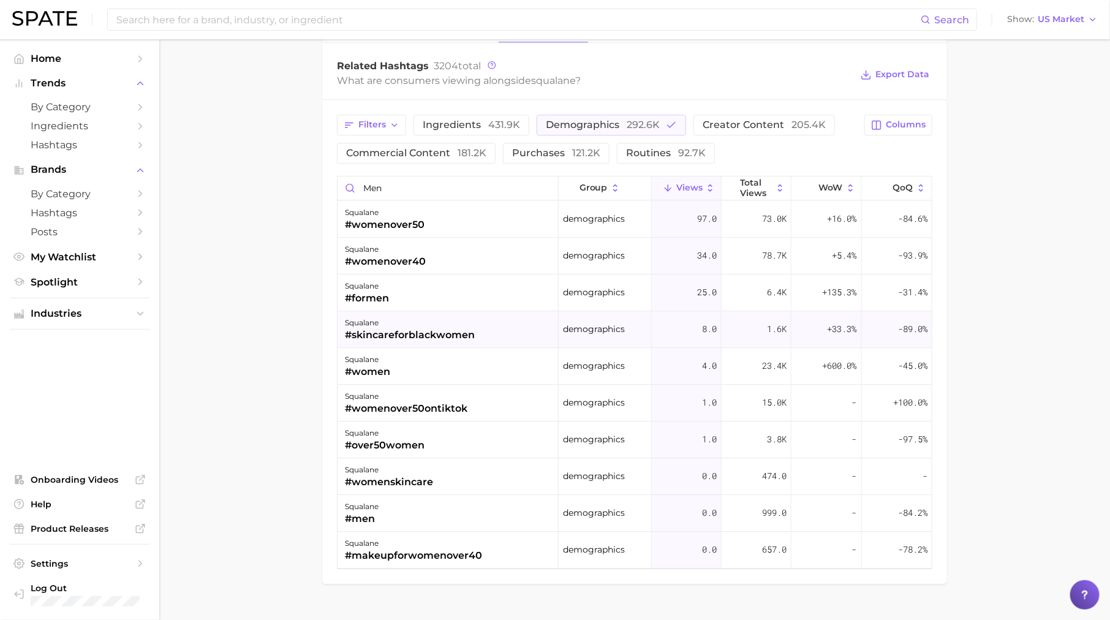
scroll to position [1488, 0]
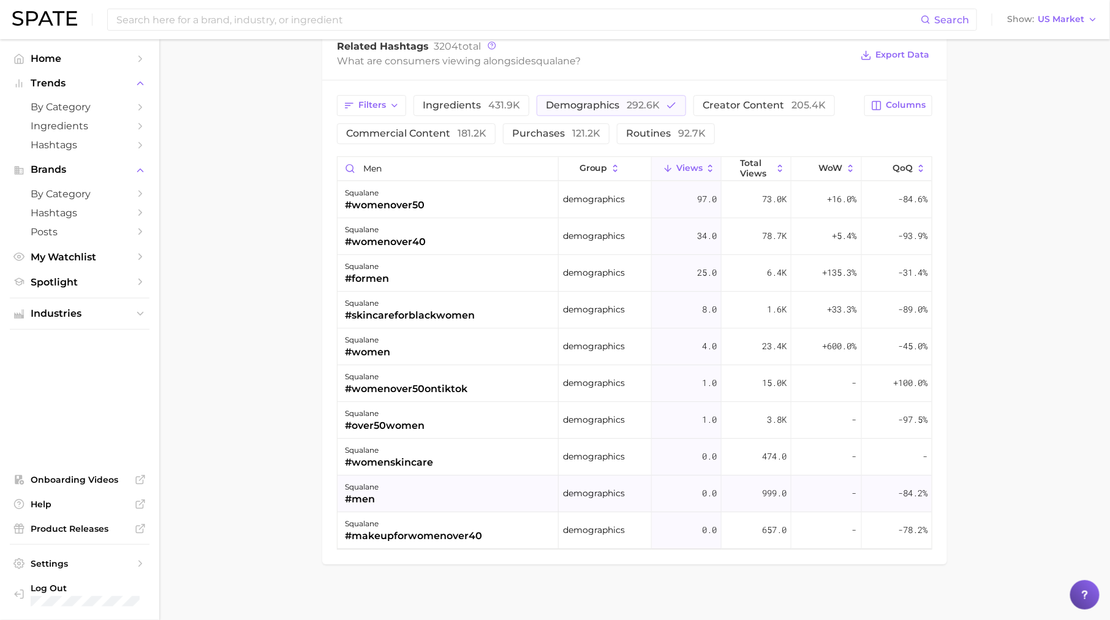
click at [409, 476] on div "squalane #men" at bounding box center [448, 494] width 221 height 37
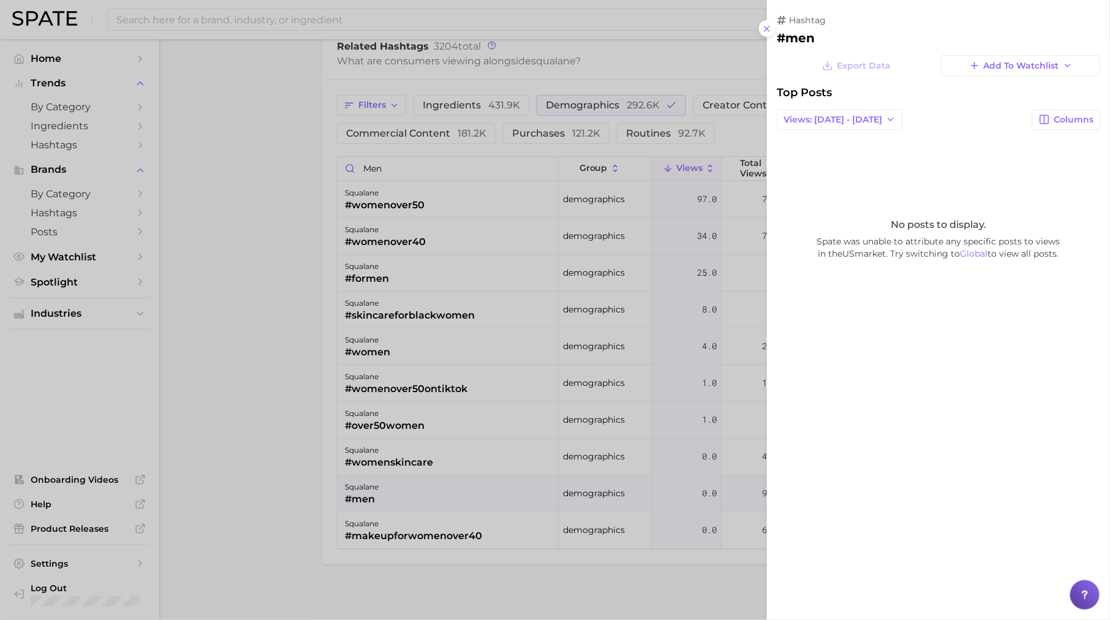
click at [601, 419] on div at bounding box center [555, 310] width 1110 height 620
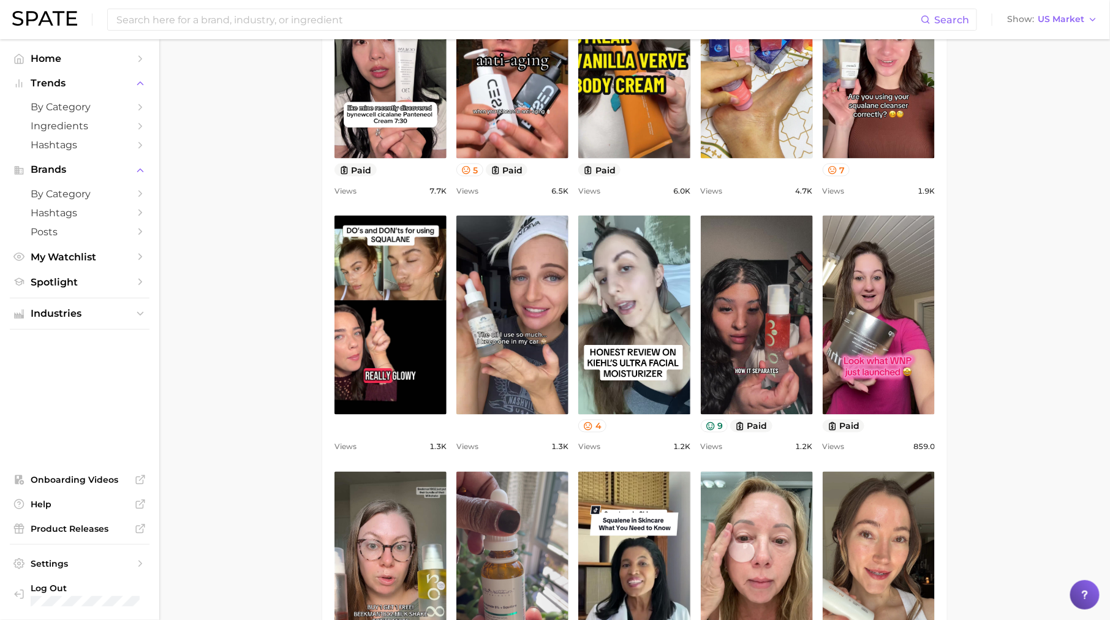
scroll to position [0, 0]
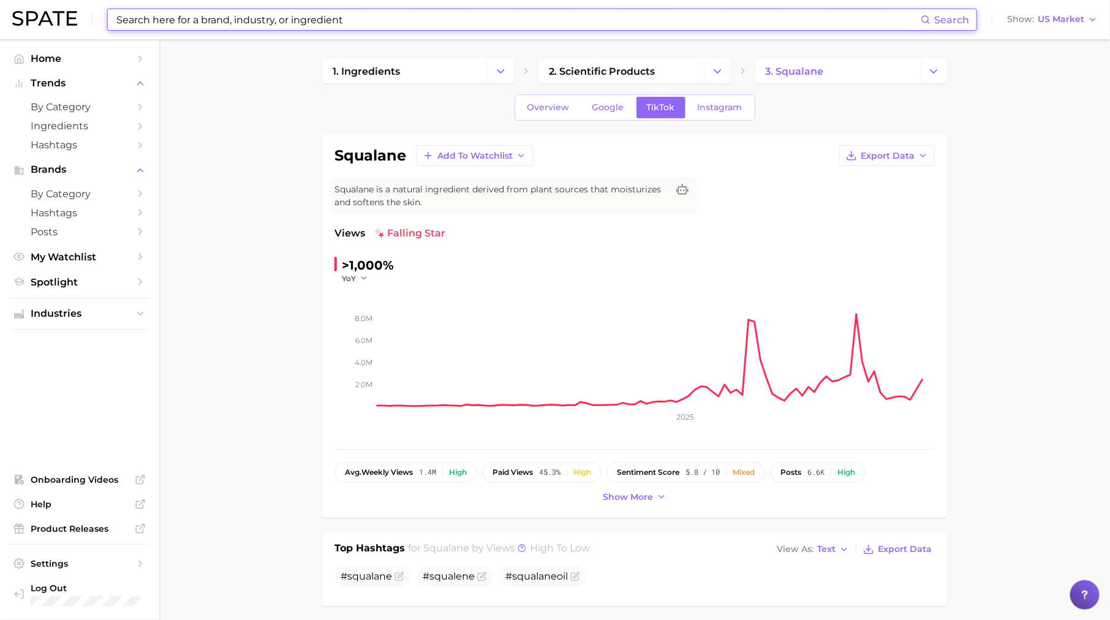
click at [458, 19] on input at bounding box center [518, 19] width 806 height 21
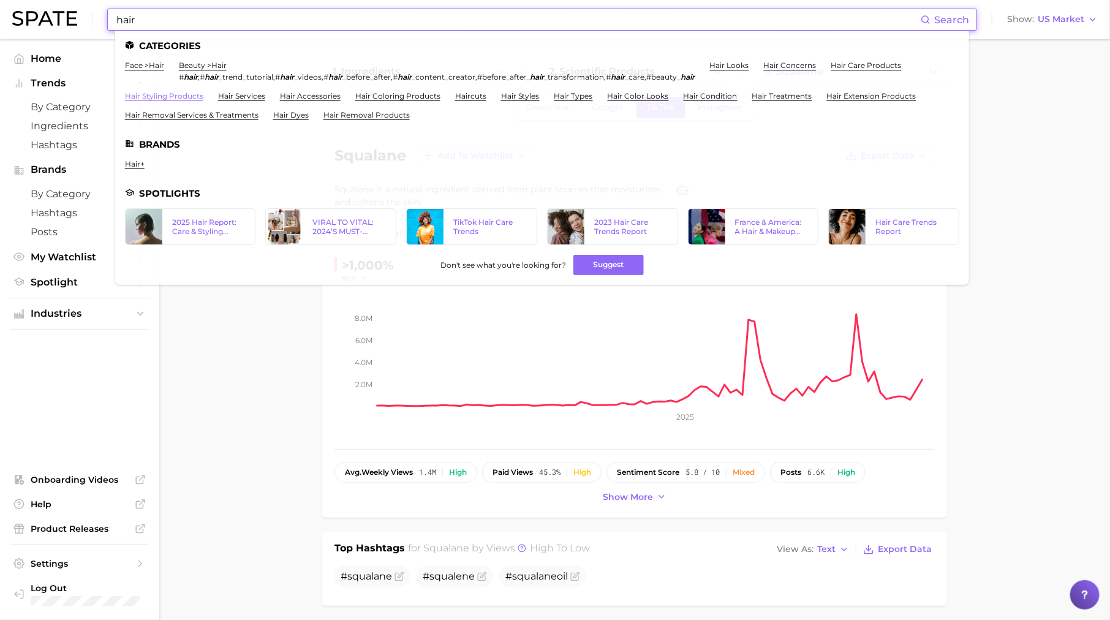
type input "hair"
click at [163, 97] on link "hair styling products" at bounding box center [164, 95] width 78 height 9
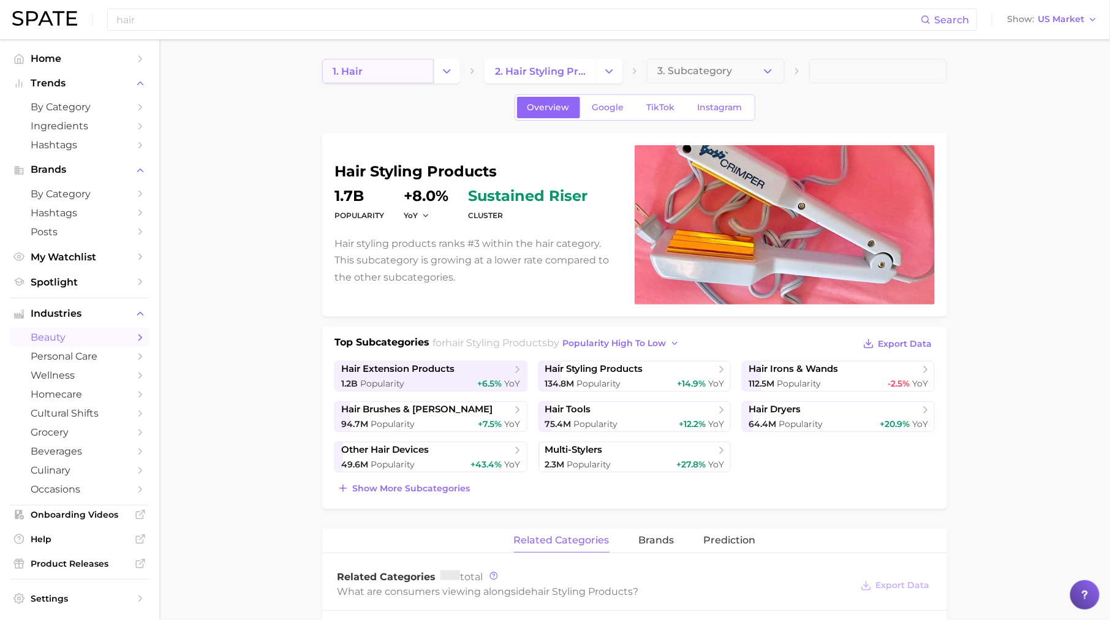
click at [382, 68] on link "1. hair" at bounding box center [378, 71] width 112 height 25
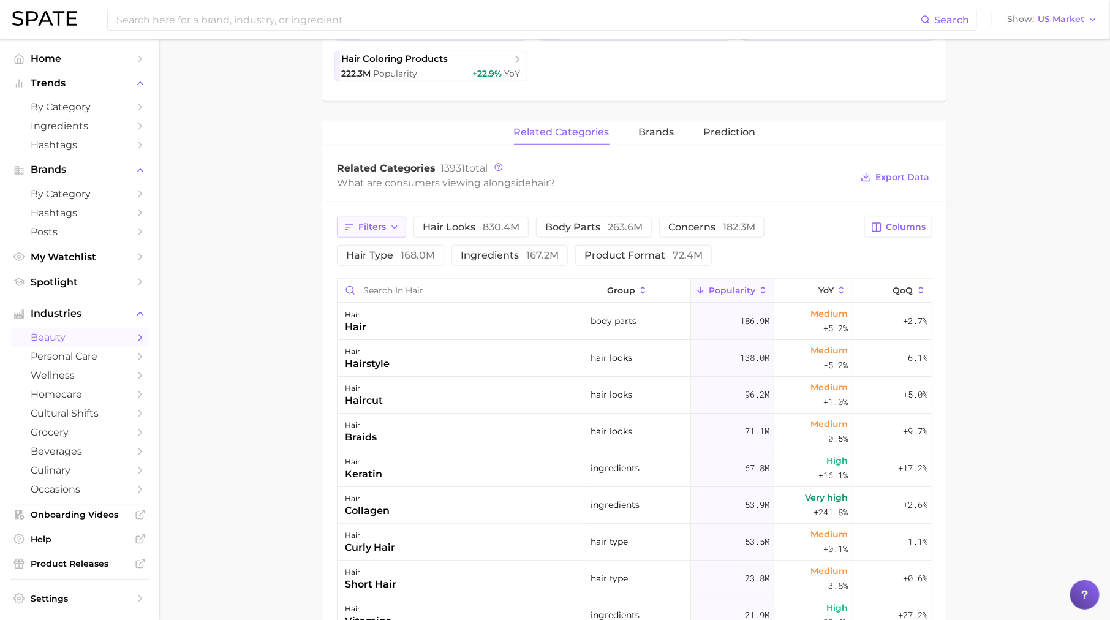
click at [373, 222] on span "Filters" at bounding box center [373, 227] width 28 height 10
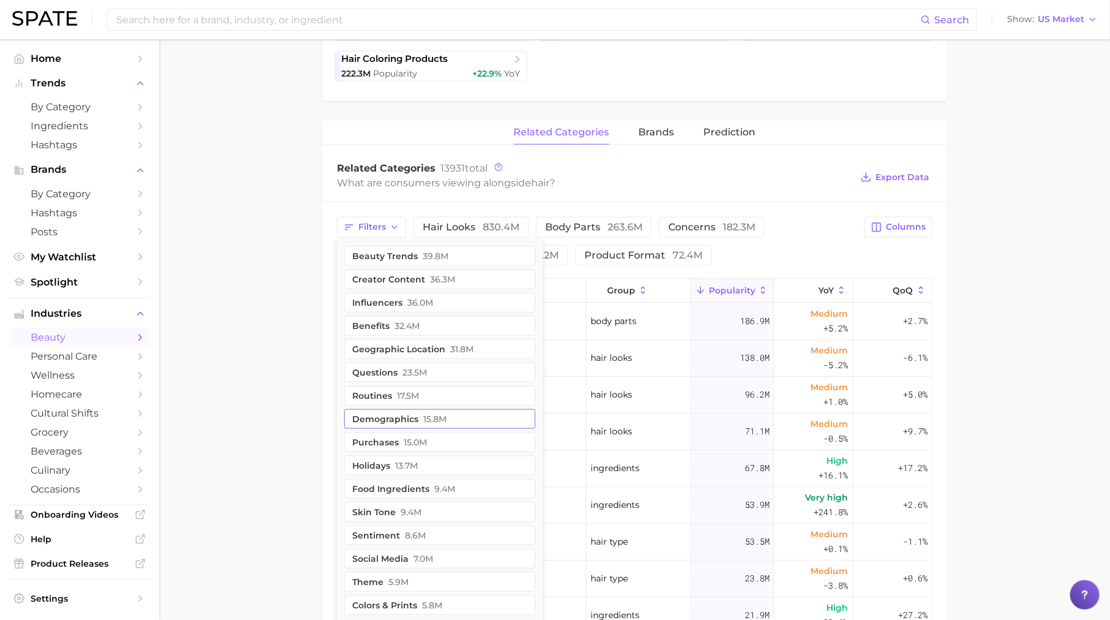
click at [421, 412] on button "demographics 15.8m" at bounding box center [439, 419] width 191 height 20
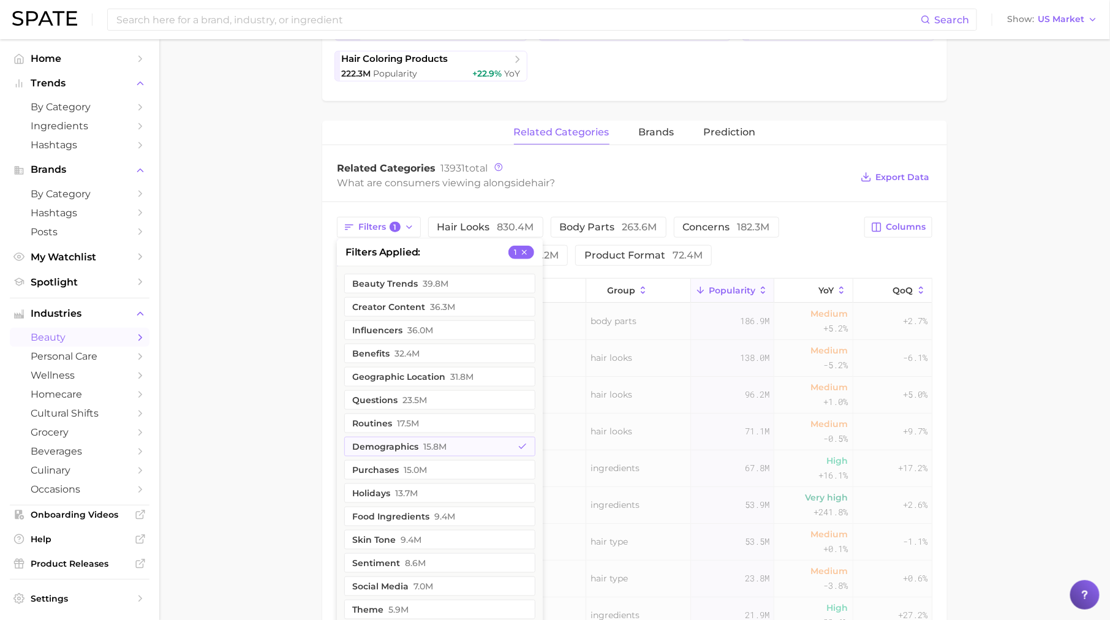
click at [264, 384] on main "1. hair 2. Subcategory Overview Google TikTok Instagram hair Popularity 14.9b Y…" at bounding box center [634, 311] width 951 height 1326
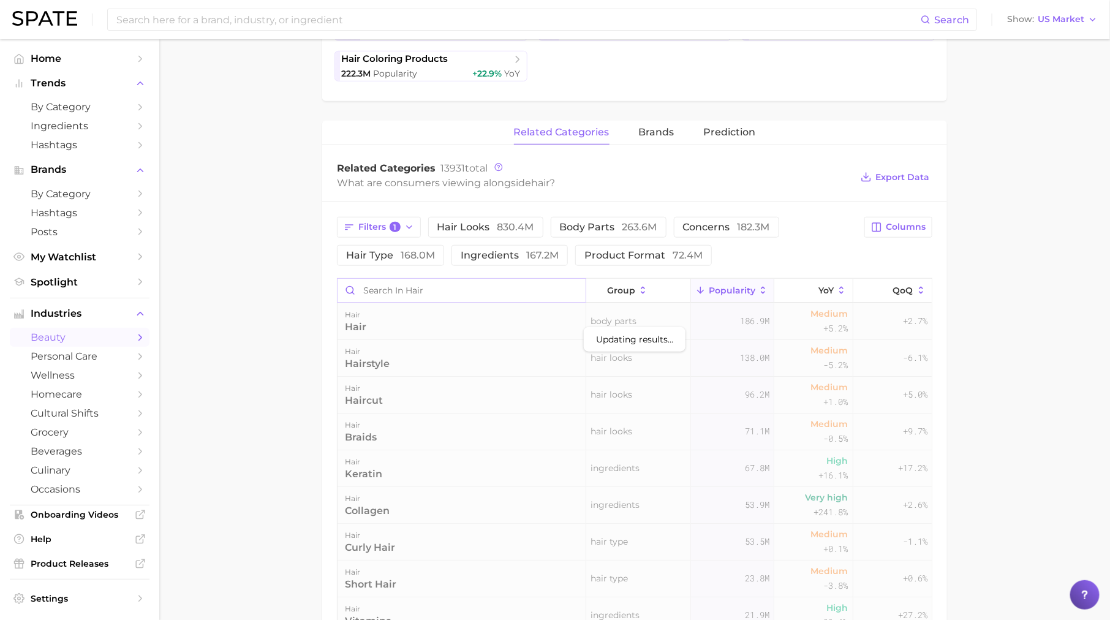
click at [387, 280] on input "Search in hair" at bounding box center [462, 290] width 248 height 23
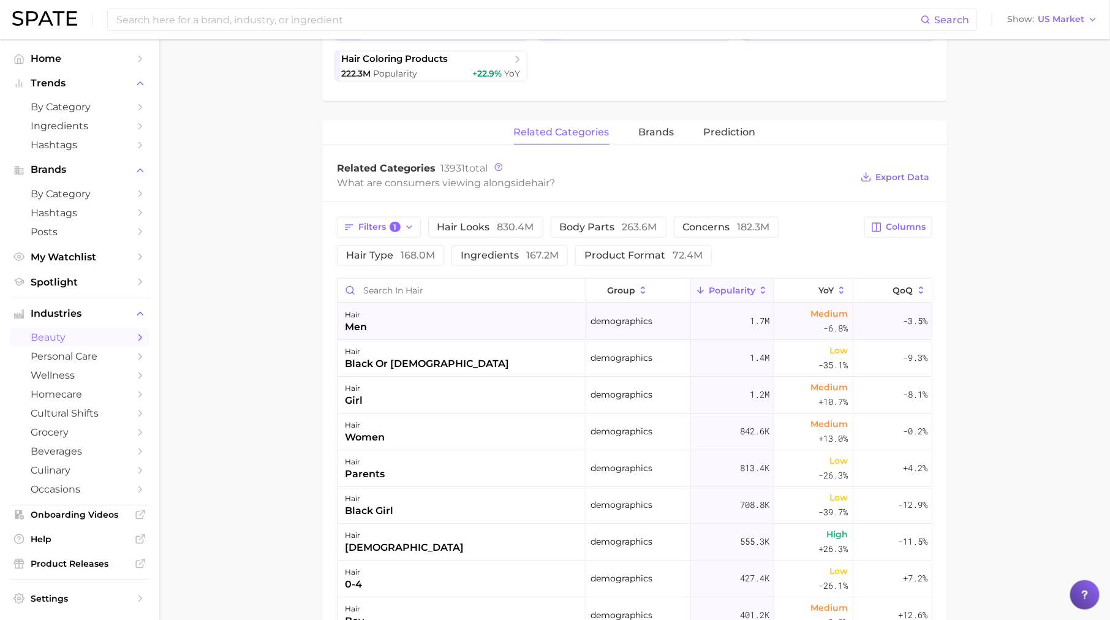
click at [409, 322] on div "hair men" at bounding box center [462, 321] width 249 height 37
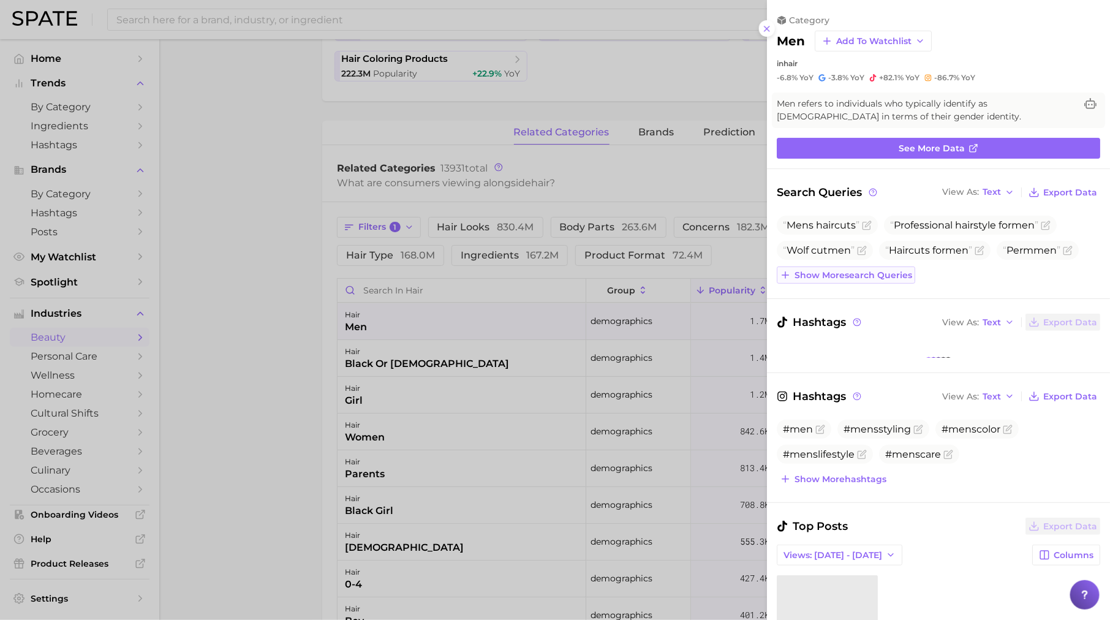
click at [854, 271] on span "Show more search queries" at bounding box center [854, 275] width 118 height 10
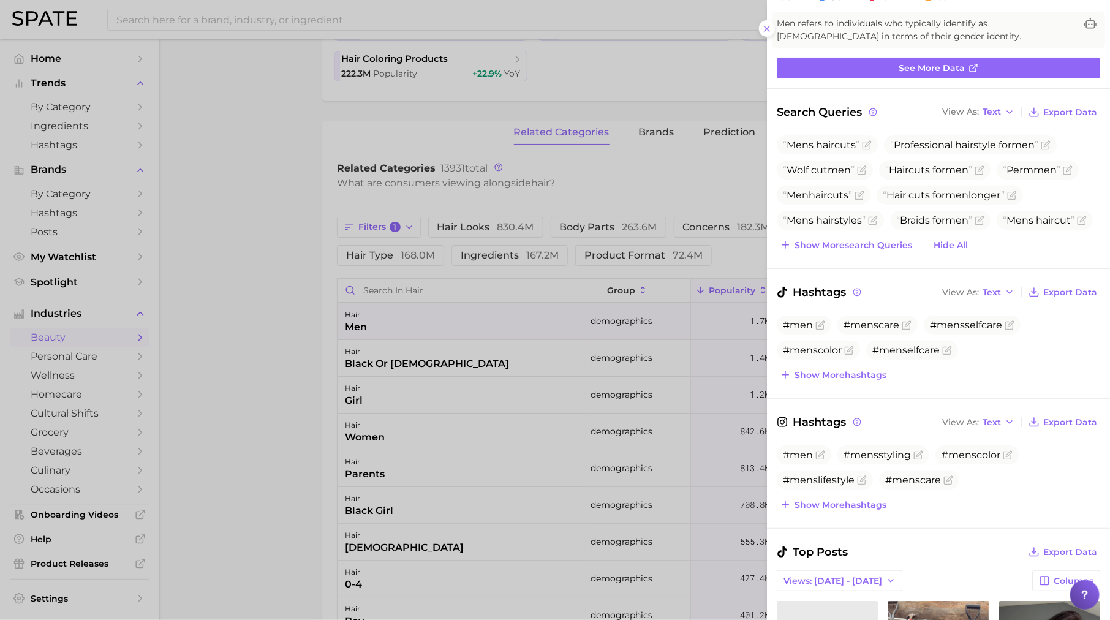
scroll to position [80, 0]
click at [514, 459] on div at bounding box center [555, 310] width 1110 height 620
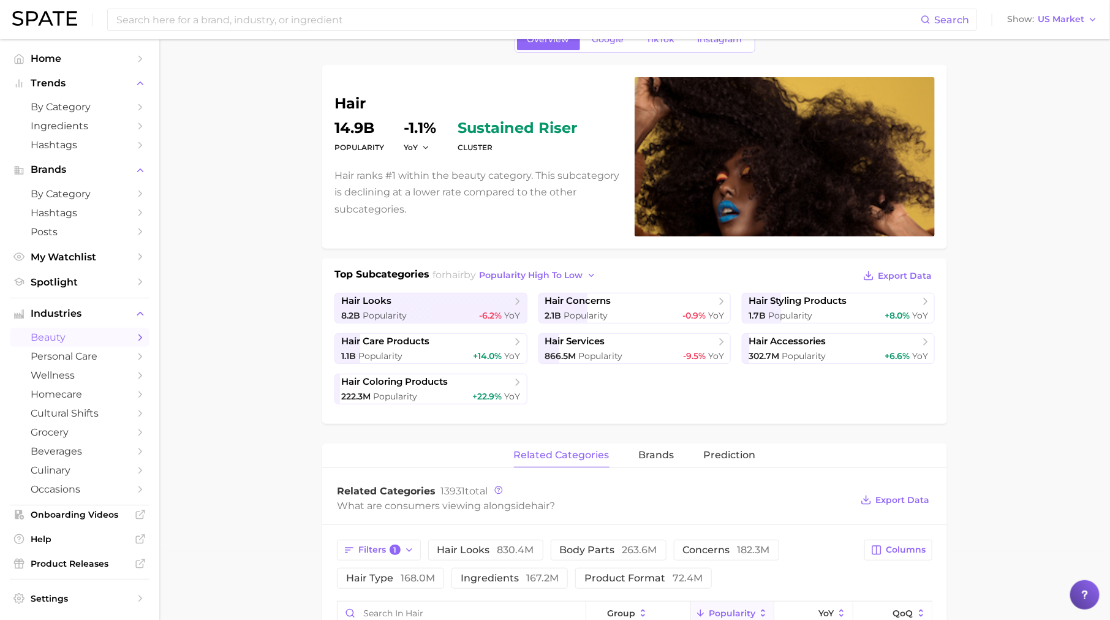
scroll to position [0, 0]
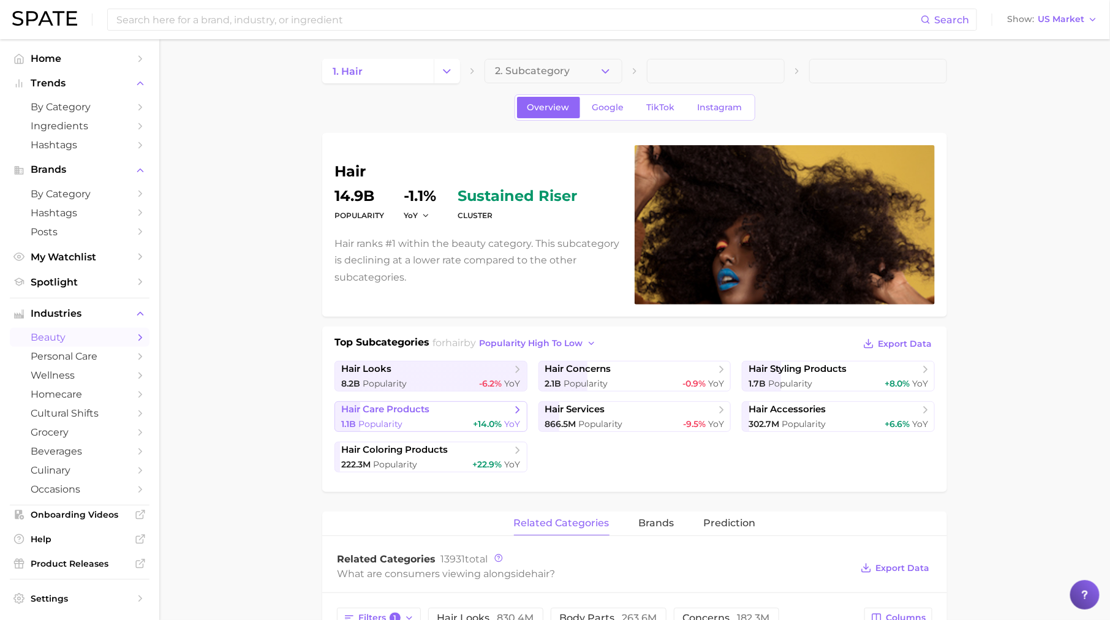
click at [464, 426] on div "1.1b Popularity +14.0% YoY" at bounding box center [431, 425] width 180 height 12
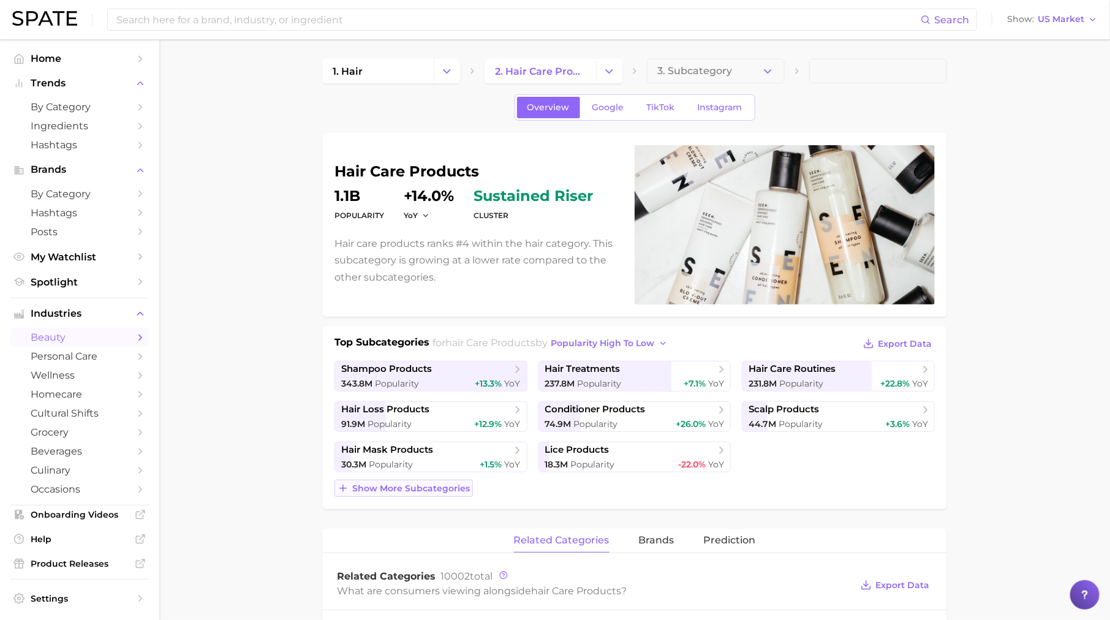
click at [433, 485] on span "Show more subcategories" at bounding box center [411, 489] width 118 height 10
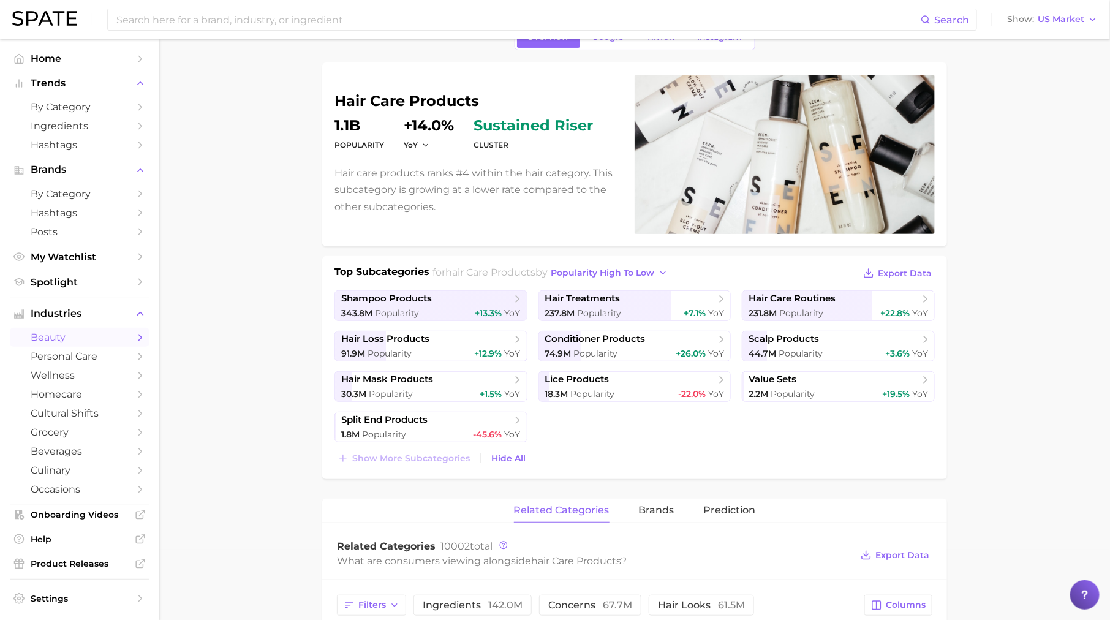
scroll to position [69, 0]
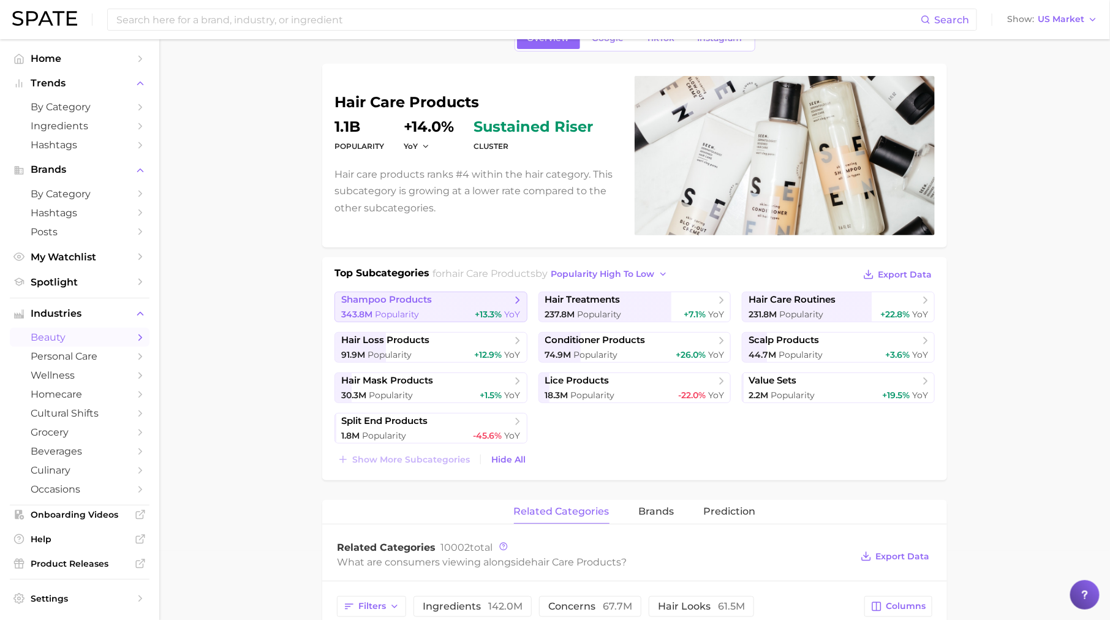
click at [477, 309] on span "+13.3%" at bounding box center [489, 314] width 27 height 11
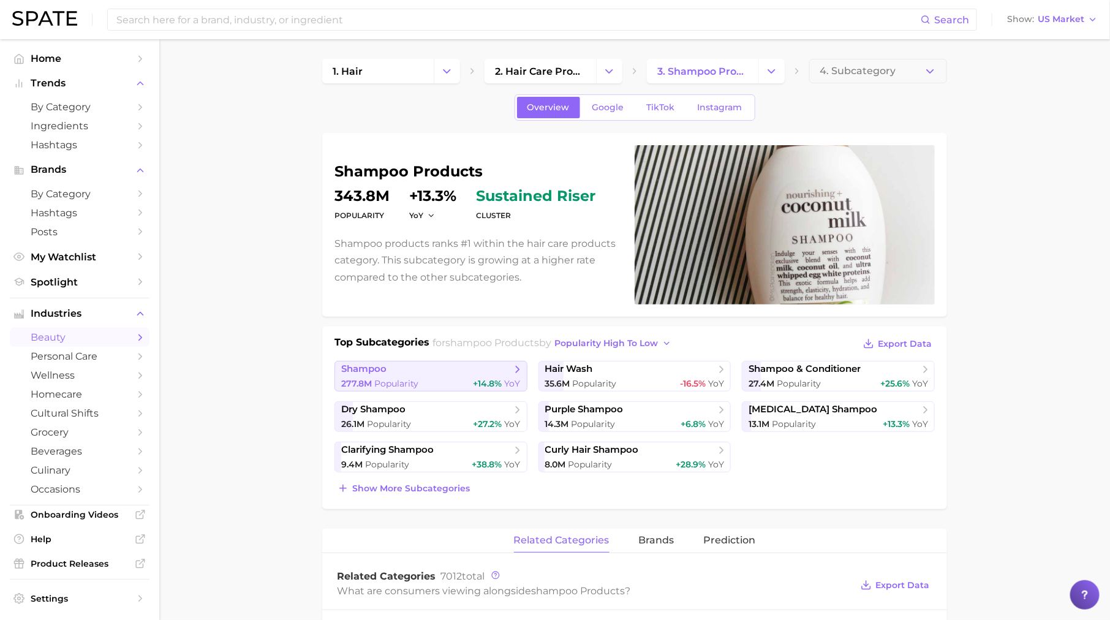
click at [446, 378] on div "277.8m Popularity +14.8% YoY" at bounding box center [431, 384] width 180 height 12
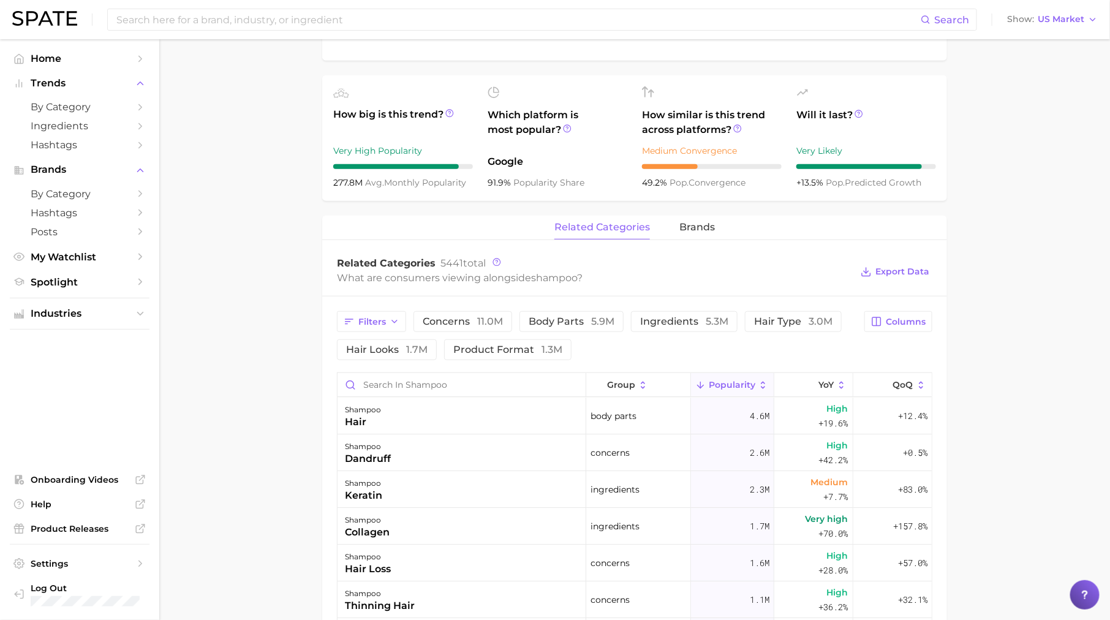
scroll to position [416, 0]
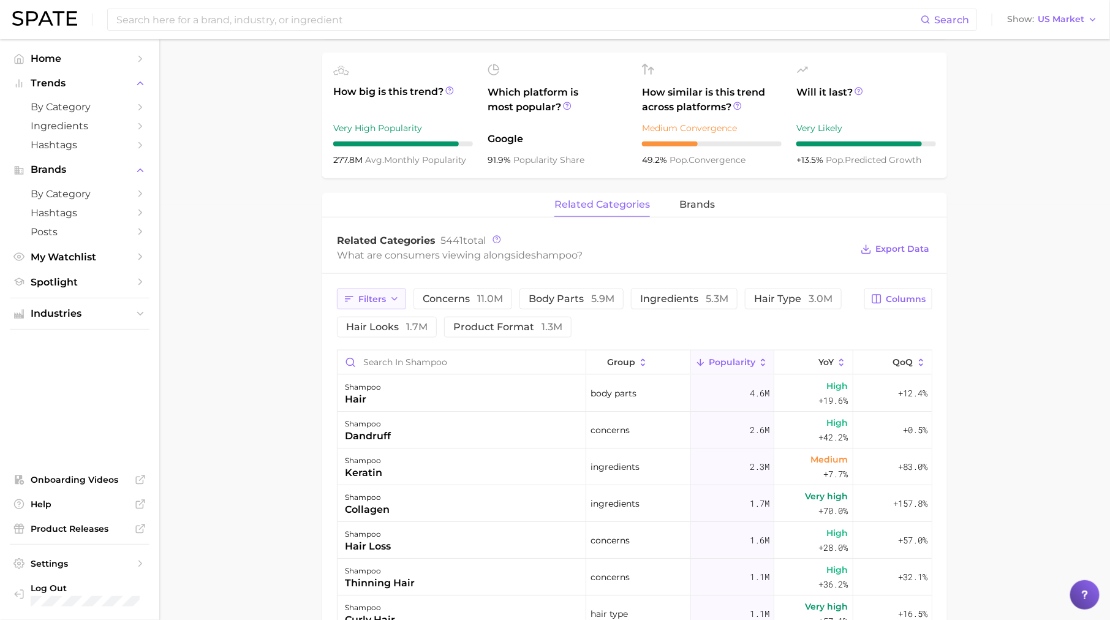
click at [375, 301] on span "Filters" at bounding box center [373, 299] width 28 height 10
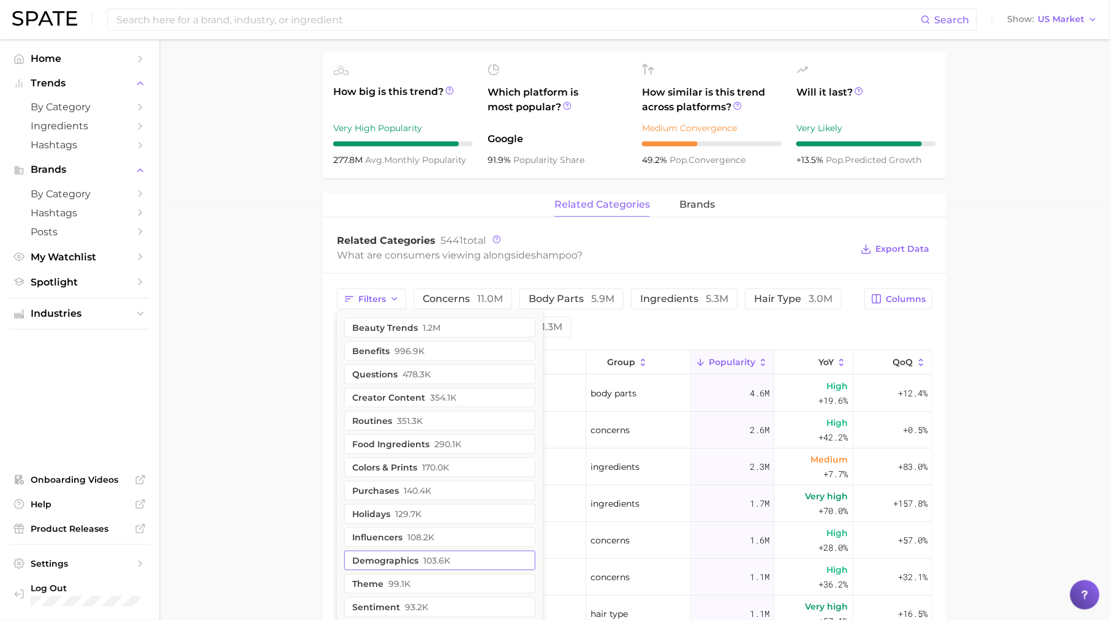
click at [417, 552] on button "demographics 103.6k" at bounding box center [439, 561] width 191 height 20
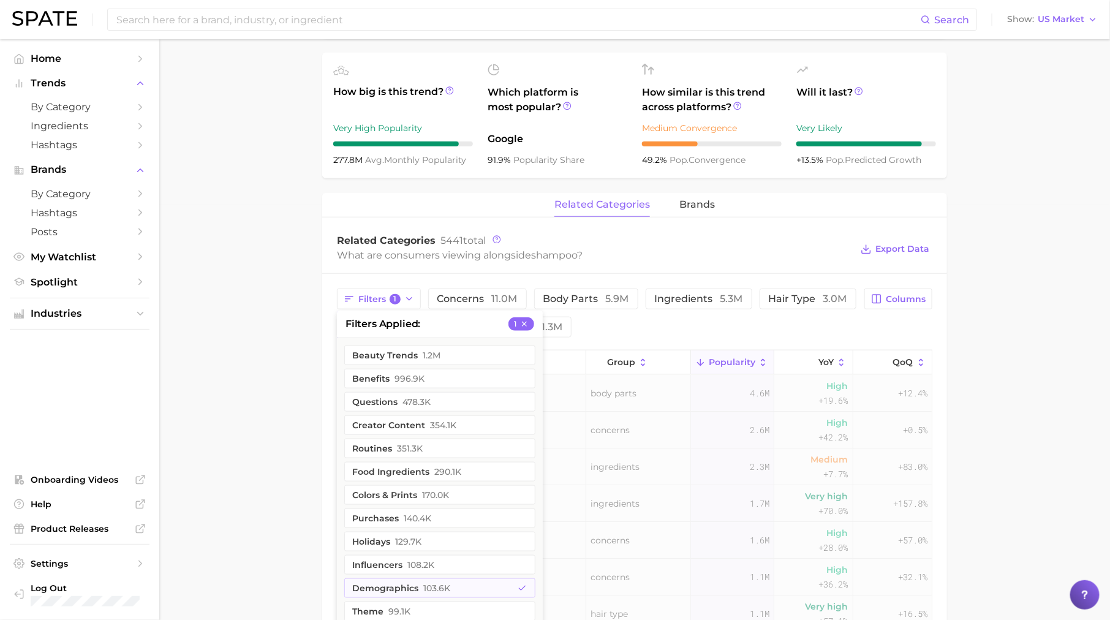
click at [240, 433] on main "1. hair 2. hair care products 3. shampoo products 4. shampoo Overview Google Ti…" at bounding box center [634, 335] width 951 height 1422
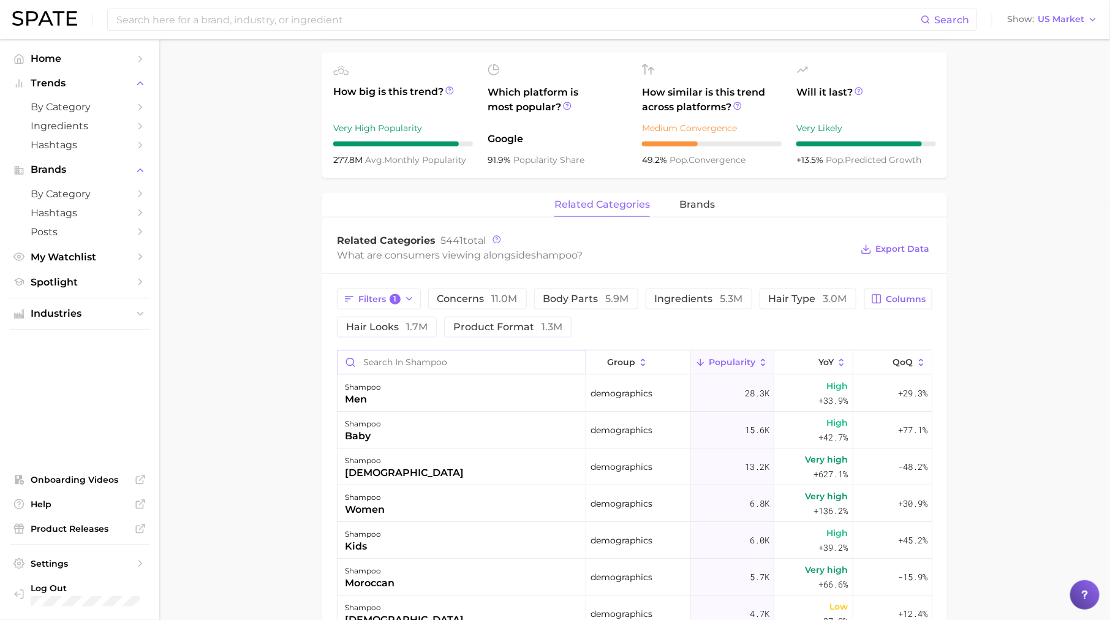
click at [461, 354] on input "Search in shampoo" at bounding box center [462, 362] width 248 height 23
click at [730, 392] on div "28.3k" at bounding box center [732, 393] width 83 height 37
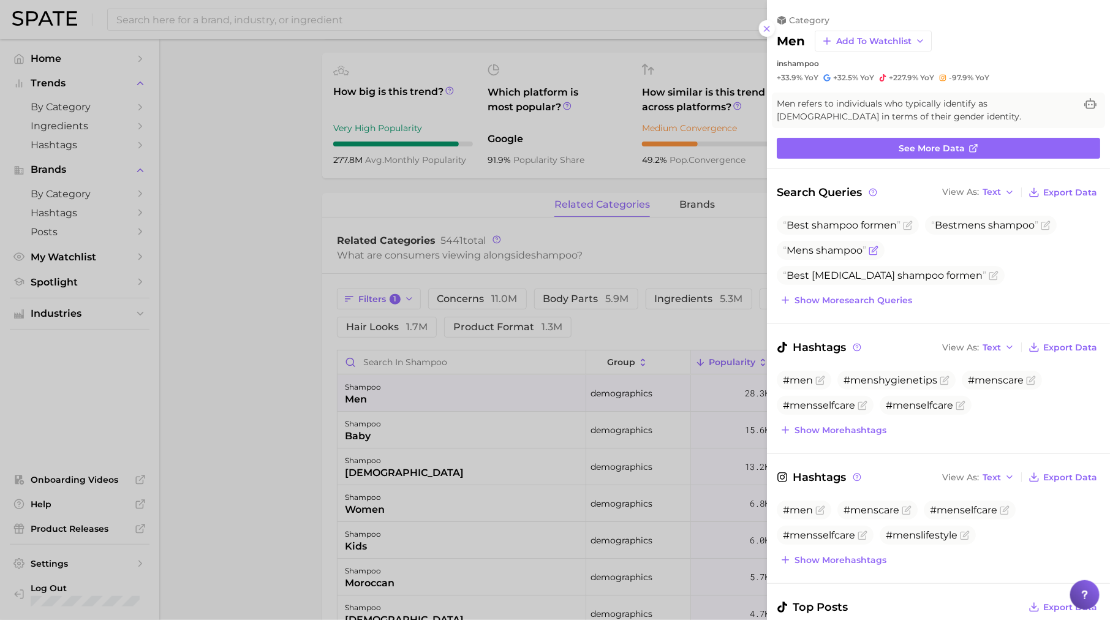
scroll to position [0, 0]
click at [850, 297] on span "Show more search queries" at bounding box center [854, 300] width 118 height 10
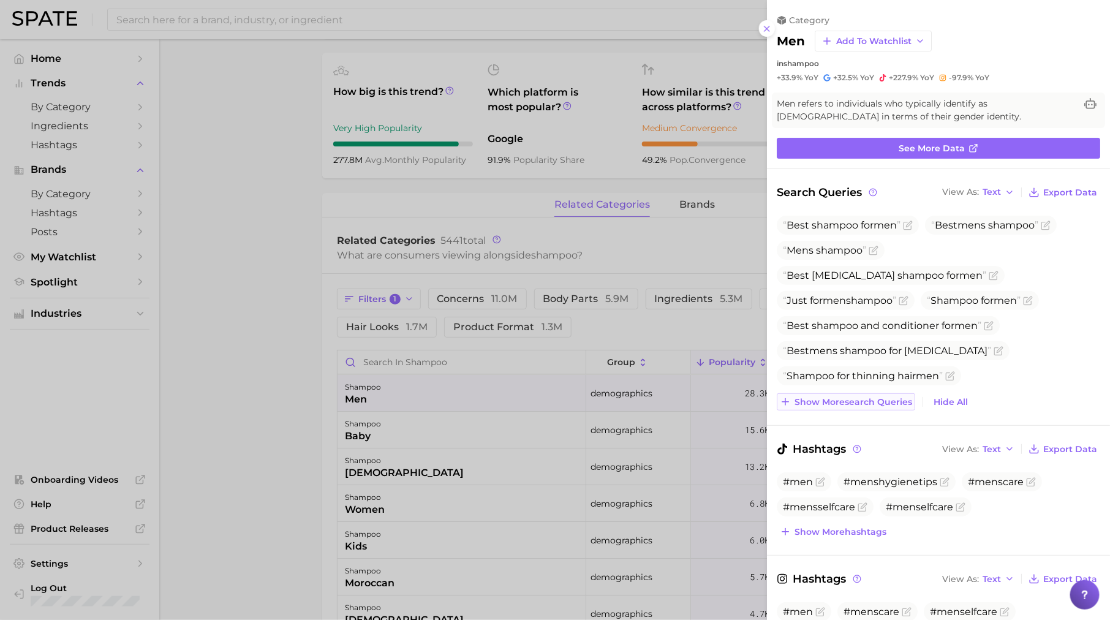
click at [850, 398] on span "Show more search queries" at bounding box center [854, 402] width 118 height 10
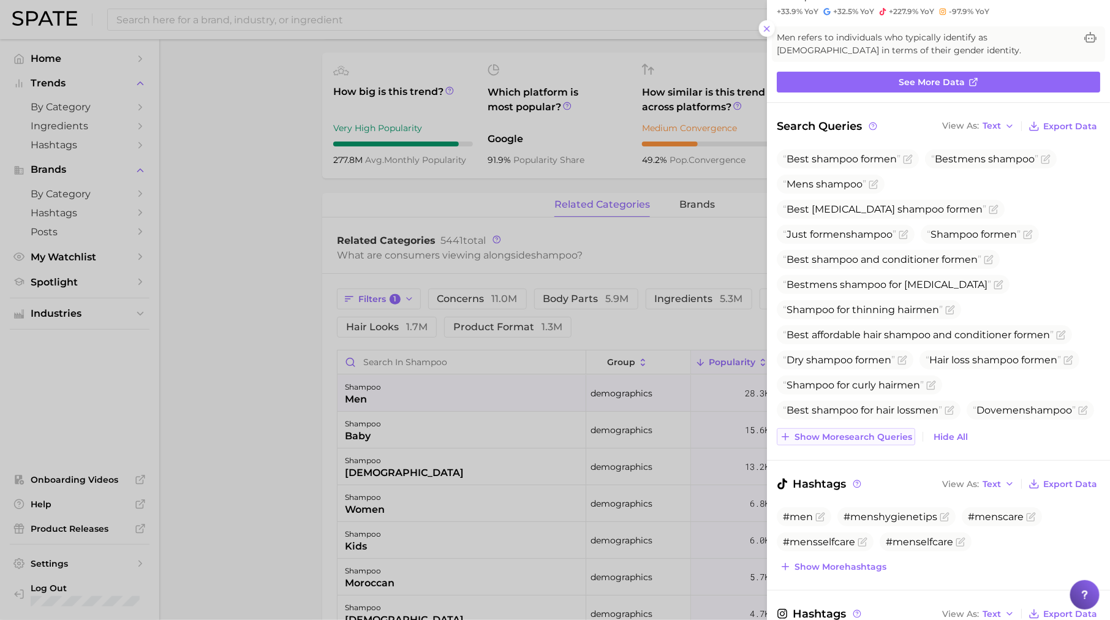
scroll to position [89, 0]
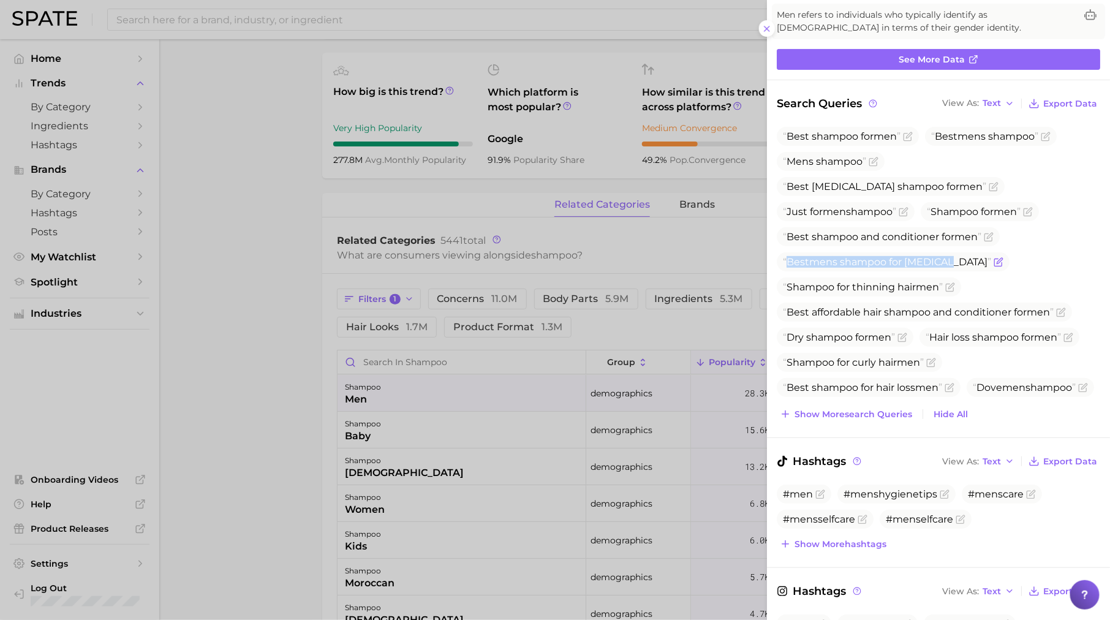
drag, startPoint x: 788, startPoint y: 238, endPoint x: 932, endPoint y: 243, distance: 143.5
click at [932, 252] on span "Best men s shampoo for dandruff" at bounding box center [893, 261] width 233 height 19
drag, startPoint x: 903, startPoint y: 159, endPoint x: 976, endPoint y: 156, distance: 73.0
click at [976, 181] on span "Best dandruff shampoo for men" at bounding box center [884, 187] width 203 height 12
drag, startPoint x: 810, startPoint y: 292, endPoint x: 863, endPoint y: 291, distance: 52.7
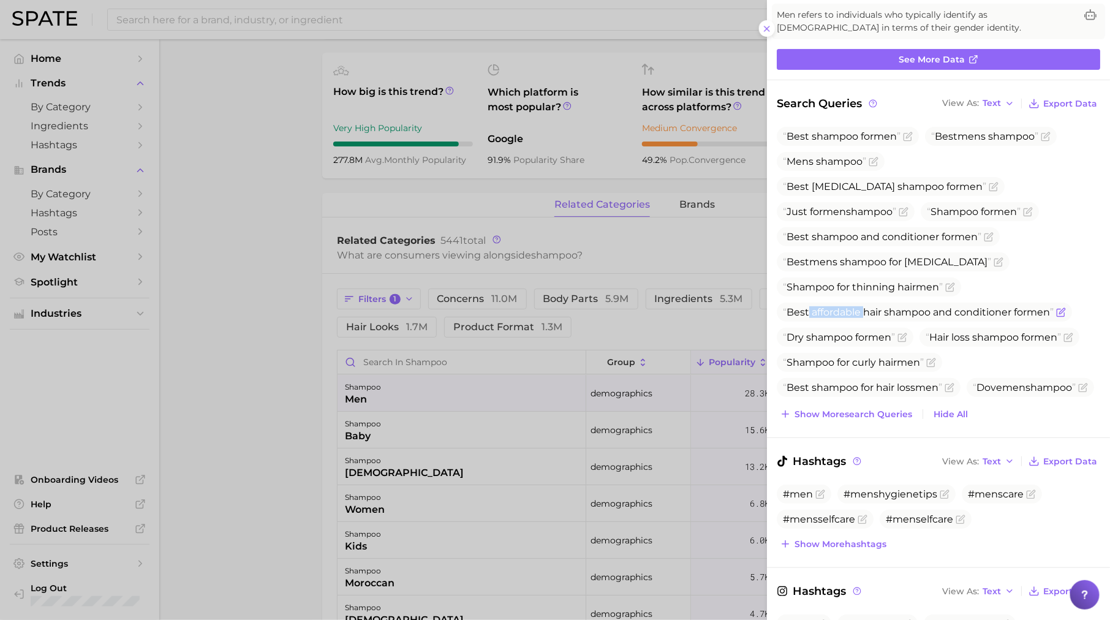
click at [863, 306] on span "Best affordable hair shampoo and conditioner for men" at bounding box center [918, 312] width 271 height 12
drag, startPoint x: 823, startPoint y: 338, endPoint x: 849, endPoint y: 340, distance: 26.4
click at [849, 357] on span "Shampoo for curly hair men" at bounding box center [853, 363] width 141 height 12
click at [814, 409] on span "Show more search queries" at bounding box center [854, 414] width 118 height 10
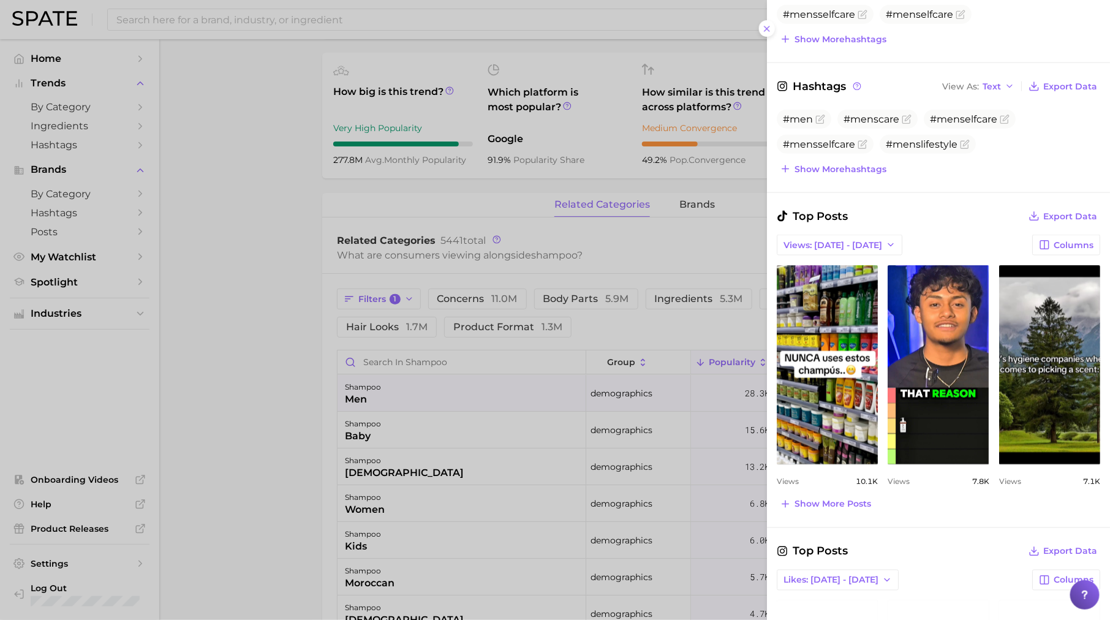
scroll to position [705, 0]
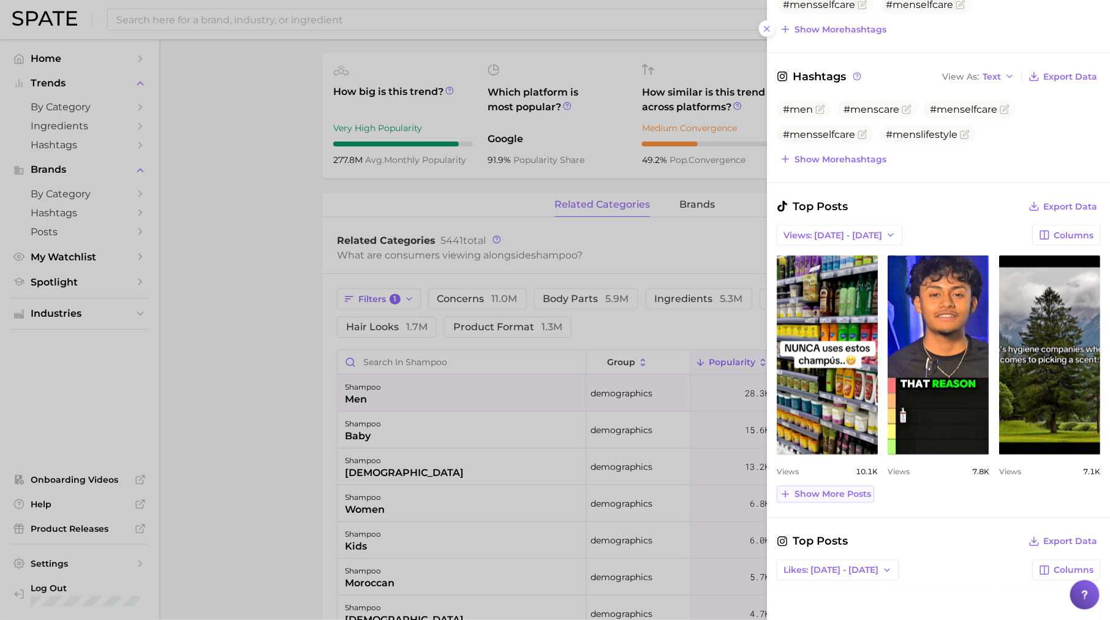
click at [863, 490] on span "Show more posts" at bounding box center [833, 495] width 77 height 10
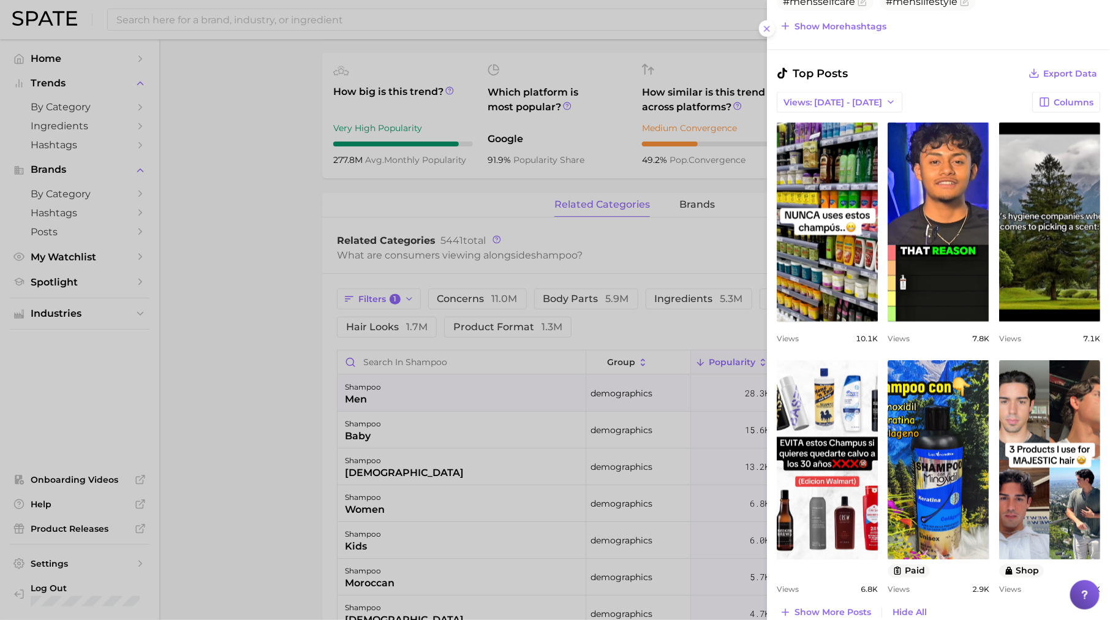
scroll to position [905, 0]
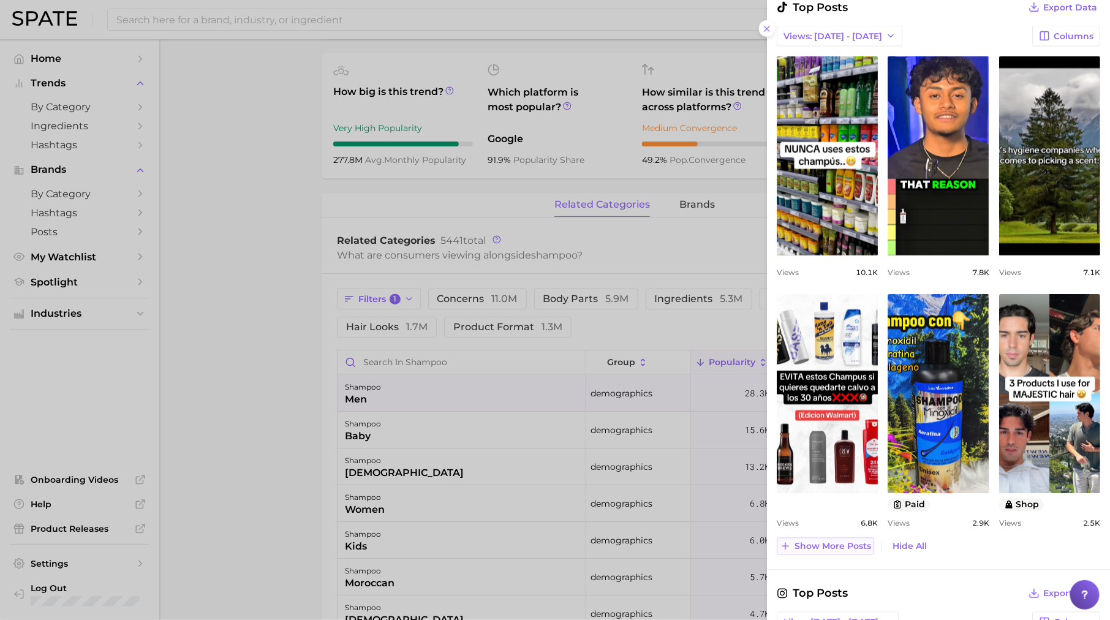
click at [833, 542] on span "Show more posts" at bounding box center [833, 547] width 77 height 10
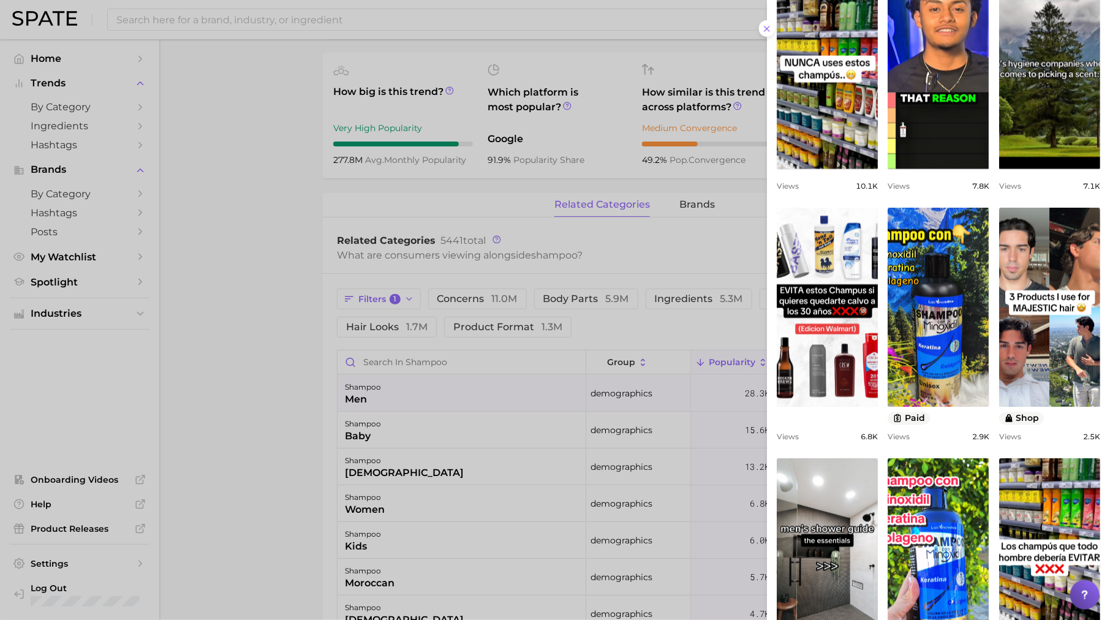
scroll to position [1057, 0]
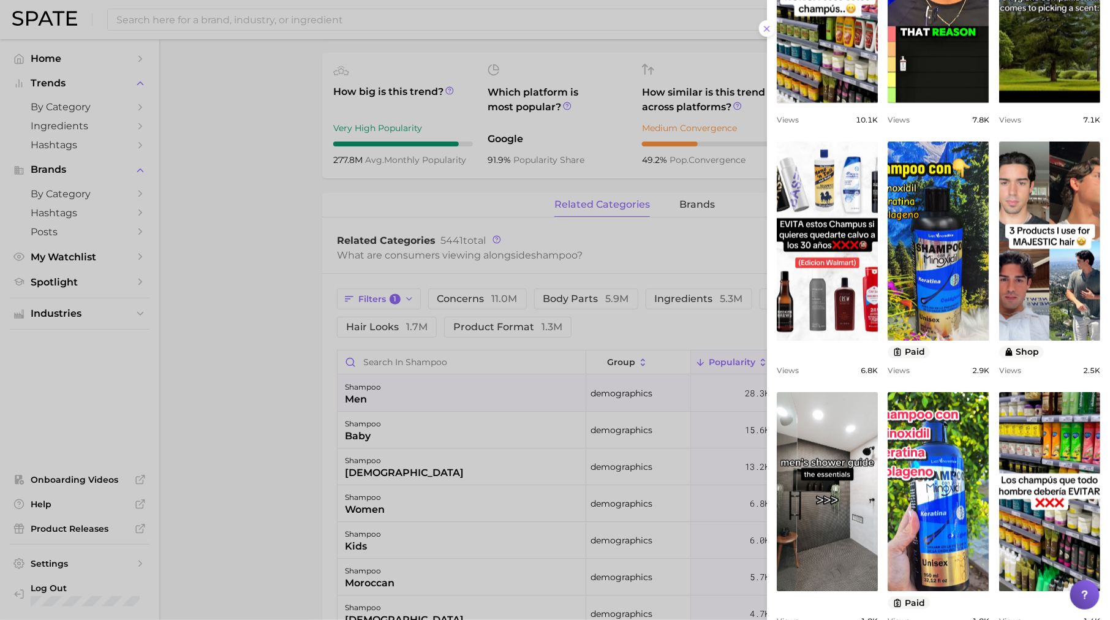
click at [591, 454] on div at bounding box center [555, 310] width 1110 height 620
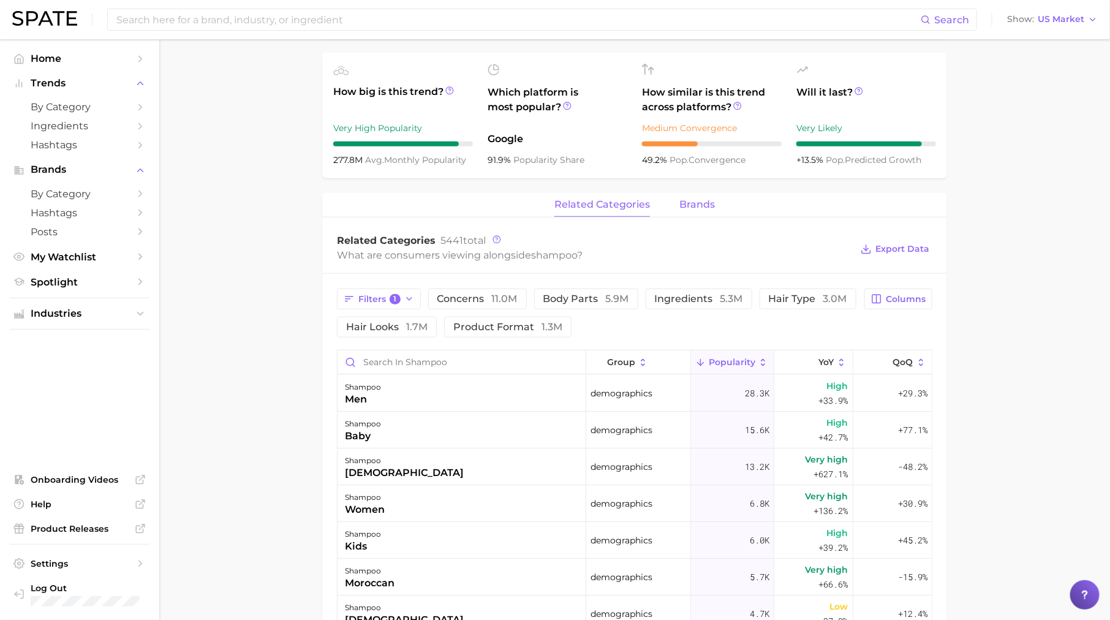
click at [699, 209] on span "brands" at bounding box center [698, 204] width 36 height 11
